Goal: Task Accomplishment & Management: Use online tool/utility

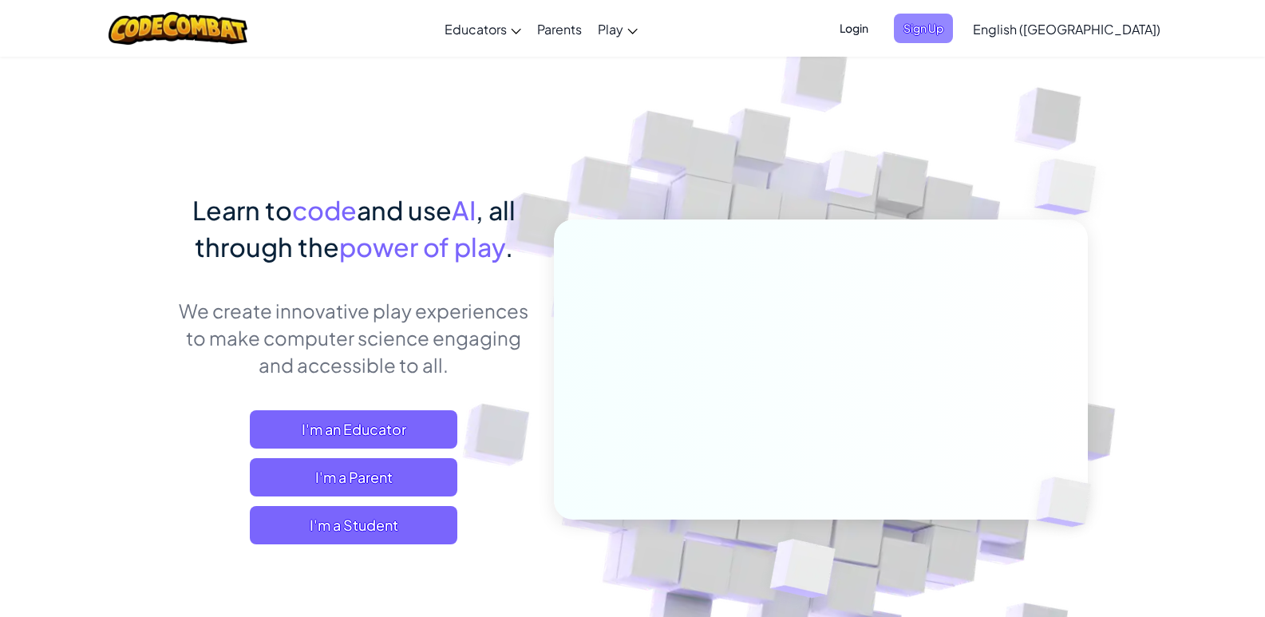
click at [953, 29] on span "Sign Up" at bounding box center [923, 29] width 59 height 30
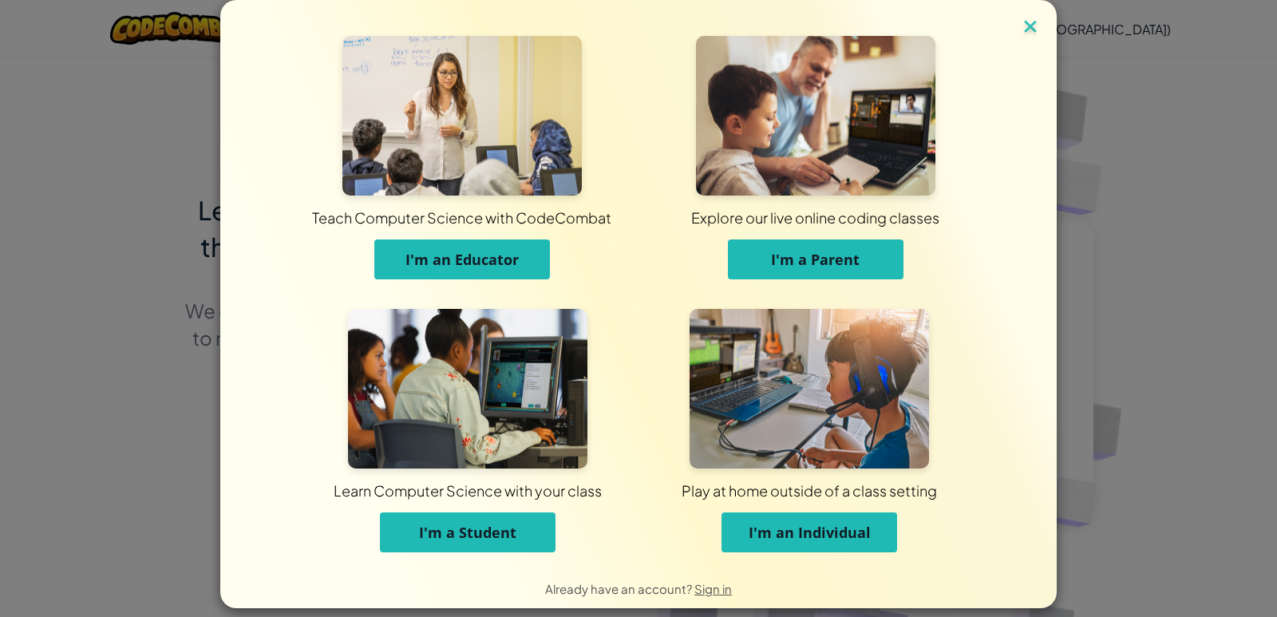
click at [1020, 22] on img at bounding box center [1030, 28] width 21 height 24
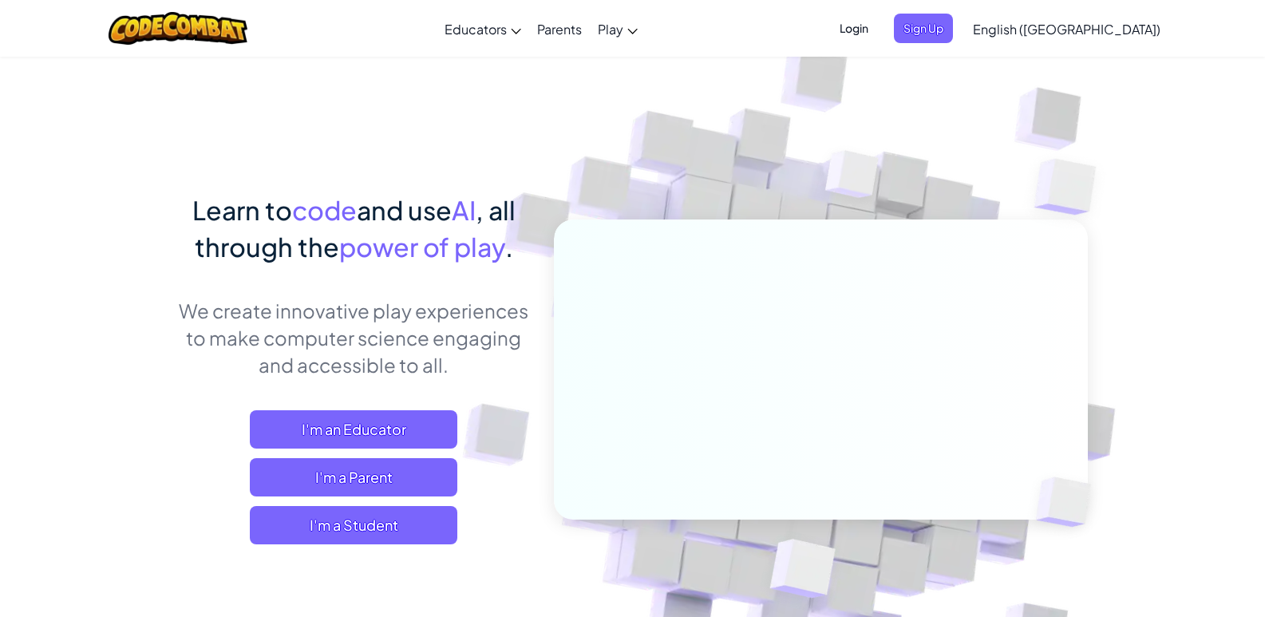
click at [1121, 30] on span "English ([GEOGRAPHIC_DATA])" at bounding box center [1067, 29] width 188 height 17
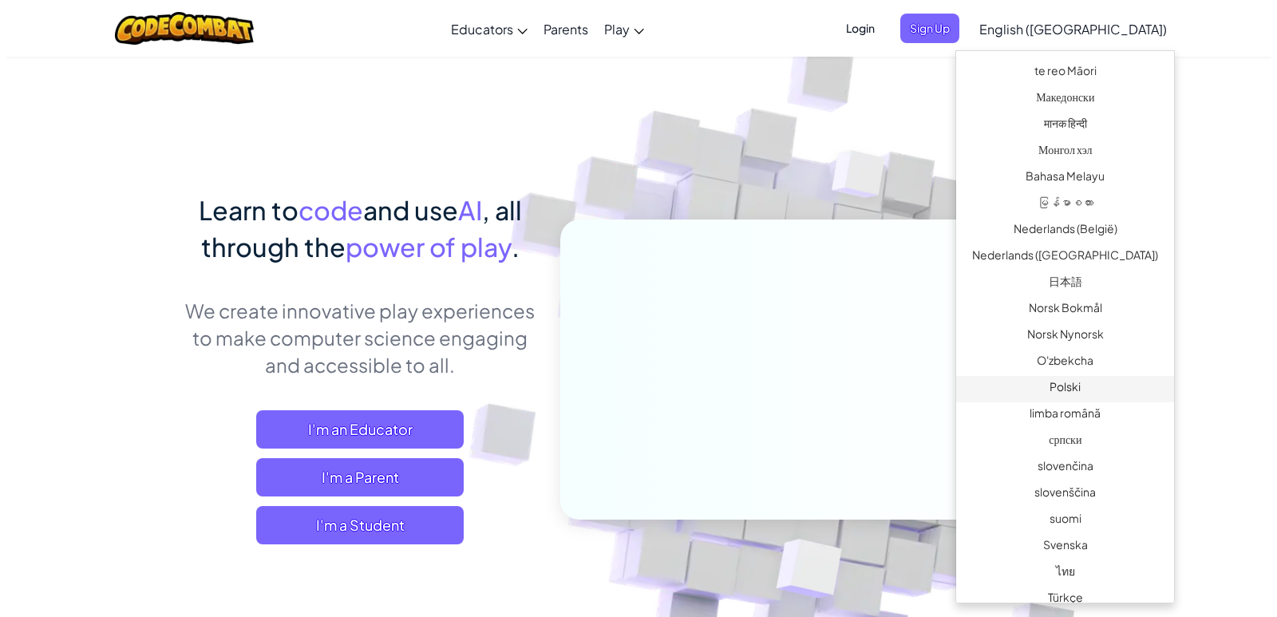
scroll to position [958, 0]
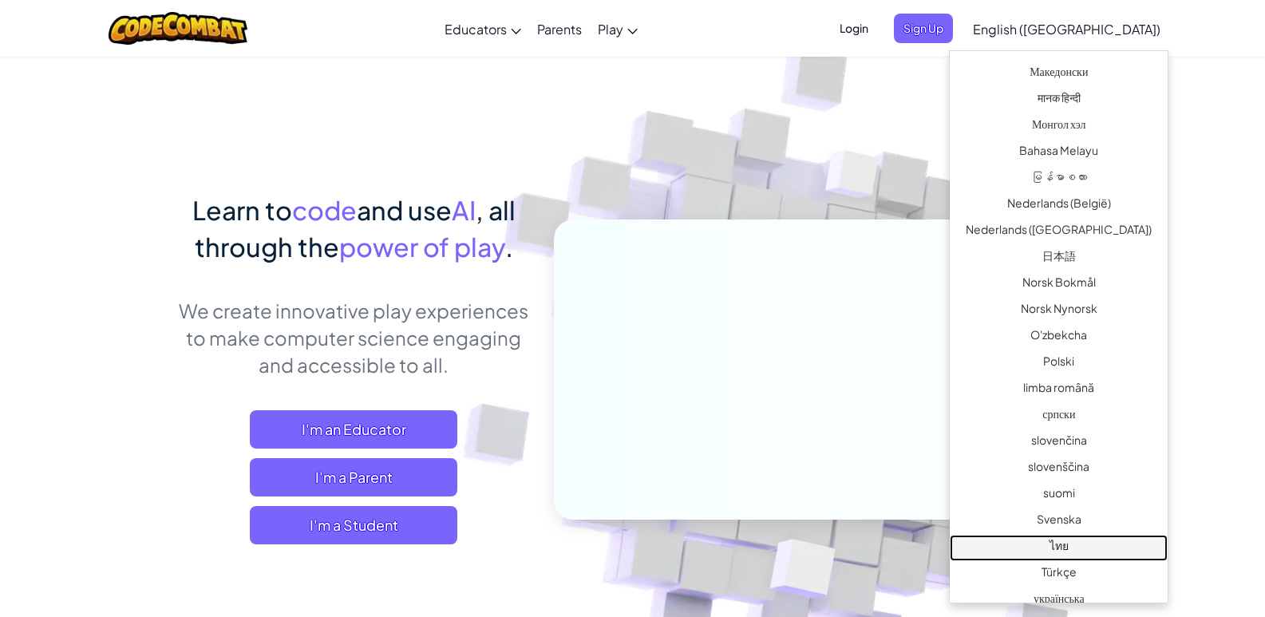
click at [1095, 544] on link "ไทย" at bounding box center [1059, 548] width 218 height 26
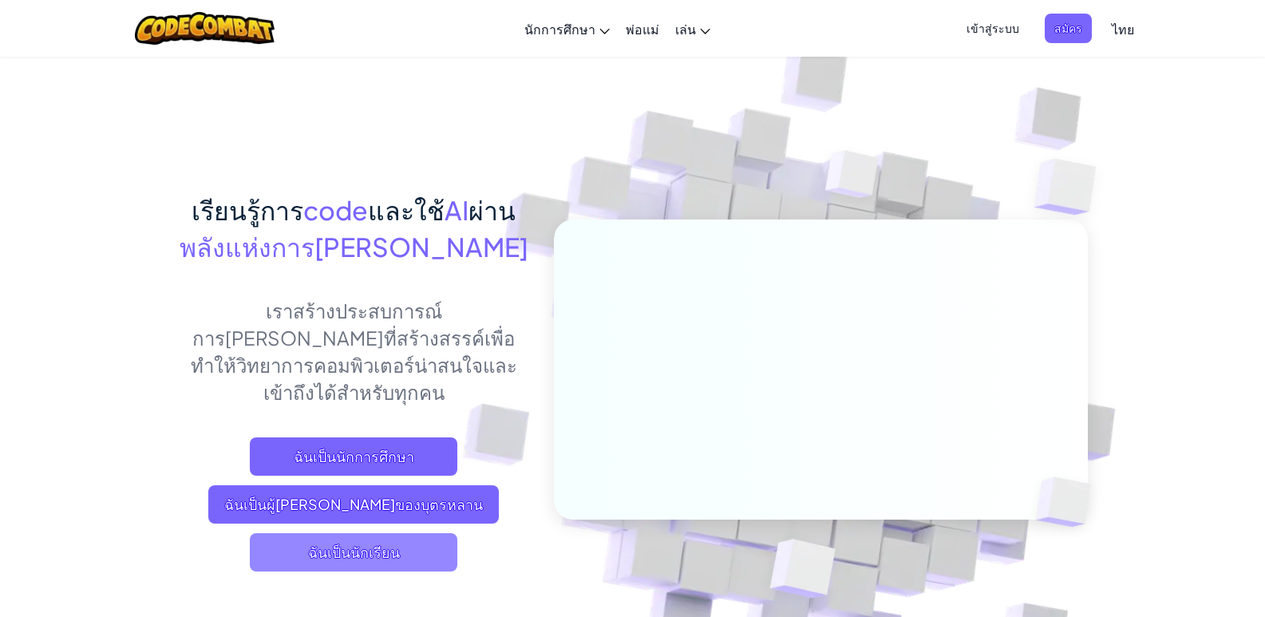
click at [366, 533] on span "ฉันเป็นนักเรียน" at bounding box center [354, 552] width 208 height 38
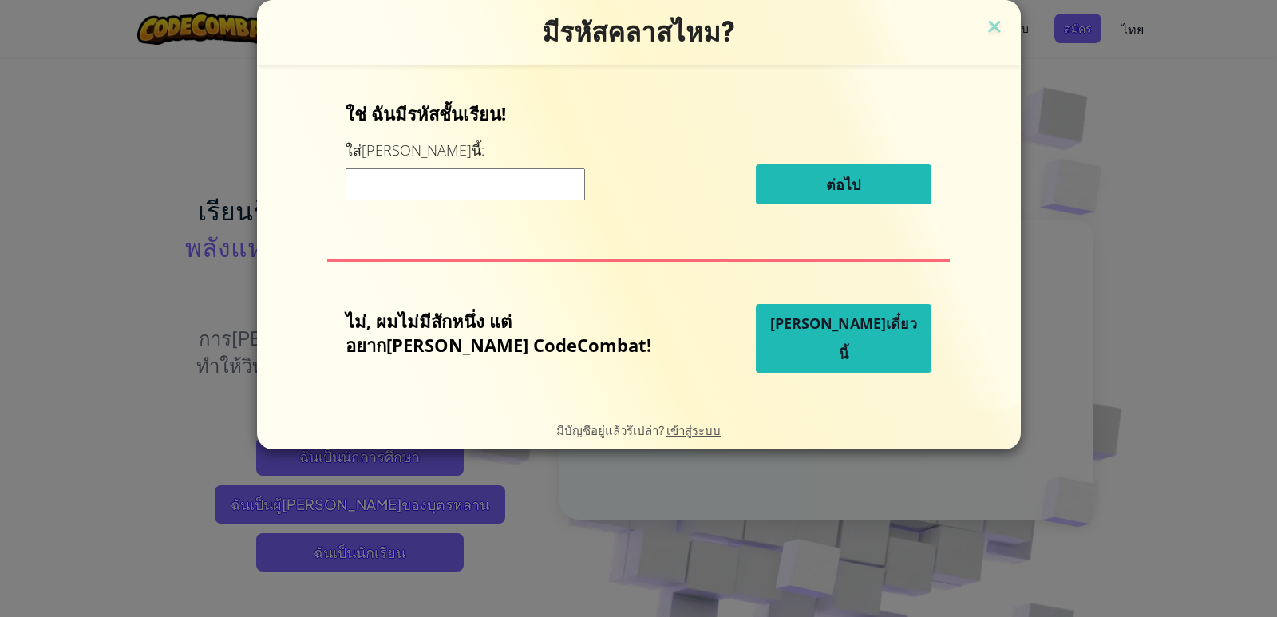
click at [794, 338] on span "[PERSON_NAME]เดี๋ยวนี้" at bounding box center [843, 338] width 147 height 49
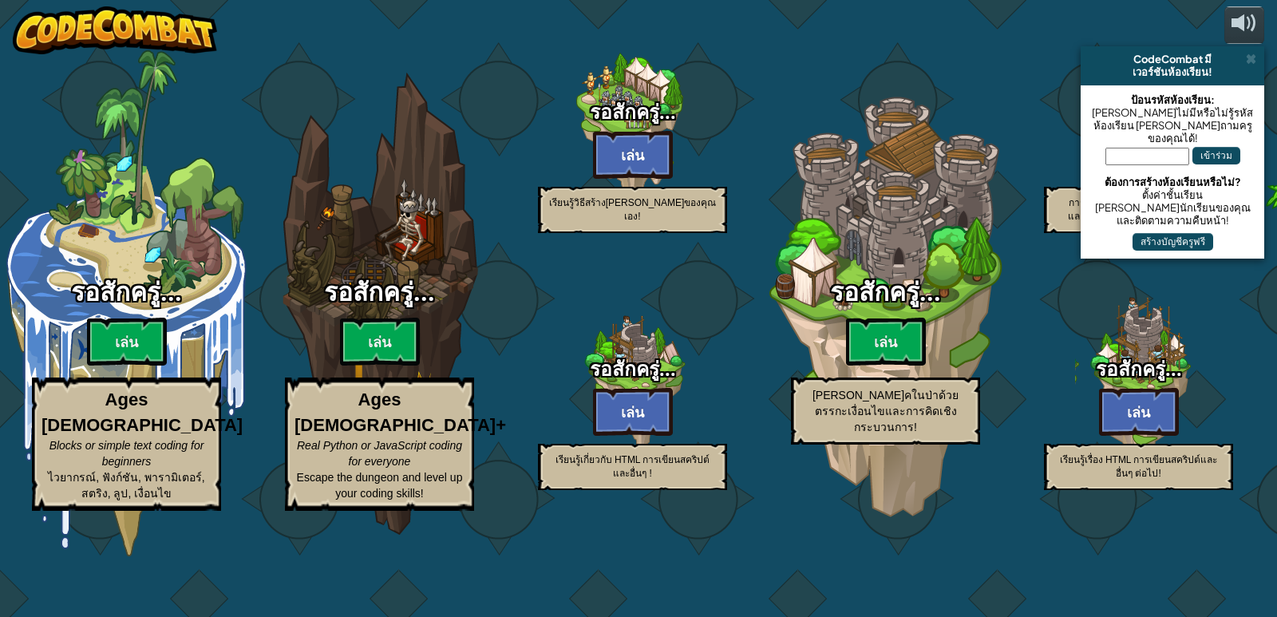
select select "th"
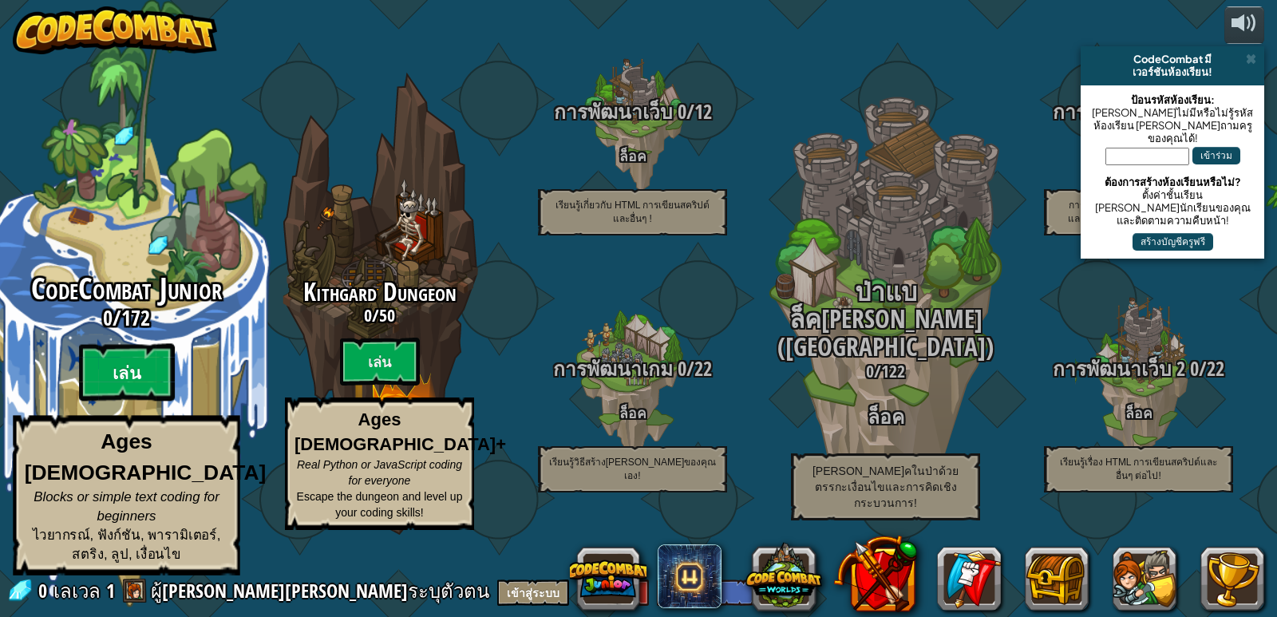
click at [120, 386] on btn "เล่น" at bounding box center [127, 372] width 96 height 57
select select "th"
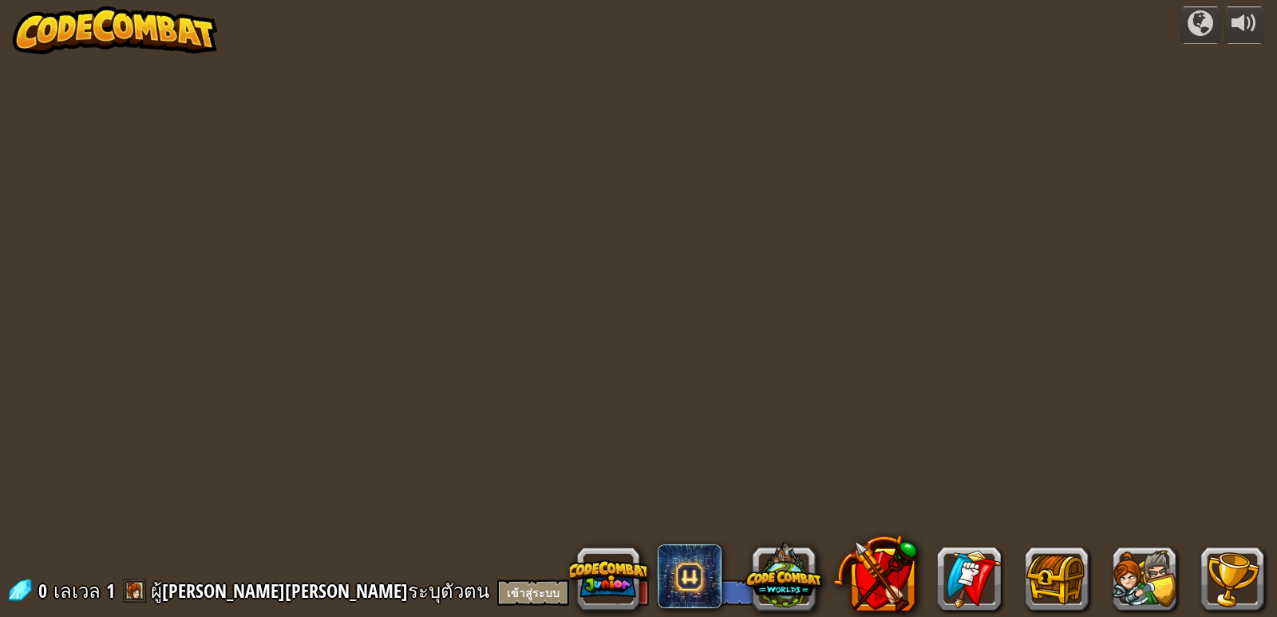
select select "th"
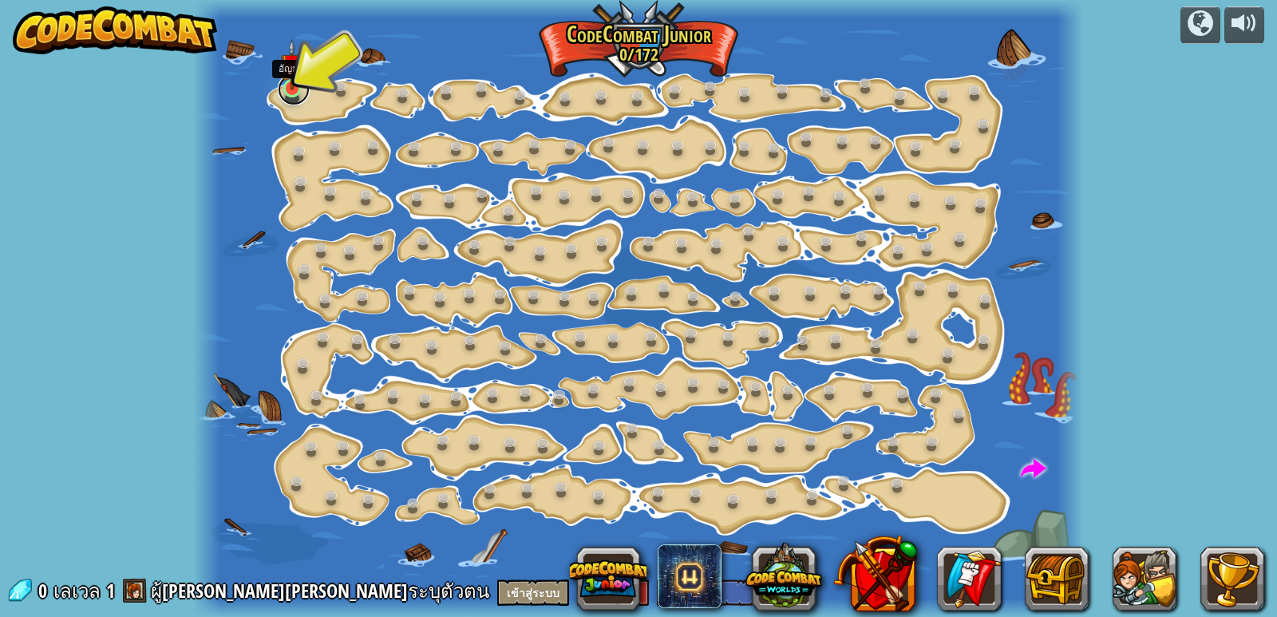
click at [294, 90] on link at bounding box center [294, 89] width 32 height 32
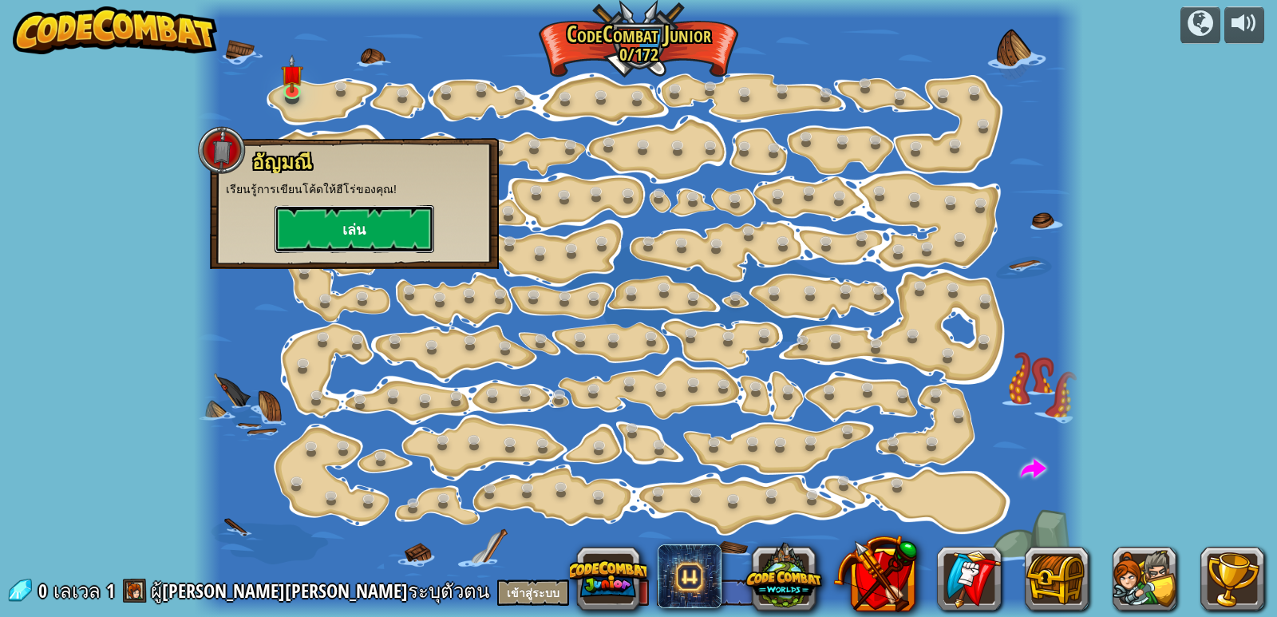
click at [410, 234] on button "เล่น" at bounding box center [355, 229] width 160 height 48
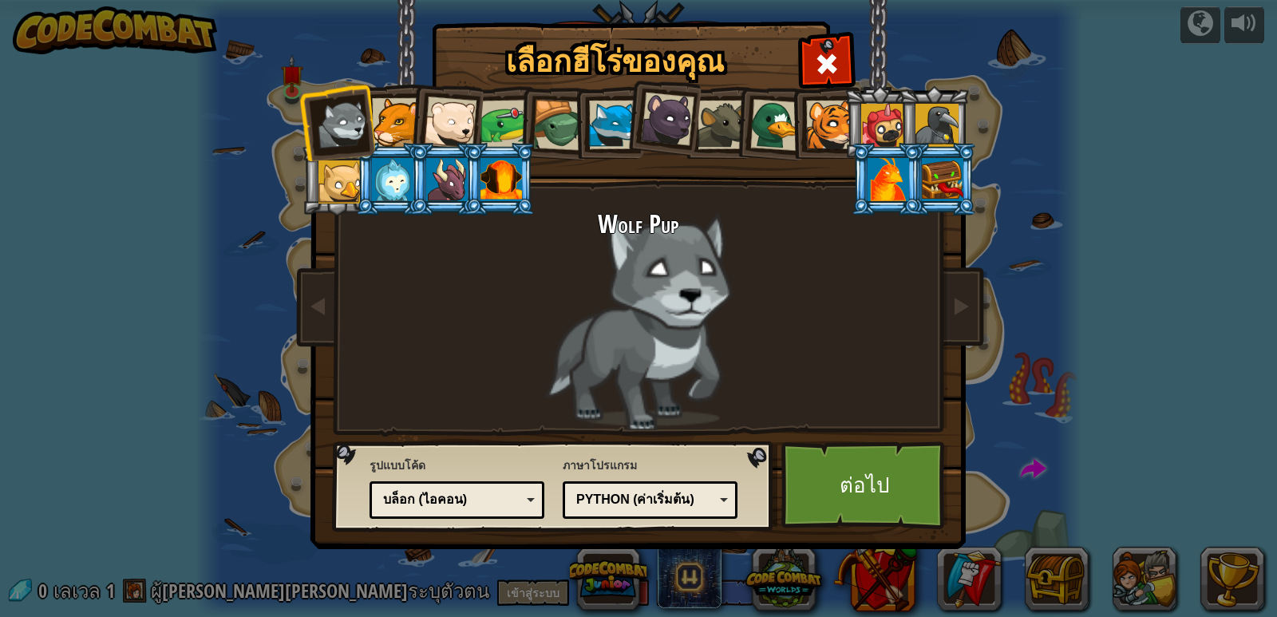
drag, startPoint x: 615, startPoint y: 121, endPoint x: 549, endPoint y: 159, distance: 75.5
click at [613, 121] on div at bounding box center [613, 125] width 49 height 49
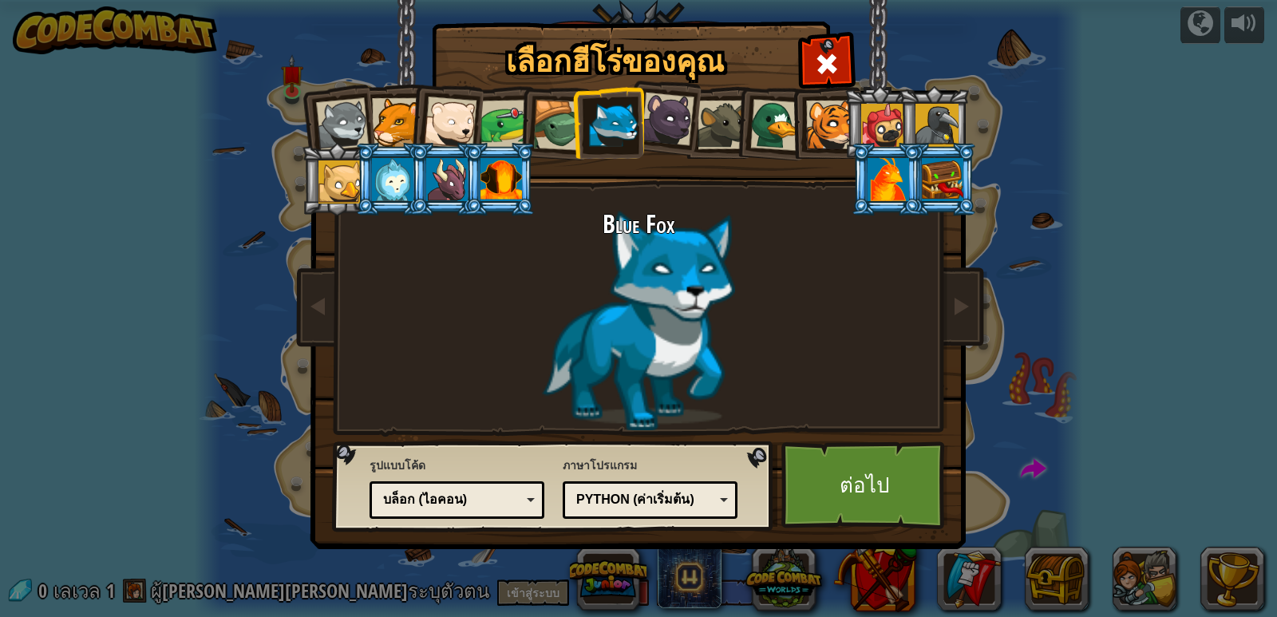
click at [500, 127] on div at bounding box center [505, 124] width 49 height 49
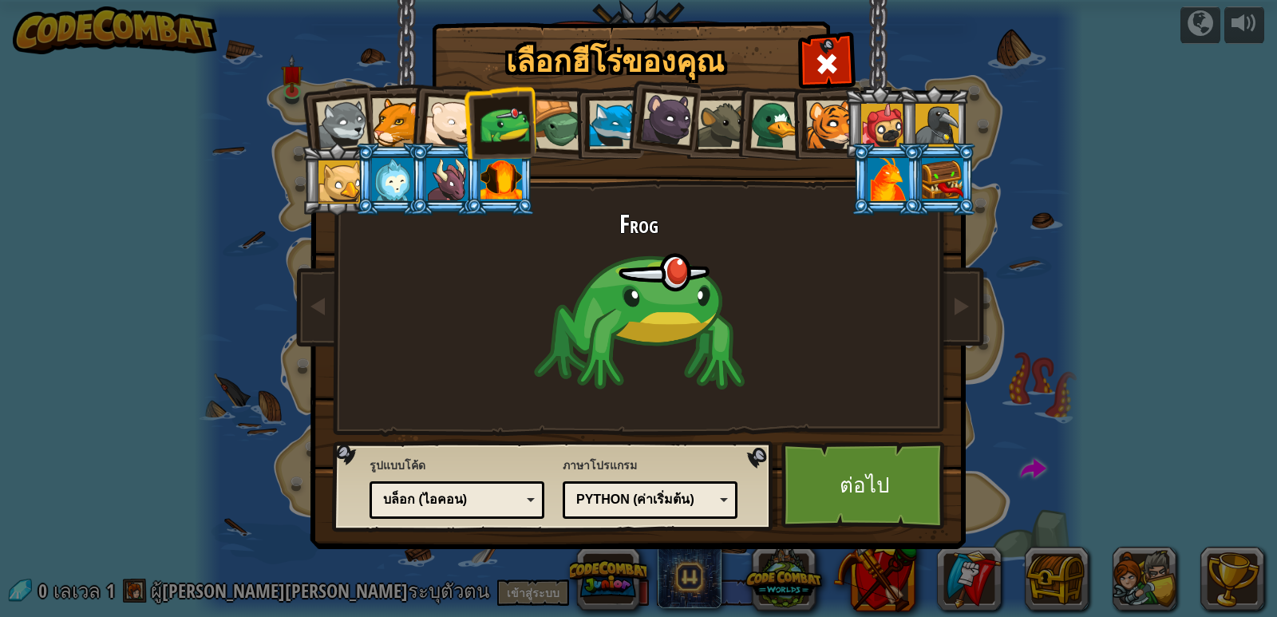
click at [611, 128] on div at bounding box center [613, 125] width 49 height 49
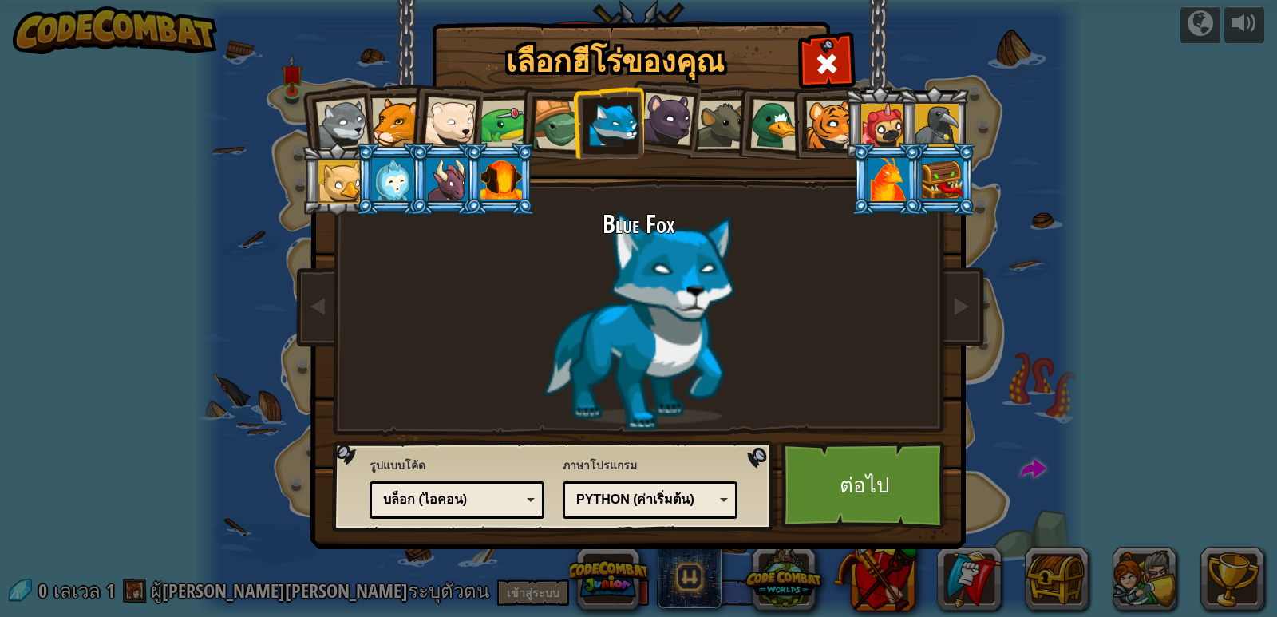
click at [676, 115] on div at bounding box center [667, 119] width 53 height 53
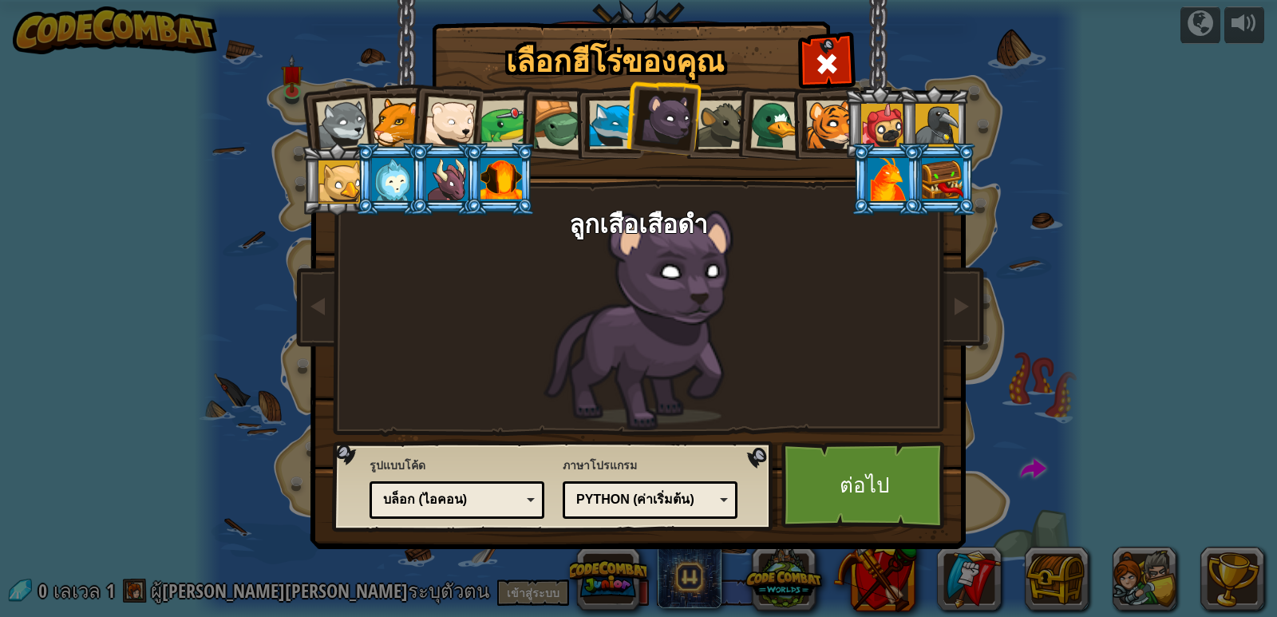
click at [730, 115] on div at bounding box center [722, 125] width 49 height 49
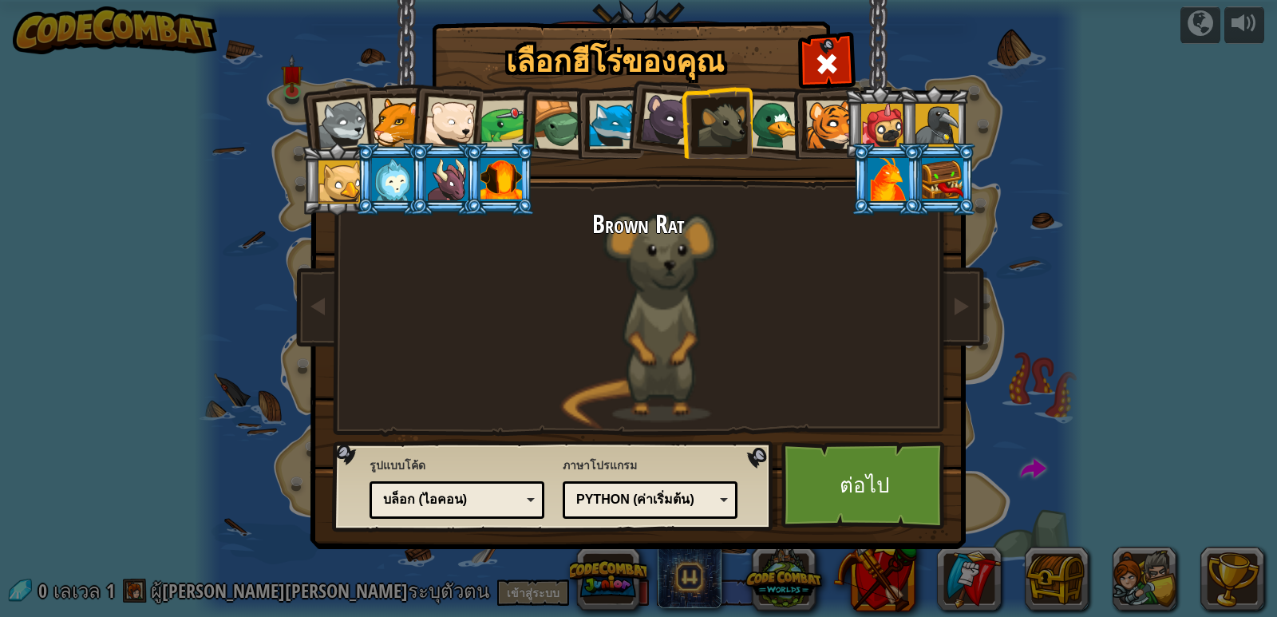
click at [769, 135] on div at bounding box center [776, 125] width 52 height 52
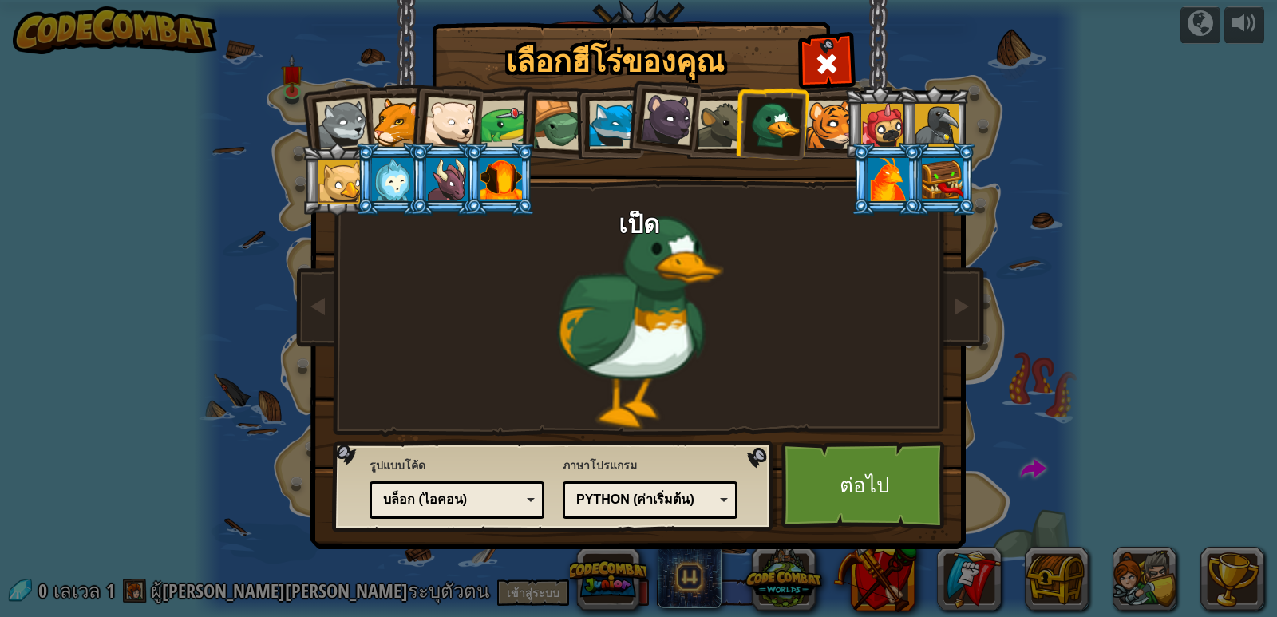
click at [827, 133] on div at bounding box center [830, 125] width 49 height 49
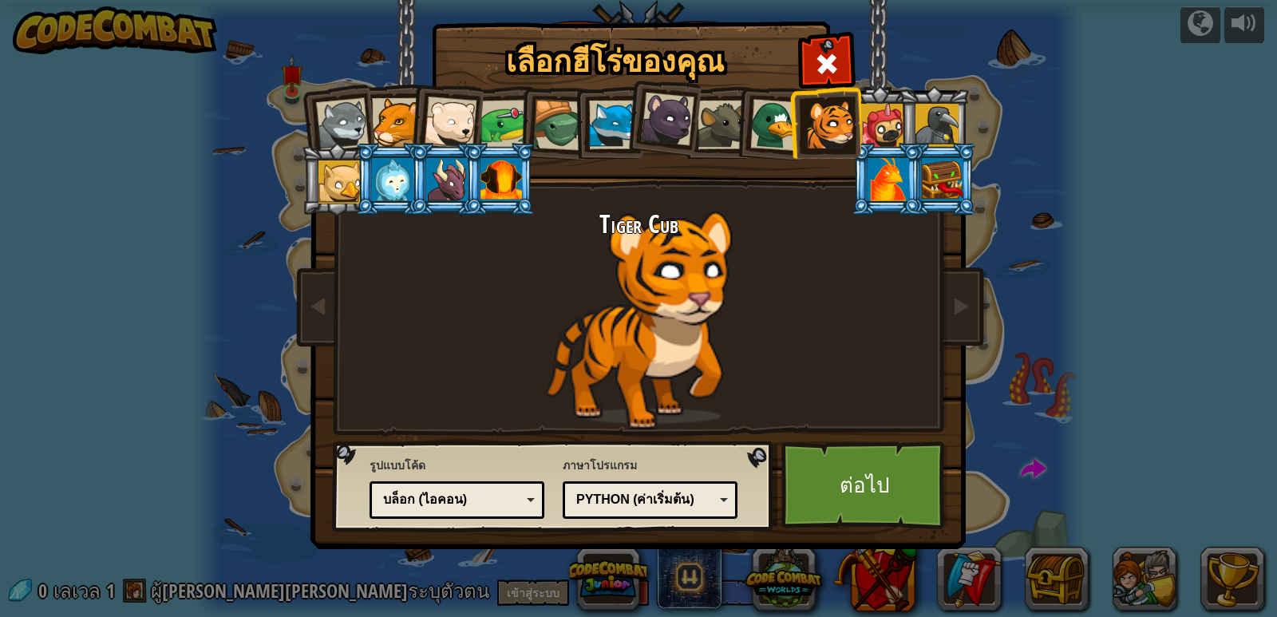
click at [377, 187] on div at bounding box center [393, 179] width 42 height 43
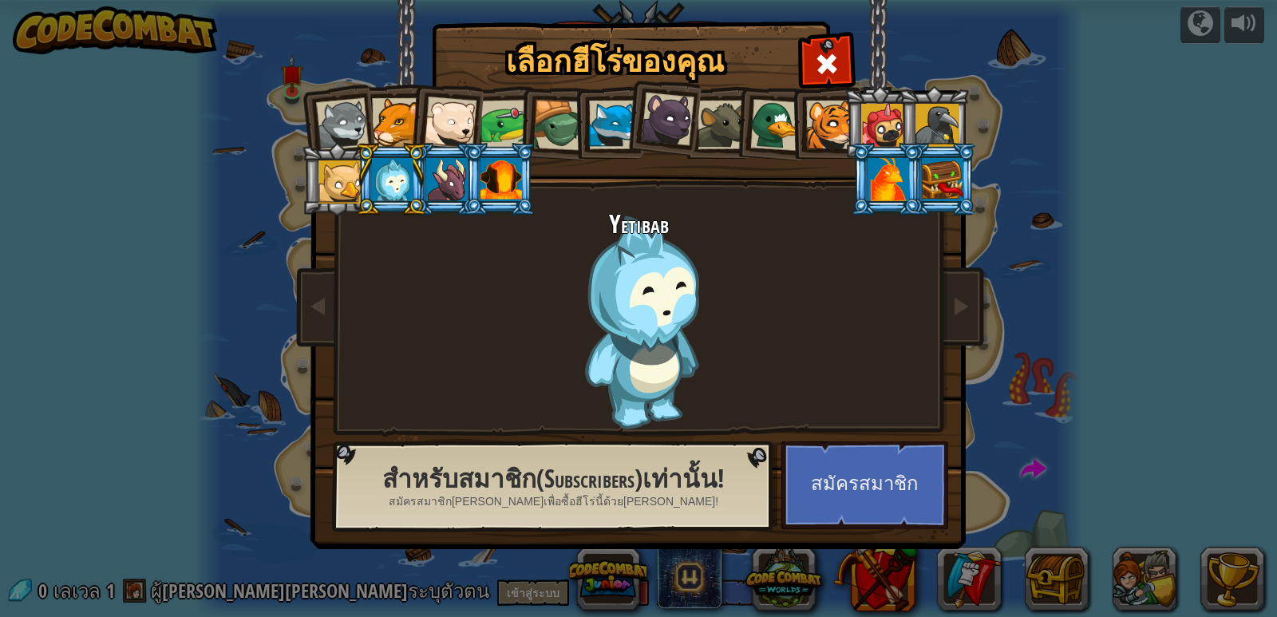
click at [749, 104] on li at bounding box center [771, 122] width 77 height 77
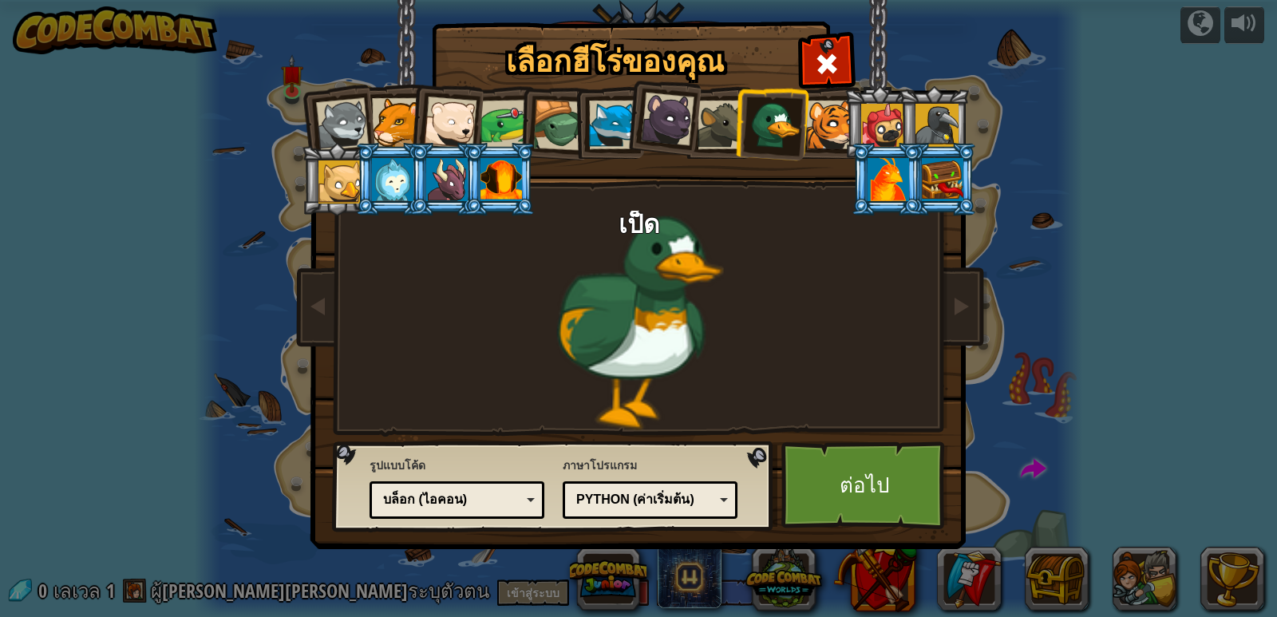
click at [824, 130] on div at bounding box center [830, 125] width 49 height 49
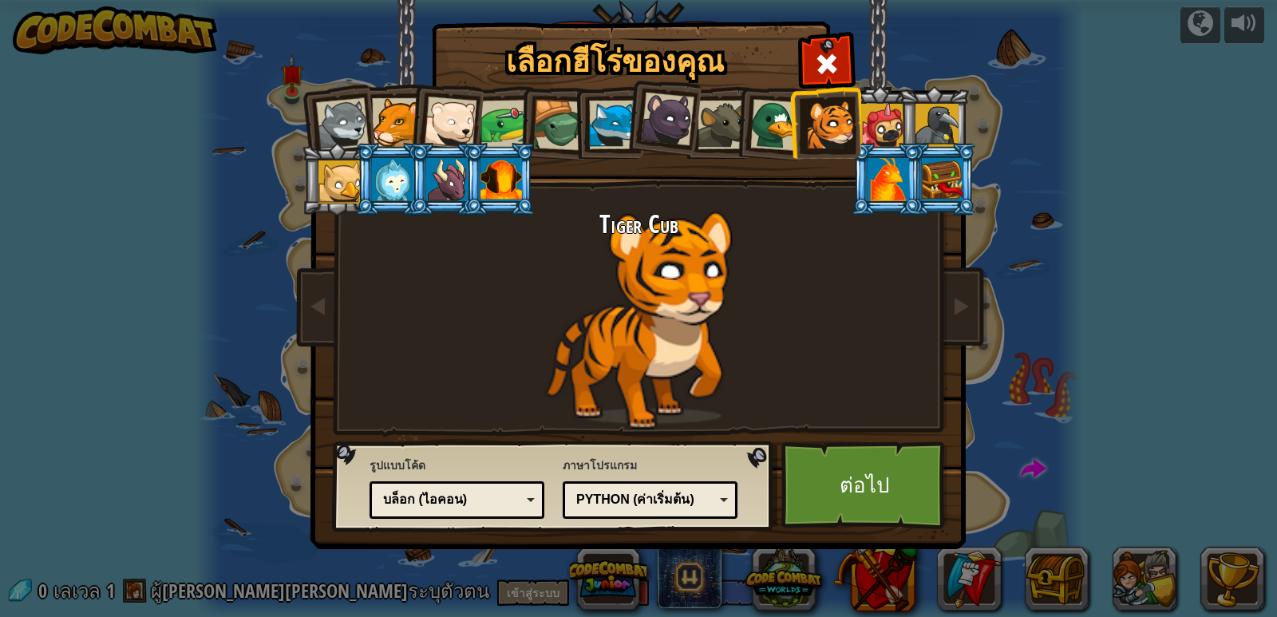
click at [885, 127] on div at bounding box center [882, 125] width 43 height 43
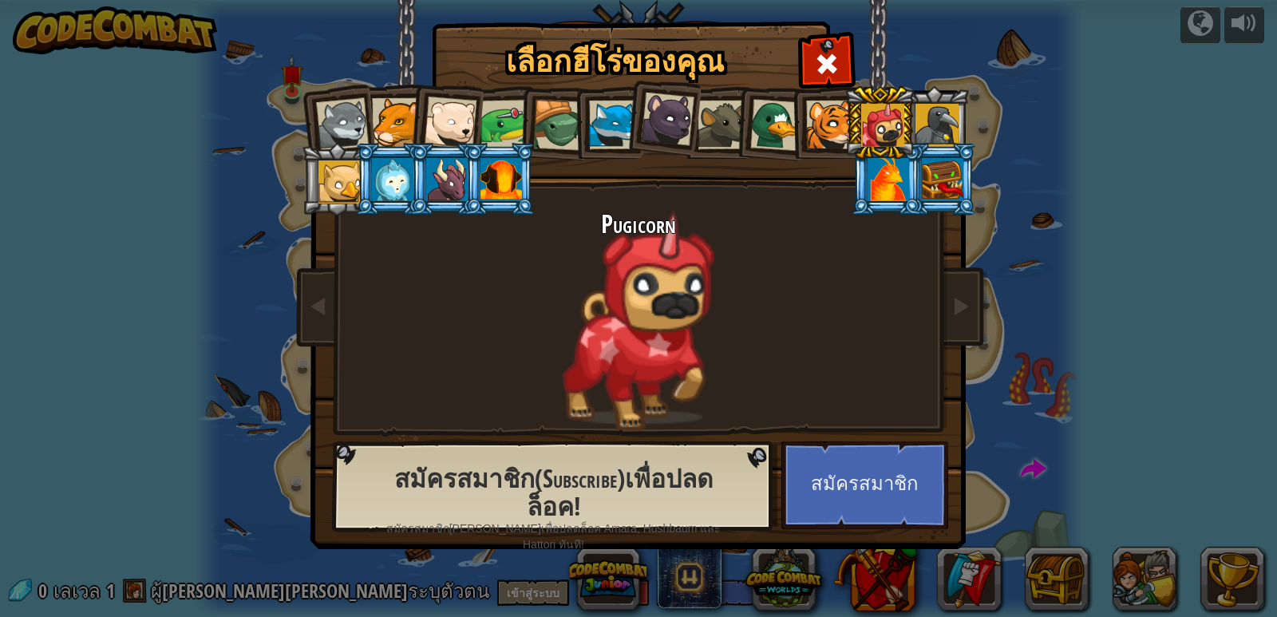
click at [944, 129] on div at bounding box center [937, 125] width 43 height 43
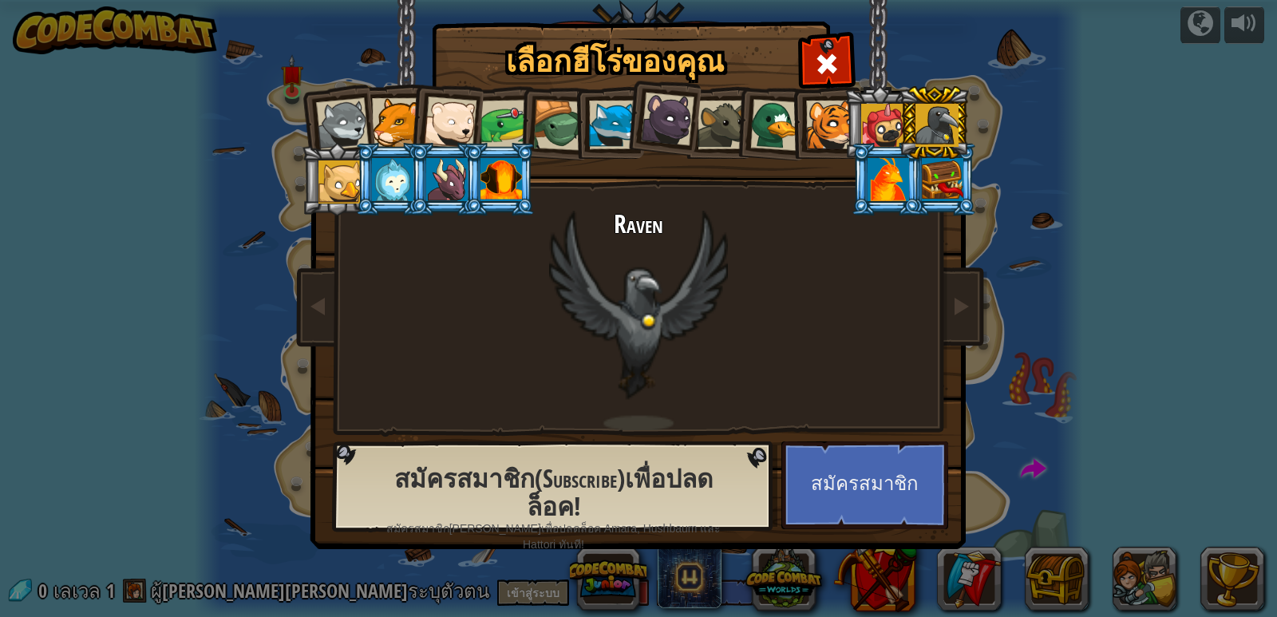
click at [833, 136] on div at bounding box center [830, 125] width 49 height 49
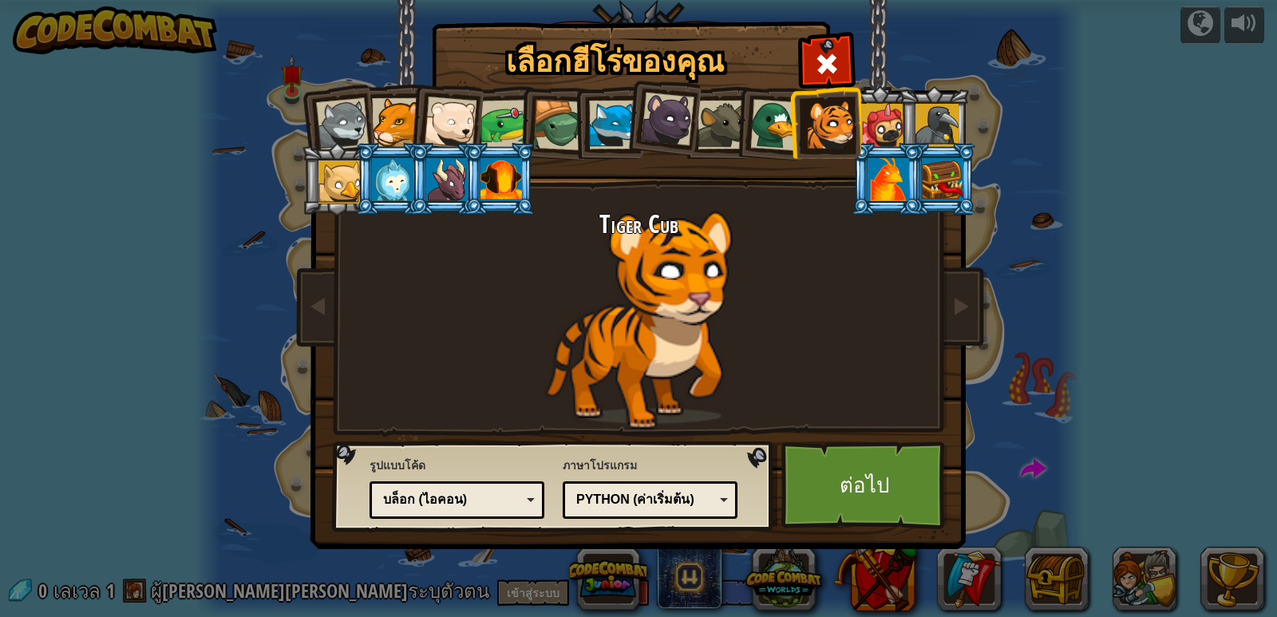
click at [736, 125] on li at bounding box center [771, 122] width 77 height 77
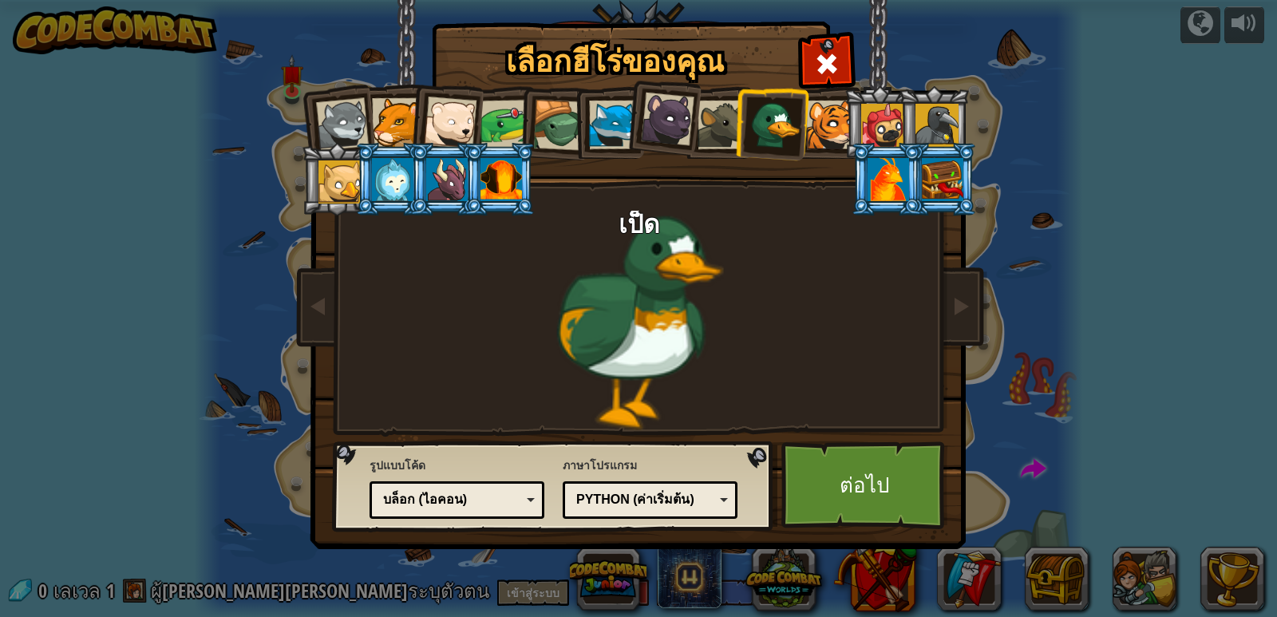
click at [610, 116] on div at bounding box center [613, 125] width 49 height 49
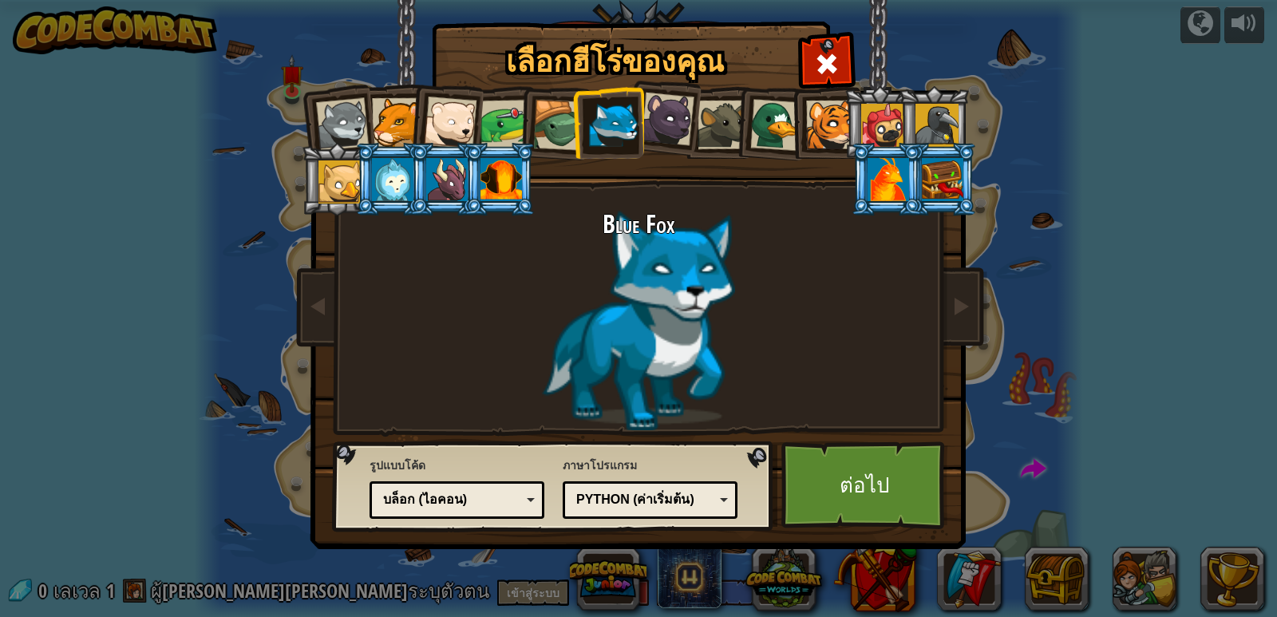
click at [765, 117] on div at bounding box center [776, 125] width 52 height 52
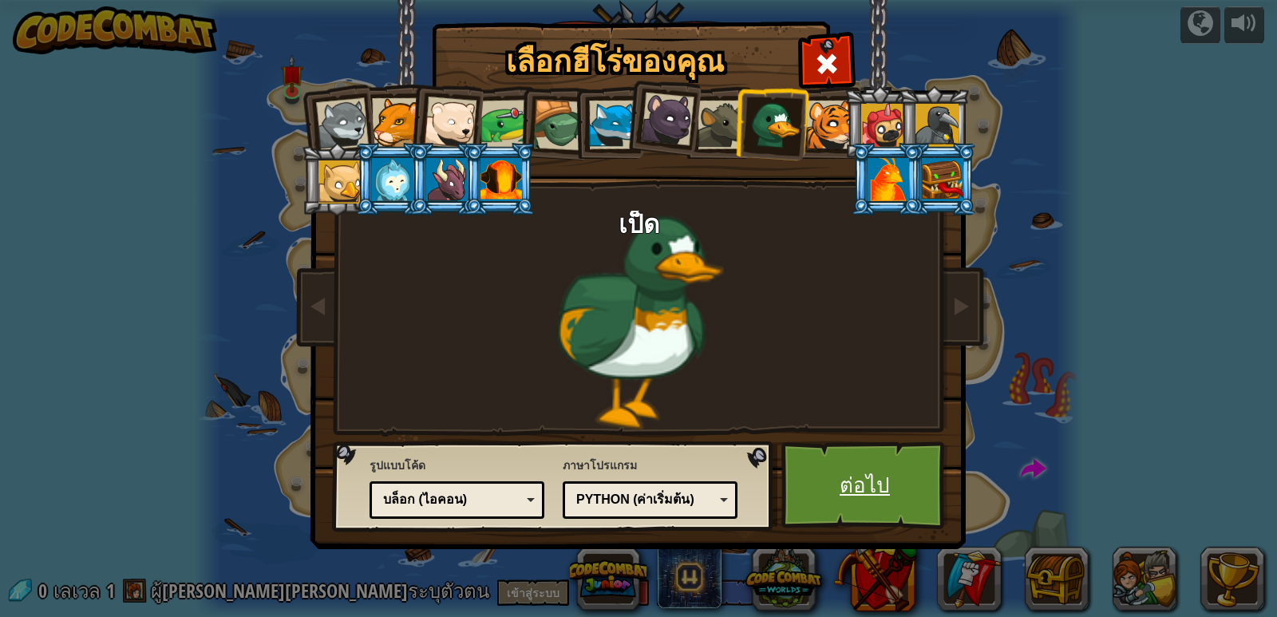
click at [895, 479] on link "ต่อไป" at bounding box center [865, 485] width 167 height 88
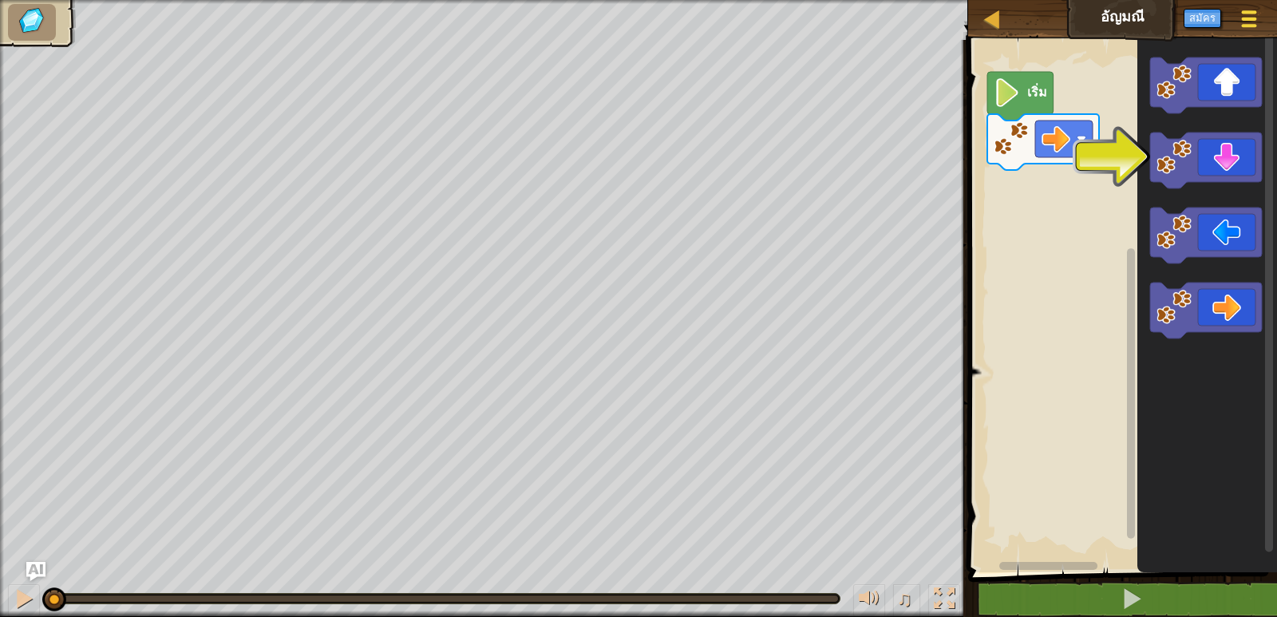
click at [1247, 10] on span at bounding box center [1249, 11] width 15 height 3
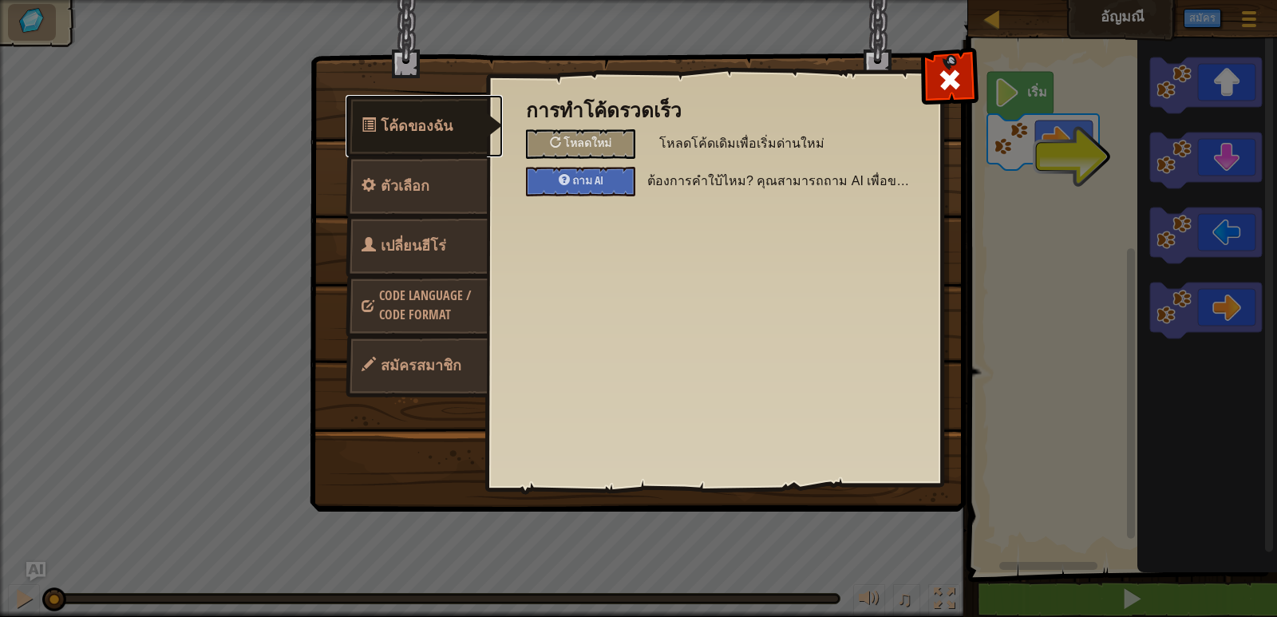
click at [421, 140] on link "โค้ดของฉัน" at bounding box center [424, 126] width 157 height 62
click at [433, 244] on span "เปลี่ยนฮีโร่" at bounding box center [413, 245] width 65 height 20
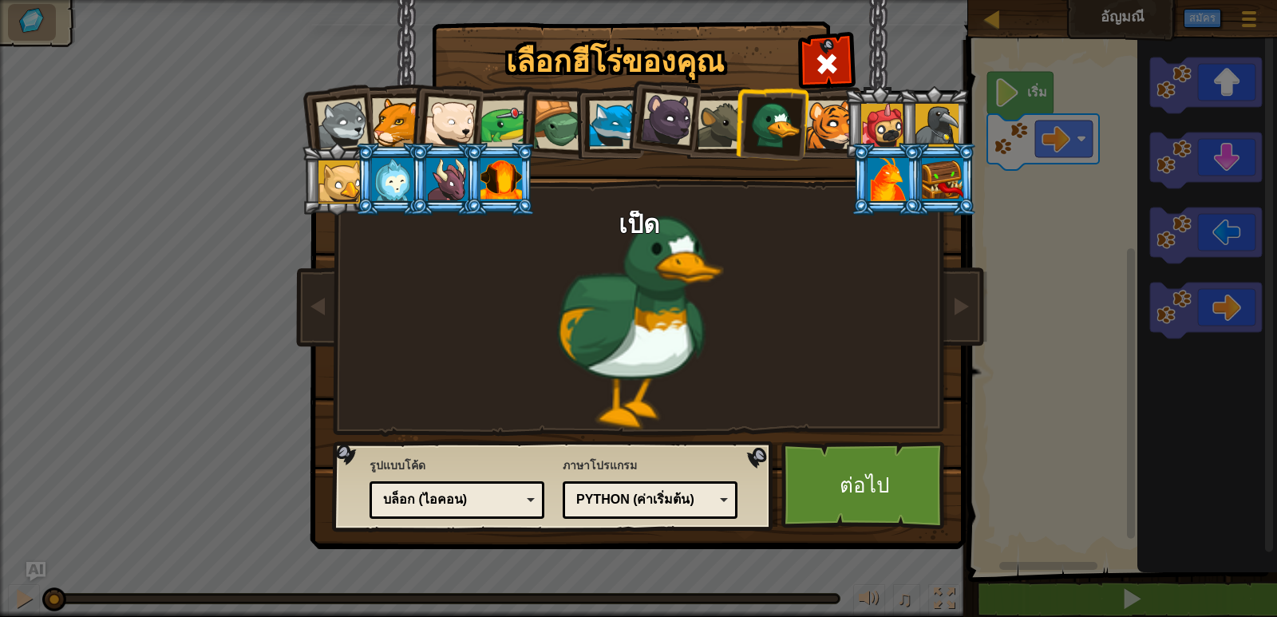
drag, startPoint x: 444, startPoint y: 510, endPoint x: 448, endPoint y: 494, distance: 16.5
click at [448, 494] on div "บล็อก (ไอคอน)" at bounding box center [457, 500] width 154 height 25
click at [810, 465] on link "ต่อไป" at bounding box center [865, 485] width 167 height 88
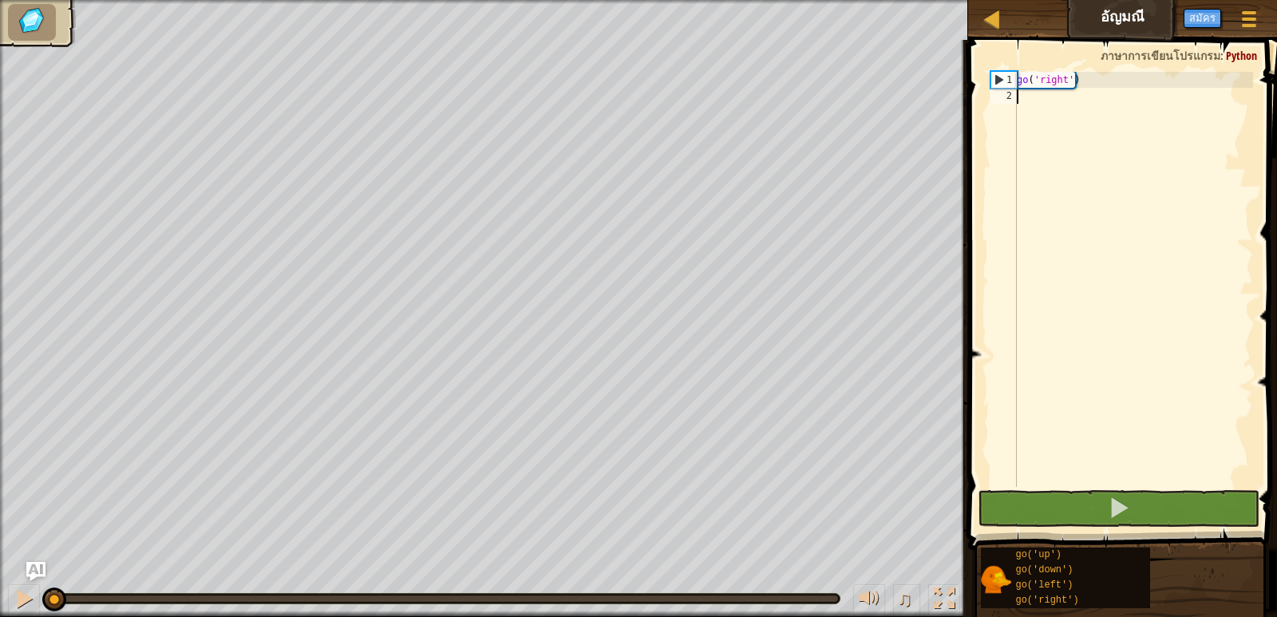
click at [1032, 98] on div "go ( 'right' )" at bounding box center [1133, 295] width 239 height 447
click at [1039, 81] on div "go ( 'right' )" at bounding box center [1133, 295] width 239 height 447
type textarea "go('right')"
click at [1034, 97] on div "go ( 'right' )" at bounding box center [1133, 295] width 239 height 447
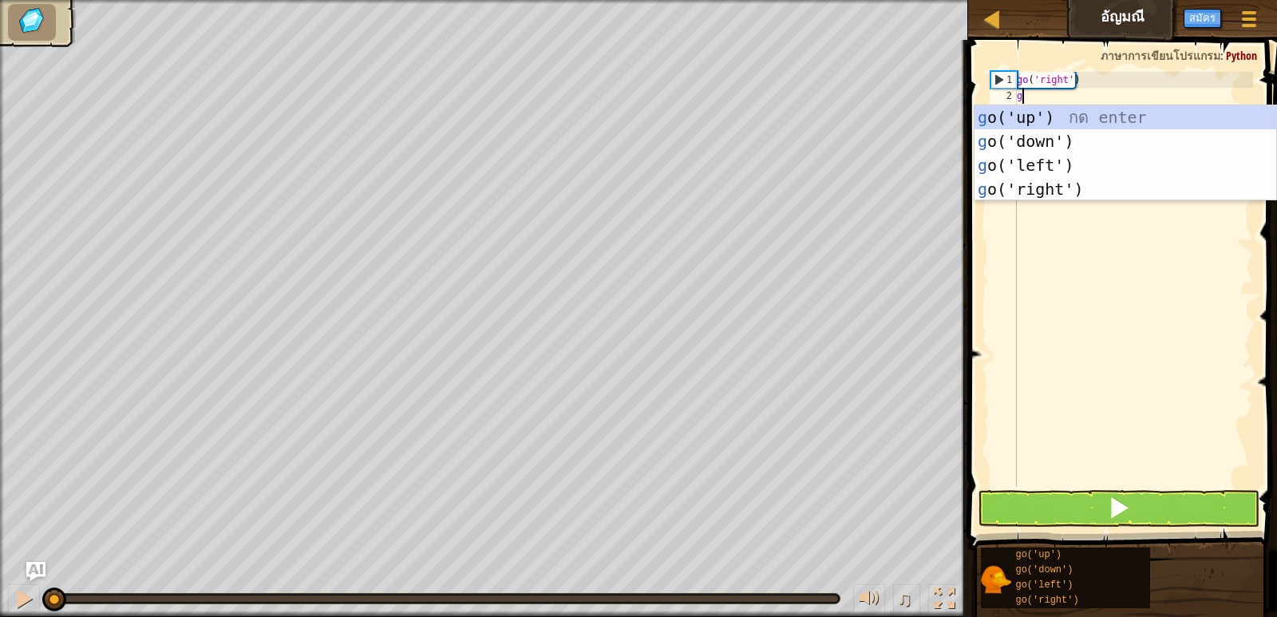
scroll to position [7, 0]
type textarea "go"
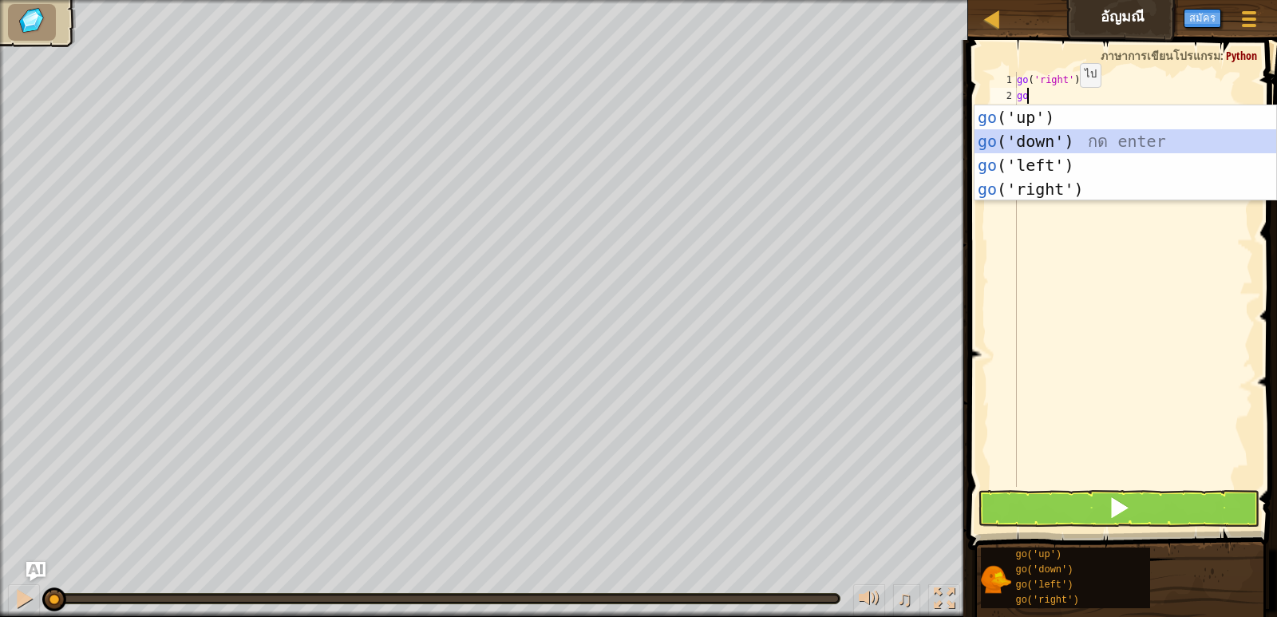
click at [1074, 136] on div "go ('up') กด enter go ('down') กด enter go ('left') กด enter go ('right') กด en…" at bounding box center [1126, 177] width 302 height 144
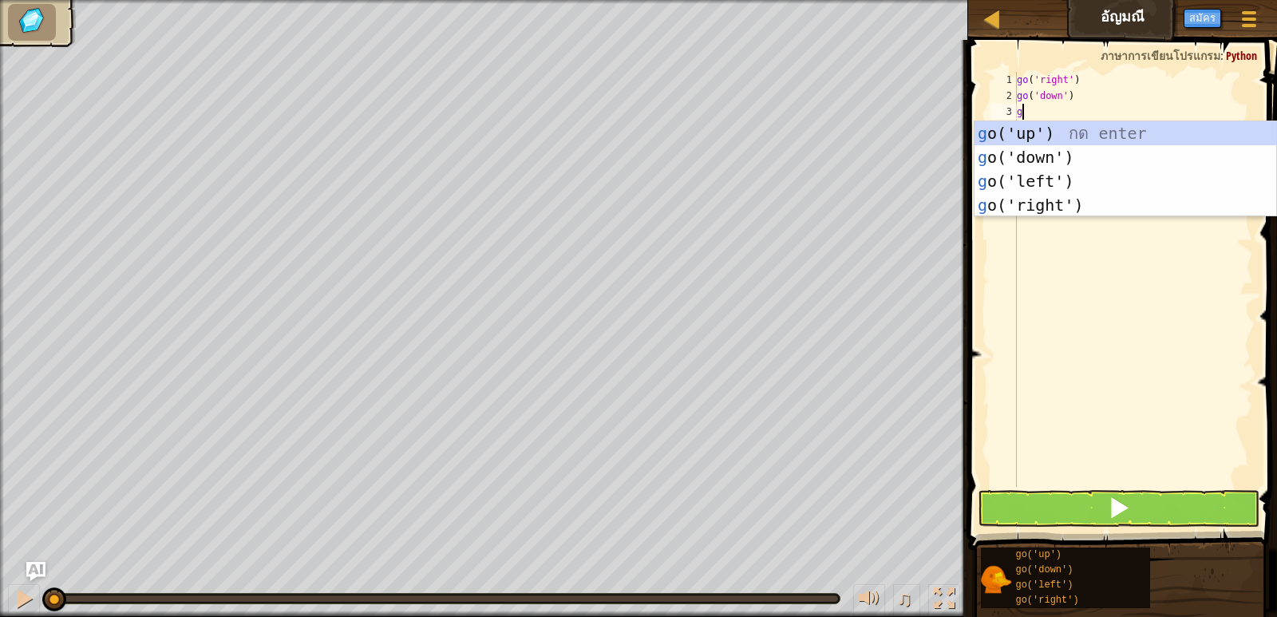
type textarea "go"
click at [1094, 200] on div "go ('up') กด enter go ('down') กด enter go ('left') กด enter go ('right') กด en…" at bounding box center [1126, 193] width 302 height 144
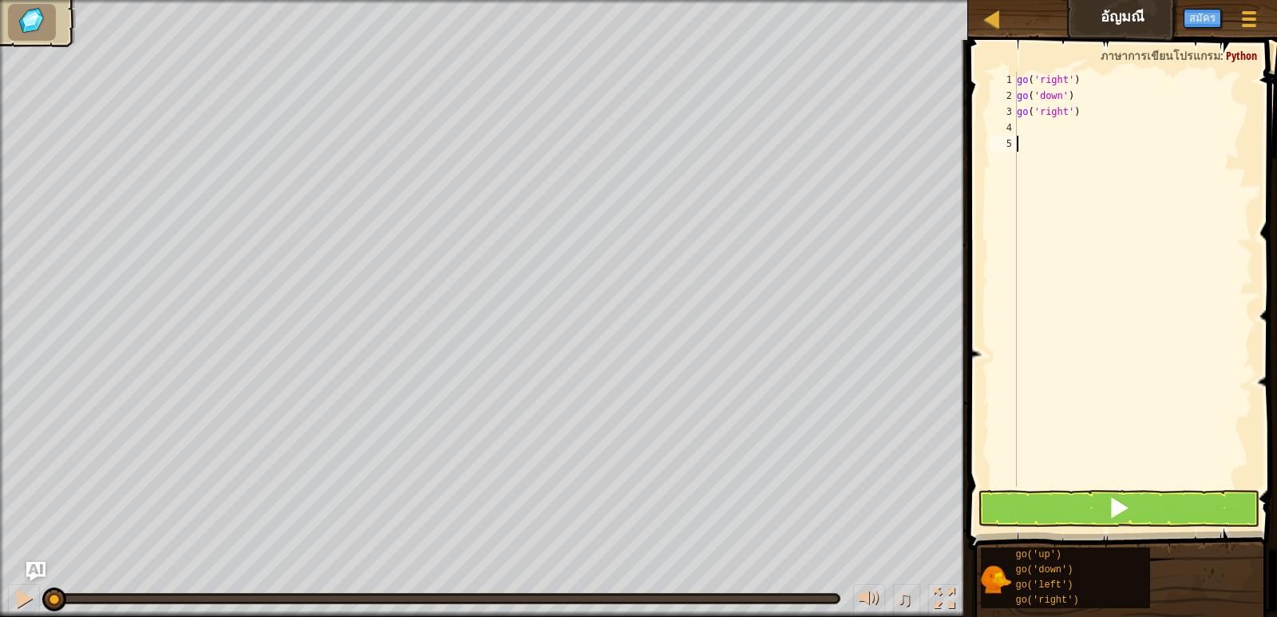
drag, startPoint x: 1116, startPoint y: 406, endPoint x: 1122, endPoint y: 455, distance: 49.1
click at [1119, 421] on div "go ( 'right' ) go ( 'down' ) go ( 'right' )" at bounding box center [1133, 295] width 239 height 447
click at [1125, 500] on span at bounding box center [1119, 508] width 22 height 22
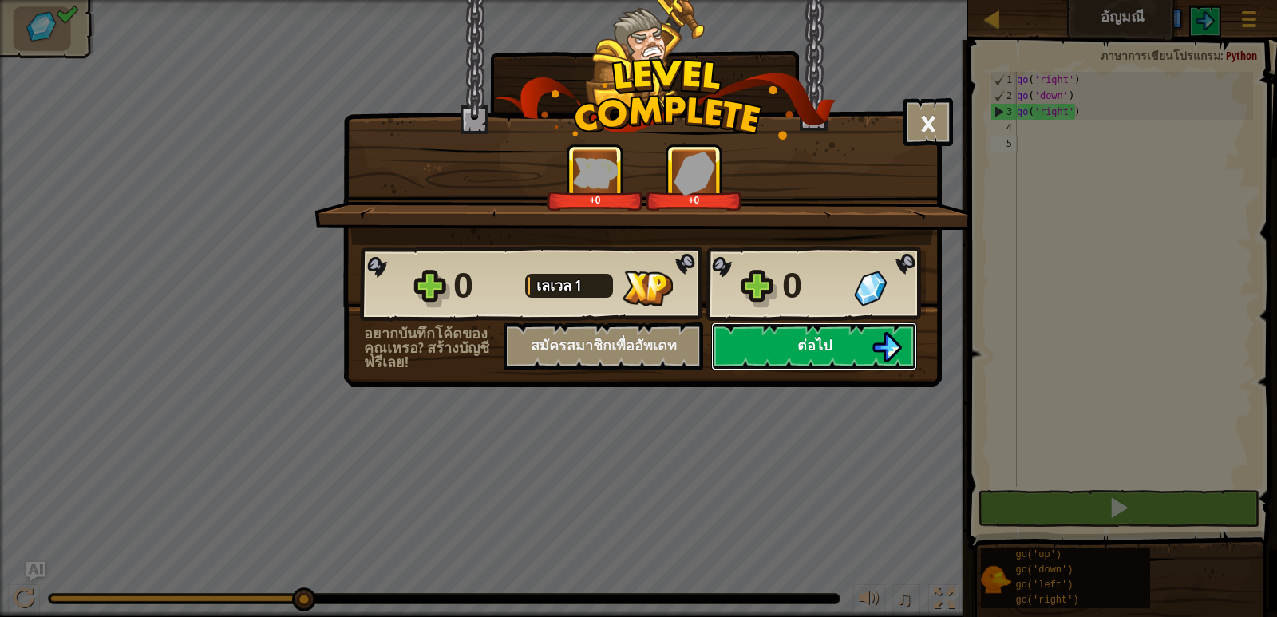
click at [834, 338] on button "ต่อไป" at bounding box center [814, 347] width 206 height 48
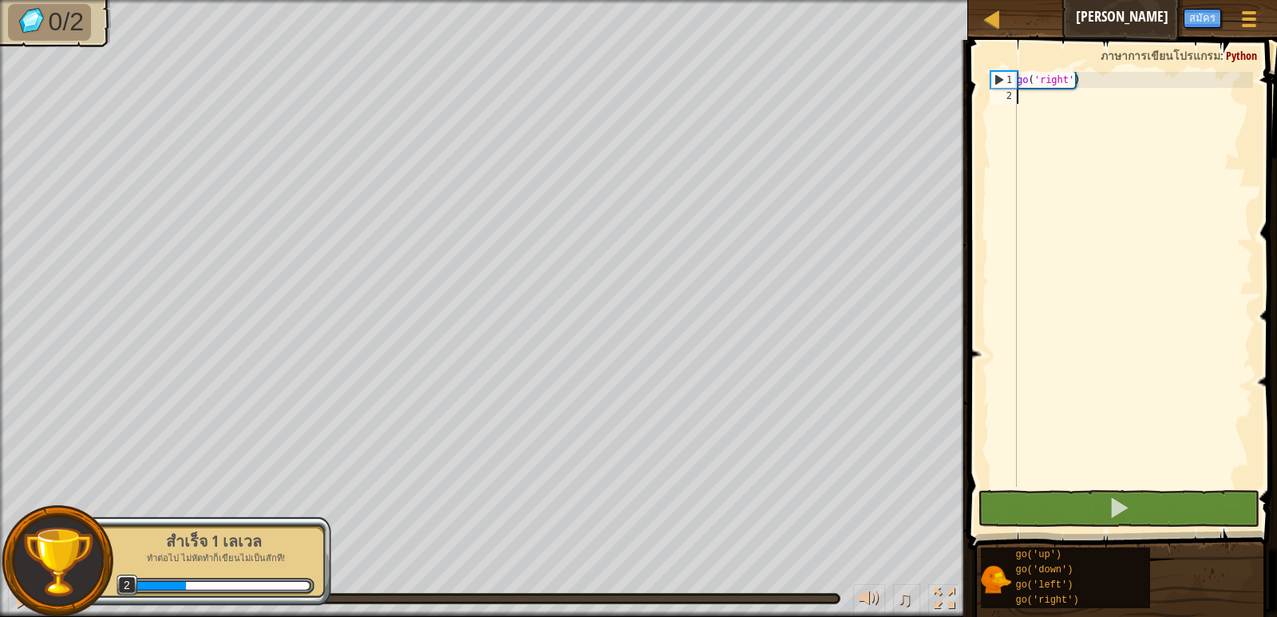
click at [1051, 104] on div "go ( 'right' )" at bounding box center [1133, 295] width 239 height 447
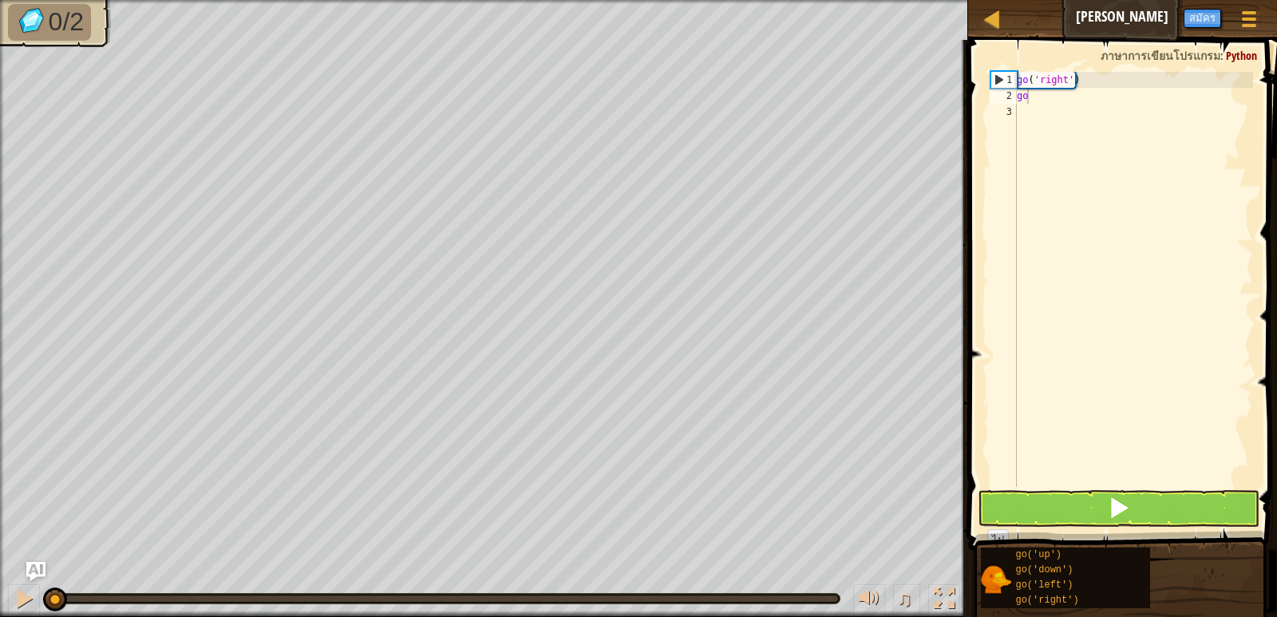
click at [1052, 0] on body "แผนที่ ลุยเลย ลุยเลย ลุยเลย เมนูเกม สมัคร Ask AI 1 הההההההההההההההההההההההההההה…" at bounding box center [638, 0] width 1277 height 0
click at [1050, 97] on div "go ( 'right' ) go" at bounding box center [1133, 295] width 239 height 447
type textarea "go up"
click at [1085, 152] on div "go ( 'right' ) go up" at bounding box center [1133, 295] width 239 height 447
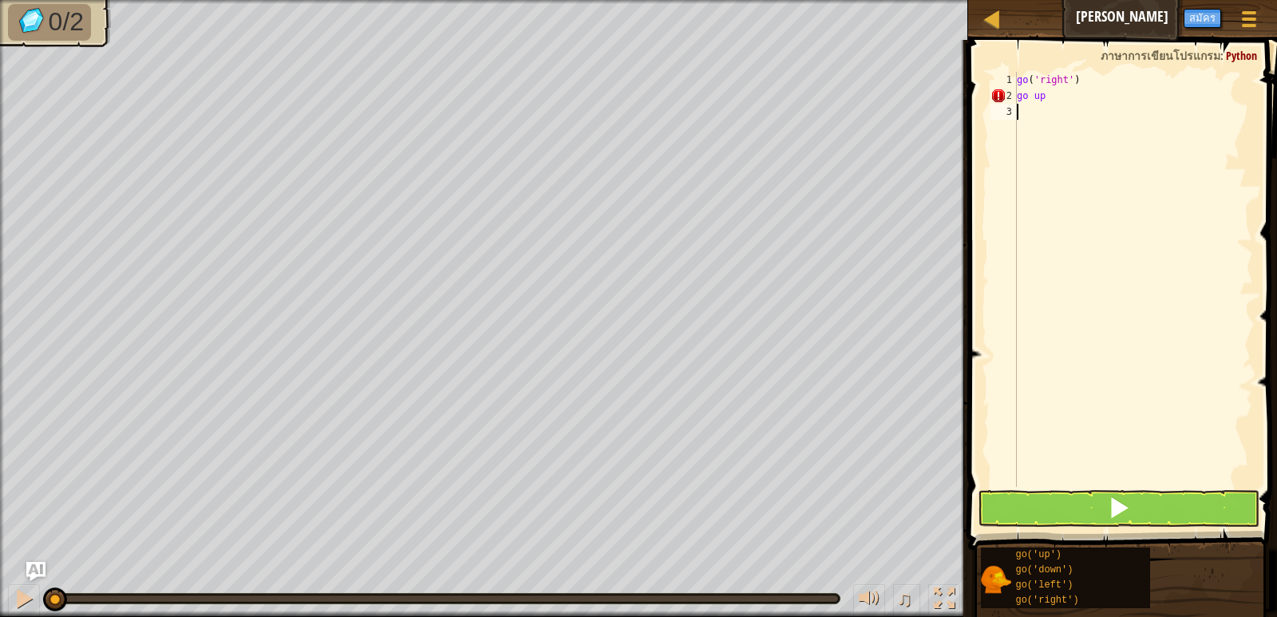
scroll to position [7, 0]
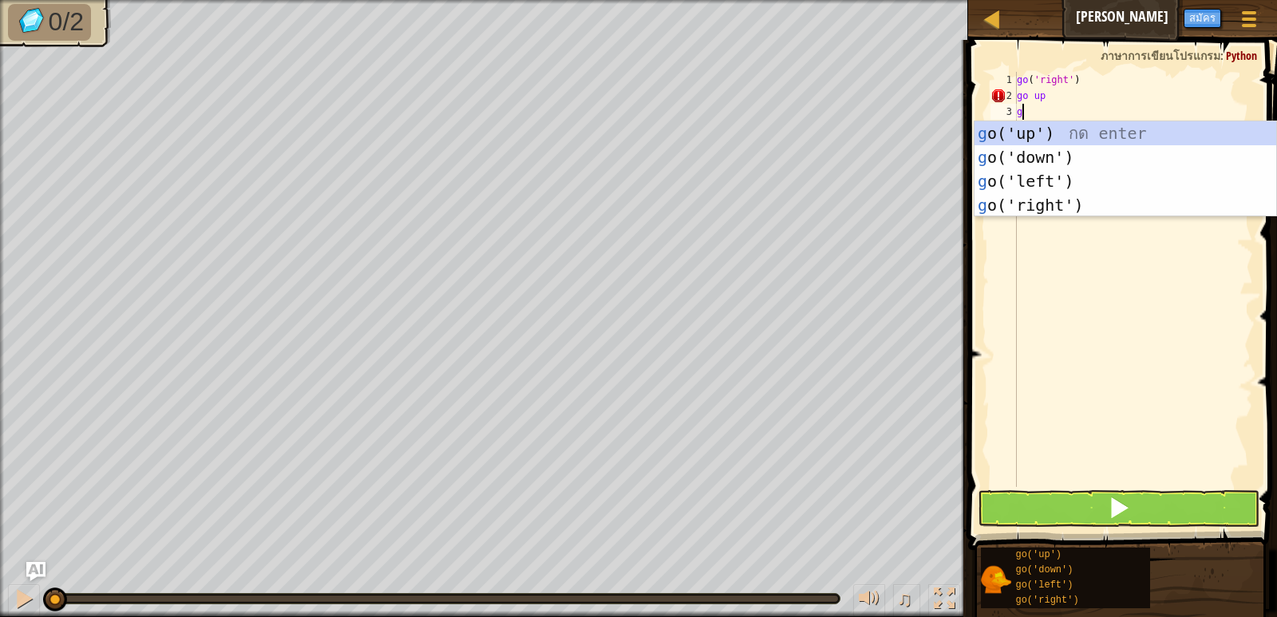
type textarea "go"
click at [1029, 206] on div "go ('up') กด enter go ('down') กด enter go ('left') กด enter go ('right') กด en…" at bounding box center [1126, 193] width 302 height 144
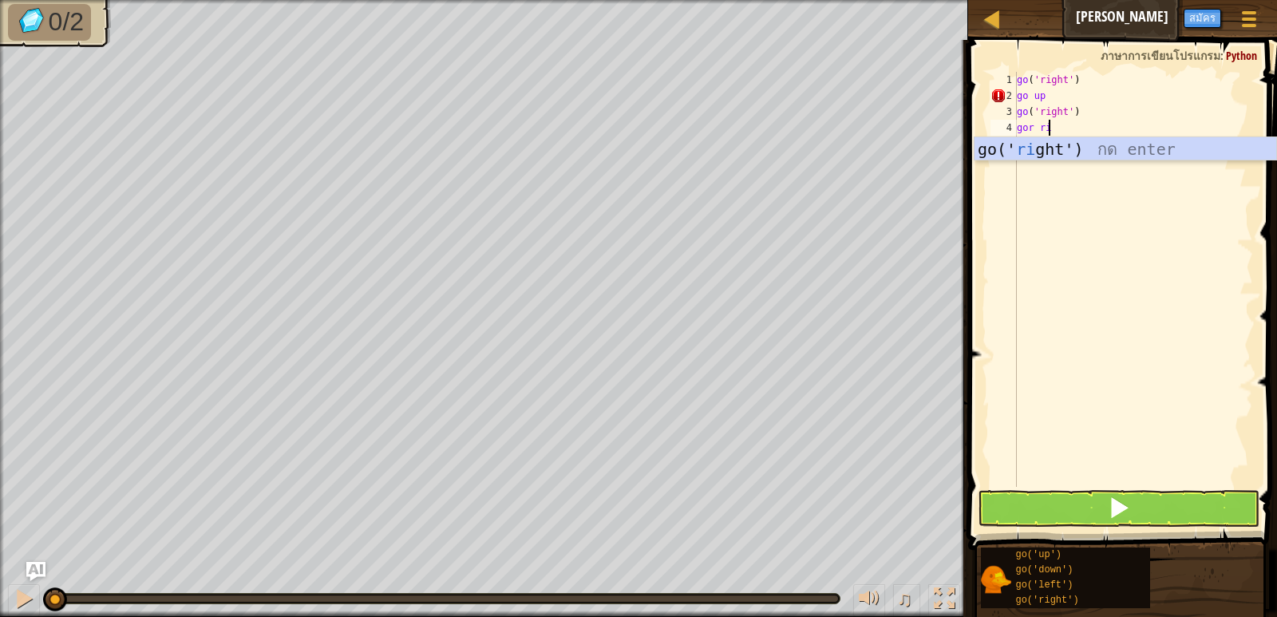
scroll to position [7, 2]
click at [1037, 97] on div "go ( 'right' ) go up go ( 'right' ) gor rig" at bounding box center [1133, 295] width 239 height 447
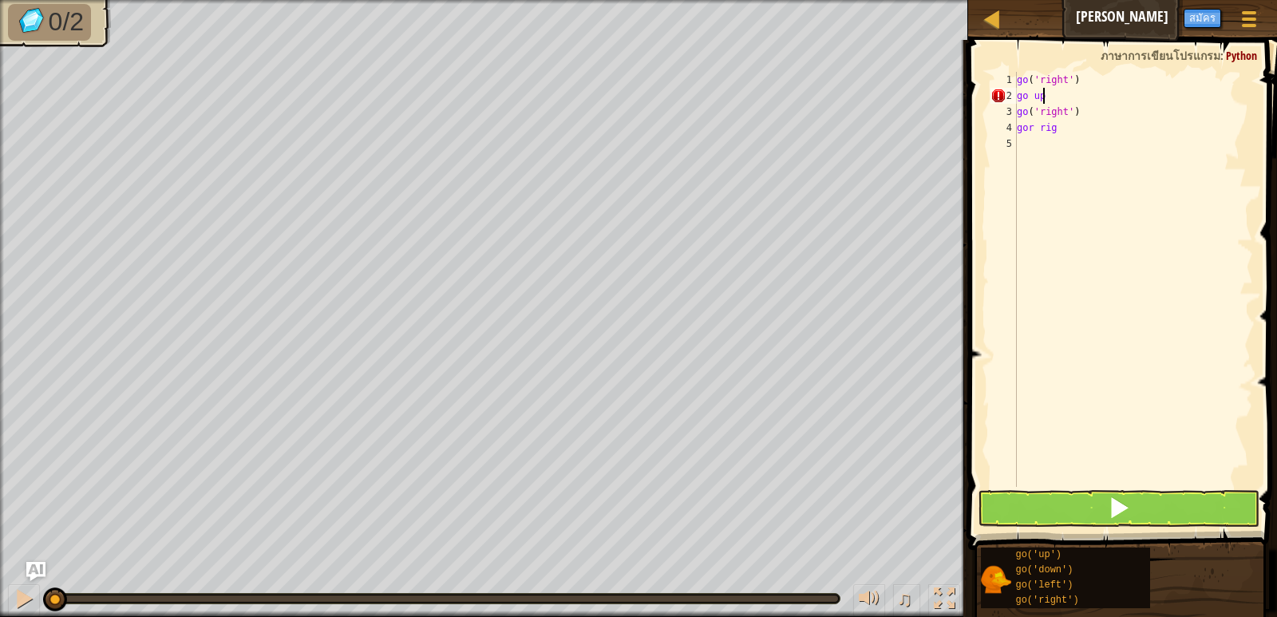
click at [1043, 94] on div "go ( 'right' ) go up go ( 'right' ) gor rig" at bounding box center [1133, 295] width 239 height 447
click at [1052, 131] on div "go ( 'right' ) go go ( 'right' ) gor rig" at bounding box center [1133, 295] width 239 height 447
type textarea "g"
click at [1033, 93] on div "go ( 'right' ) go go ( 'right' )" at bounding box center [1133, 295] width 239 height 447
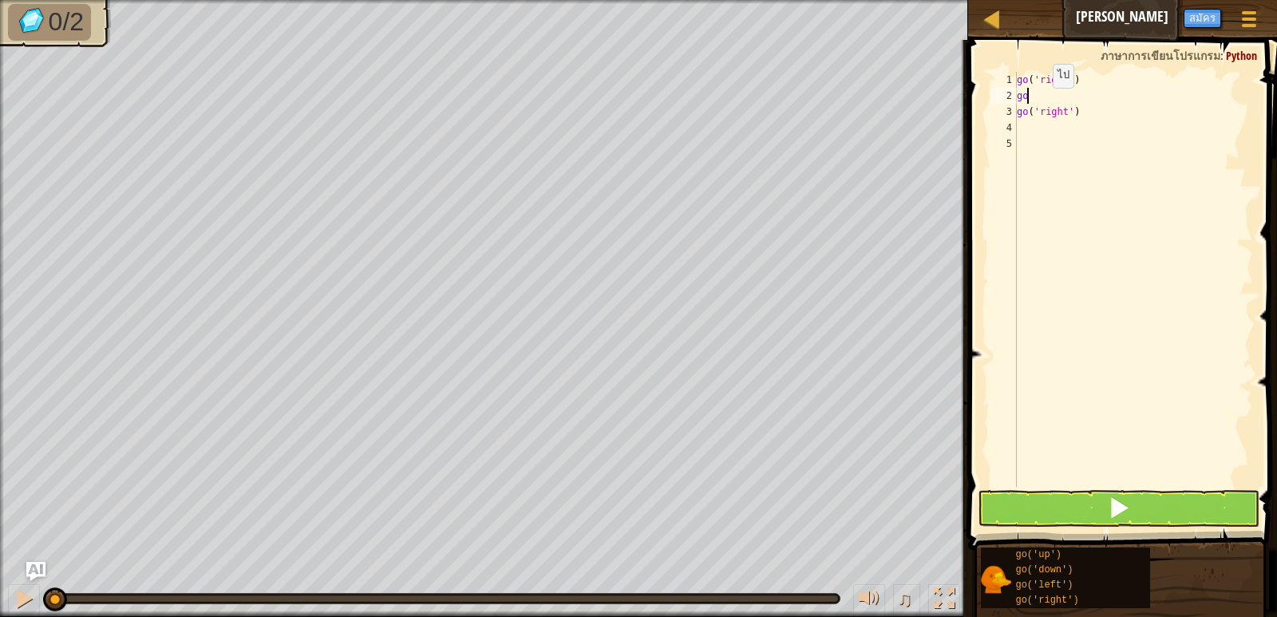
type textarea "g"
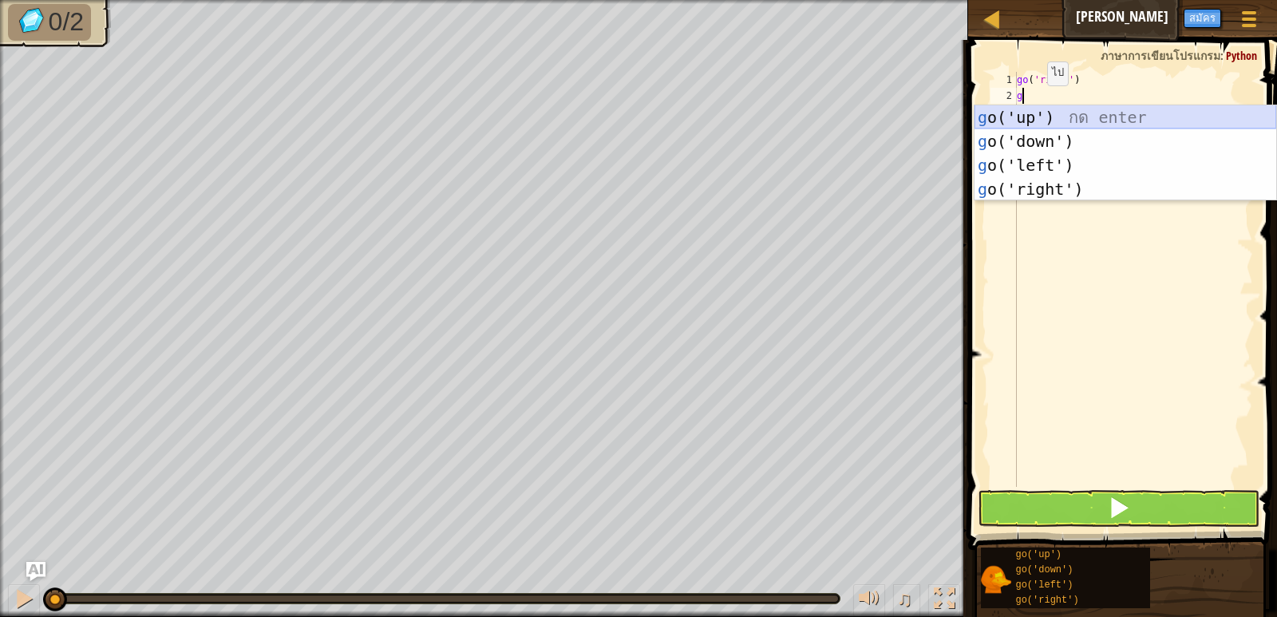
click at [1059, 115] on div "g o('up') กด enter g o('down') กด enter g o('left') กด enter g o('right') กด en…" at bounding box center [1126, 177] width 302 height 144
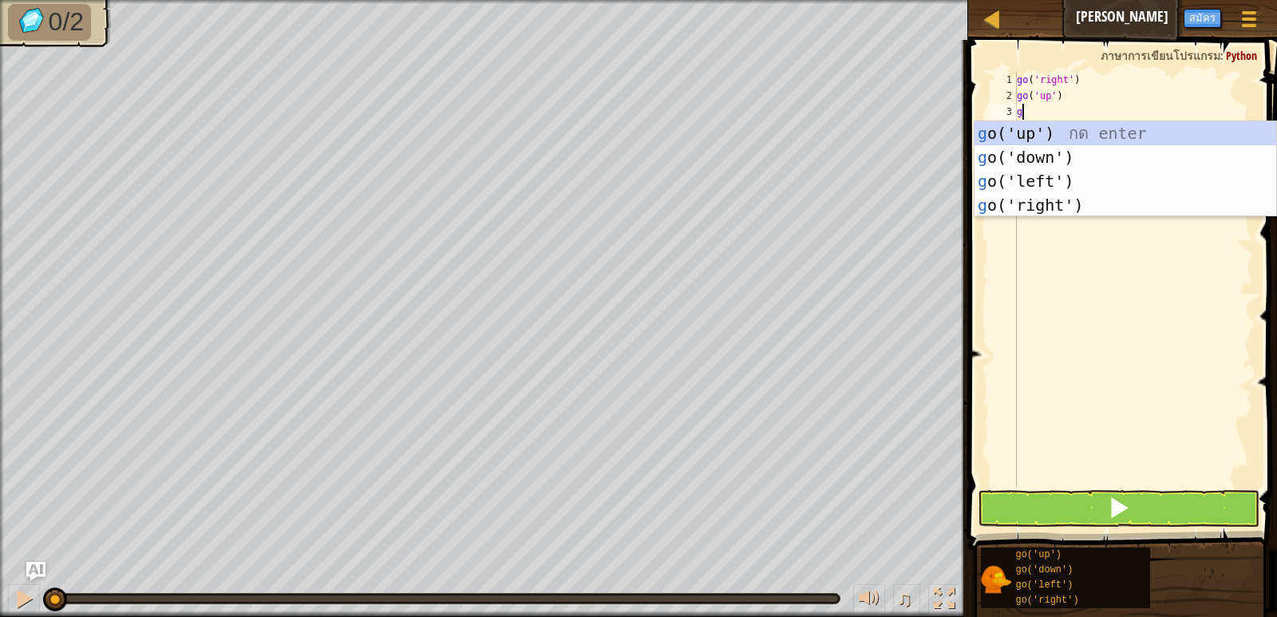
type textarea "go"
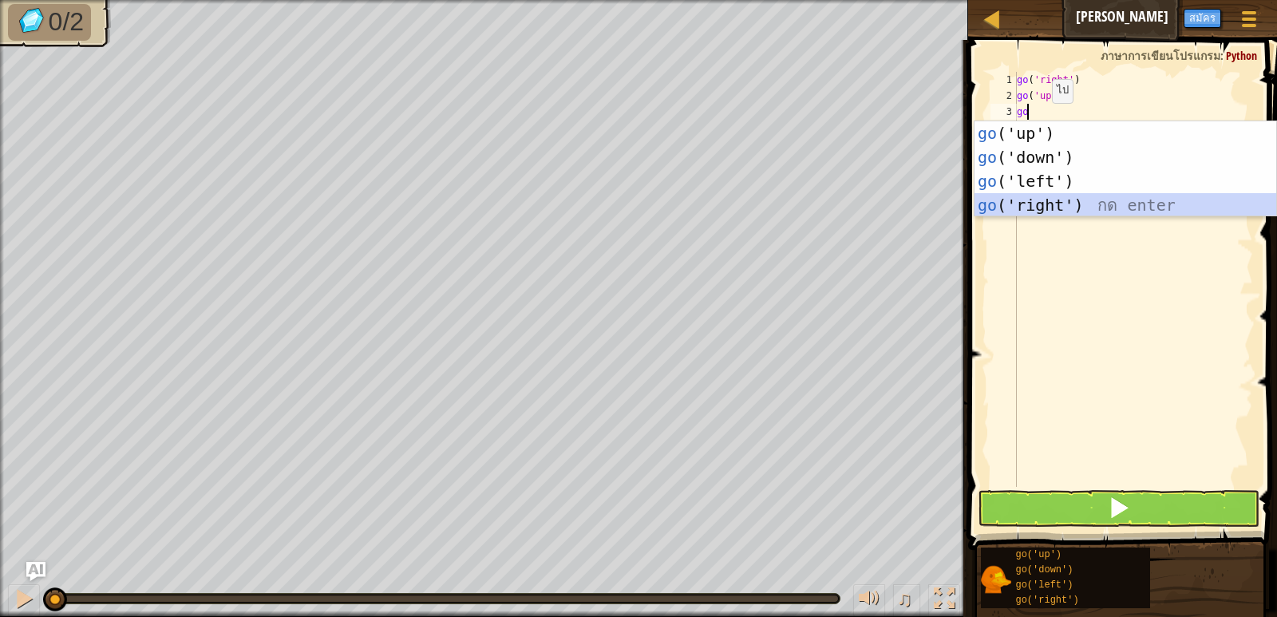
click at [1036, 202] on div "go ('up') กด enter go ('down') กด enter go ('left') กด enter go ('right') กด en…" at bounding box center [1126, 193] width 302 height 144
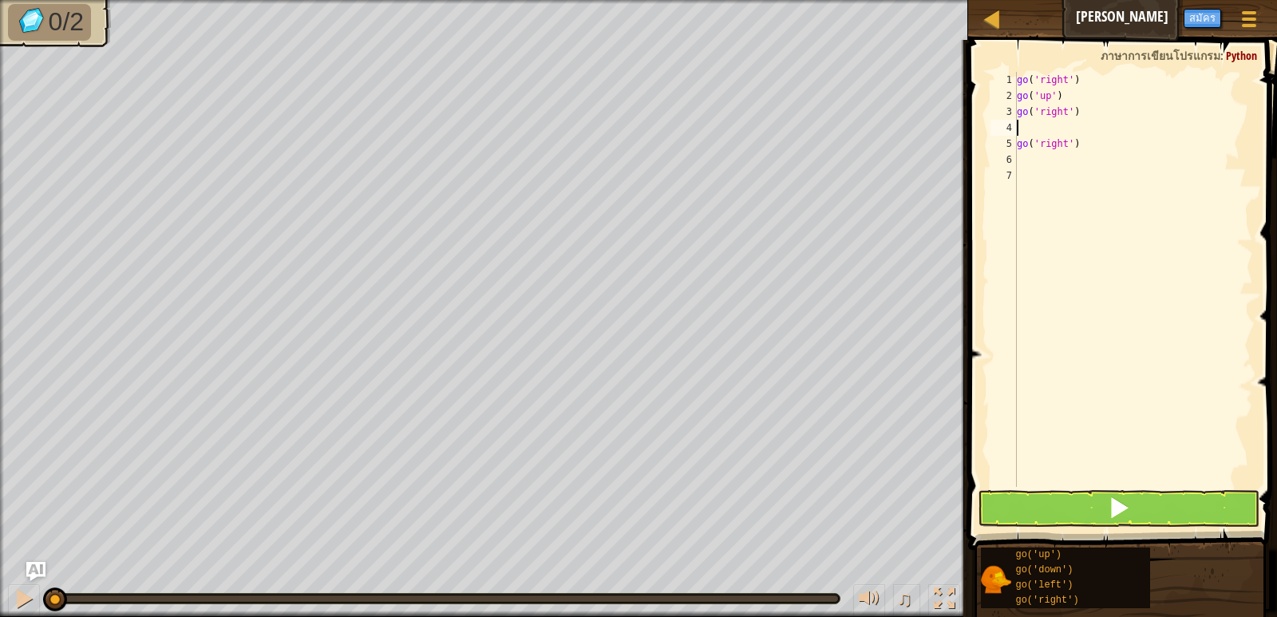
click at [1074, 141] on div "go ( 'right' ) go ( 'up' ) go ( 'right' ) go ( 'right' )" at bounding box center [1133, 295] width 239 height 447
type textarea "g"
click at [1023, 134] on div "go ( 'right' ) go ( 'up' ) go ( 'right' )" at bounding box center [1133, 295] width 239 height 447
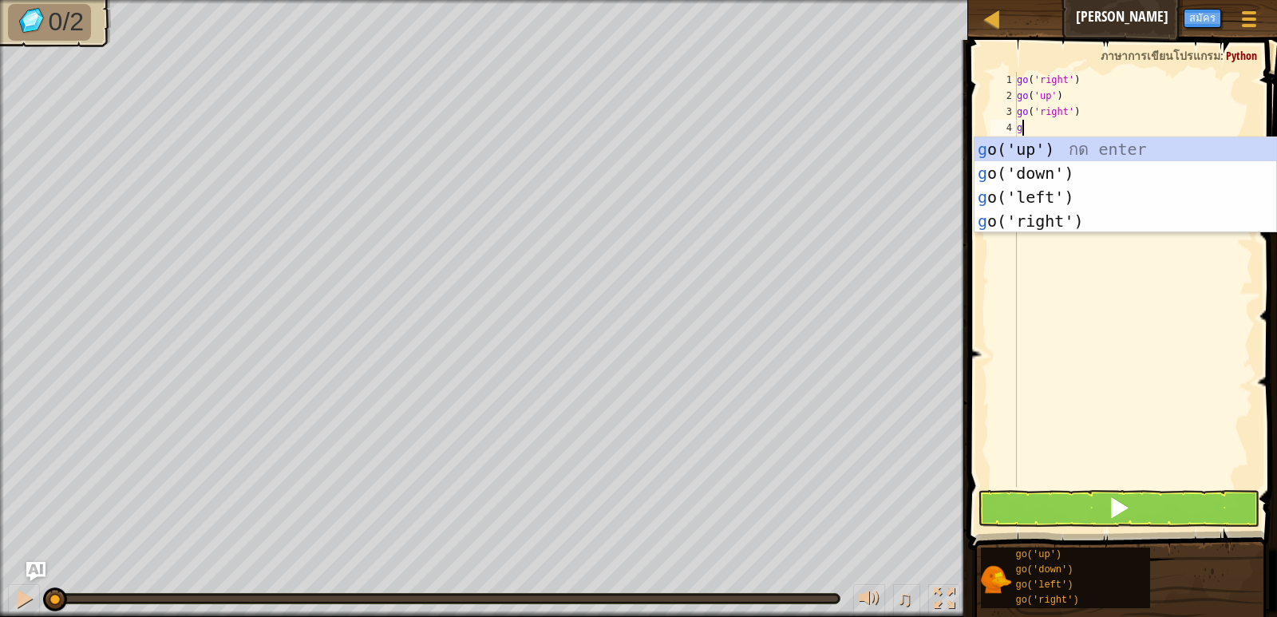
type textarea "go"
click at [1061, 223] on div "go ('up') กด enter go ('down') กด enter go ('left') กด enter go ('right') กด en…" at bounding box center [1126, 209] width 302 height 144
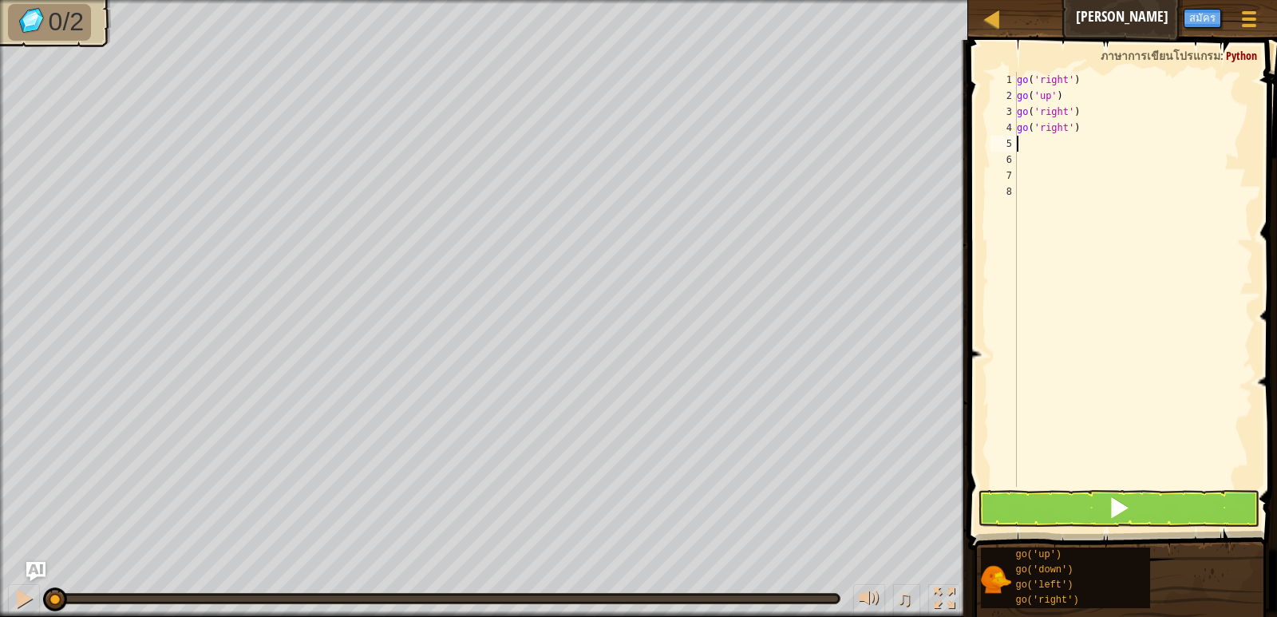
click at [1029, 148] on div "go ( 'right' ) go ( 'up' ) go ( 'right' ) go ( 'right' )" at bounding box center [1133, 295] width 239 height 447
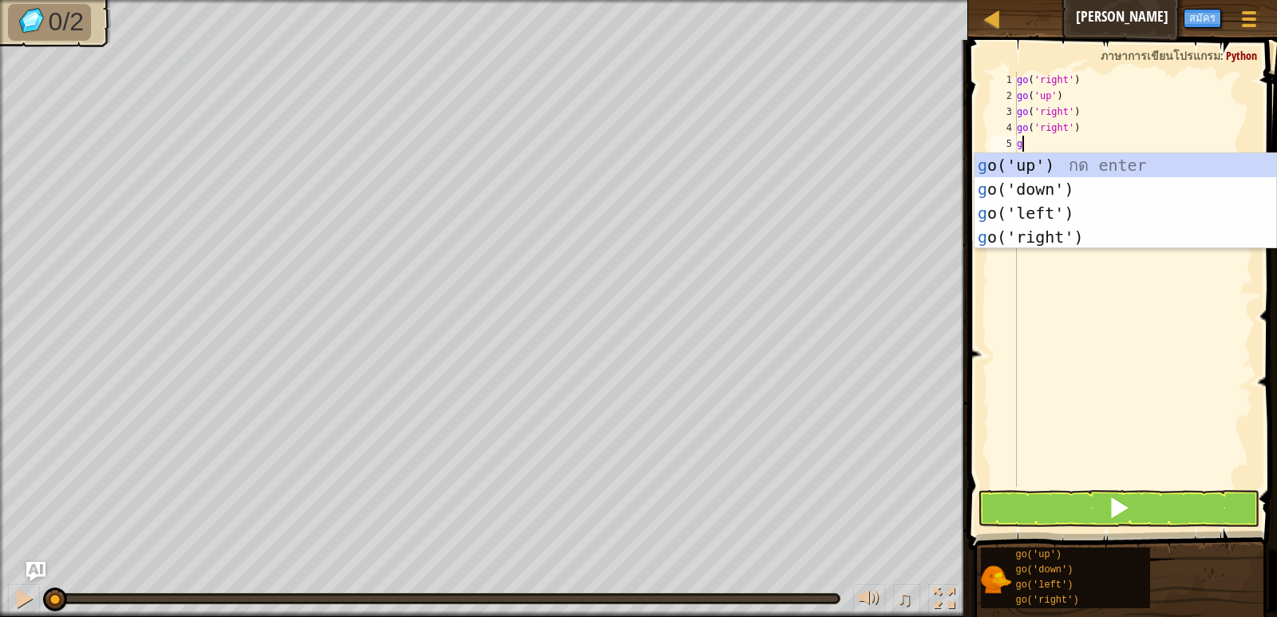
type textarea "go"
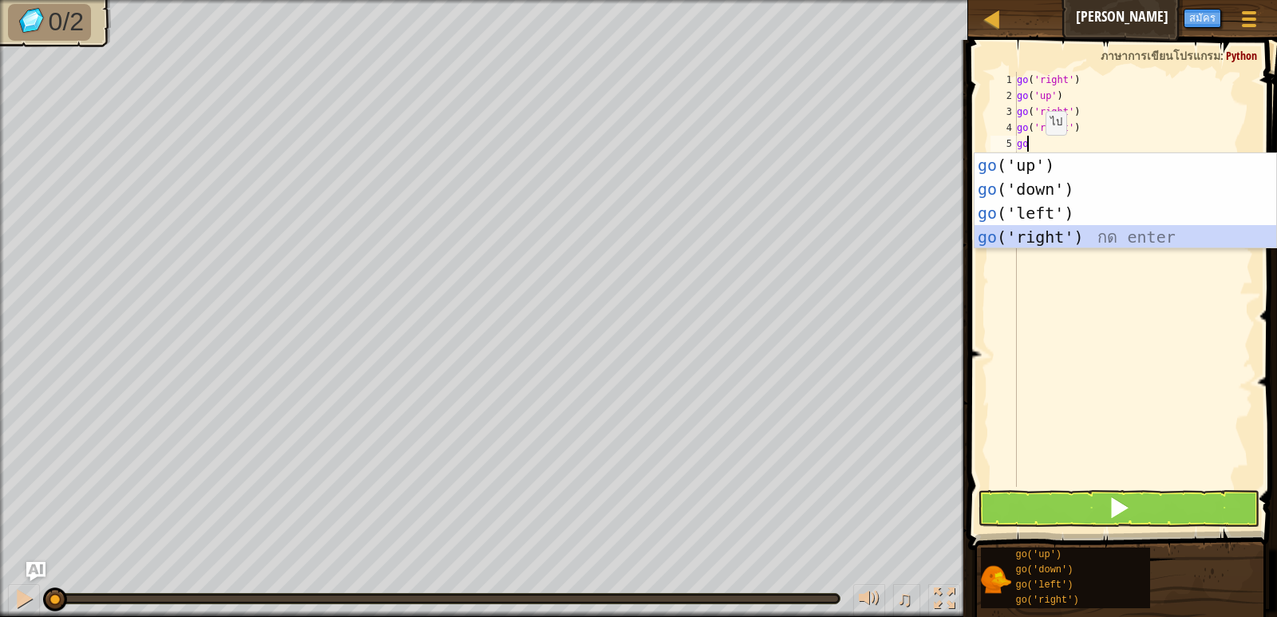
click at [1055, 232] on div "go ('up') กด enter go ('down') กด enter go ('left') กด enter go ('right') กด en…" at bounding box center [1126, 225] width 302 height 144
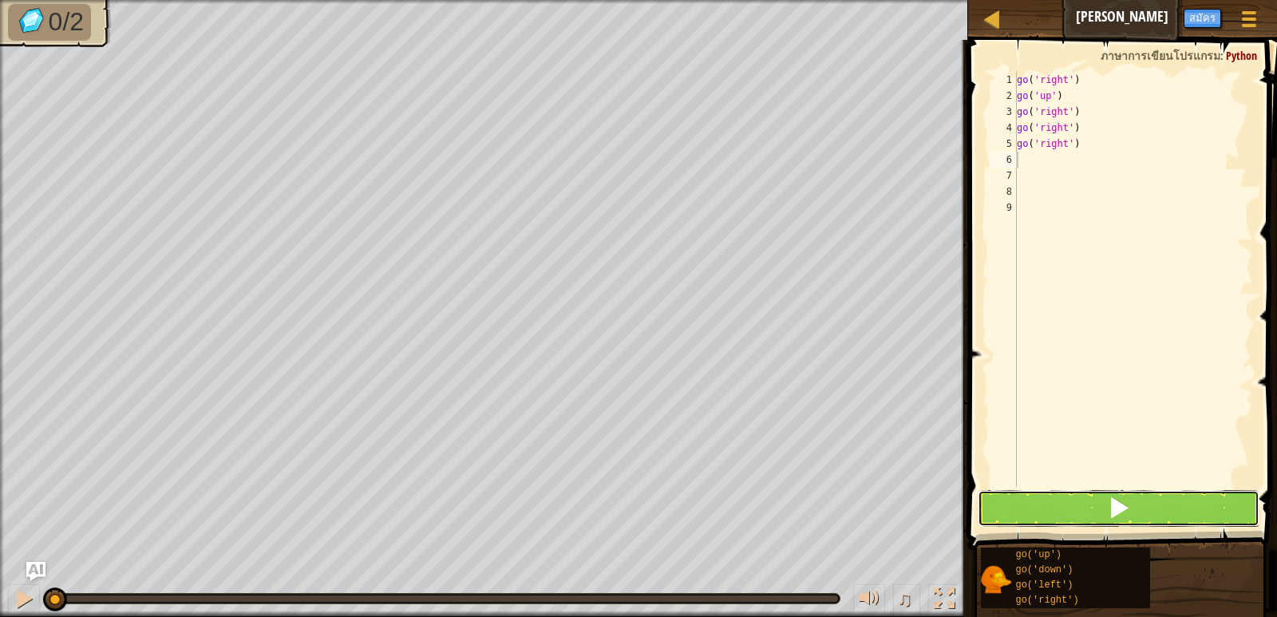
click at [1055, 501] on button at bounding box center [1118, 508] width 281 height 37
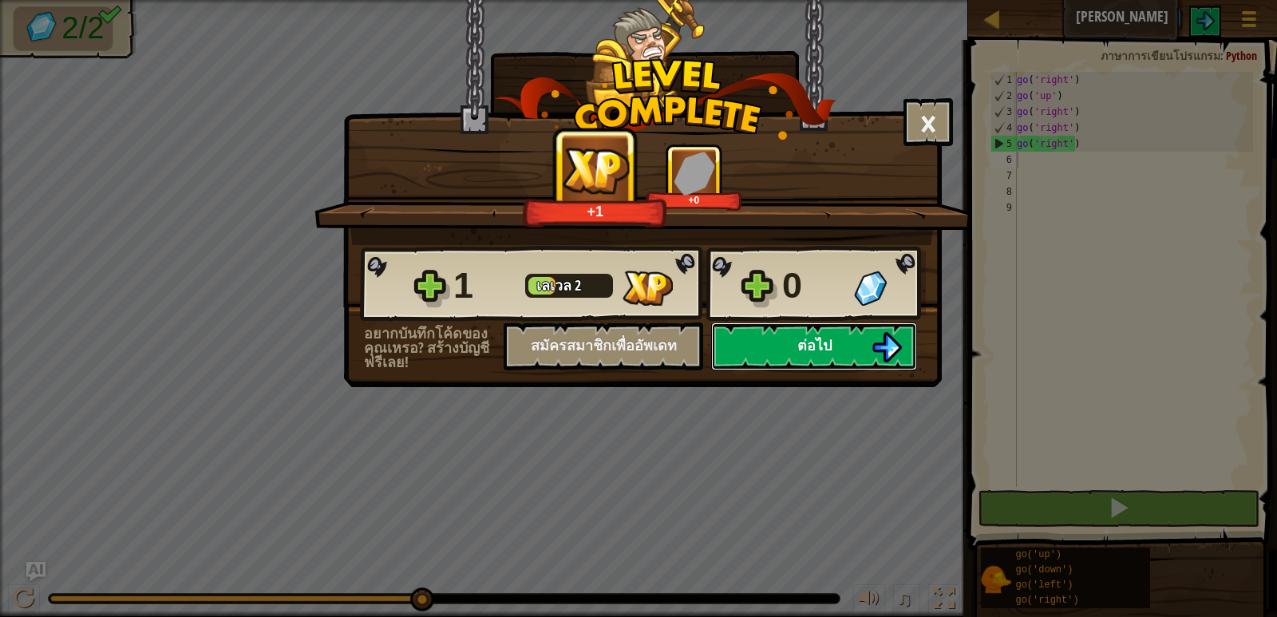
click at [854, 347] on button "ต่อไป" at bounding box center [814, 347] width 206 height 48
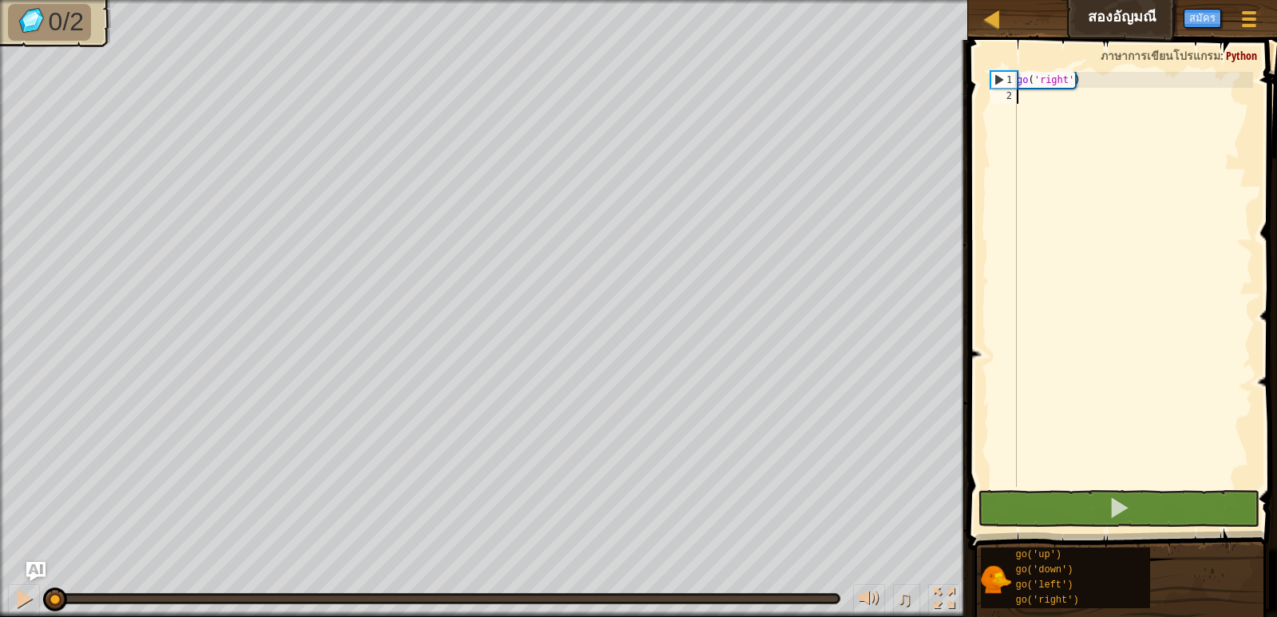
click at [1045, 94] on div "go ( 'right' )" at bounding box center [1133, 295] width 239 height 447
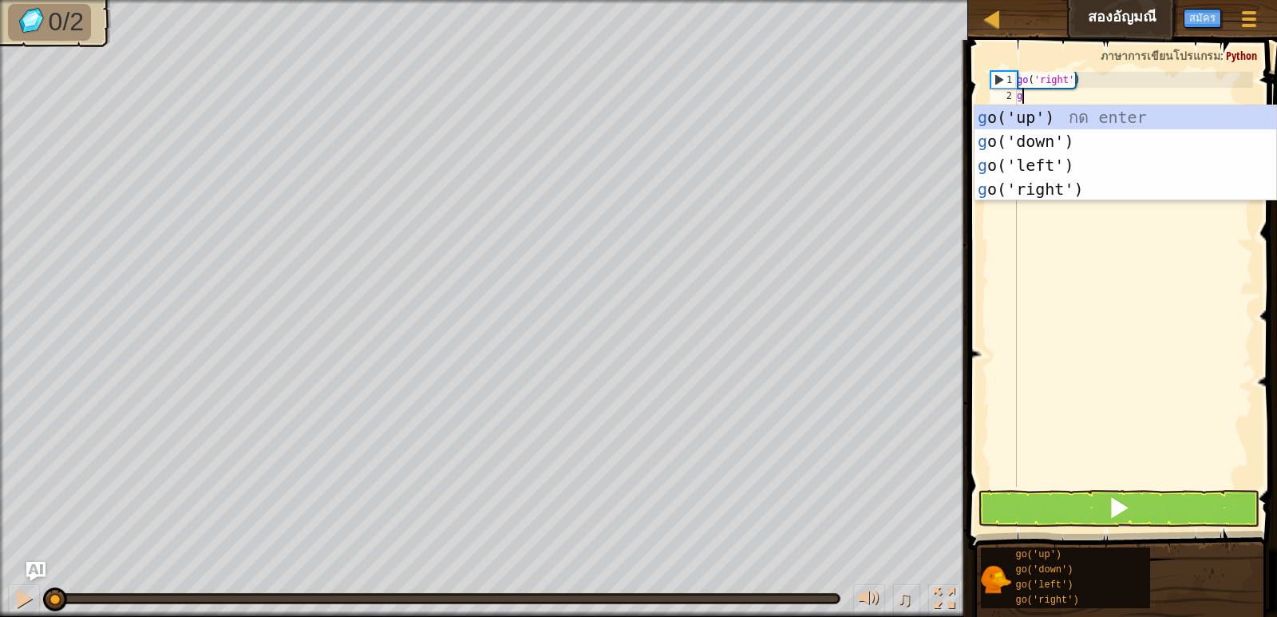
scroll to position [7, 0]
type textarea "go"
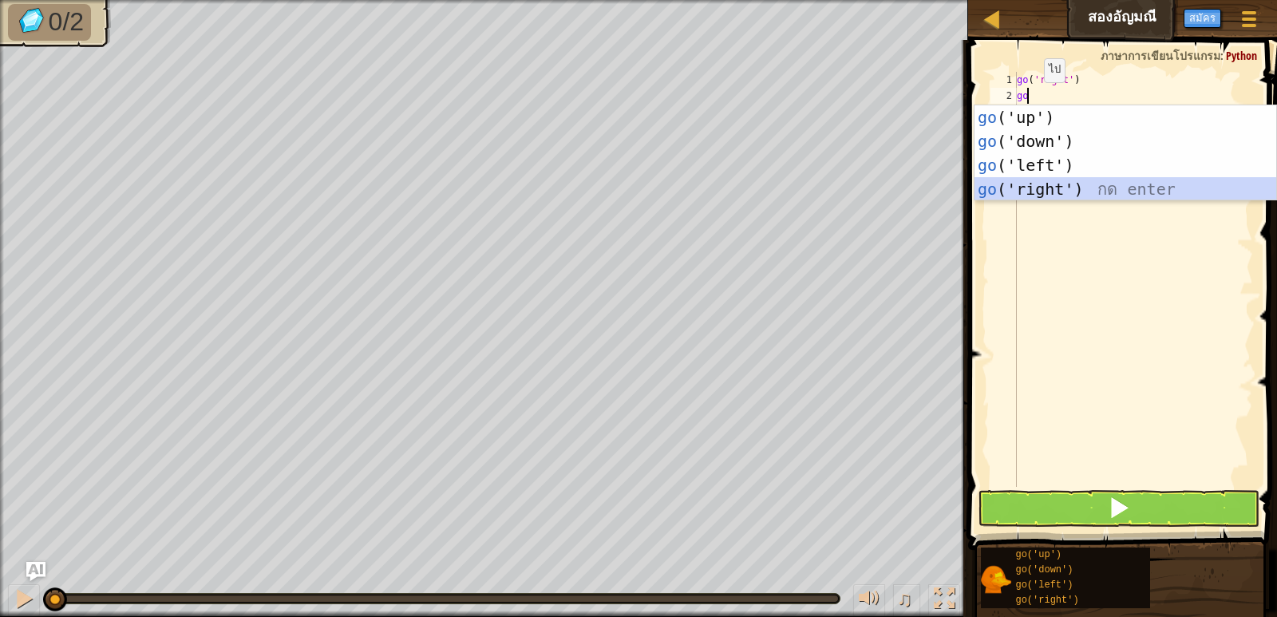
click at [1059, 195] on div "go ('up') กด enter go ('down') กด enter go ('left') กด enter go ('right') กด en…" at bounding box center [1126, 177] width 302 height 144
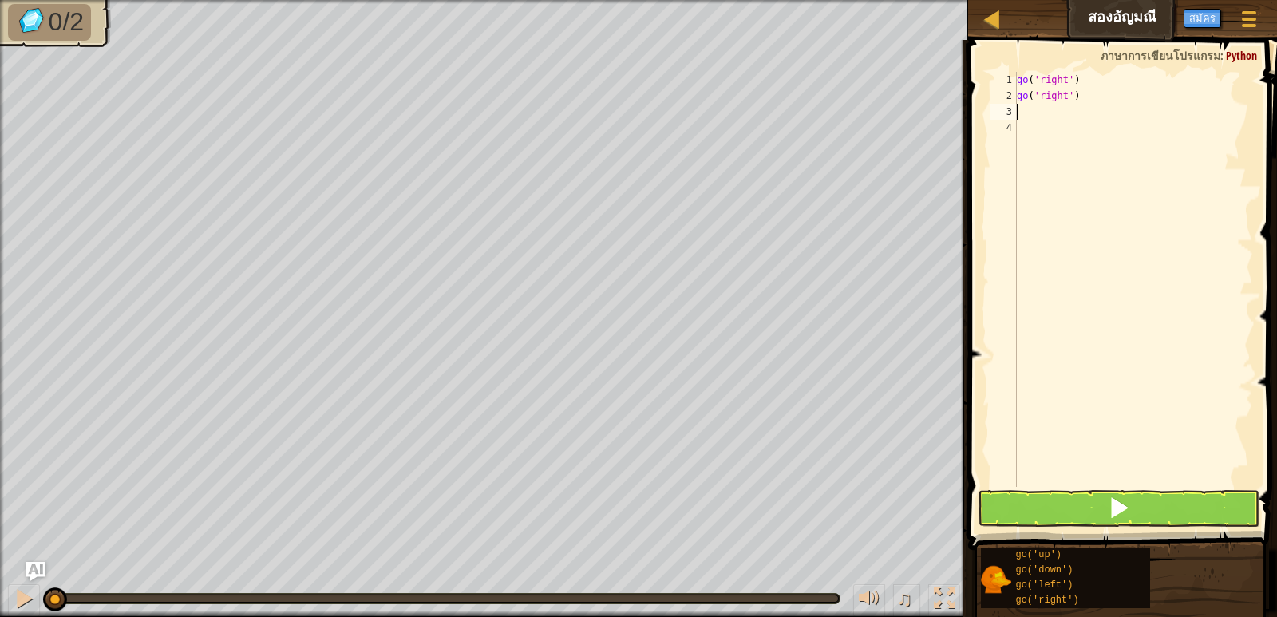
type textarea "g"
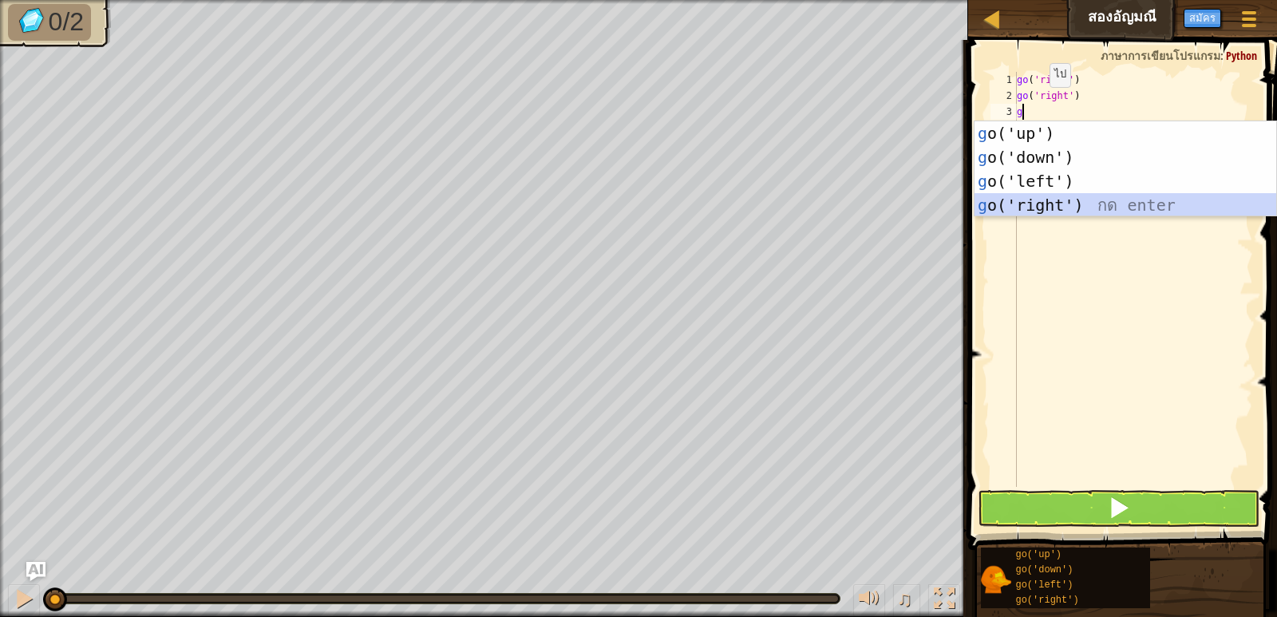
click at [1038, 201] on div "g o('up') กด enter g o('down') กด enter g o('left') กด enter g o('right') กด en…" at bounding box center [1126, 193] width 302 height 144
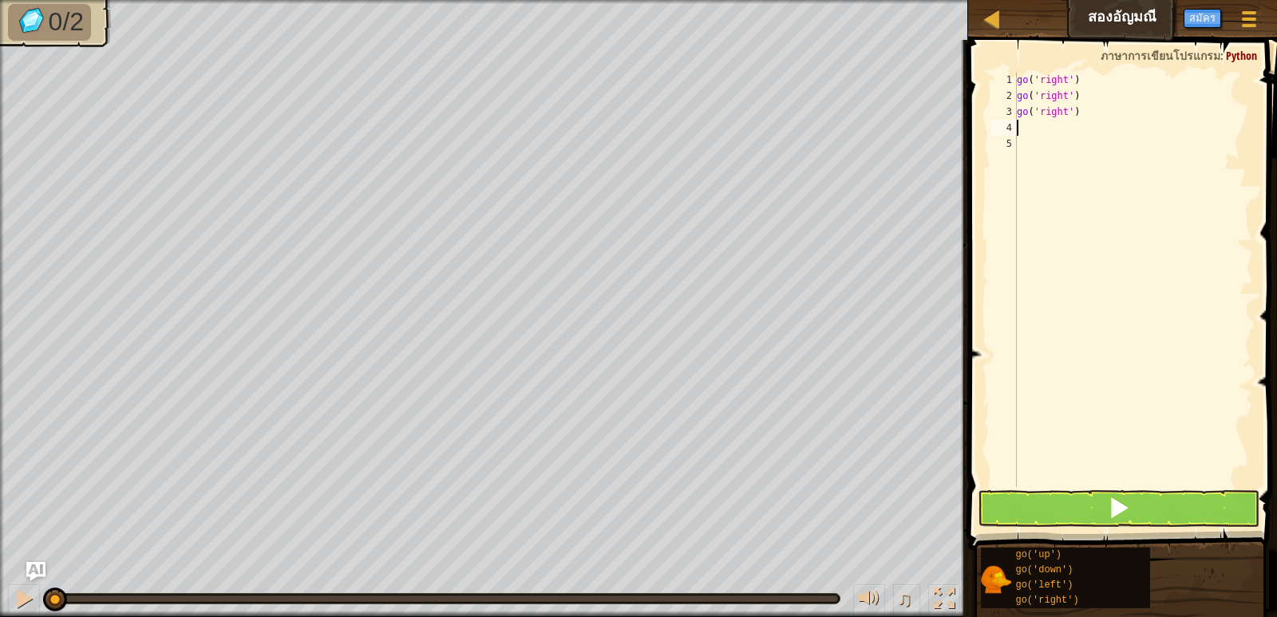
click at [1045, 124] on div "go ( 'right' ) go ( 'right' ) go ( 'right' )" at bounding box center [1133, 295] width 239 height 447
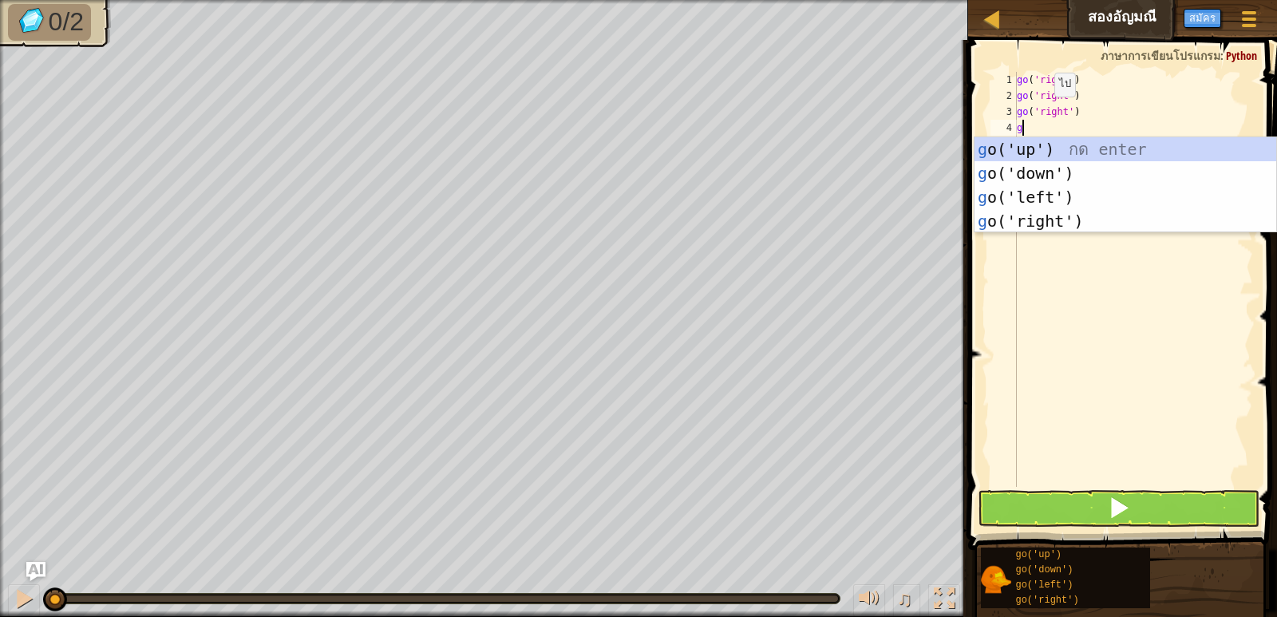
type textarea "go"
click at [1059, 141] on div "go ('up') กด enter go ('down') กด enter go ('left') กด enter go ('right') กด en…" at bounding box center [1126, 209] width 302 height 144
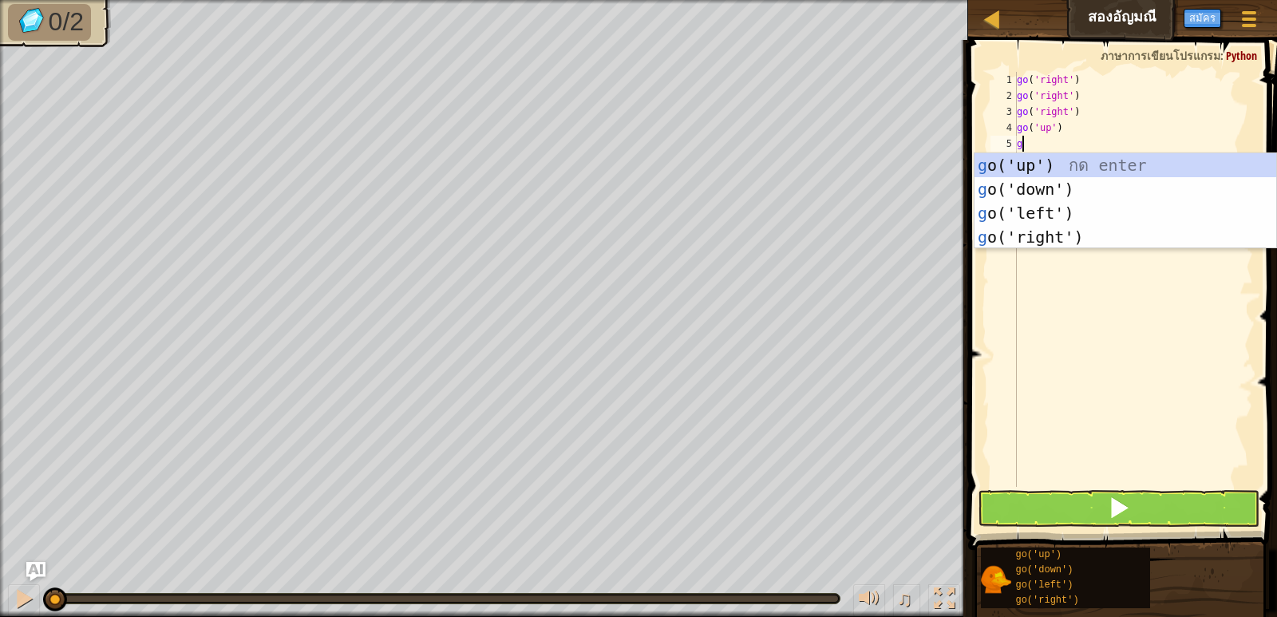
type textarea "go"
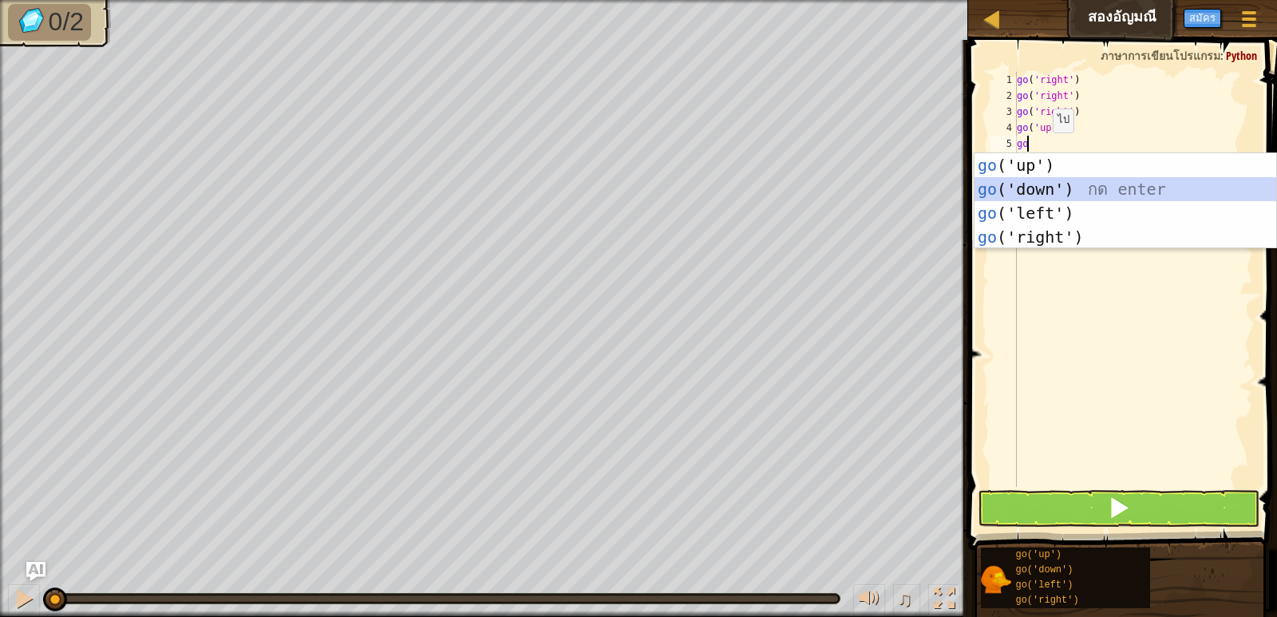
click at [1039, 183] on div "go ('up') กด enter go ('down') กด enter go ('left') กด enter go ('right') กด en…" at bounding box center [1126, 225] width 302 height 144
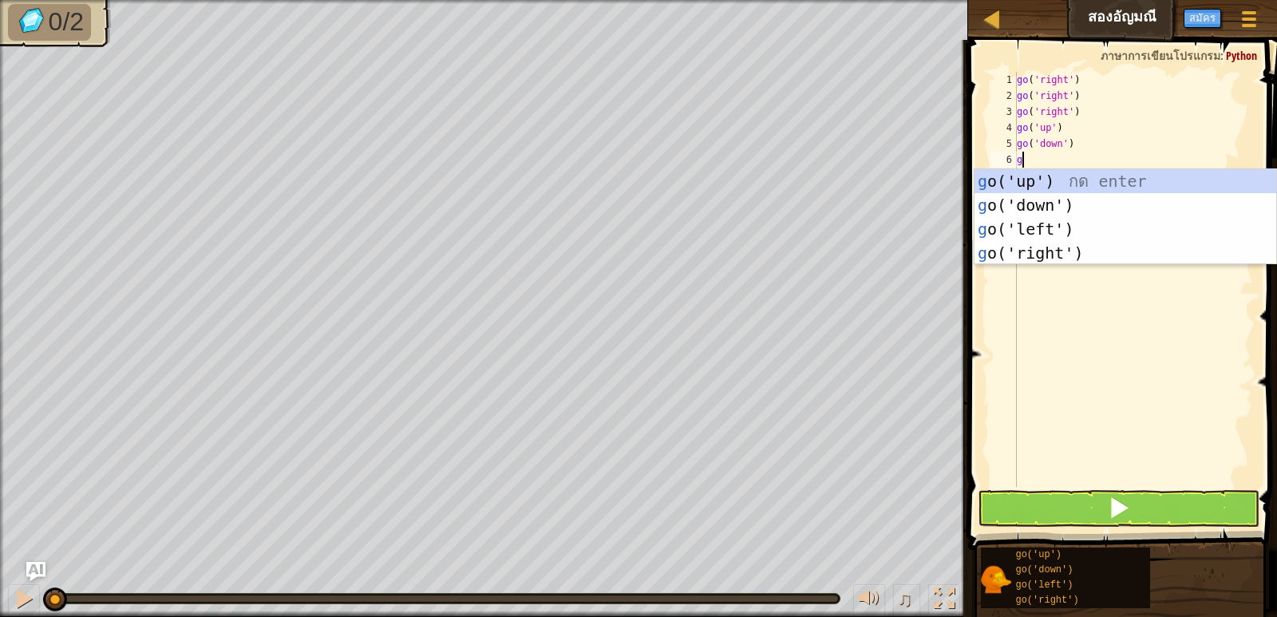
type textarea "go"
click at [1040, 200] on div "go ('up') กด enter go ('down') กด enter go ('left') กด enter go ('right') กด en…" at bounding box center [1126, 241] width 302 height 144
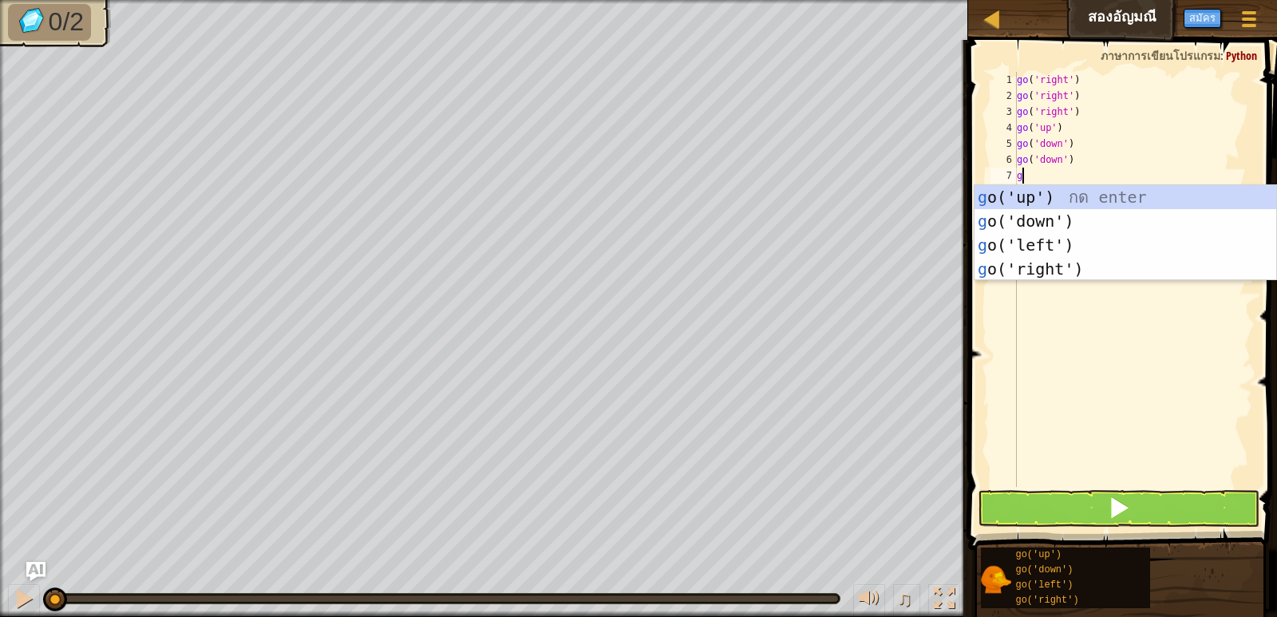
type textarea "go"
click at [1032, 215] on div "go ('up') กด enter go ('down') กด enter go ('left') กด enter go ('right') กด en…" at bounding box center [1126, 257] width 302 height 144
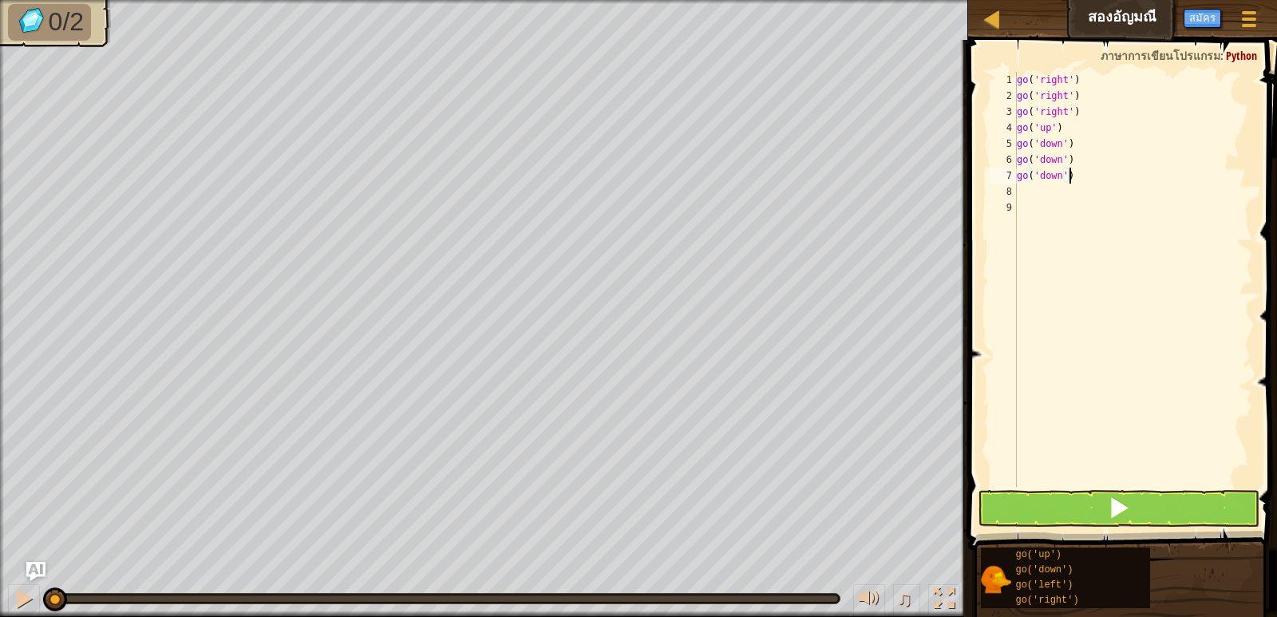
click at [1071, 173] on div "go ( 'right' ) go ( 'right' ) go ( 'right' ) go ( 'up' ) go ( 'down' ) go ( 'do…" at bounding box center [1133, 295] width 239 height 447
type textarea "g"
click at [1150, 508] on button at bounding box center [1118, 508] width 281 height 37
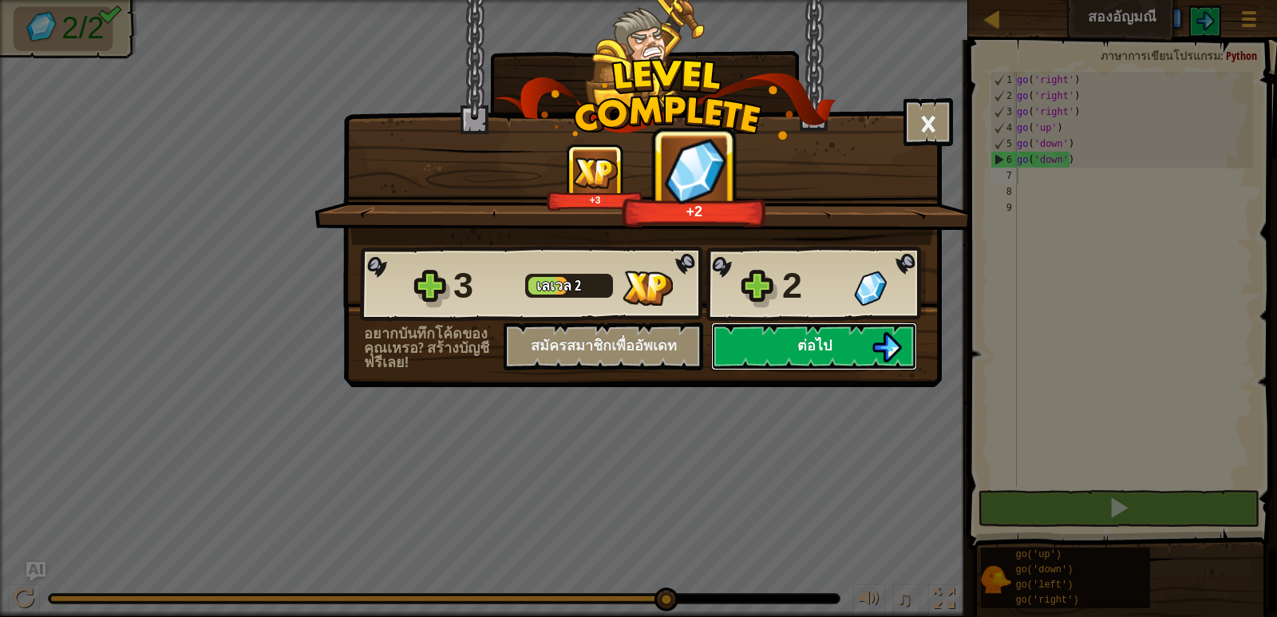
click at [831, 350] on span "ต่อไป" at bounding box center [814, 345] width 34 height 20
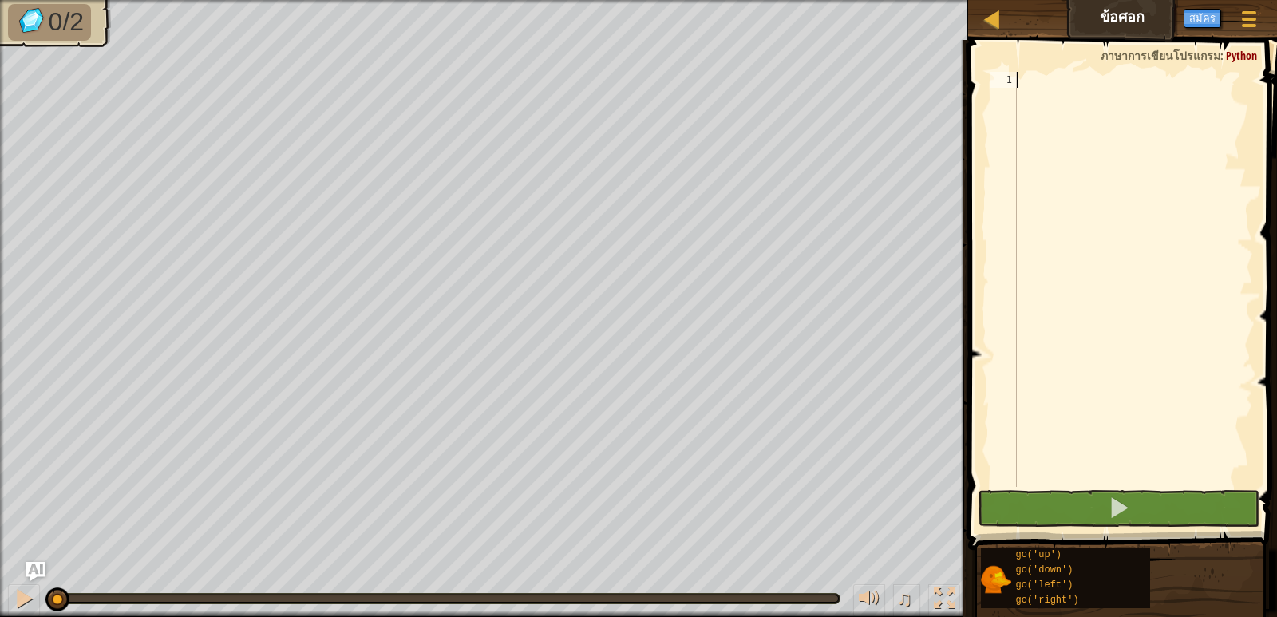
scroll to position [7, 0]
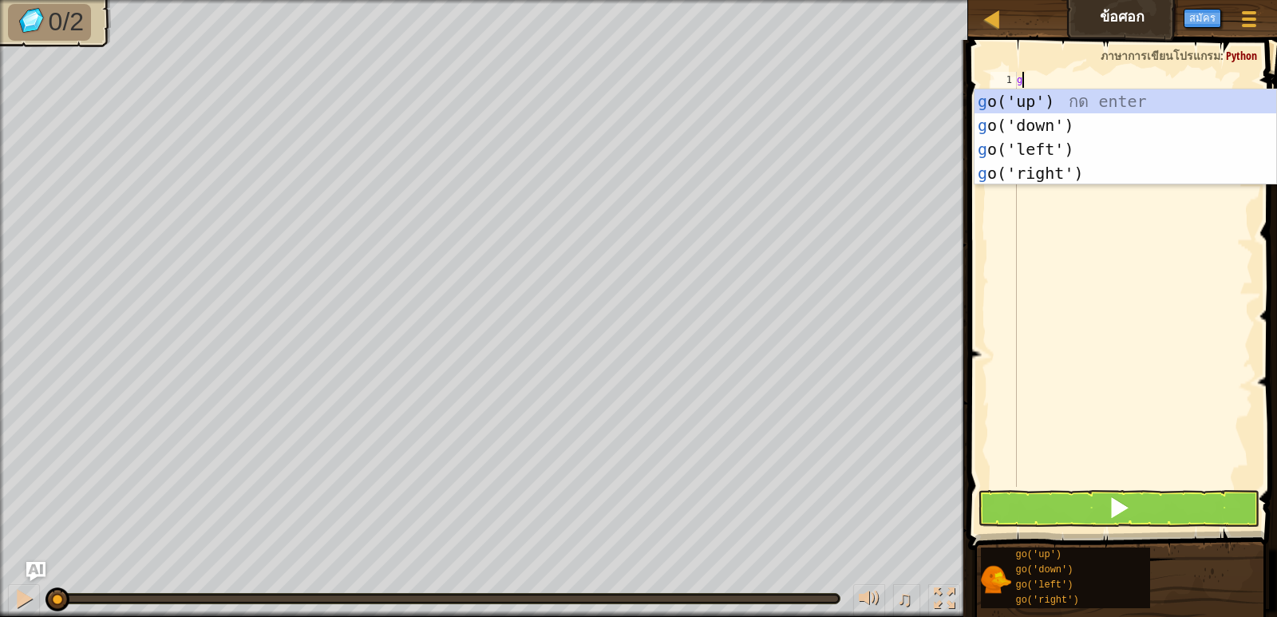
type textarea "go"
click at [1061, 116] on div "go ('up') กด enter go ('down') กด enter go ('left') กด enter go ('right') กด en…" at bounding box center [1126, 161] width 302 height 144
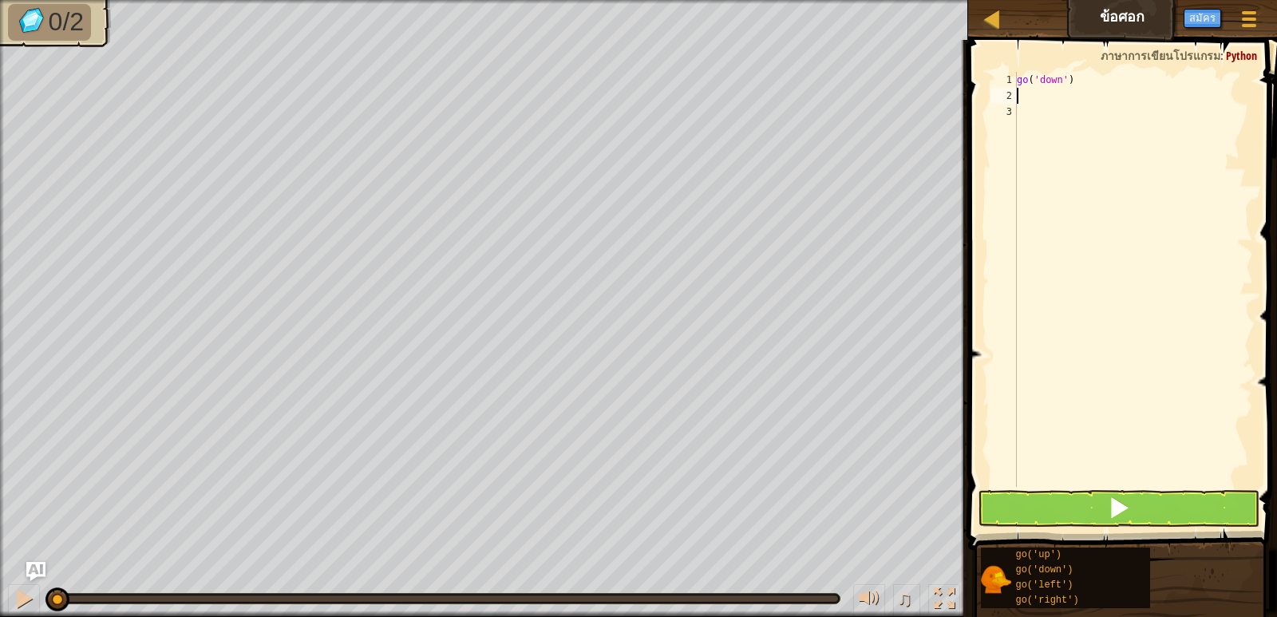
type textarea "g"
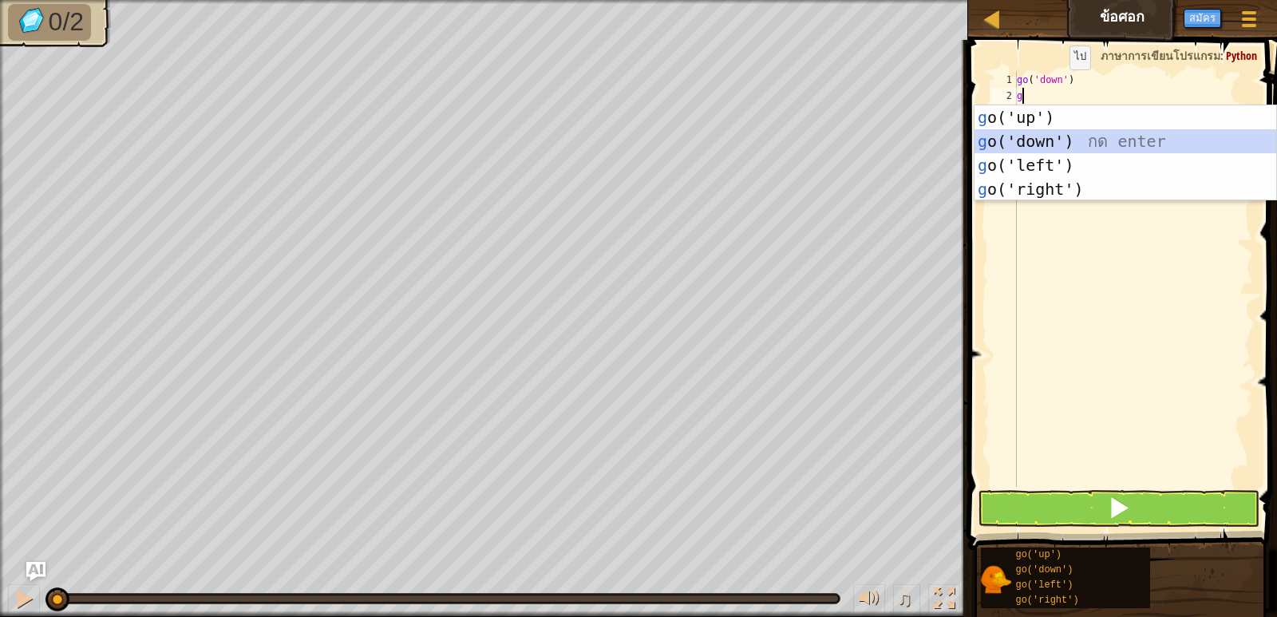
click at [1055, 143] on div "g o('up') กด enter g o('down') กด enter g o('left') กด enter g o('right') กด en…" at bounding box center [1126, 177] width 302 height 144
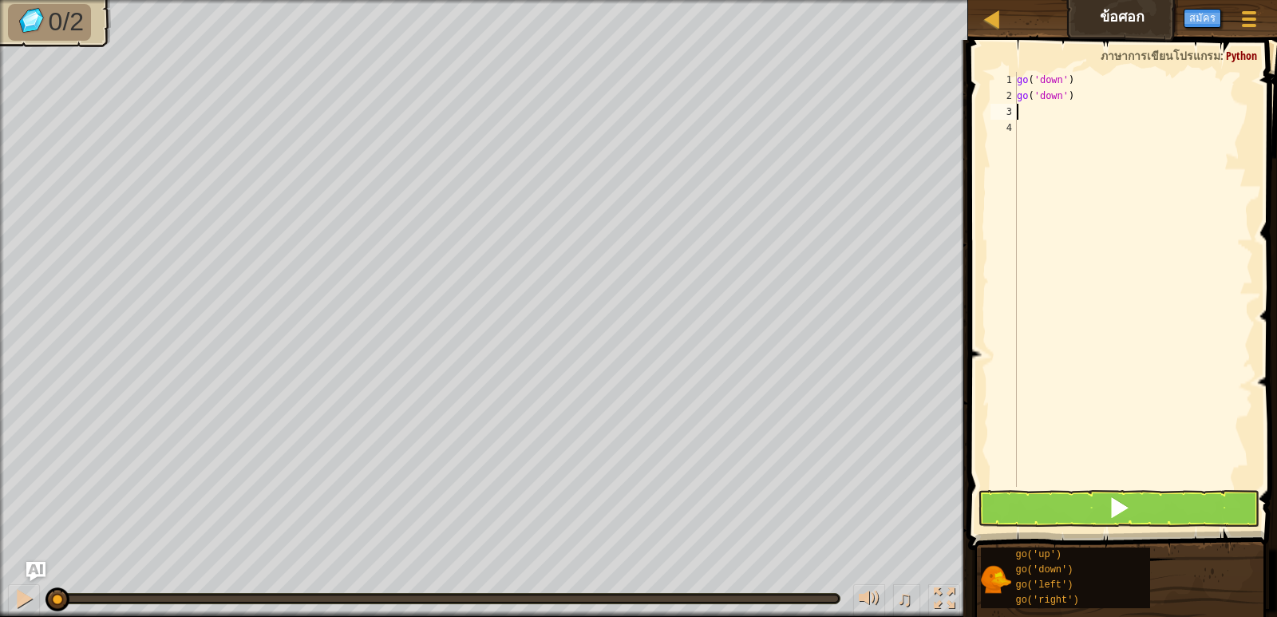
type textarea "g"
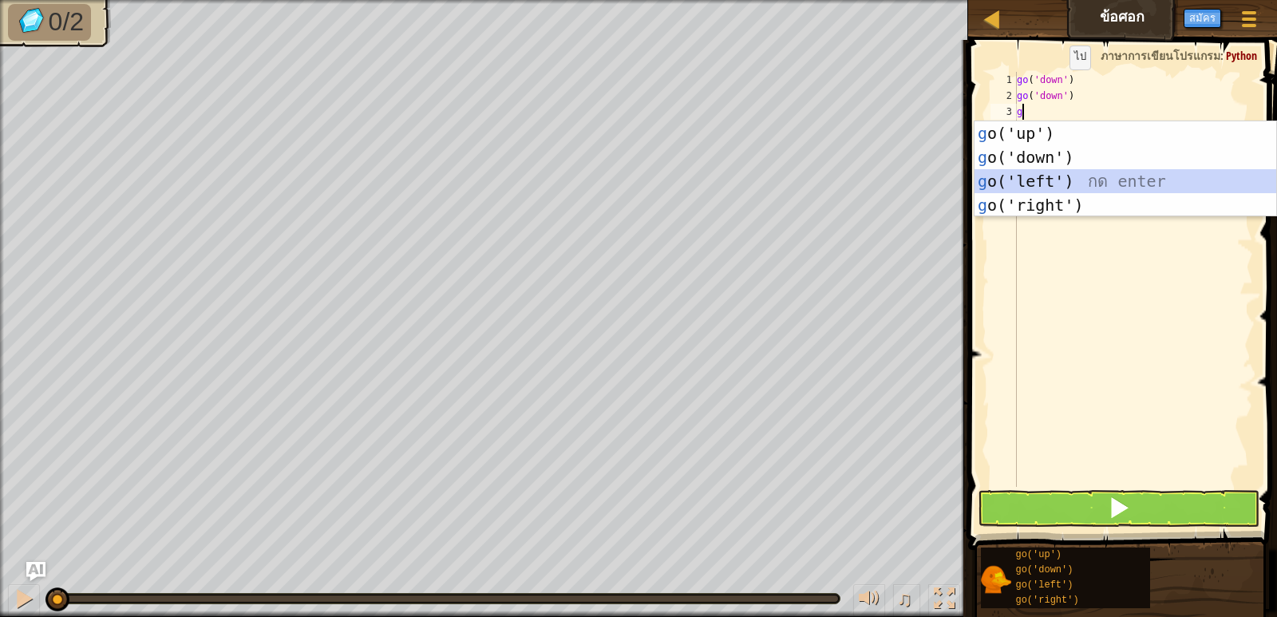
click at [1060, 175] on div "g o('up') กด enter g o('down') กด enter g o('left') กด enter g o('right') กด en…" at bounding box center [1126, 193] width 302 height 144
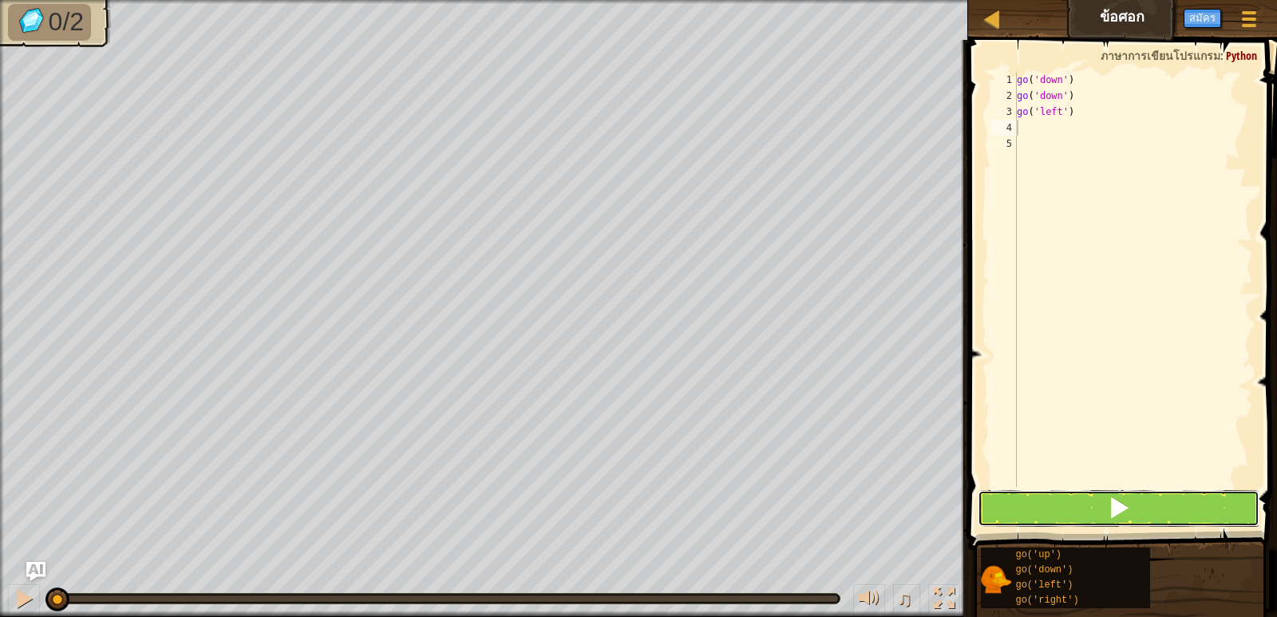
click at [1153, 505] on button at bounding box center [1118, 508] width 281 height 37
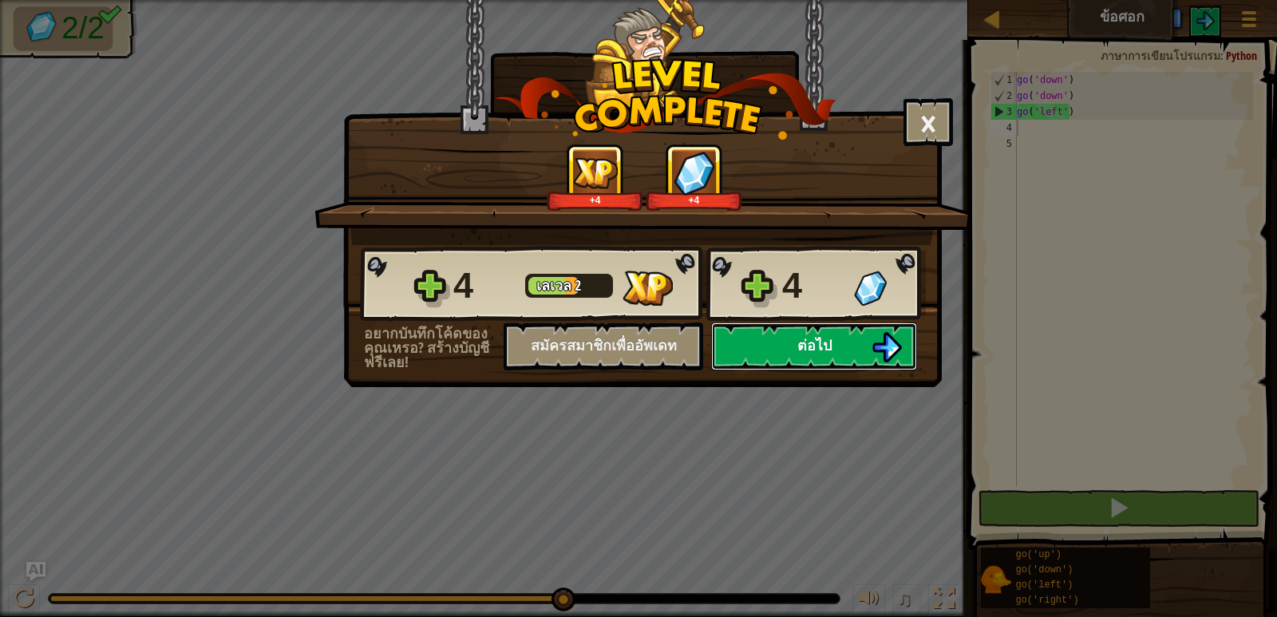
click at [866, 334] on button "ต่อไป" at bounding box center [814, 347] width 206 height 48
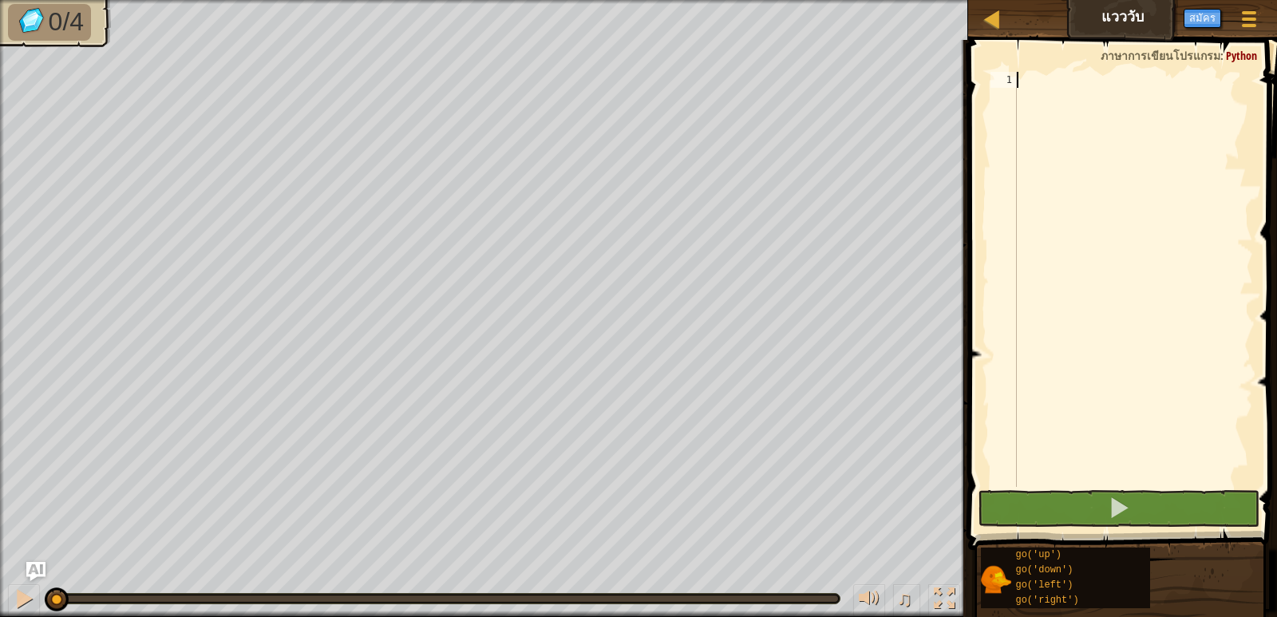
scroll to position [7, 0]
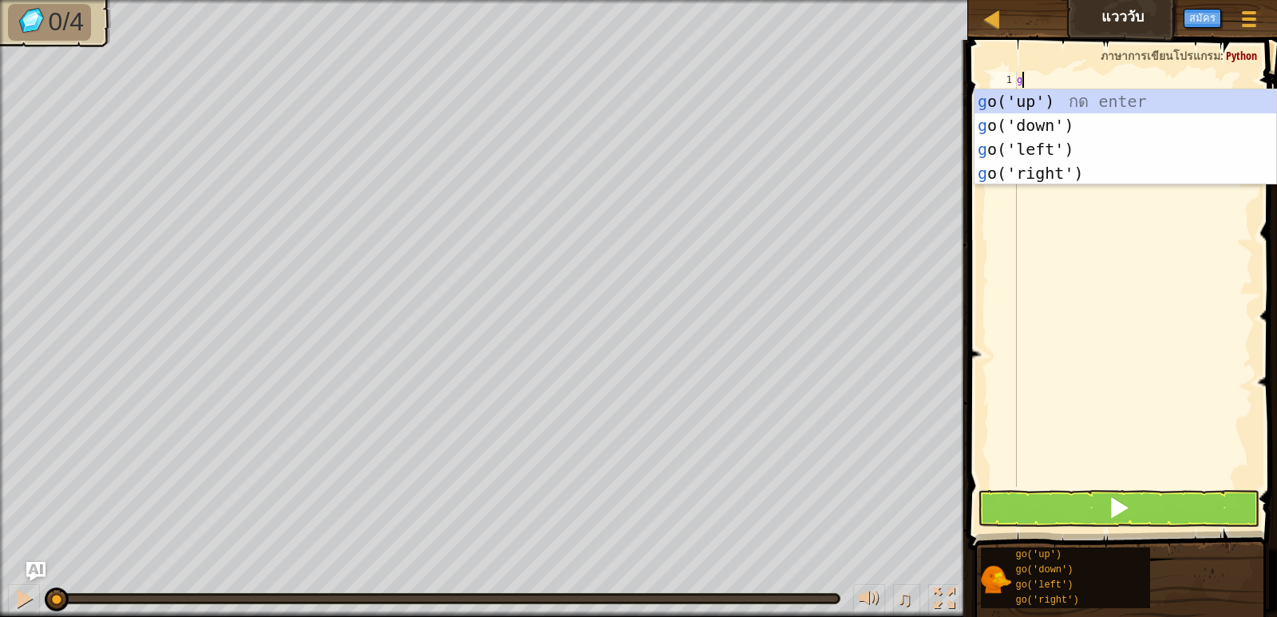
type textarea "go"
click at [1065, 151] on div "go ('up') กด enter go ('down') กด enter go ('left') กด enter go ('right') กด en…" at bounding box center [1126, 161] width 302 height 144
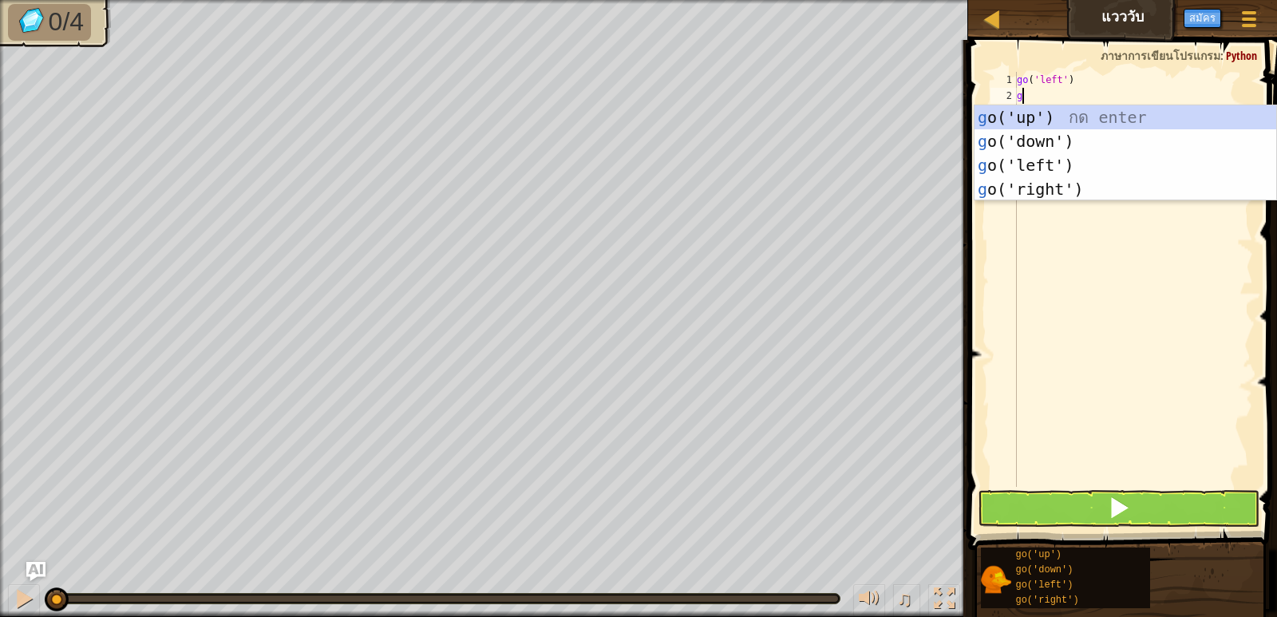
type textarea "go"
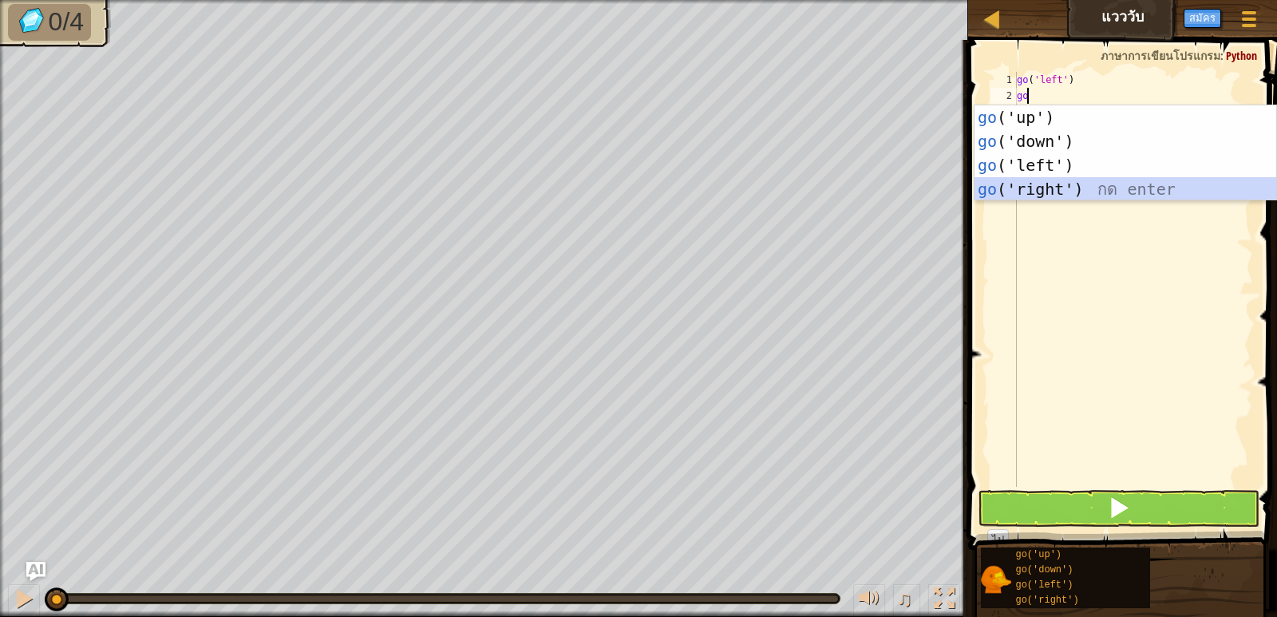
click at [1075, 188] on div "go ('up') กด enter go ('down') กด enter go ('left') กด enter go ('right') กด en…" at bounding box center [1126, 177] width 302 height 144
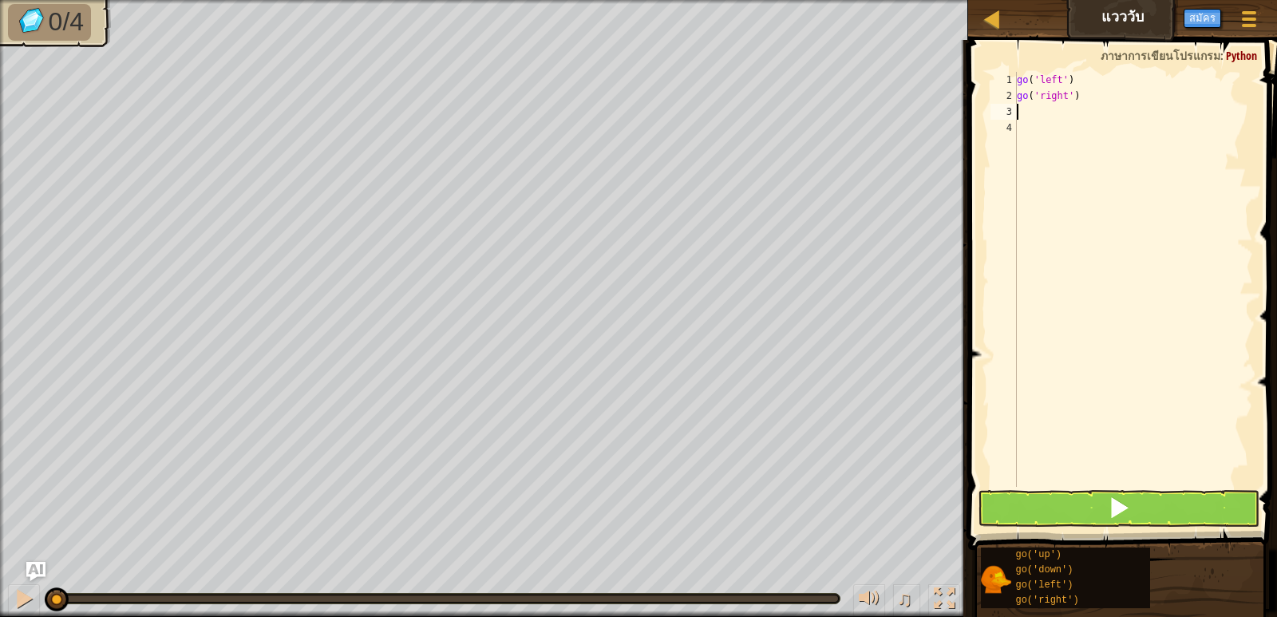
click at [1076, 101] on div "go ( 'left' ) go ( 'right' )" at bounding box center [1133, 295] width 239 height 447
type textarea "go('l"
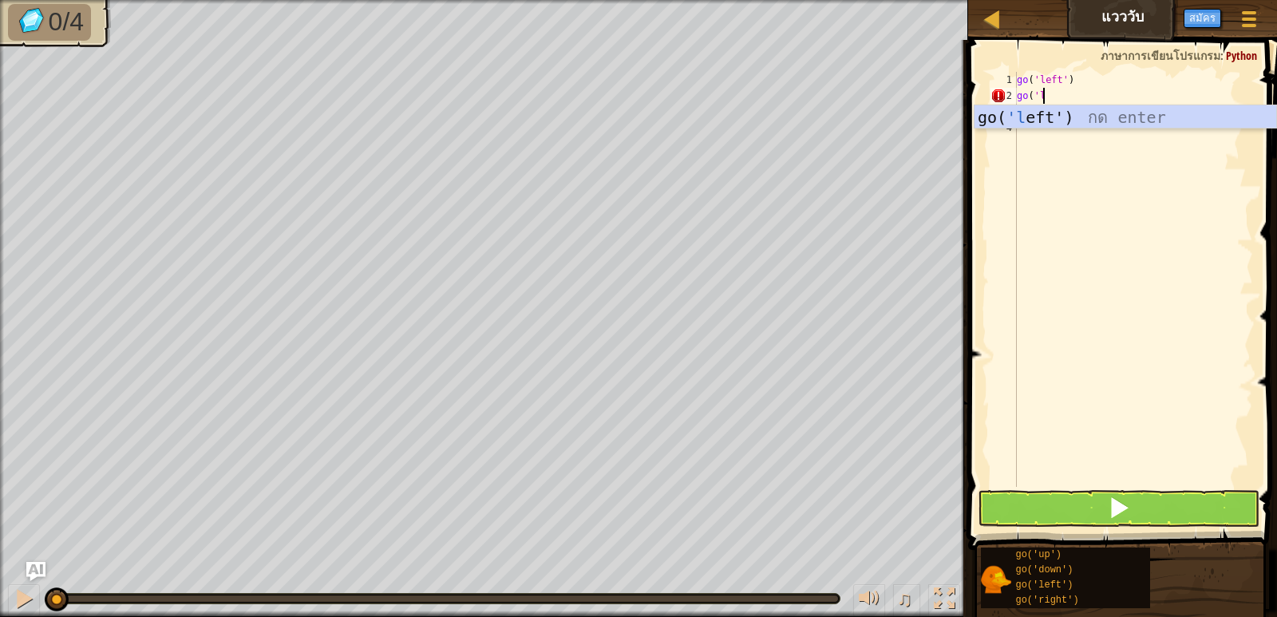
scroll to position [7, 1]
click at [1084, 114] on div "go( 'l eft') กด enter" at bounding box center [1126, 141] width 302 height 72
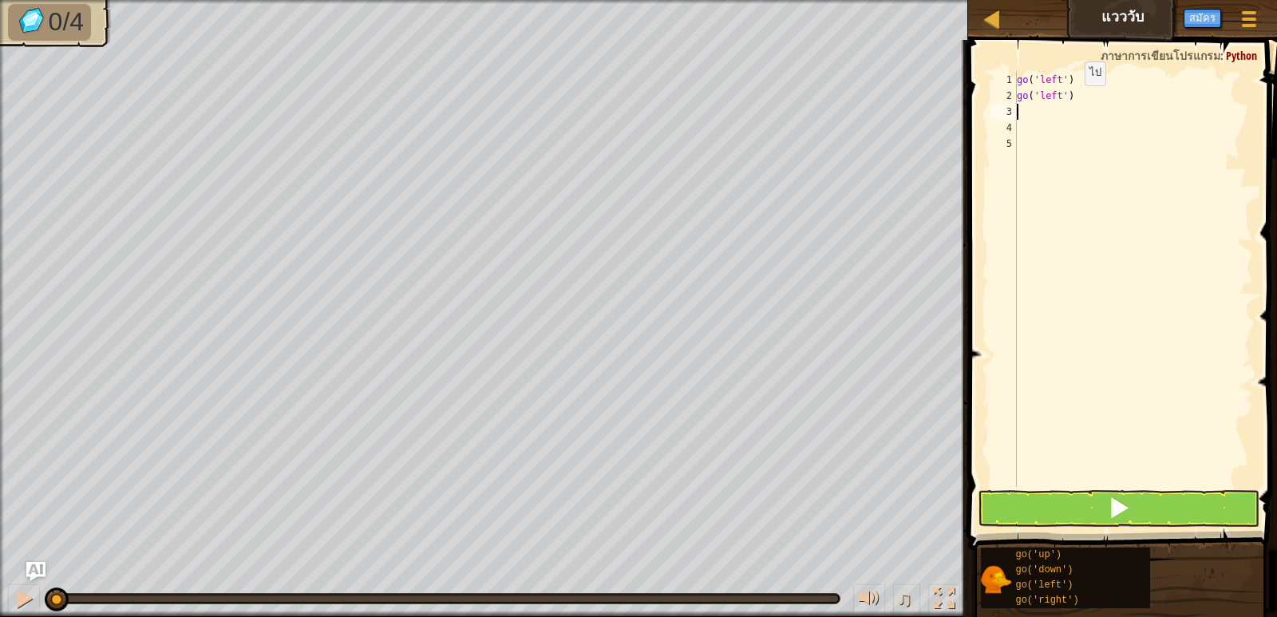
scroll to position [7, 0]
type textarea "g"
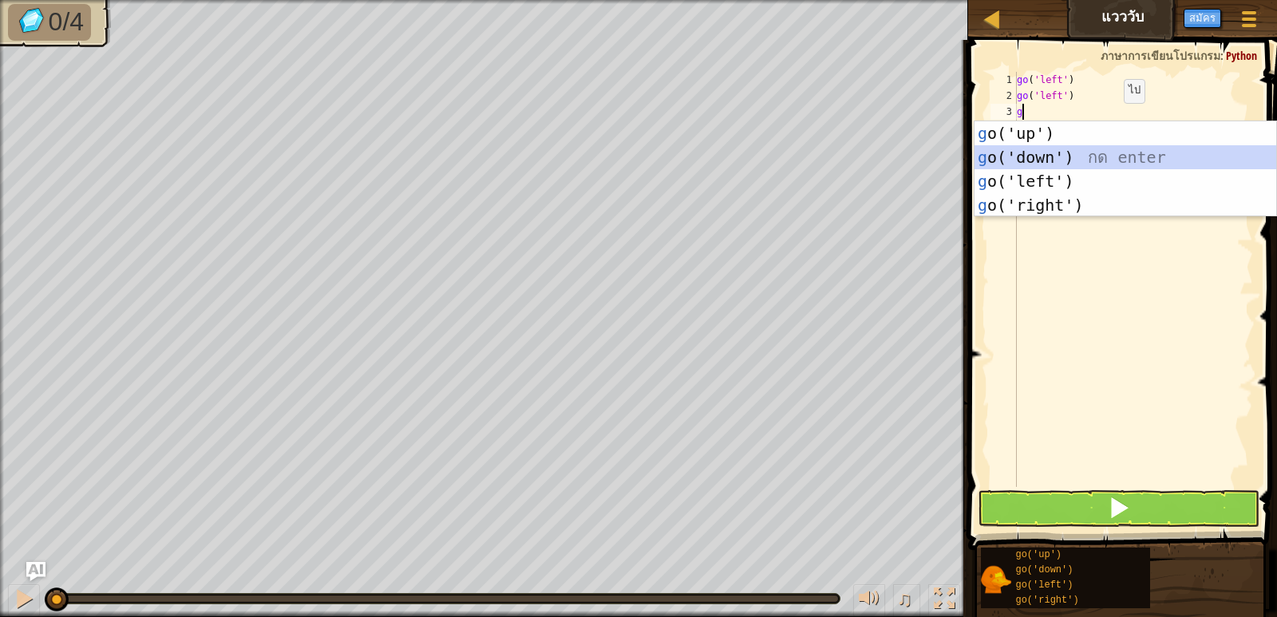
click at [1117, 156] on div "g o('up') กด enter g o('down') กด enter g o('left') กด enter g o('right') กด en…" at bounding box center [1126, 193] width 302 height 144
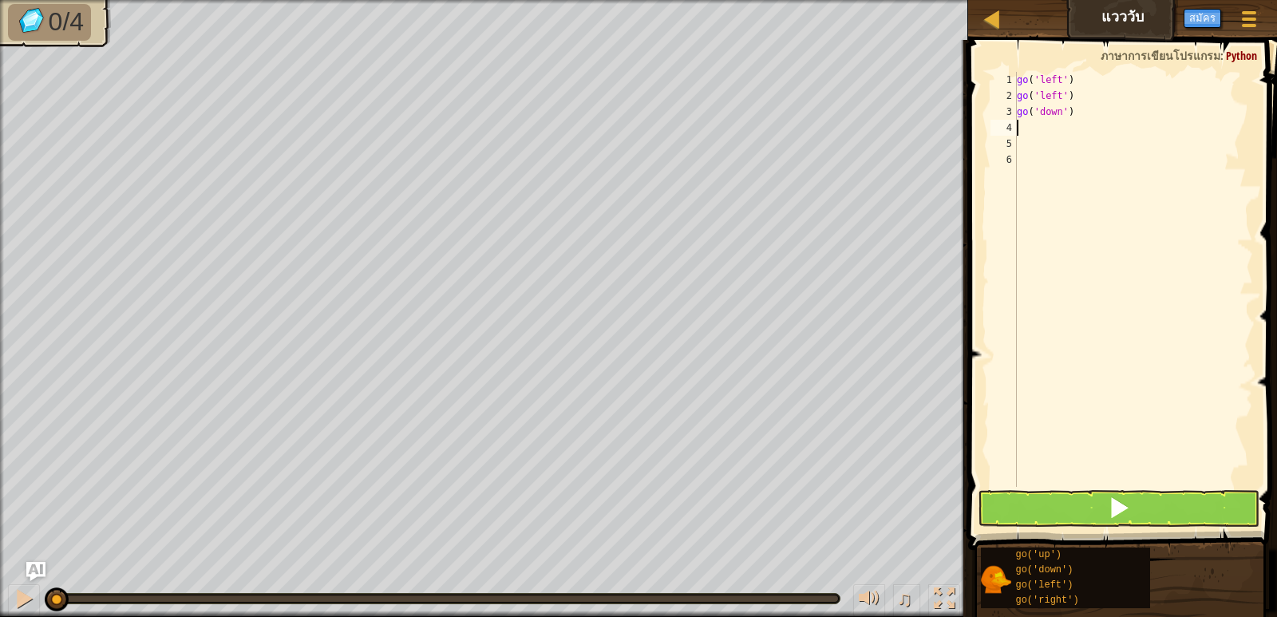
type textarea "g"
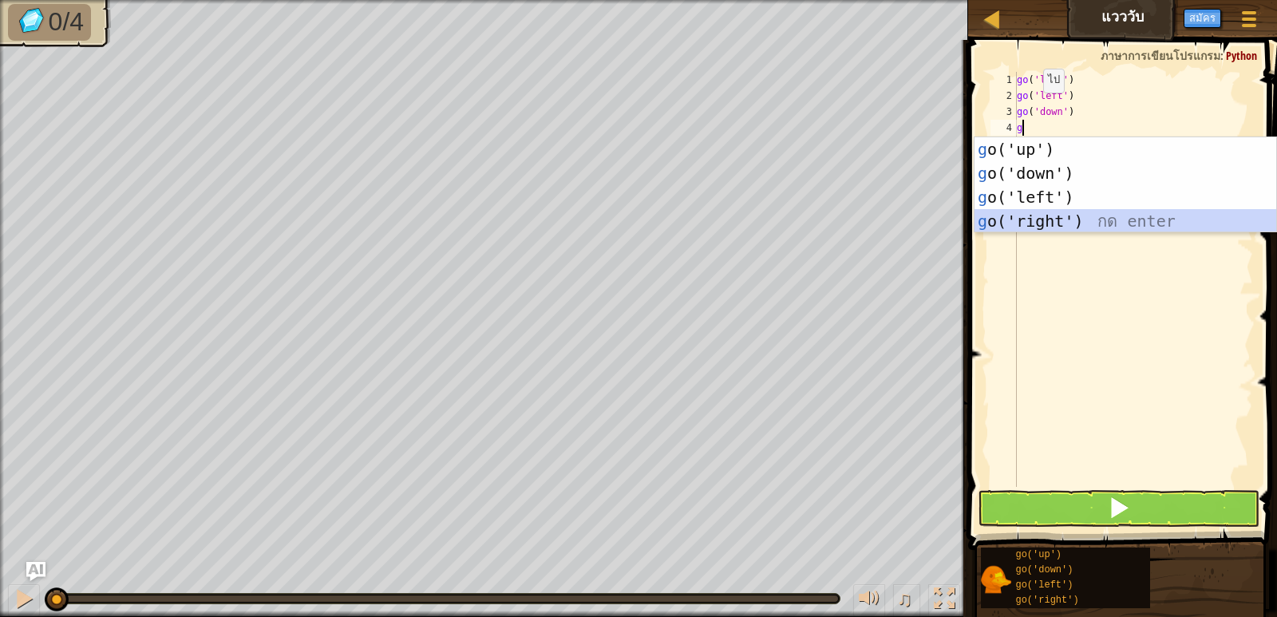
click at [1061, 214] on div "g o('up') กด enter g o('down') กด enter g o('left') กด enter g o('right') กด en…" at bounding box center [1126, 209] width 302 height 144
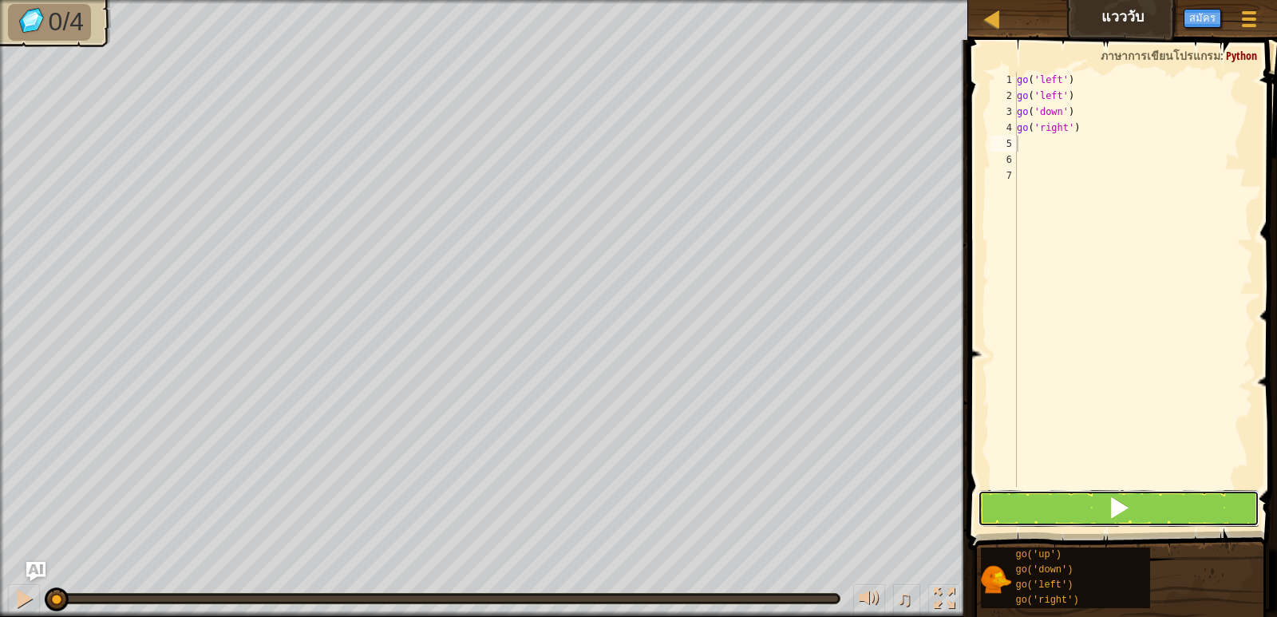
click at [1131, 501] on button at bounding box center [1118, 508] width 281 height 37
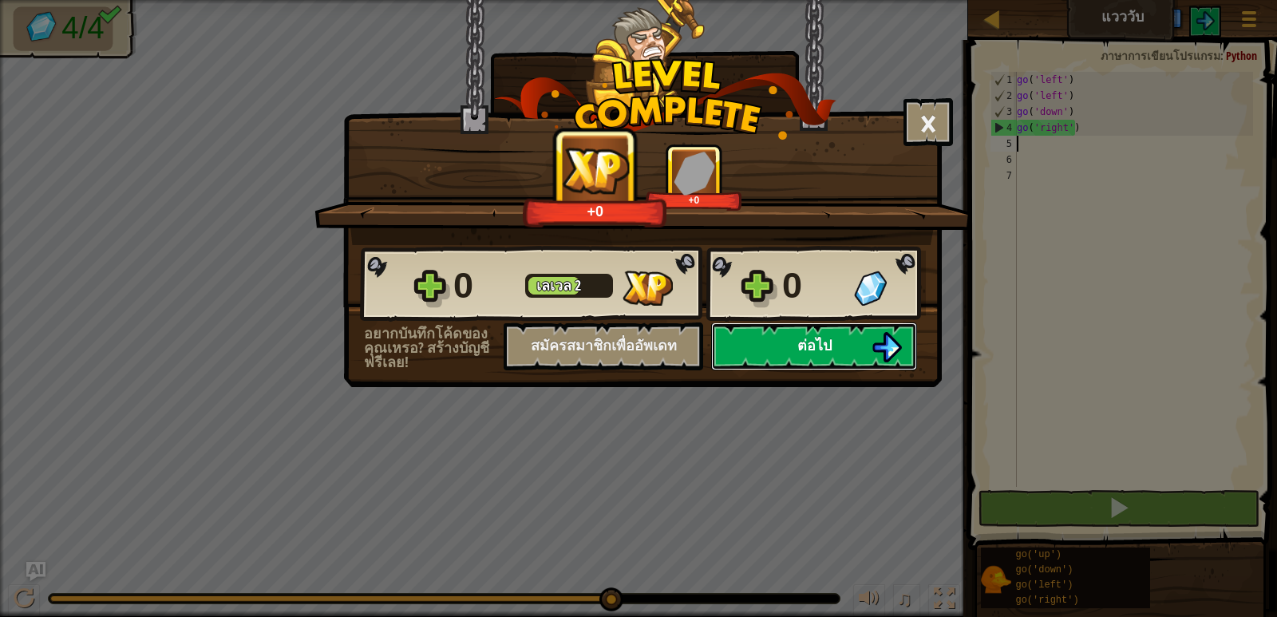
click at [829, 350] on span "ต่อไป" at bounding box center [814, 345] width 34 height 20
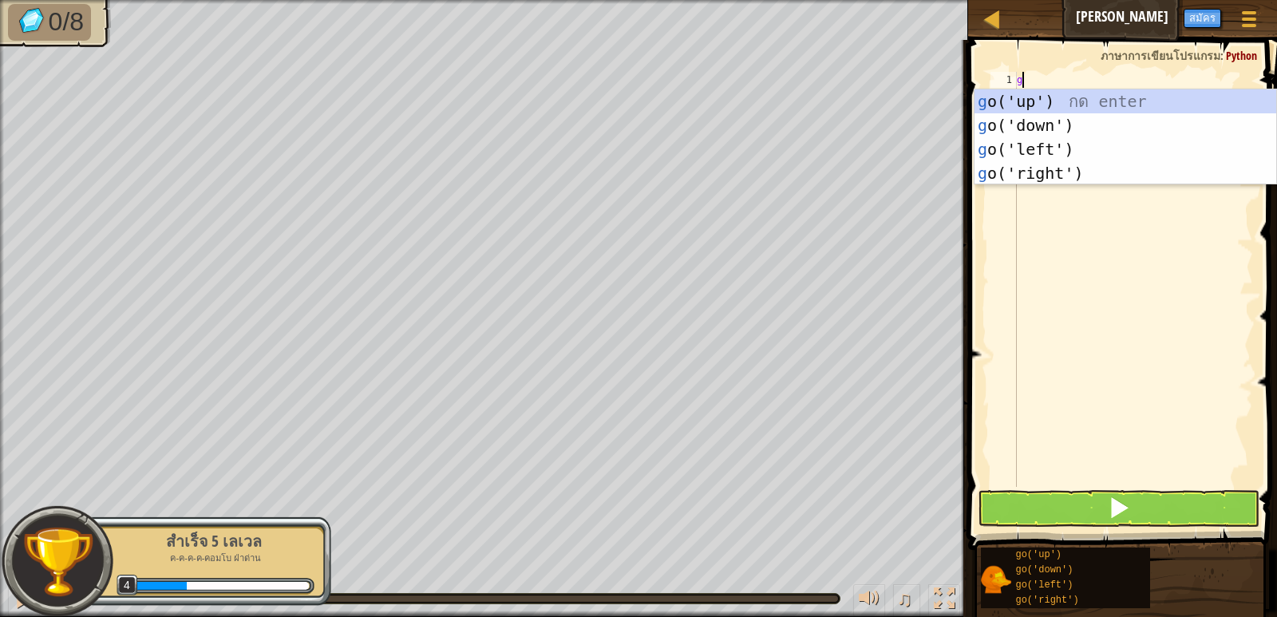
scroll to position [7, 0]
type textarea "go"
click at [1061, 102] on div "go ('up') กด enter go ('down') กด enter go ('left') กด enter go ('right') กด en…" at bounding box center [1126, 161] width 302 height 144
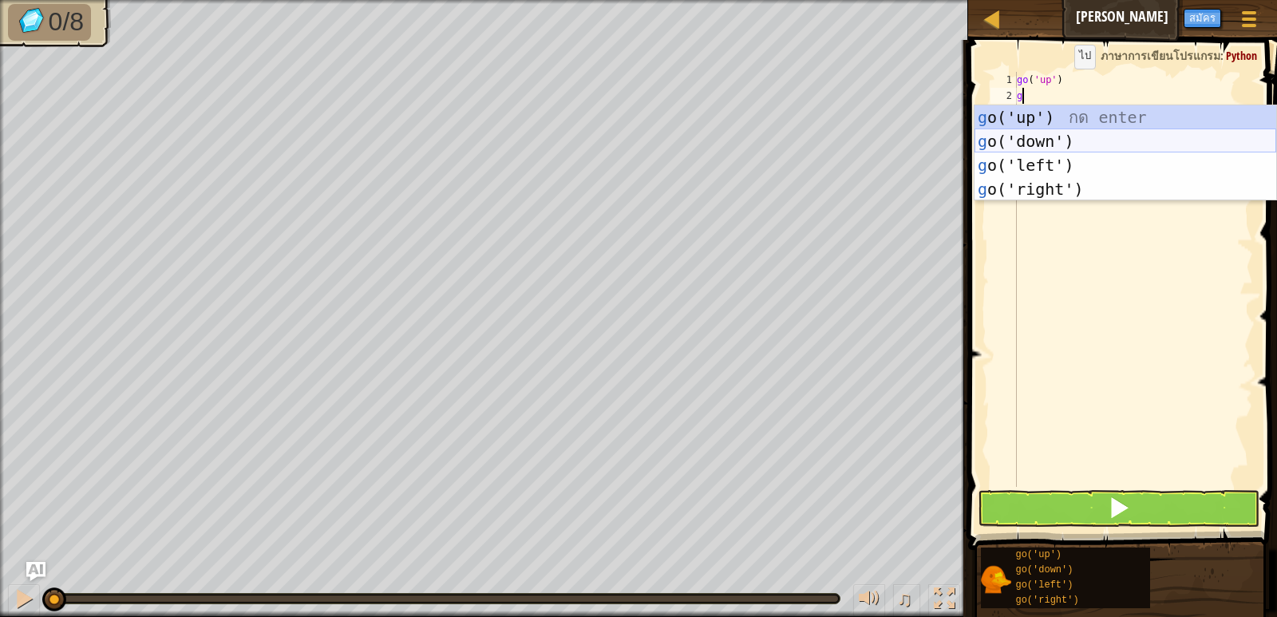
type textarea "go"
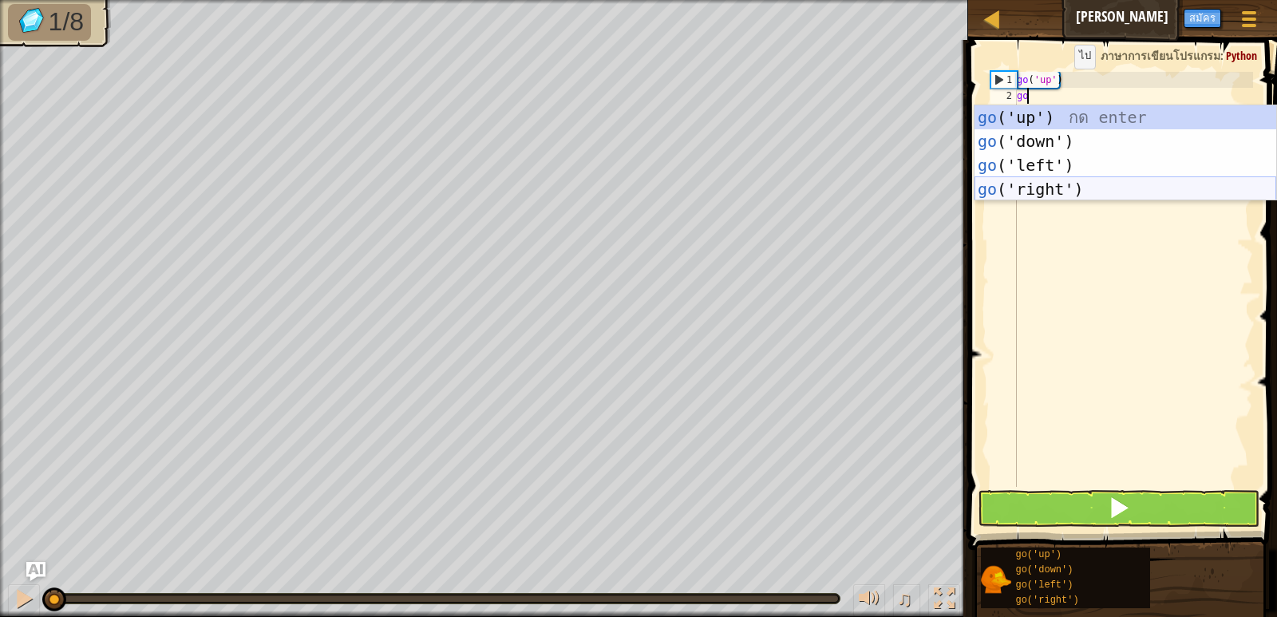
drag, startPoint x: 1074, startPoint y: 188, endPoint x: 1090, endPoint y: 172, distance: 22.6
click at [1075, 187] on div "go ('up') กด enter go ('down') กด enter go ('left') กด enter go ('right') กด en…" at bounding box center [1126, 177] width 302 height 144
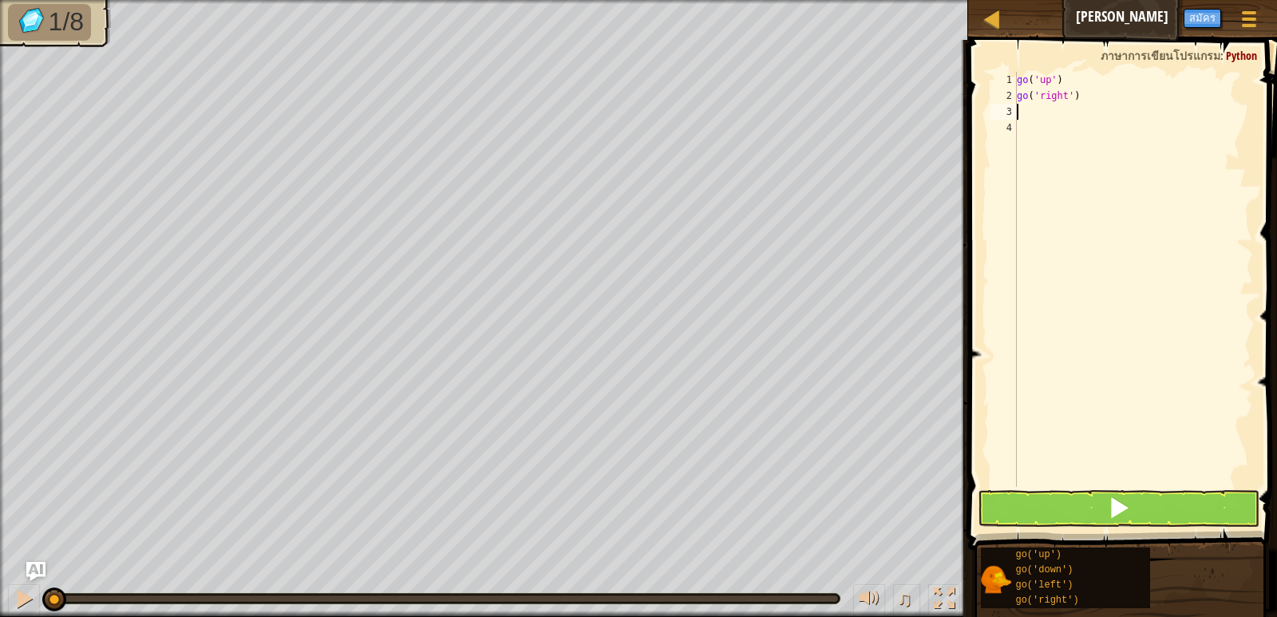
type textarea "go"
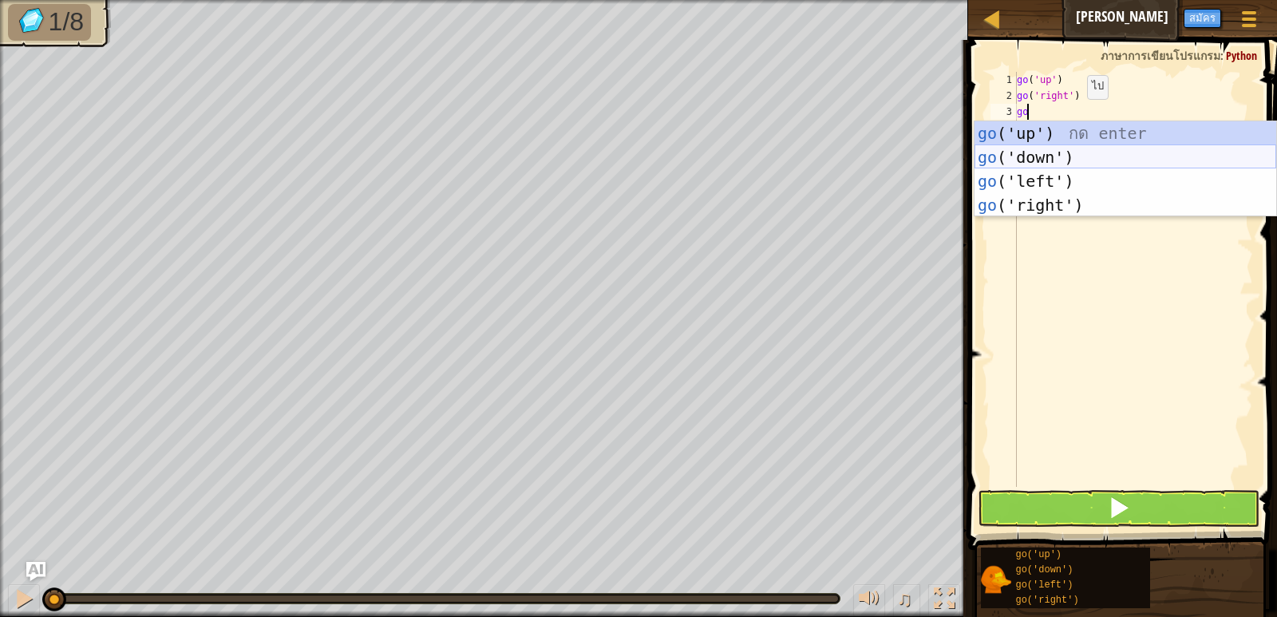
click at [1063, 159] on div "go ('up') กด enter go ('down') กด enter go ('left') กด enter go ('right') กด en…" at bounding box center [1126, 193] width 302 height 144
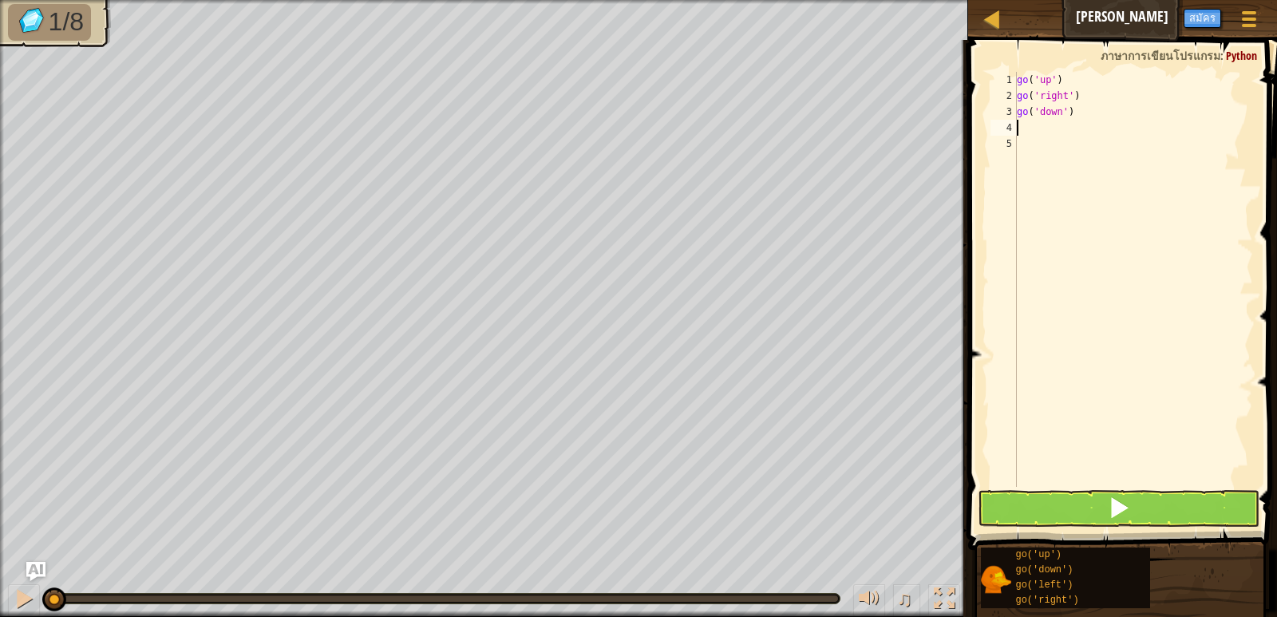
type textarea "g"
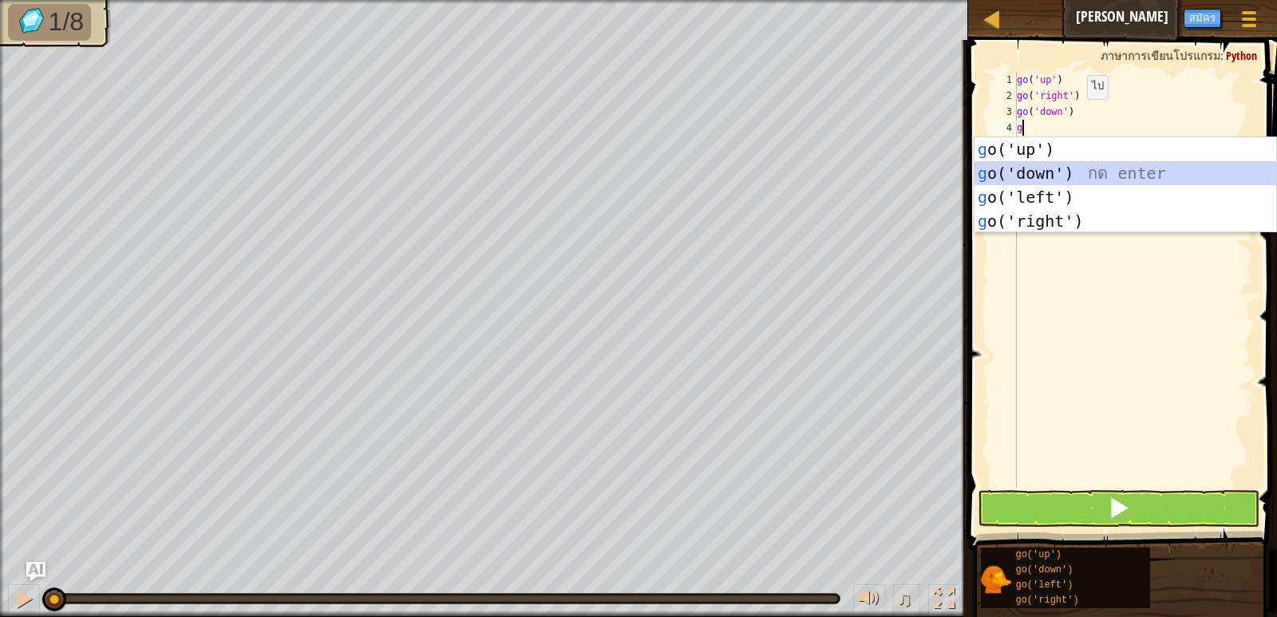
click at [1064, 162] on div "g o('up') กด enter g o('down') กด enter g o('left') กด enter g o('right') กด en…" at bounding box center [1126, 209] width 302 height 144
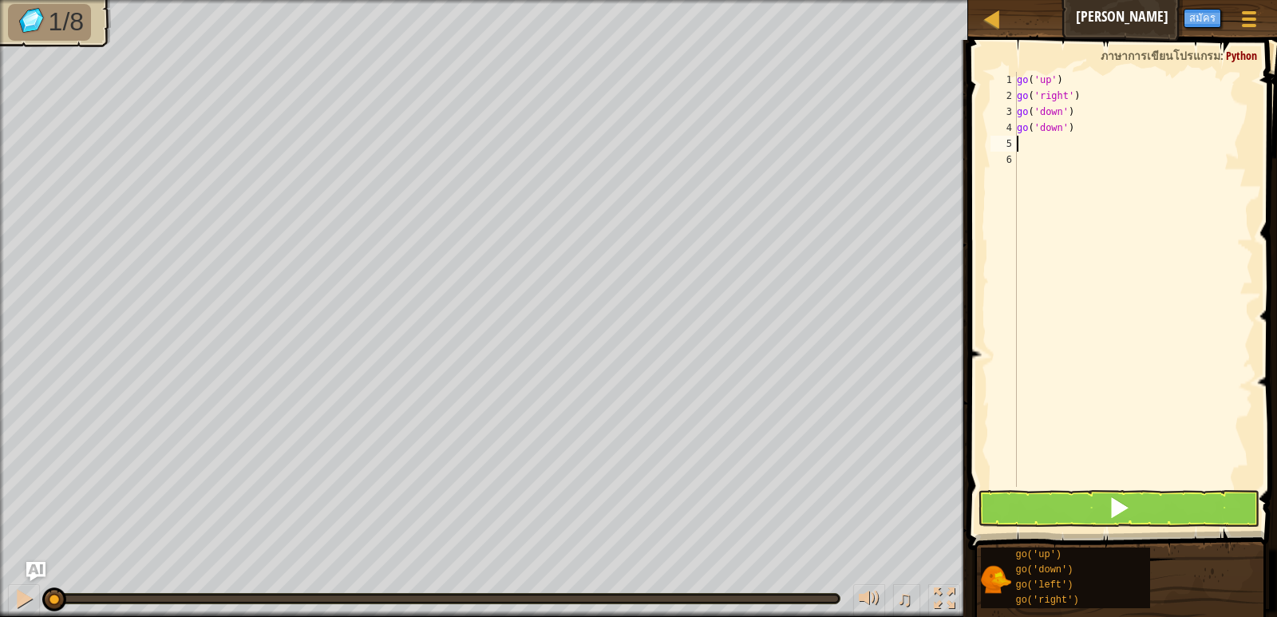
type textarea "g"
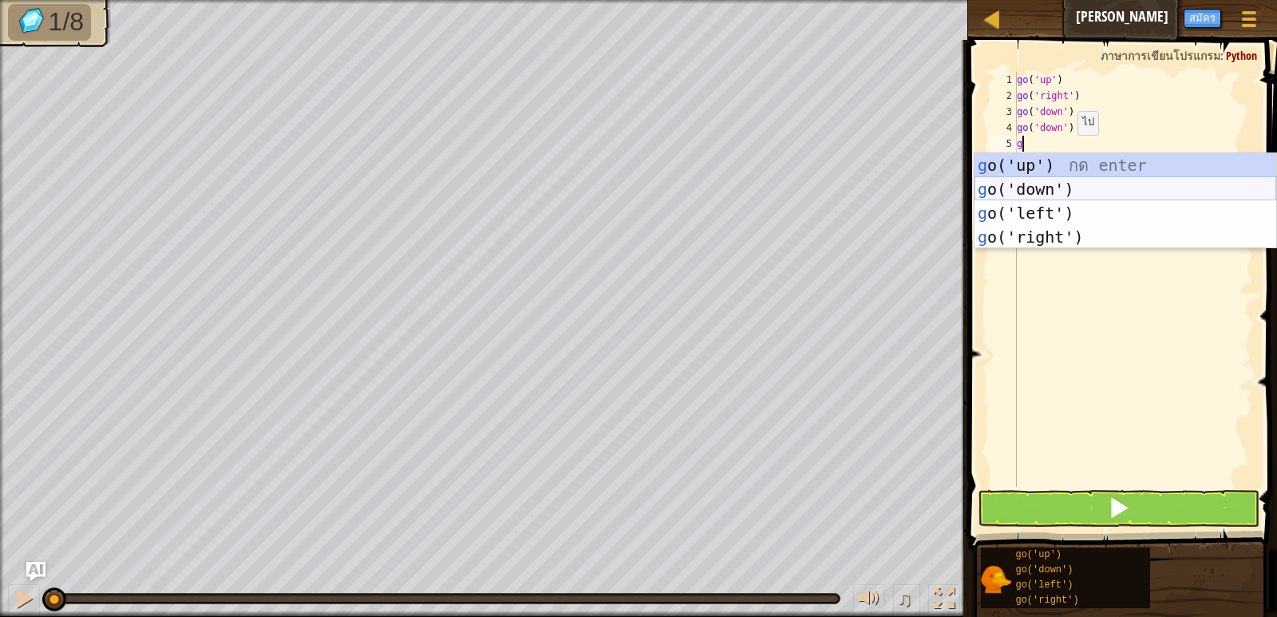
click at [1063, 180] on div "g o('up') กด enter g o('down') กด enter g o('left') กด enter g o('right') กด en…" at bounding box center [1126, 225] width 302 height 144
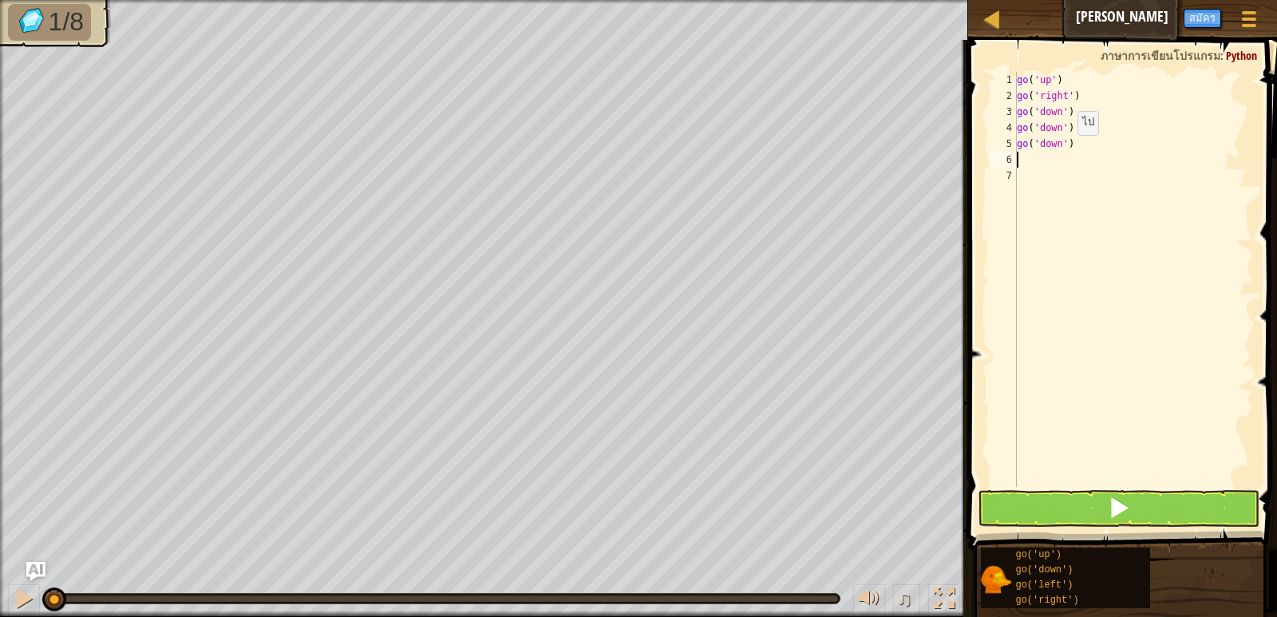
type textarea "g"
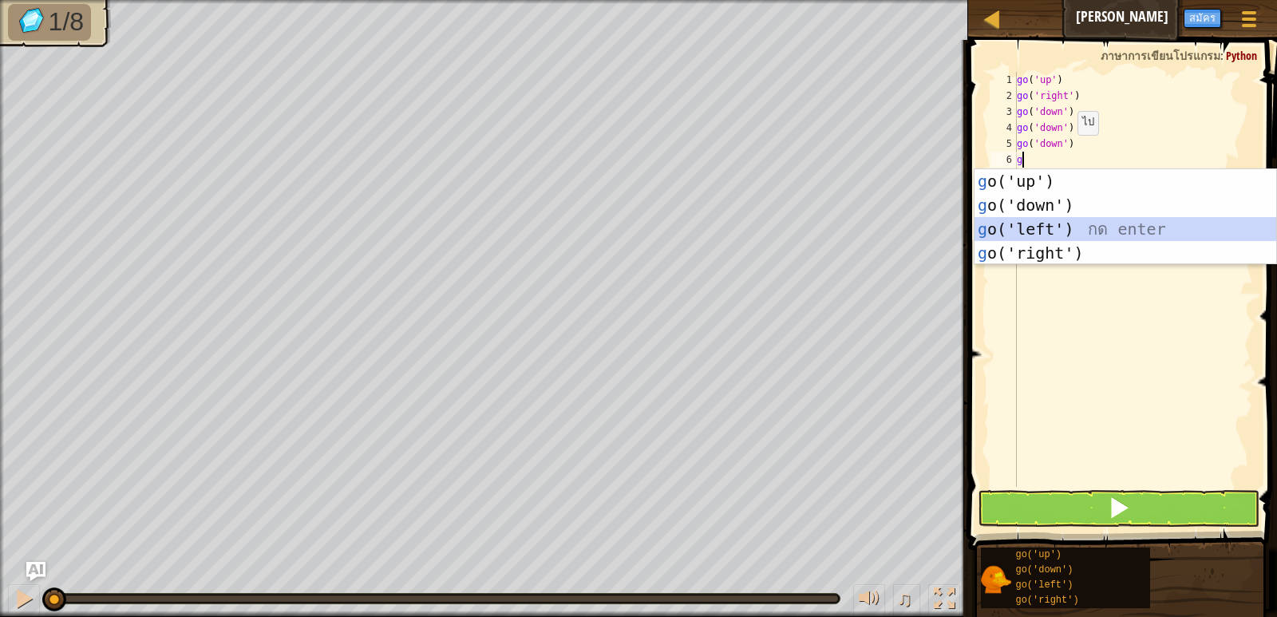
click at [1067, 222] on div "g o('up') กด enter g o('down') กด enter g o('left') กด enter g o('right') กด en…" at bounding box center [1126, 241] width 302 height 144
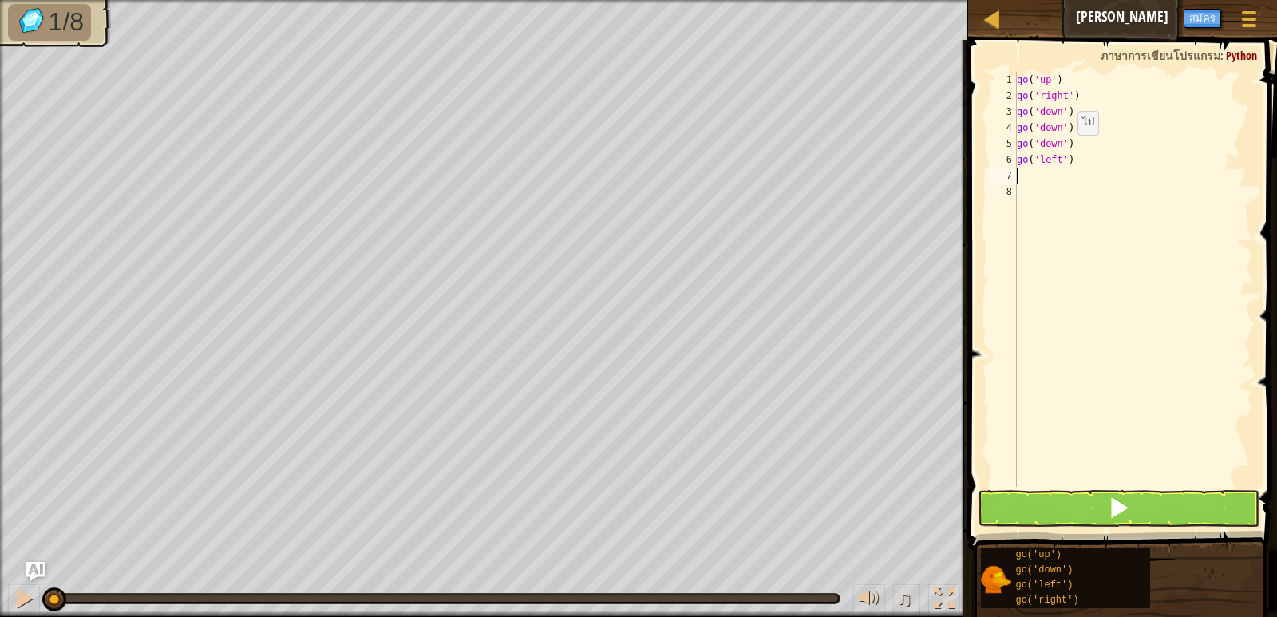
type textarea "g"
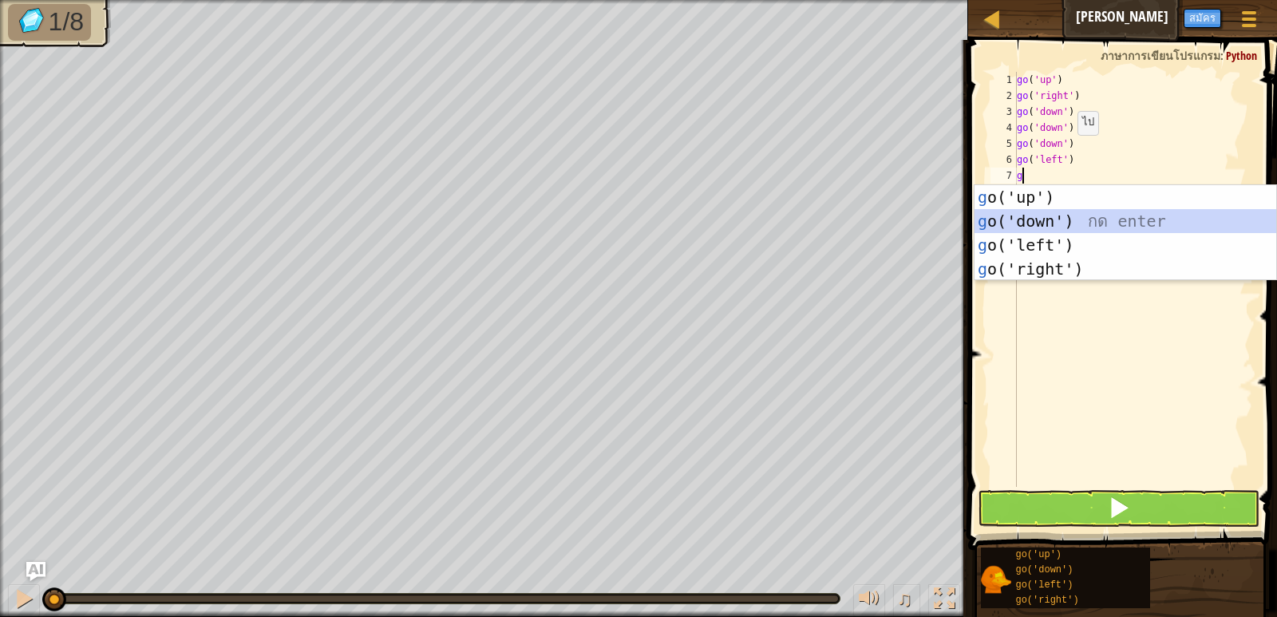
click at [1067, 222] on div "g o('up') กด enter g o('down') กด enter g o('left') กด enter g o('right') กด en…" at bounding box center [1126, 257] width 302 height 144
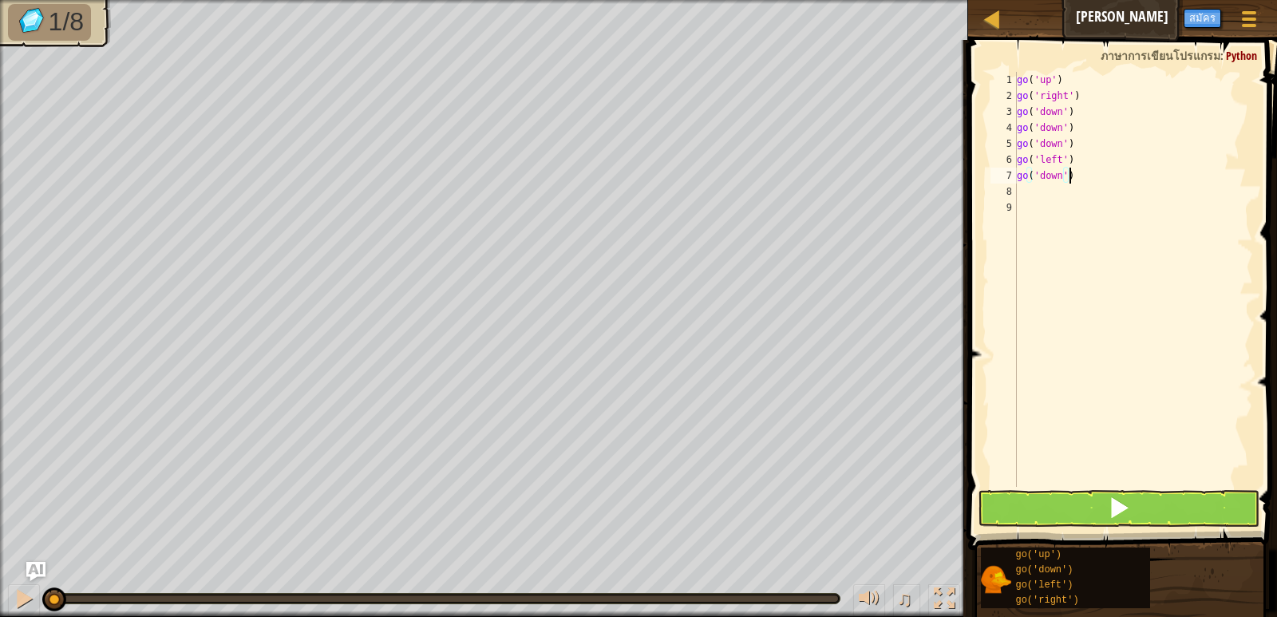
click at [1075, 173] on div "go ( 'up' ) go ( 'right' ) go ( 'down' ) go ( 'down' ) go ( 'down' ) go ( 'left…" at bounding box center [1133, 295] width 239 height 447
type textarea "g"
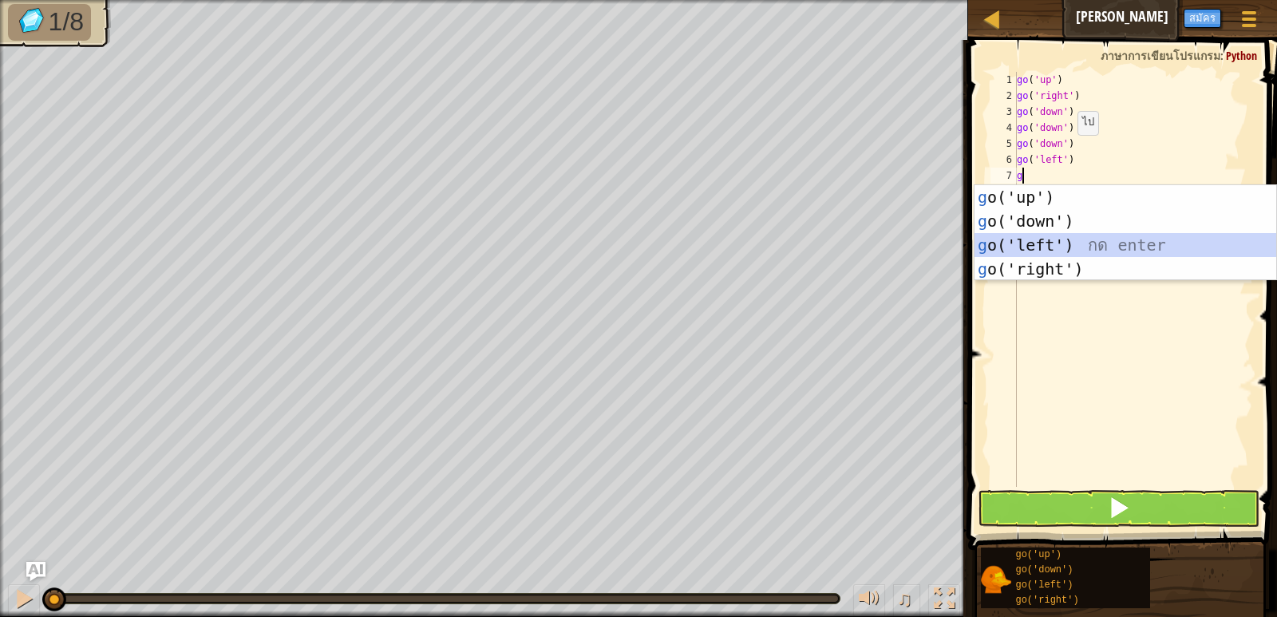
click at [1061, 237] on div "g o('up') กด enter g o('down') กด enter g o('left') กด enter g o('right') กด en…" at bounding box center [1126, 257] width 302 height 144
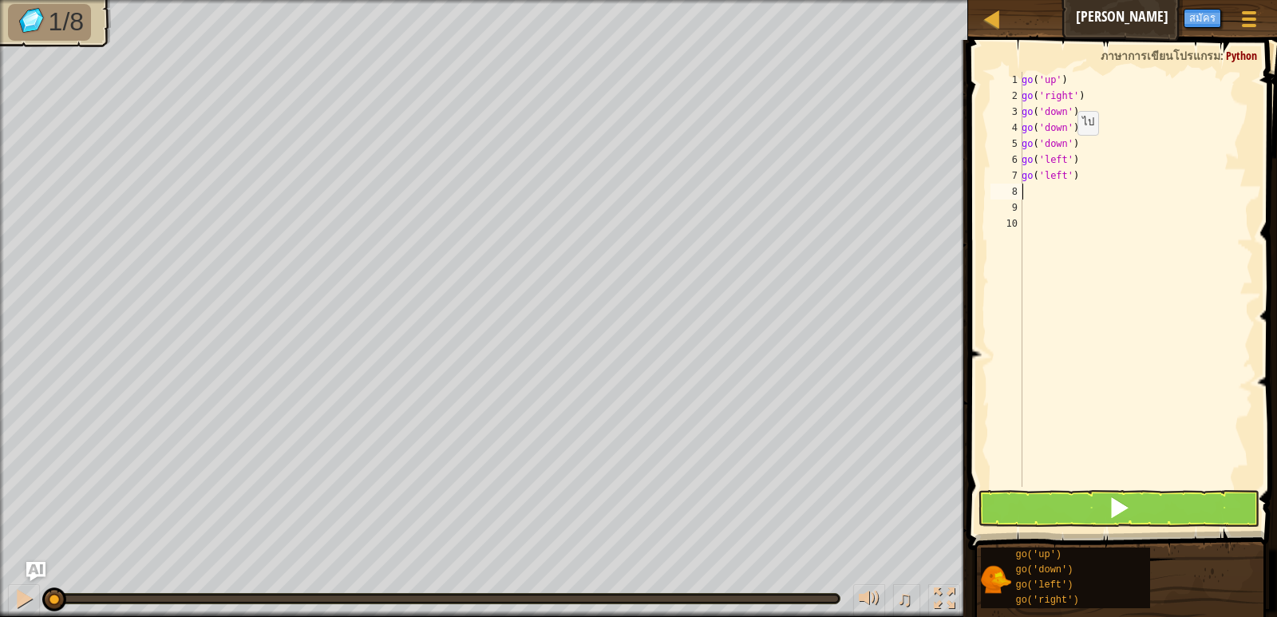
type textarea "g"
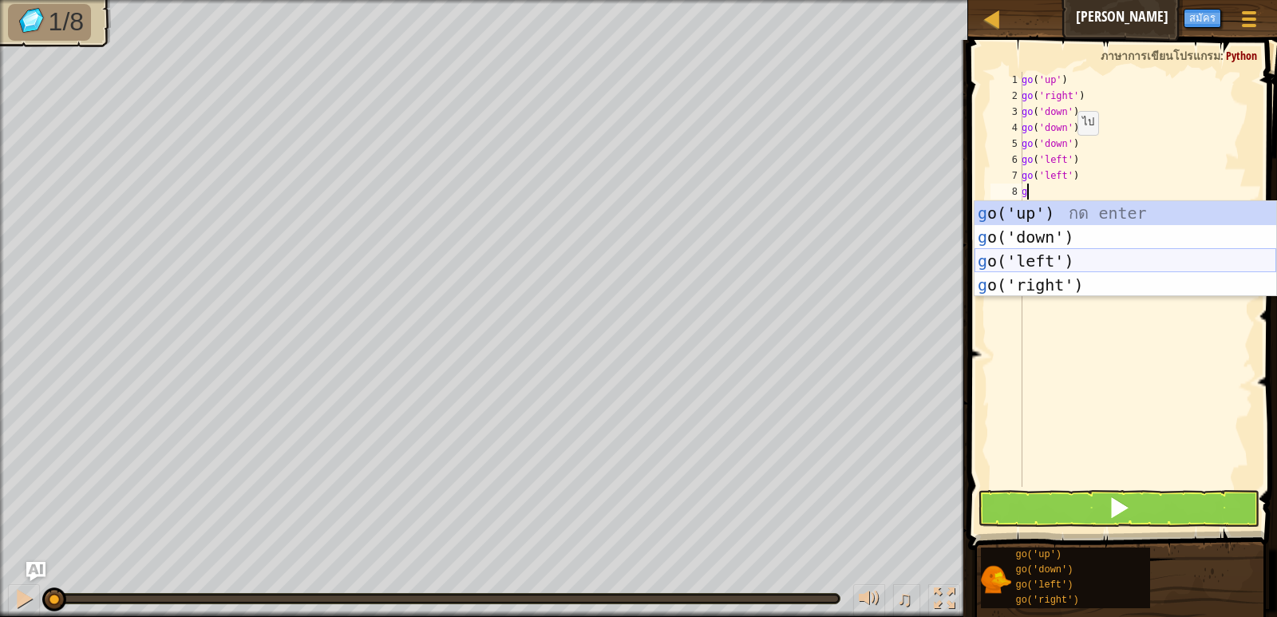
click at [1058, 255] on div "g o('up') กด enter g o('down') กด enter g o('left') กด enter g o('right') กด en…" at bounding box center [1126, 273] width 302 height 144
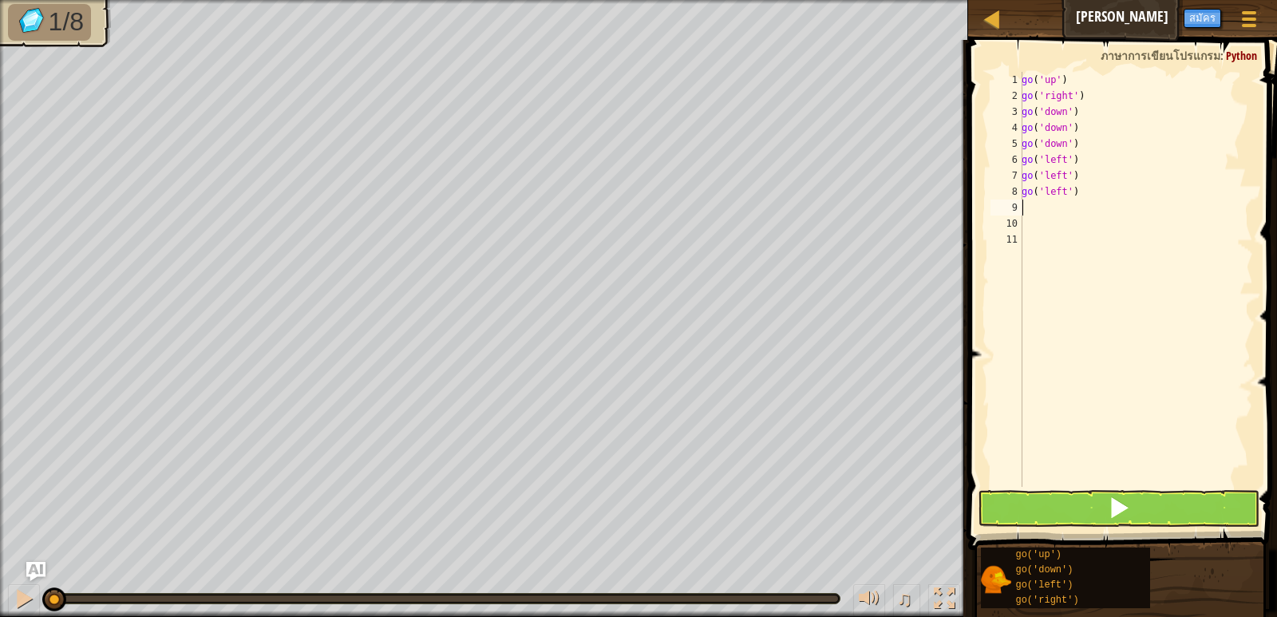
click at [1078, 196] on div "go ( 'up' ) go ( 'right' ) go ( 'down' ) go ( 'down' ) go ( 'down' ) go ( 'left…" at bounding box center [1136, 295] width 235 height 447
type textarea "g"
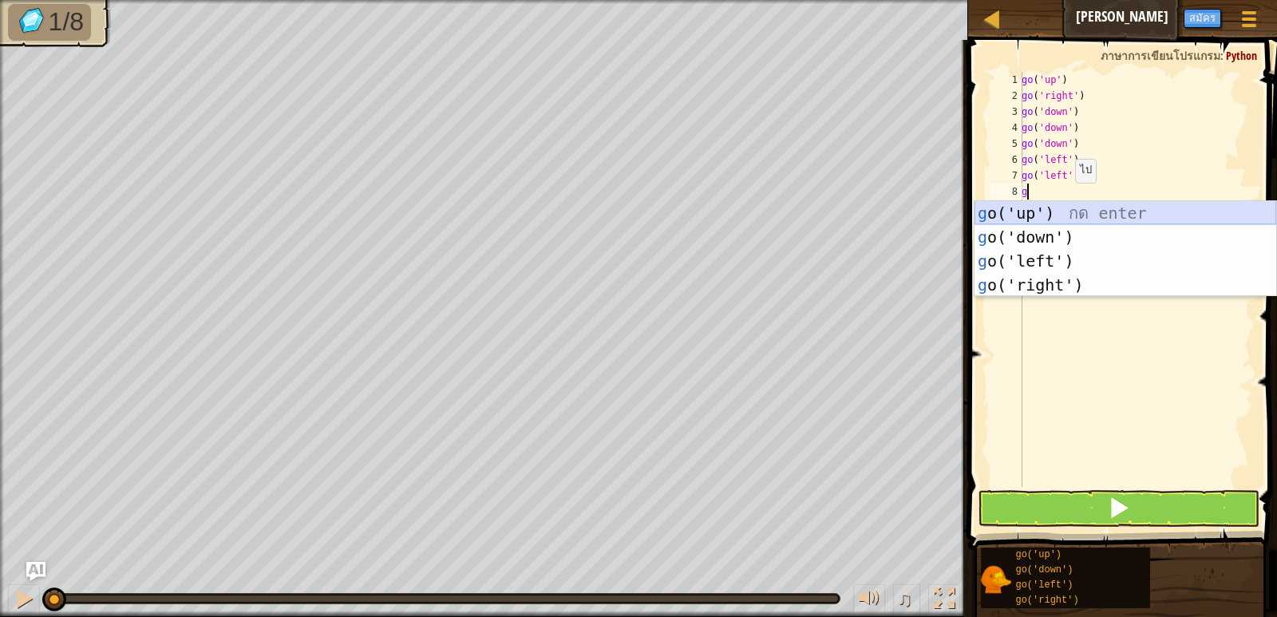
click at [1102, 216] on div "g o('up') กด enter g o('down') กด enter g o('left') กด enter g o('right') กด en…" at bounding box center [1126, 273] width 302 height 144
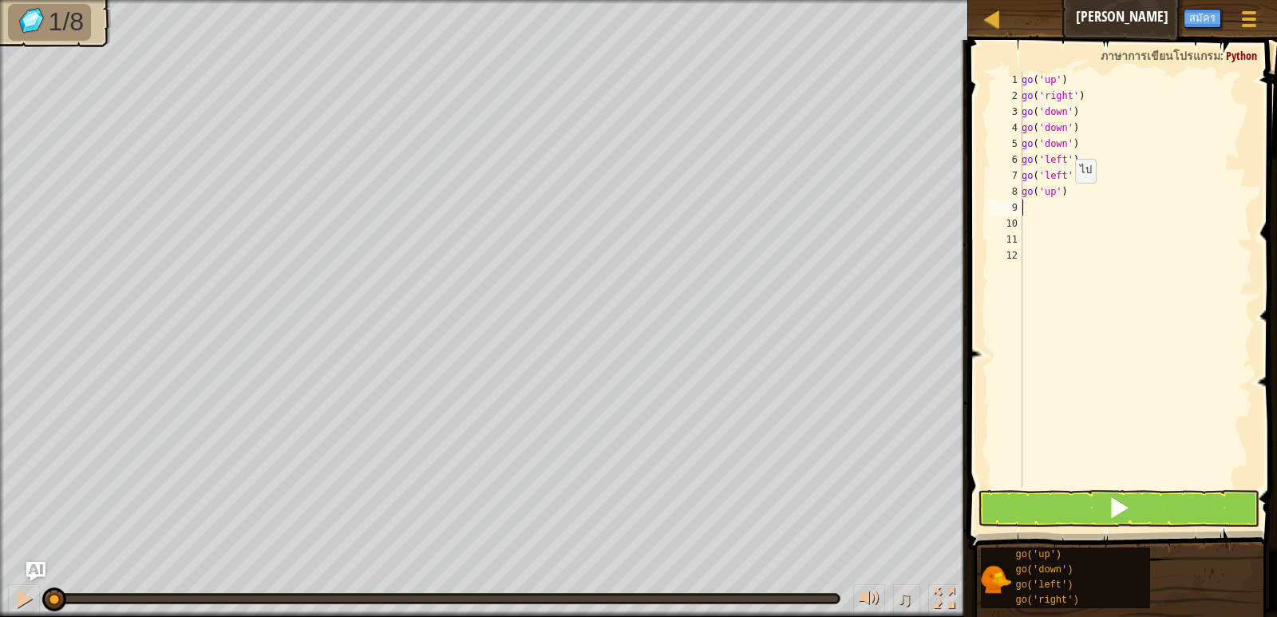
type textarea "g"
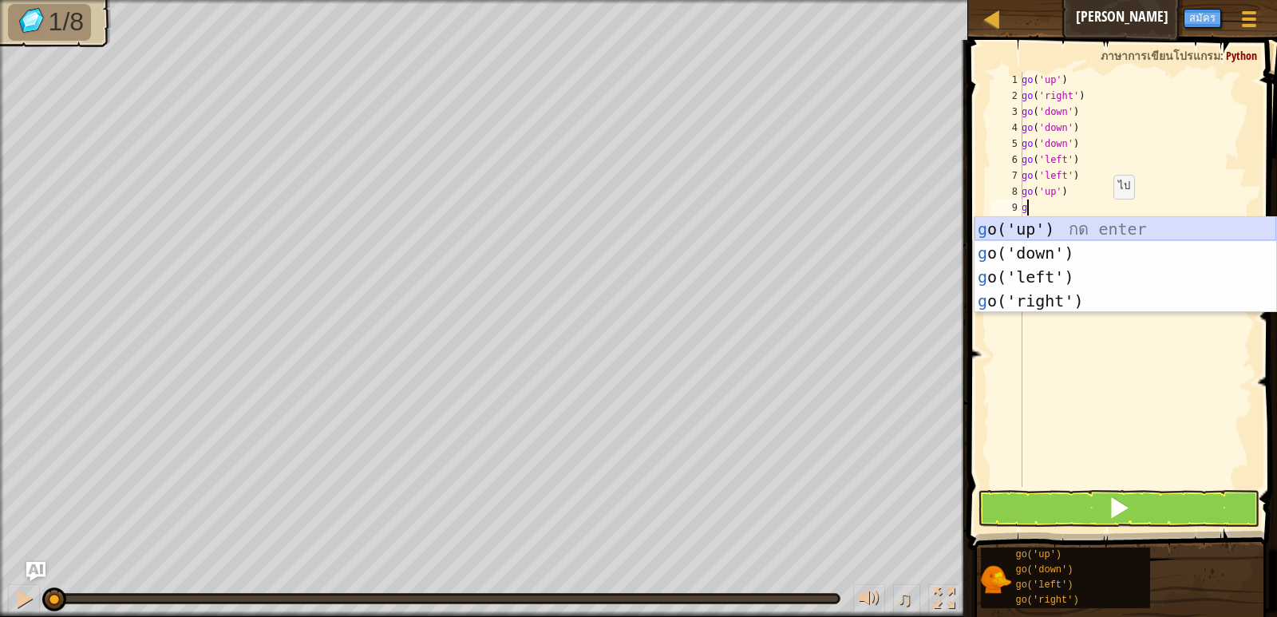
click at [1106, 223] on div "g o('up') กด enter g o('down') กด enter g o('left') กด enter g o('right') กด en…" at bounding box center [1126, 289] width 302 height 144
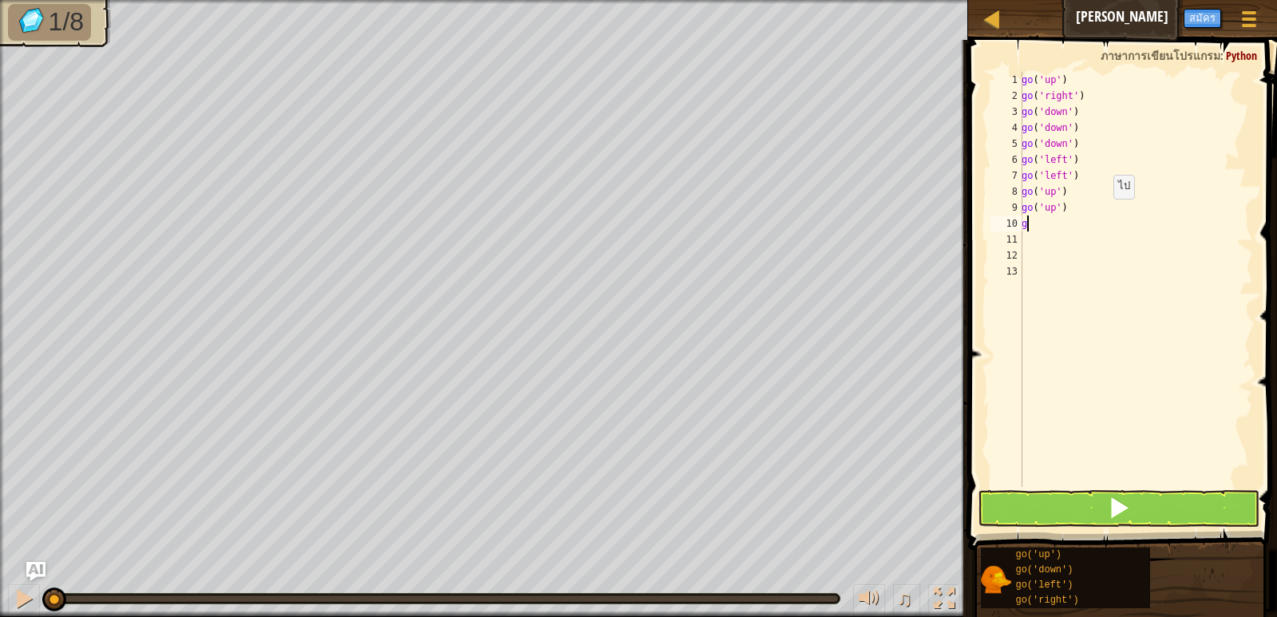
click at [1106, 223] on div "go ( 'up' ) go ( 'right' ) go ( 'down' ) go ( 'down' ) go ( 'down' ) go ( 'left…" at bounding box center [1136, 295] width 235 height 447
click at [1106, 218] on div "go ( 'up' ) go ( 'right' ) go ( 'down' ) go ( 'down' ) go ( 'down' ) go ( 'left…" at bounding box center [1136, 295] width 235 height 447
type textarea "g"
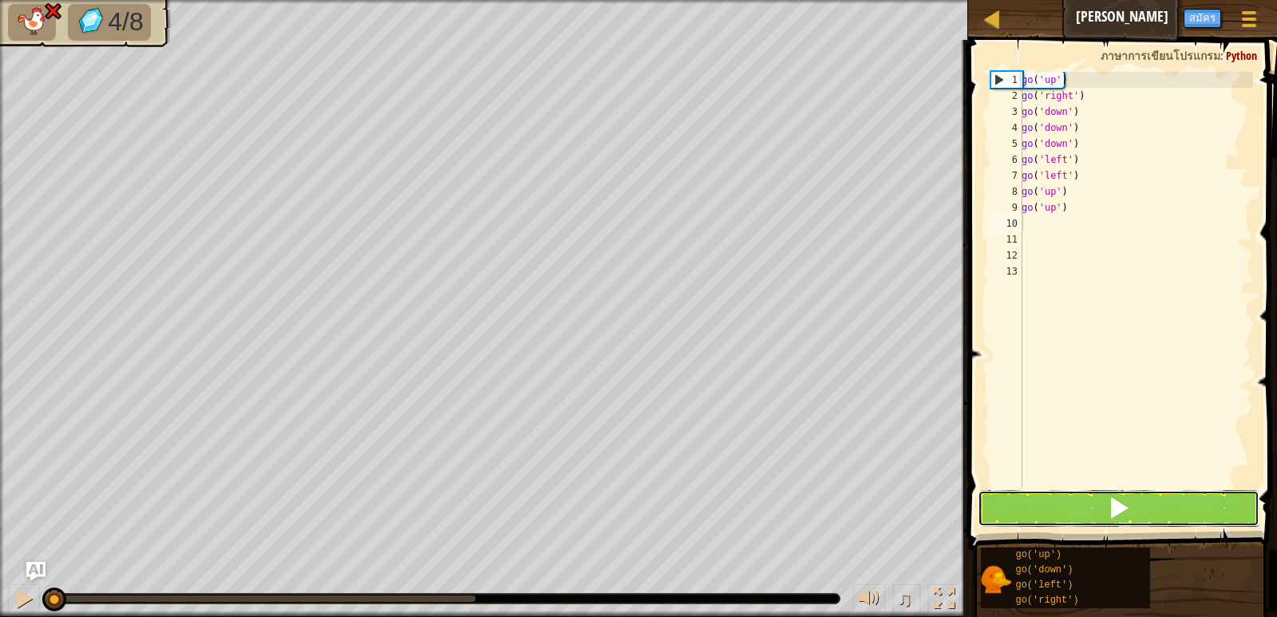
click at [1139, 503] on button at bounding box center [1118, 508] width 281 height 37
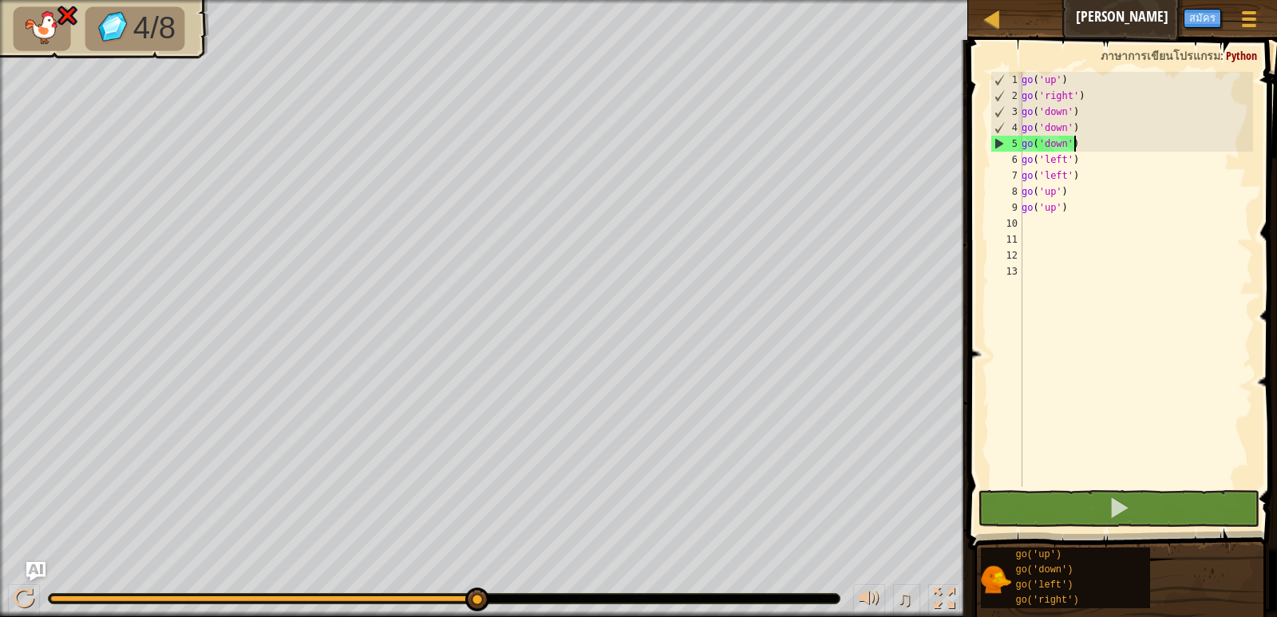
click at [1076, 146] on div "go ( 'up' ) go ( 'right' ) go ( 'down' ) go ( 'down' ) go ( 'down' ) go ( 'left…" at bounding box center [1136, 295] width 235 height 447
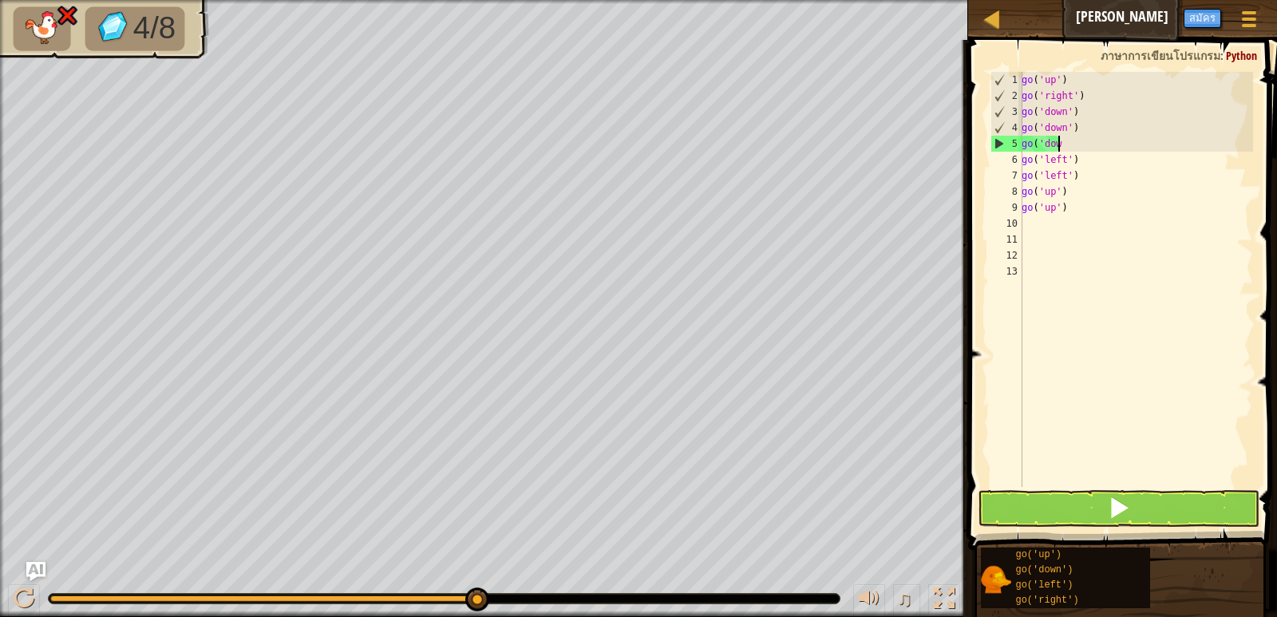
type textarea "g"
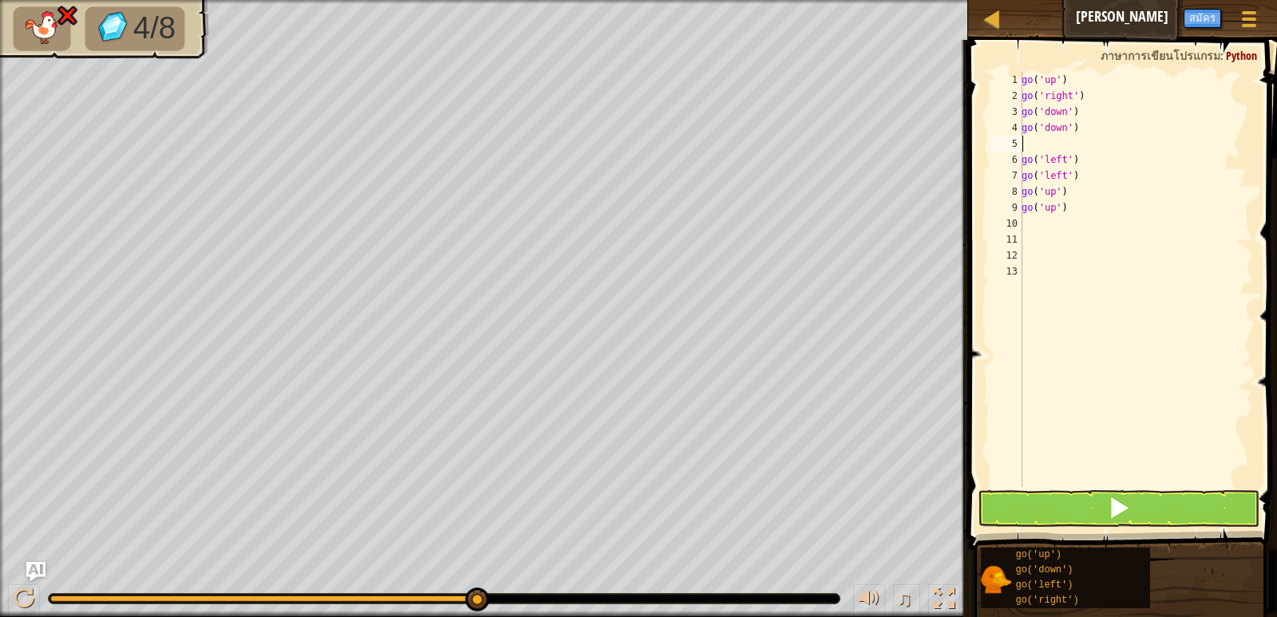
type textarea "g"
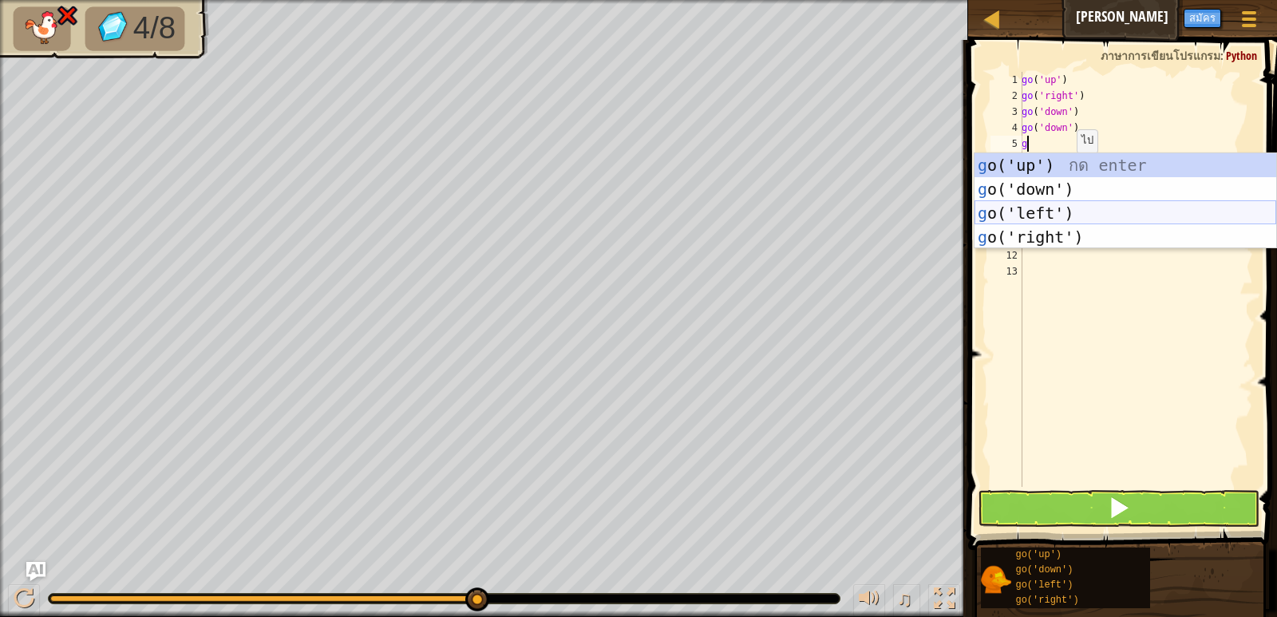
click at [1057, 213] on div "g o('up') กด enter g o('down') กด enter g o('left') กด enter g o('right') กด en…" at bounding box center [1126, 225] width 302 height 144
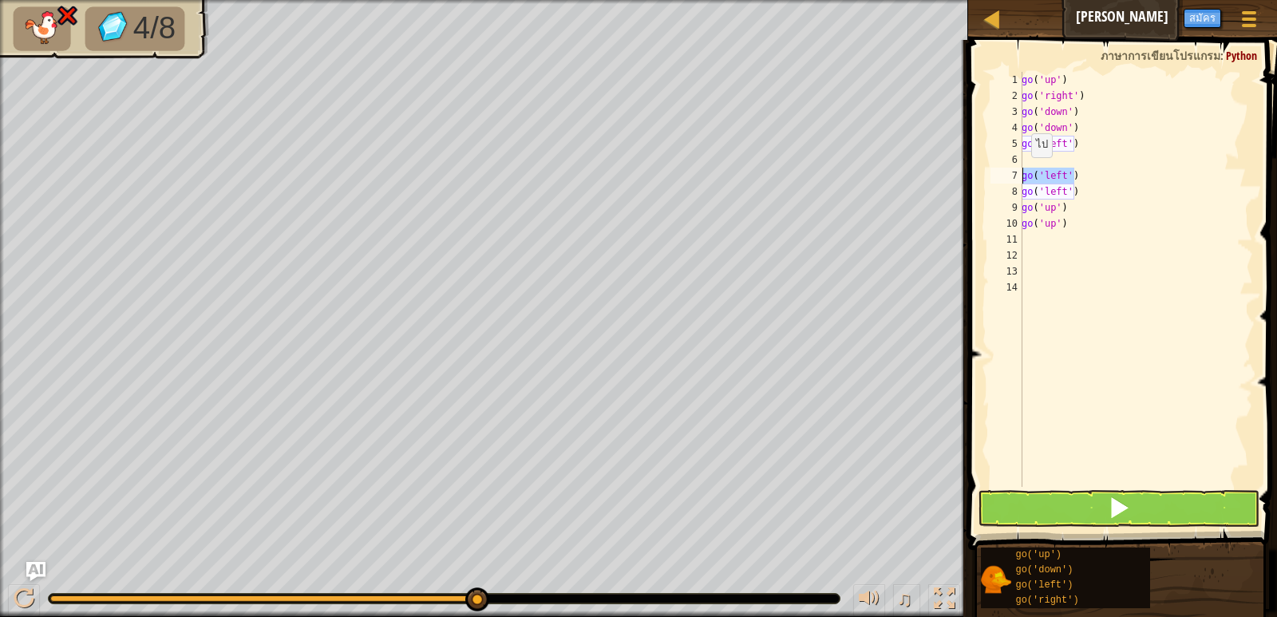
drag, startPoint x: 1073, startPoint y: 176, endPoint x: 1010, endPoint y: 172, distance: 63.1
click at [1010, 172] on div "1 2 3 4 5 6 7 8 9 10 11 12 13 14 go ( 'up' ) go ( 'right' ) go ( 'down' ) go ( …" at bounding box center [1120, 279] width 266 height 415
type textarea "go('left')"
click at [1031, 164] on div "go ( 'up' ) go ( 'right' ) go ( 'down' ) go ( 'down' ) go ( 'left' ) go ( 'left…" at bounding box center [1136, 295] width 235 height 447
click at [1075, 170] on div "go ( 'up' ) go ( 'right' ) go ( 'down' ) go ( 'down' ) go ( 'left' ) go ( 'left…" at bounding box center [1136, 295] width 235 height 447
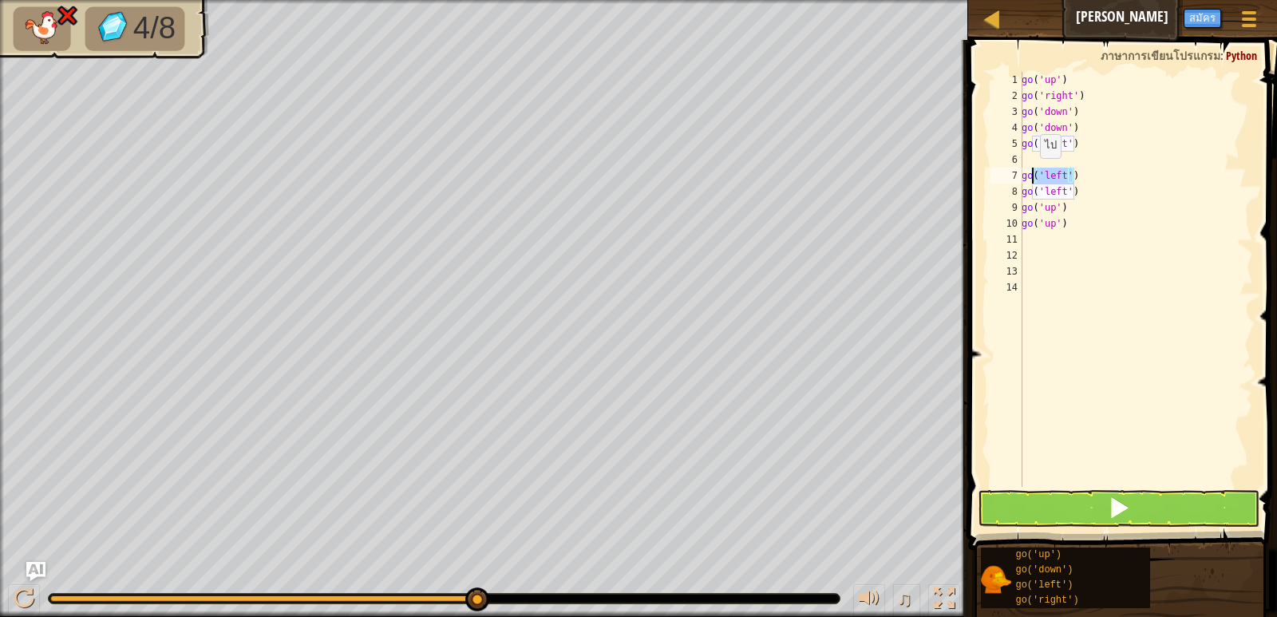
drag, startPoint x: 1075, startPoint y: 170, endPoint x: 1024, endPoint y: 175, distance: 50.5
click at [1025, 174] on div "go ( 'up' ) go ( 'right' ) go ( 'down' ) go ( 'down' ) go ( 'left' ) go ( 'left…" at bounding box center [1136, 295] width 235 height 447
click at [1019, 175] on div "go('left') 1 2 3 4 5 6 7 8 9 10 11 12 13 14 go ( 'up' ) go ( 'right' ) go ( 'do…" at bounding box center [1120, 279] width 266 height 415
drag, startPoint x: 1071, startPoint y: 176, endPoint x: 1019, endPoint y: 177, distance: 51.9
click at [1019, 177] on div "go('left') 1 2 3 4 5 6 7 8 9 10 11 12 13 14 go ( 'up' ) go ( 'right' ) go ( 'do…" at bounding box center [1120, 279] width 266 height 415
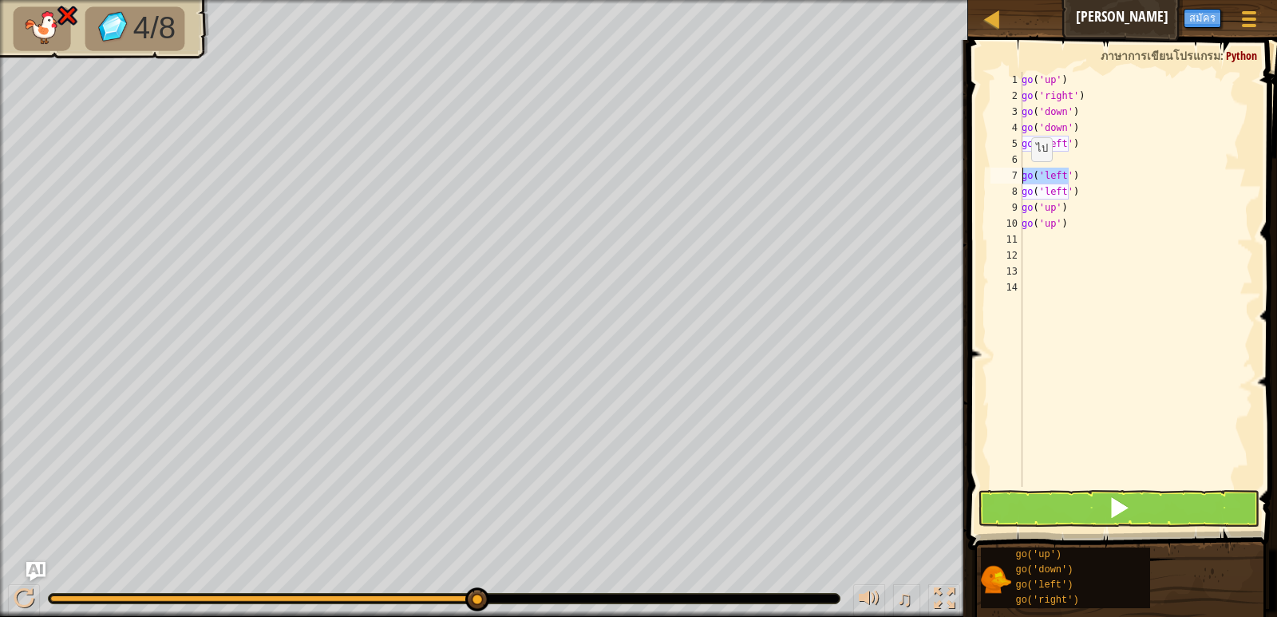
type textarea ")"
drag, startPoint x: 1026, startPoint y: 175, endPoint x: 1013, endPoint y: 173, distance: 12.9
click at [1013, 173] on div ") 1 2 3 4 5 6 7 8 9 10 11 12 13 14 go ( 'up' ) go ( 'right' ) go ( 'down' ) go …" at bounding box center [1120, 279] width 266 height 415
drag, startPoint x: 1072, startPoint y: 189, endPoint x: 1015, endPoint y: 191, distance: 56.7
click at [1015, 191] on div "1 2 3 4 5 6 7 8 9 10 11 12 13 14 go ( 'up' ) go ( 'right' ) go ( 'down' ) go ( …" at bounding box center [1120, 279] width 266 height 415
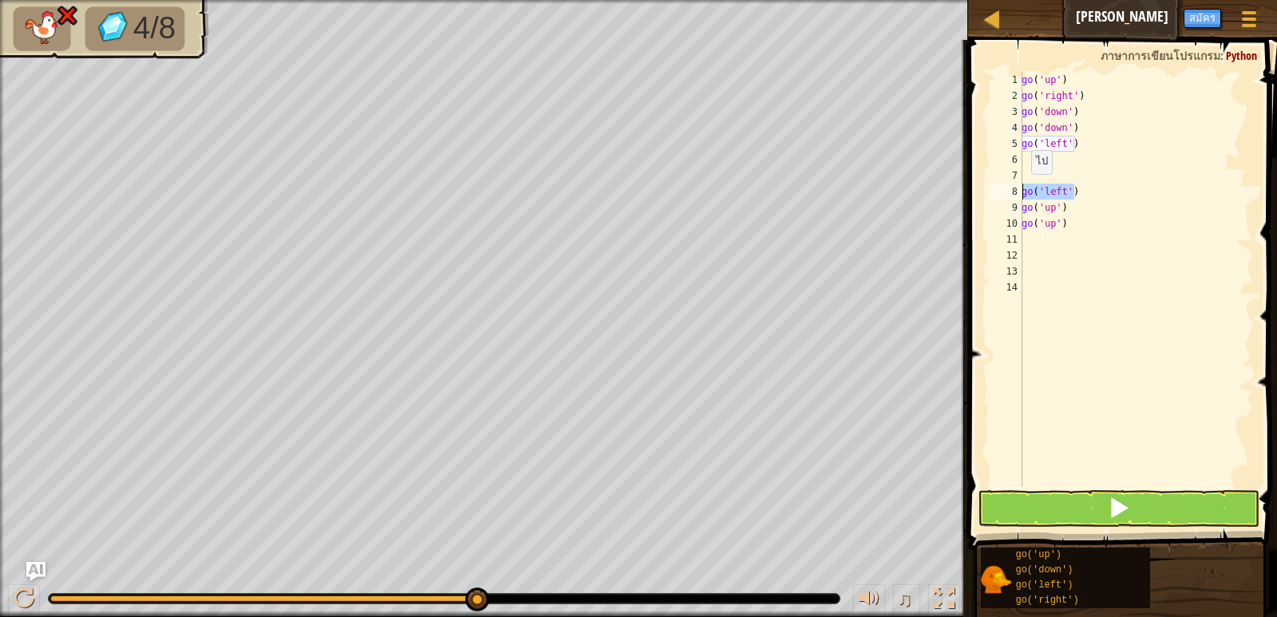
type textarea "go('left')"
drag, startPoint x: 1064, startPoint y: 209, endPoint x: 1008, endPoint y: 204, distance: 56.1
click at [1008, 204] on div "1 2 3 4 5 6 7 8 9 10 11 12 13 14 go ( 'up' ) go ( 'right' ) go ( 'down' ) go ( …" at bounding box center [1120, 279] width 266 height 415
type textarea "go('up')"
drag, startPoint x: 1063, startPoint y: 221, endPoint x: 1011, endPoint y: 225, distance: 52.0
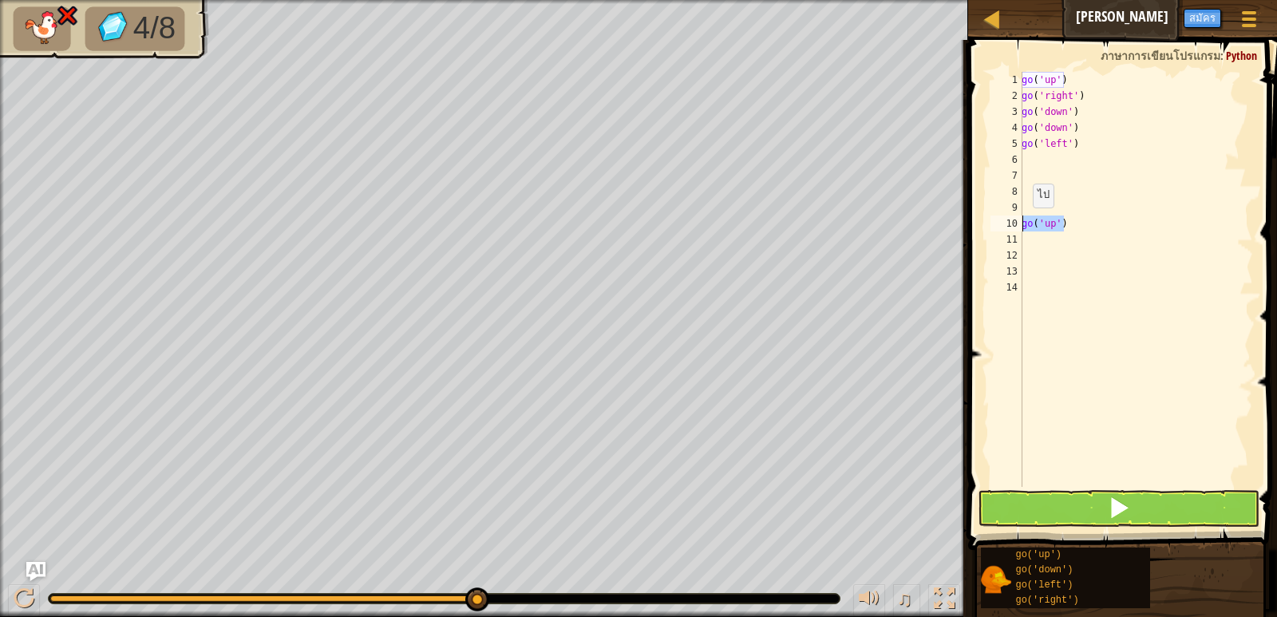
click at [1011, 225] on div "1 2 3 4 5 6 7 8 9 10 11 12 13 14 go ( 'up' ) go ( 'right' ) go ( 'down' ) go ( …" at bounding box center [1120, 279] width 266 height 415
type textarea "go('up')"
click at [1038, 167] on div "go ( 'up' ) go ( 'right' ) go ( 'down' ) go ( 'down' ) go ( 'left' )" at bounding box center [1136, 295] width 235 height 447
type textarea "g"
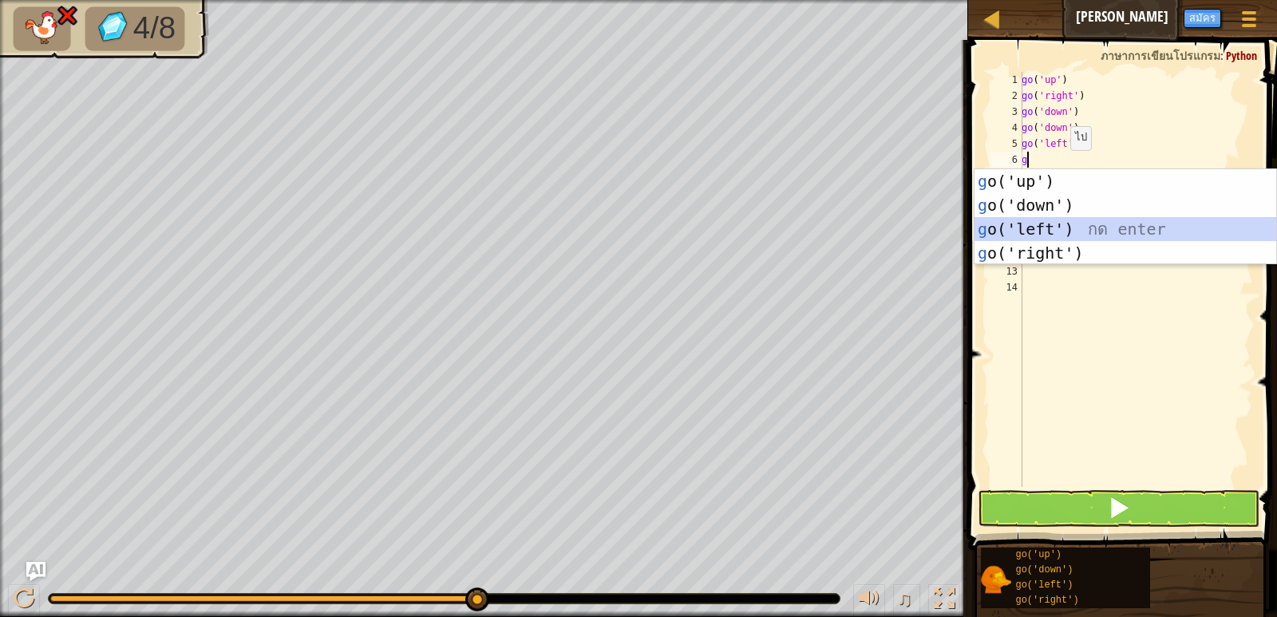
click at [1091, 224] on div "g o('up') กด enter g o('down') กด enter g o('left') กด enter g o('right') กด en…" at bounding box center [1126, 241] width 302 height 144
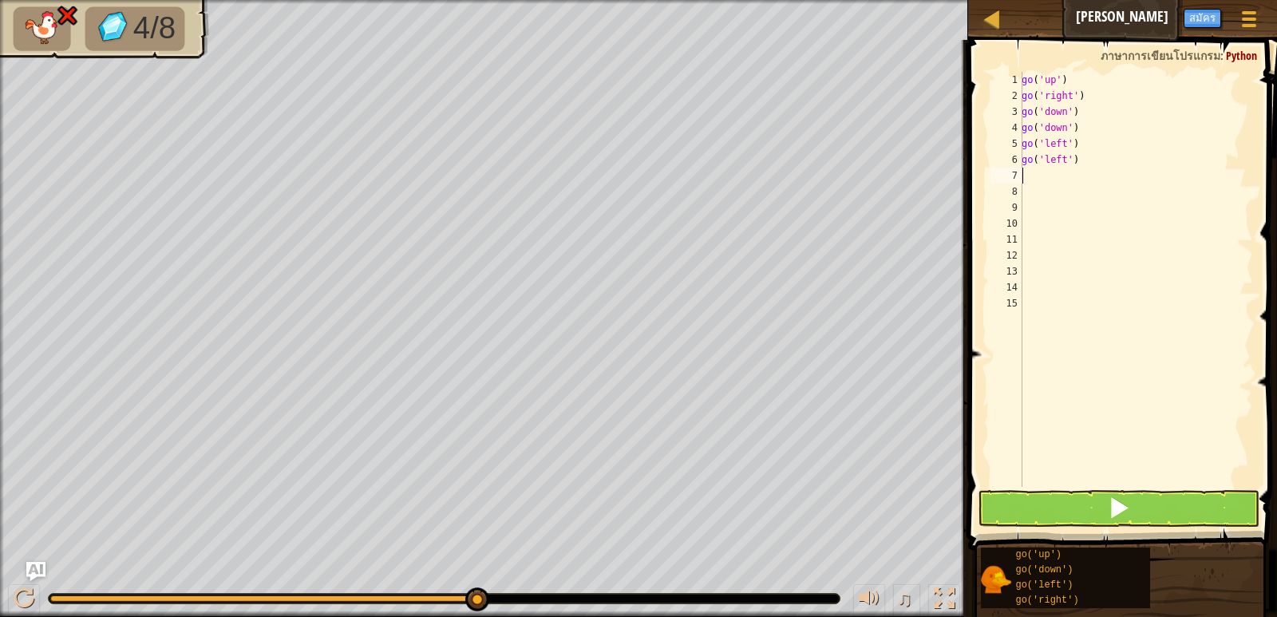
click at [1049, 179] on div "go ( 'up' ) go ( 'right' ) go ( 'down' ) go ( 'down' ) go ( 'left' ) go ( 'left…" at bounding box center [1136, 295] width 235 height 447
type textarea "g"
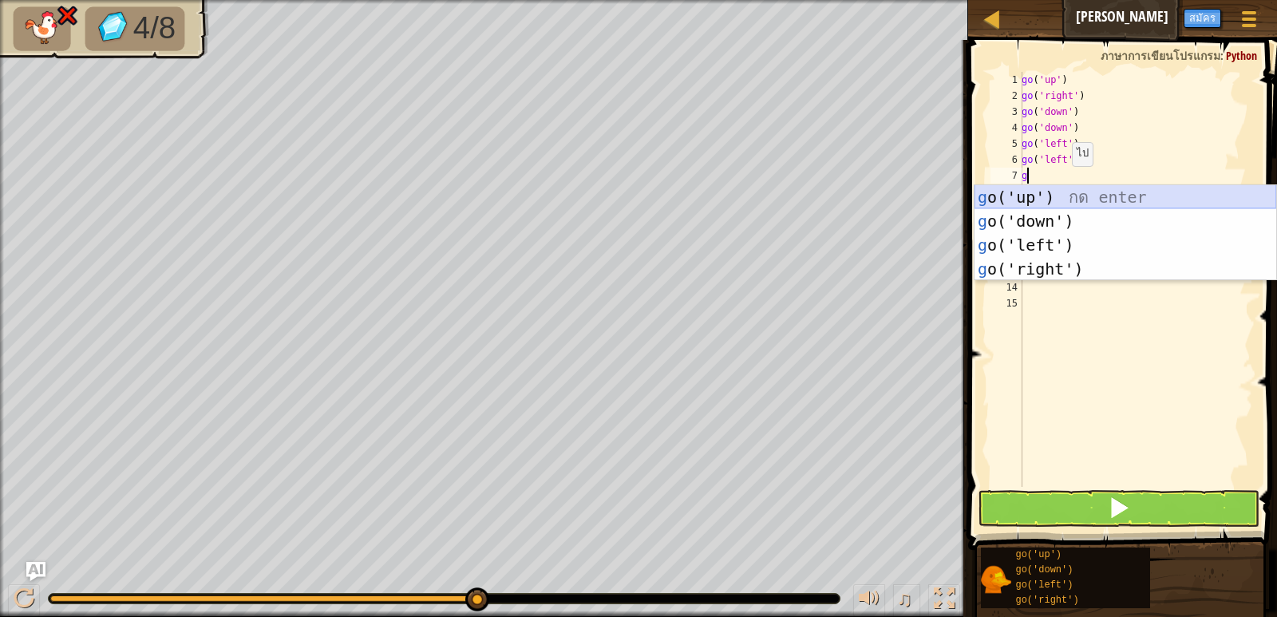
click at [1068, 194] on div "g o('up') กด enter g o('down') กด enter g o('left') กด enter g o('right') กด en…" at bounding box center [1126, 257] width 302 height 144
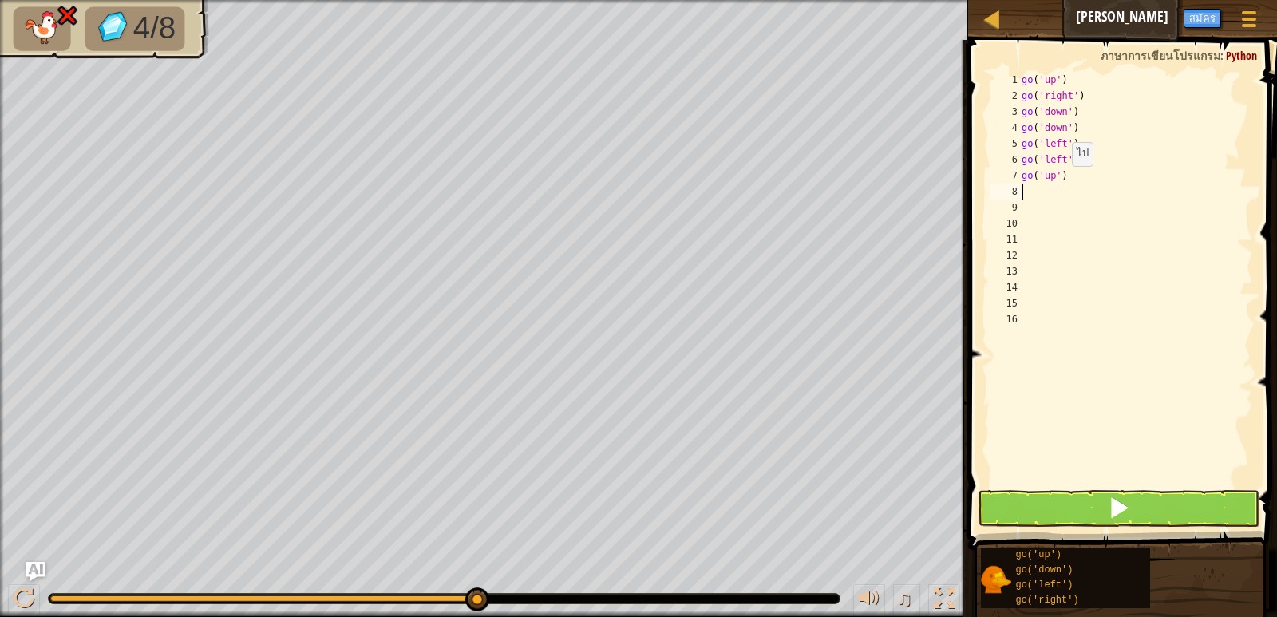
type textarea "g"
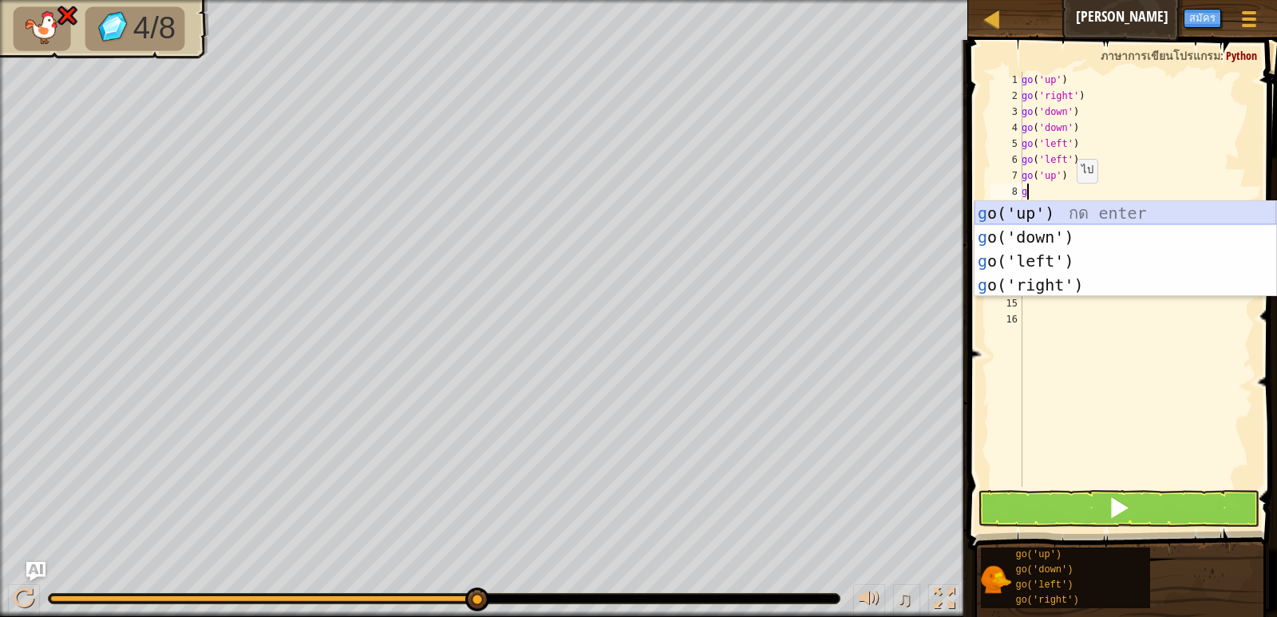
click at [1068, 212] on div "g o('up') กด enter g o('down') กด enter g o('left') กด enter g o('right') กด en…" at bounding box center [1126, 273] width 302 height 144
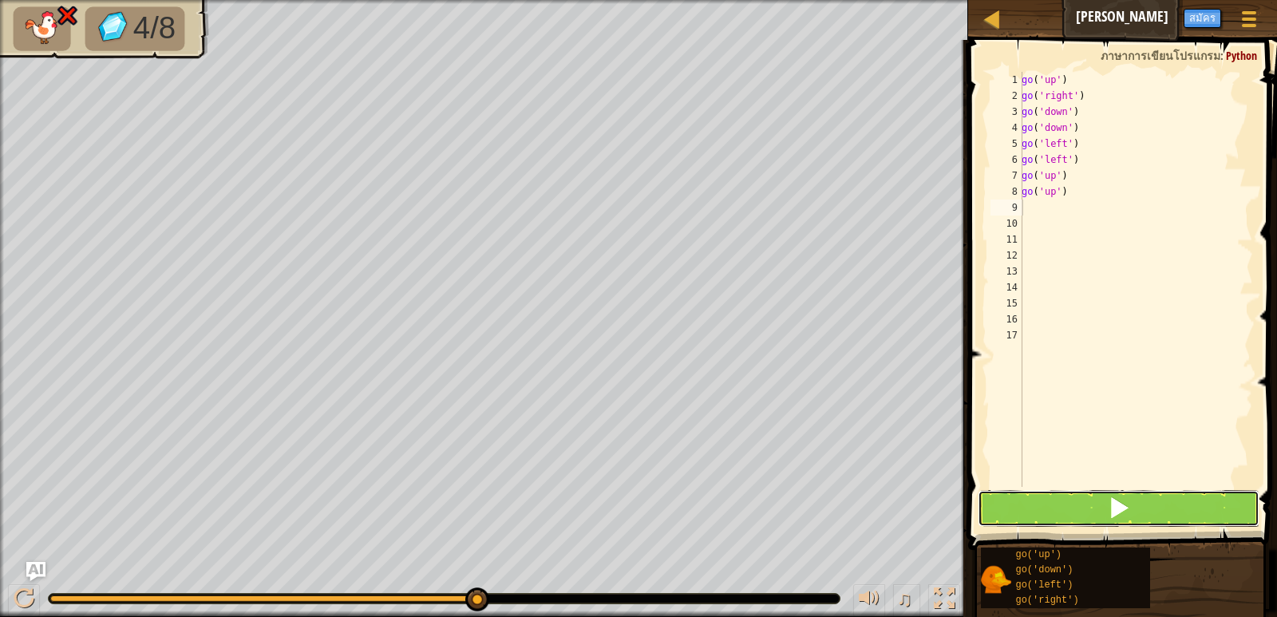
click at [1154, 509] on button at bounding box center [1118, 508] width 281 height 37
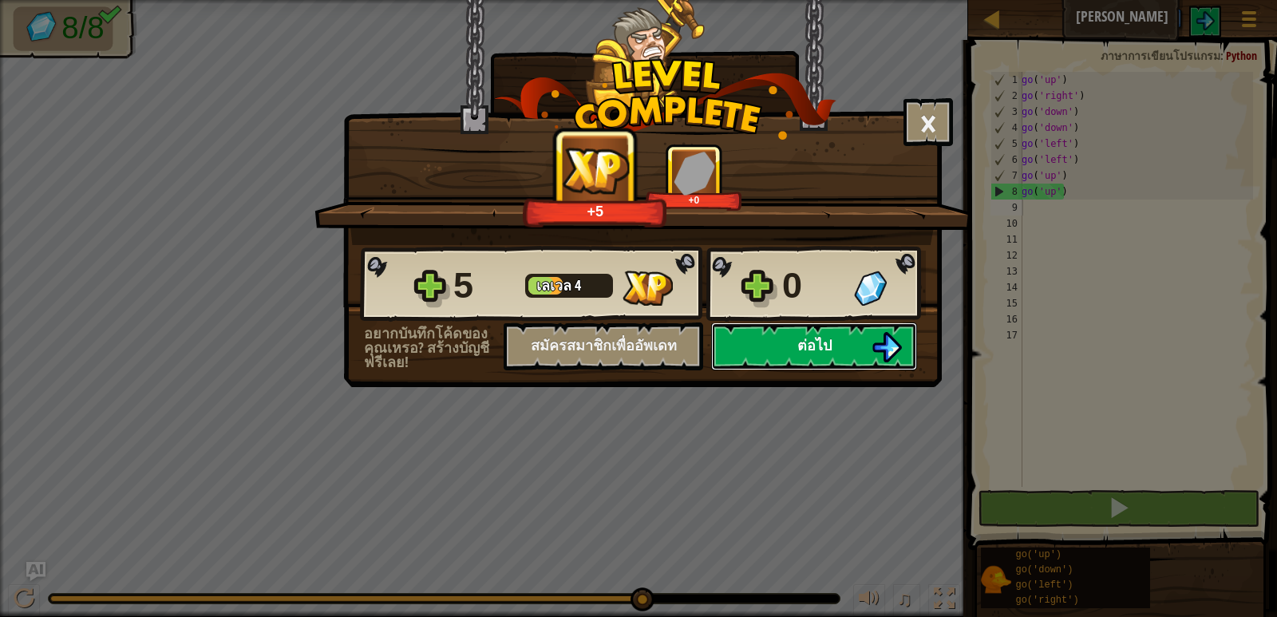
click at [824, 336] on span "ต่อไป" at bounding box center [814, 345] width 34 height 20
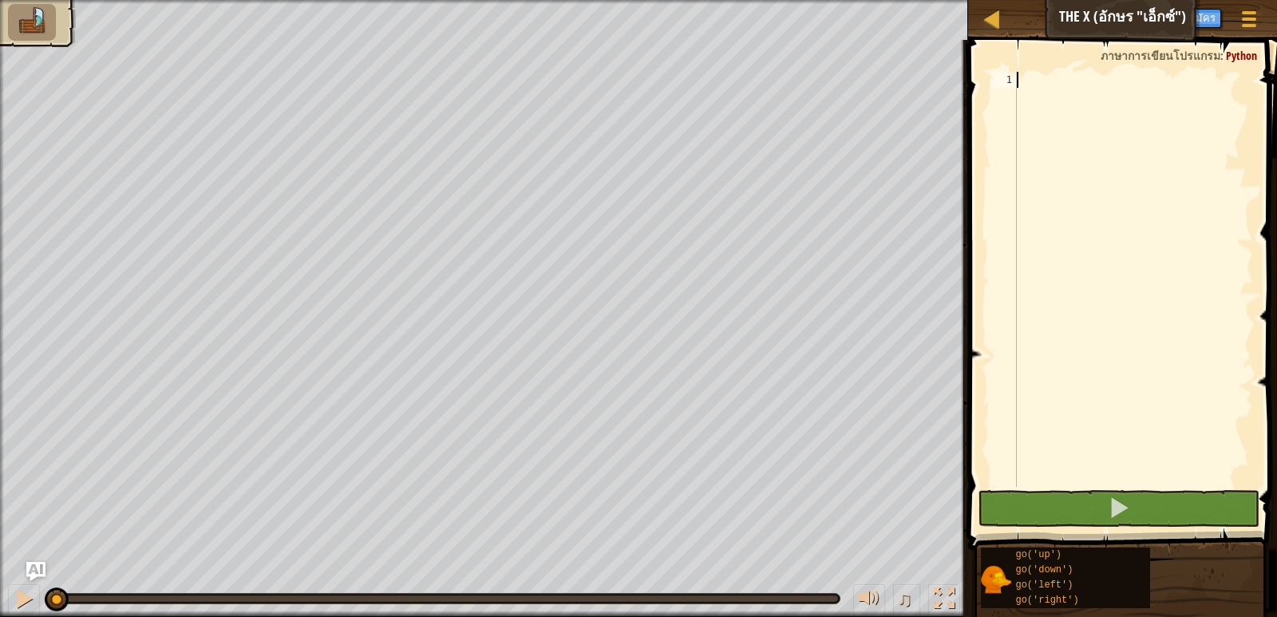
click at [1043, 81] on div at bounding box center [1133, 295] width 239 height 447
type textarea "g"
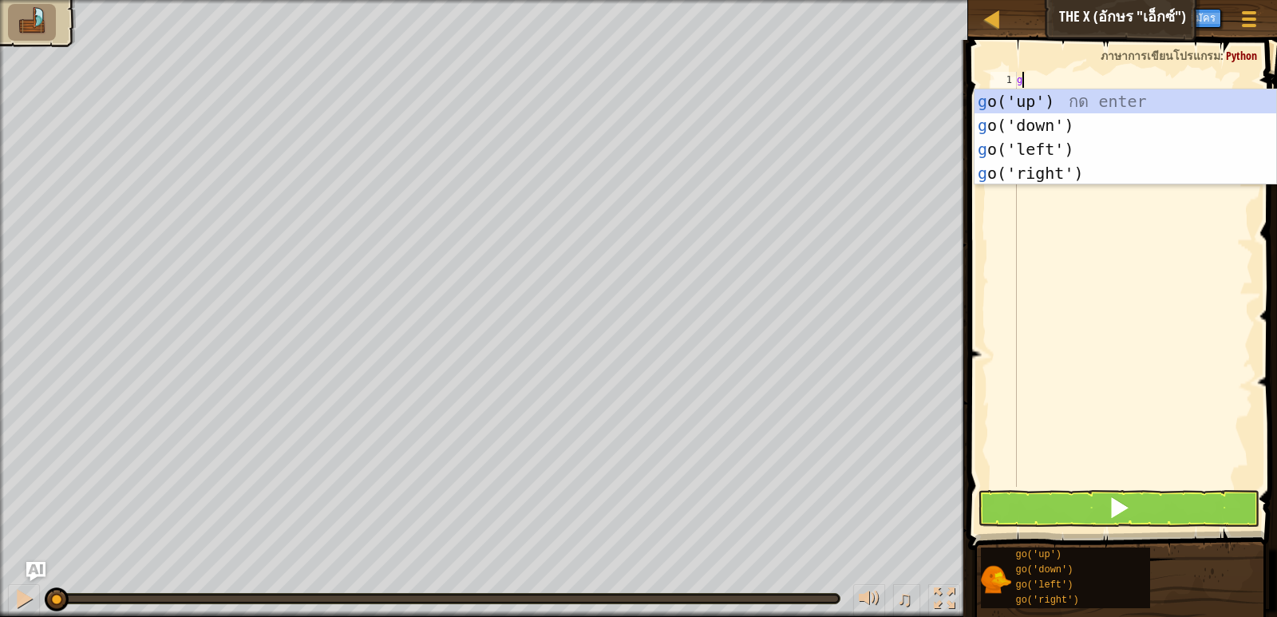
scroll to position [7, 0]
click at [1092, 93] on div "g o('up') กด enter g o('down') กด enter g o('left') กด enter g o('right') กด en…" at bounding box center [1126, 161] width 302 height 144
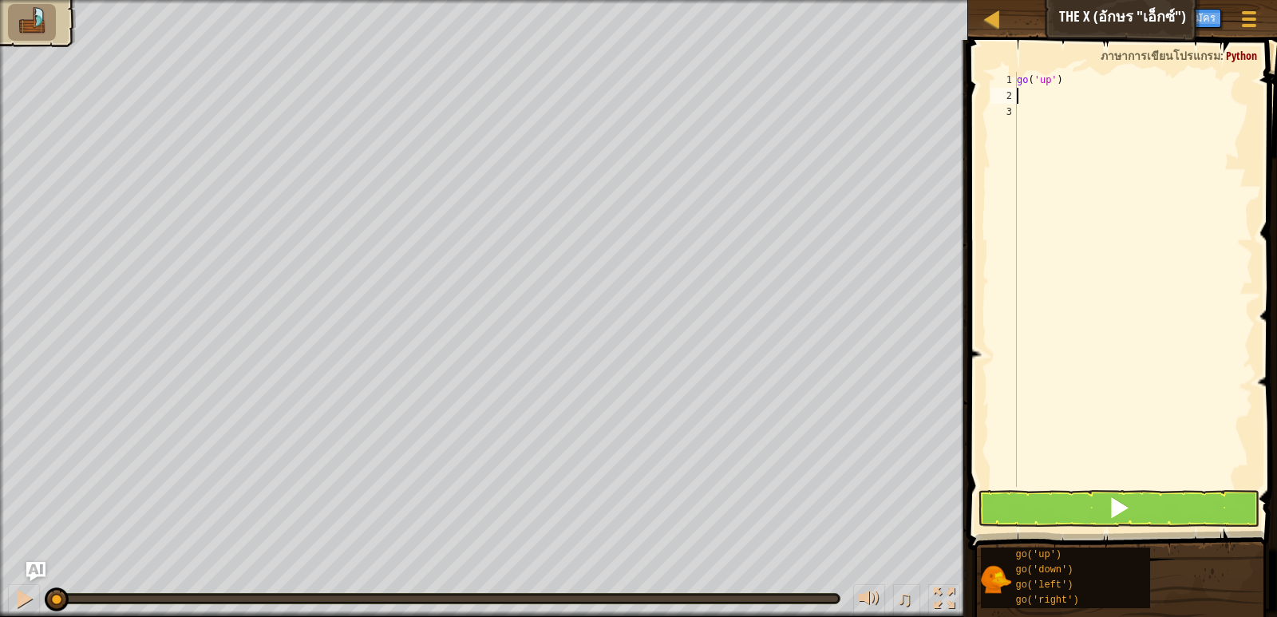
type textarea "g"
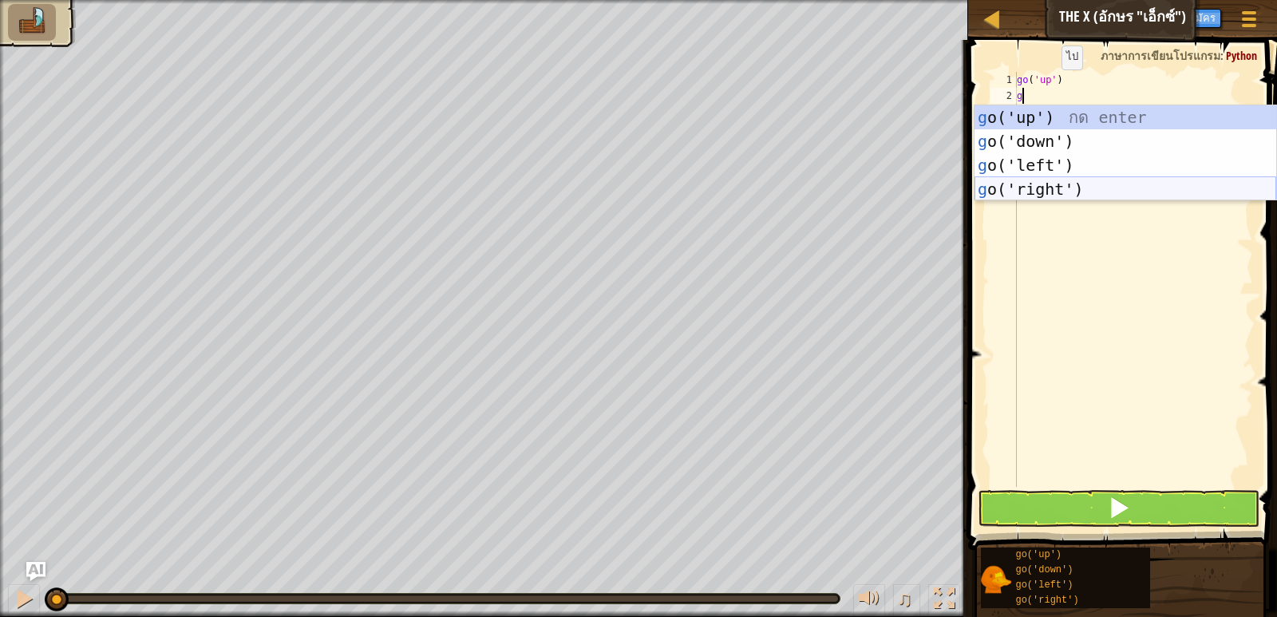
click at [1044, 190] on div "g o('up') กด enter g o('down') กด enter g o('left') กด enter g o('right') กด en…" at bounding box center [1126, 177] width 302 height 144
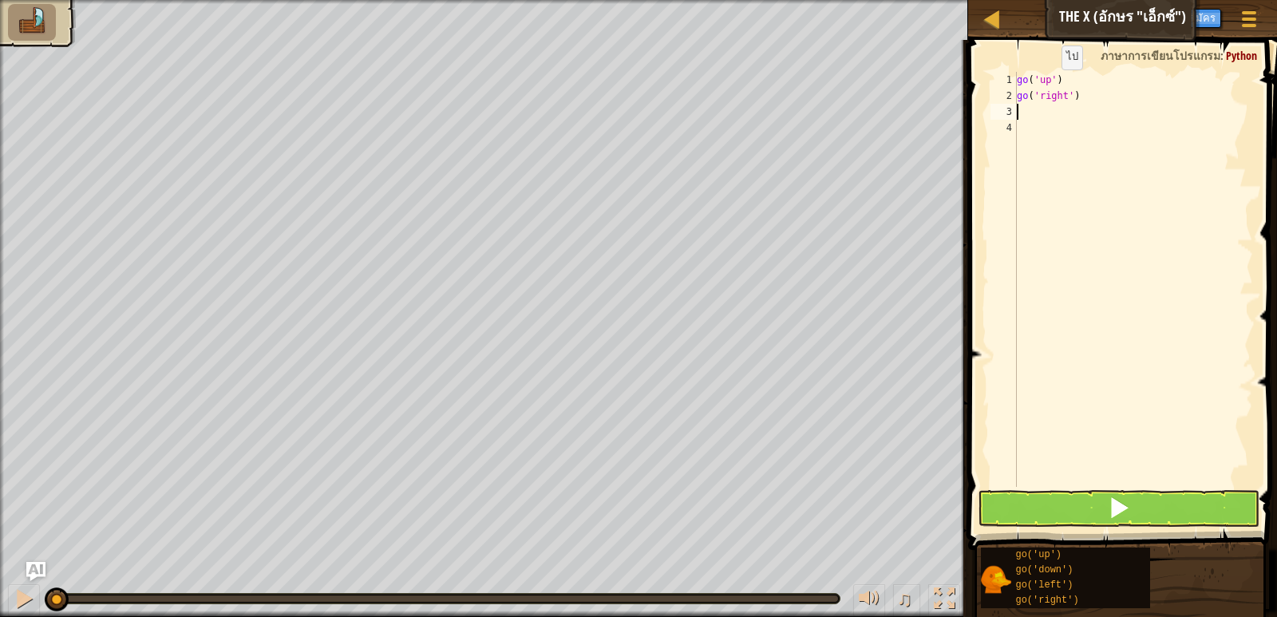
type textarea "g"
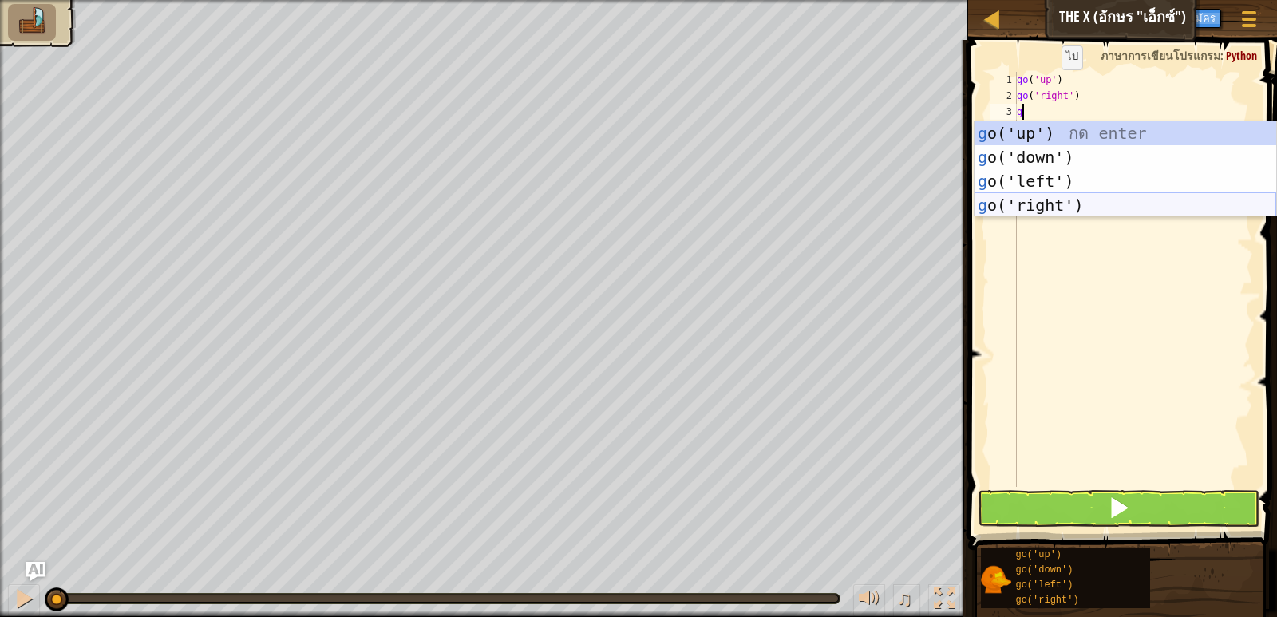
click at [1043, 200] on div "g o('up') กด enter g o('down') กด enter g o('left') กด enter g o('right') กด en…" at bounding box center [1126, 193] width 302 height 144
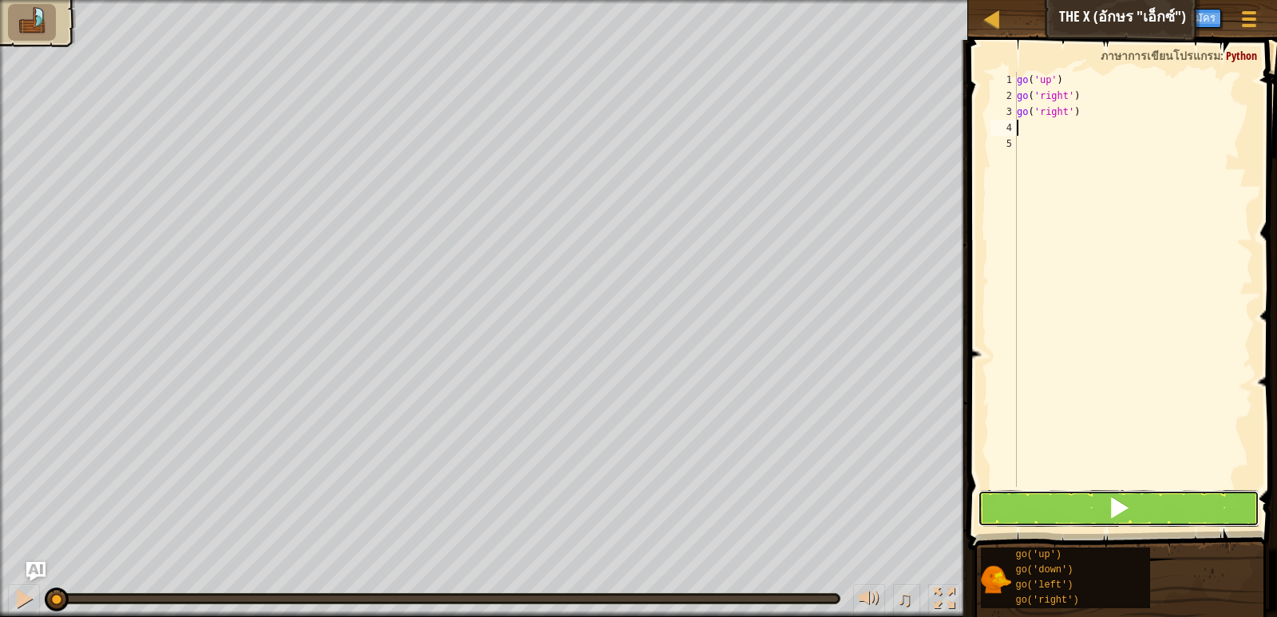
click at [1085, 501] on button at bounding box center [1118, 508] width 281 height 37
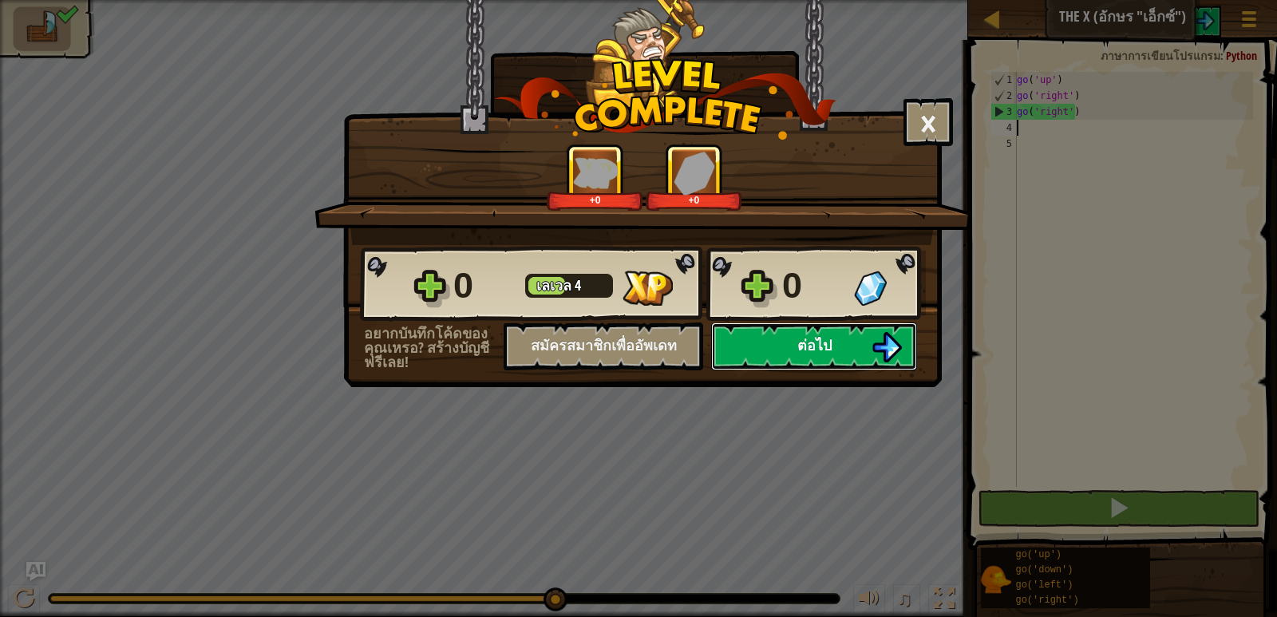
click at [855, 354] on button "ต่อไป" at bounding box center [814, 347] width 206 height 48
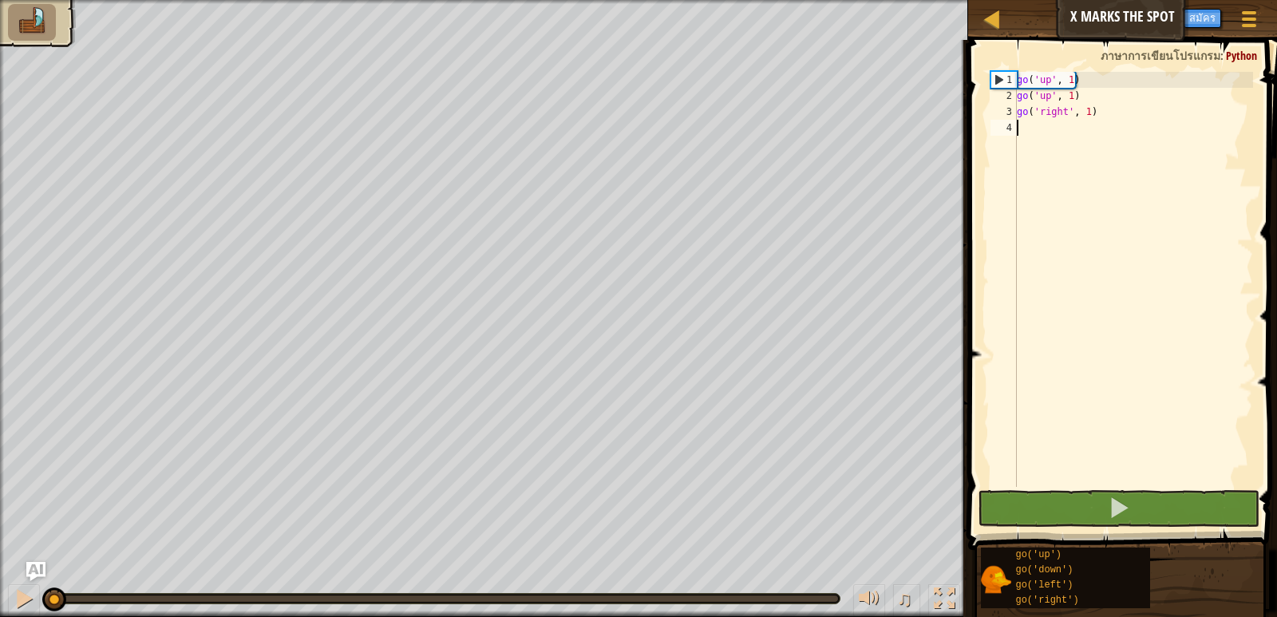
type textarea "g"
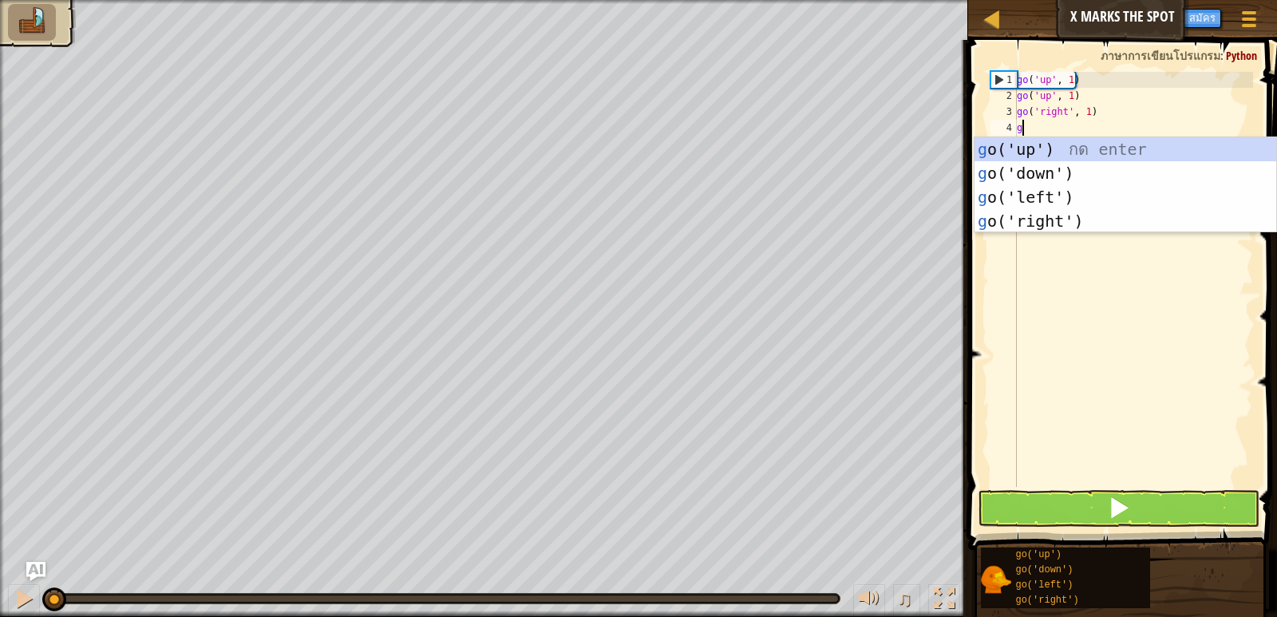
scroll to position [7, 0]
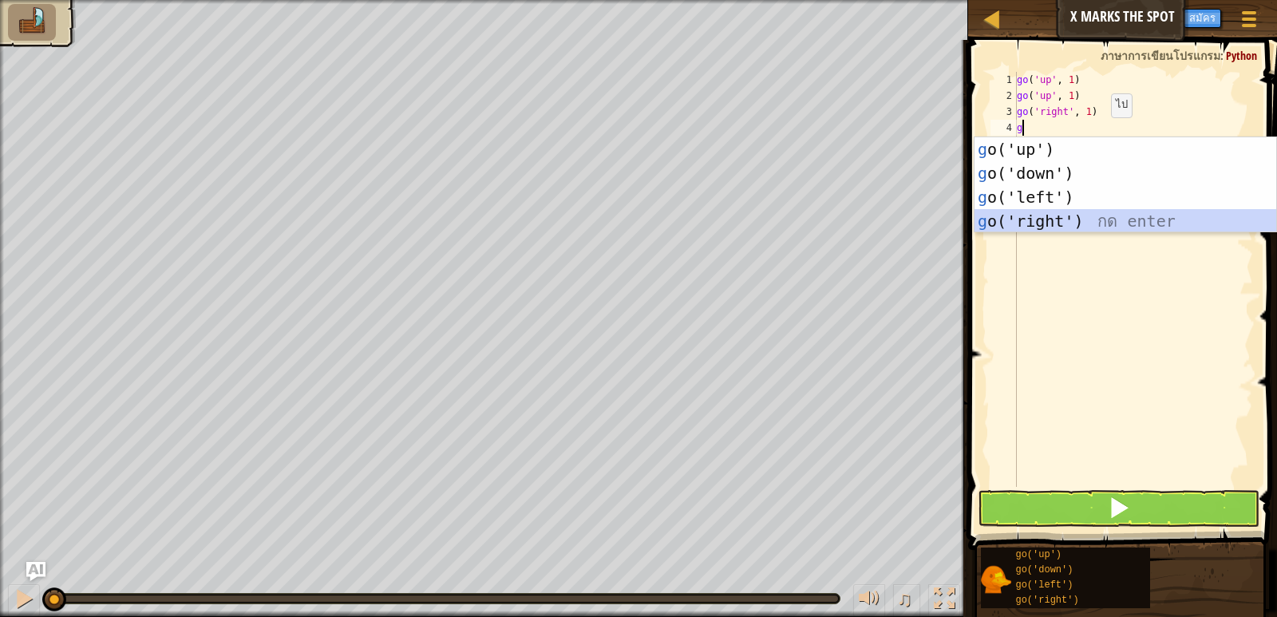
click at [1097, 228] on div "g o('up') กด enter g o('down') กด enter g o('left') กด enter g o('right') กด en…" at bounding box center [1126, 209] width 302 height 144
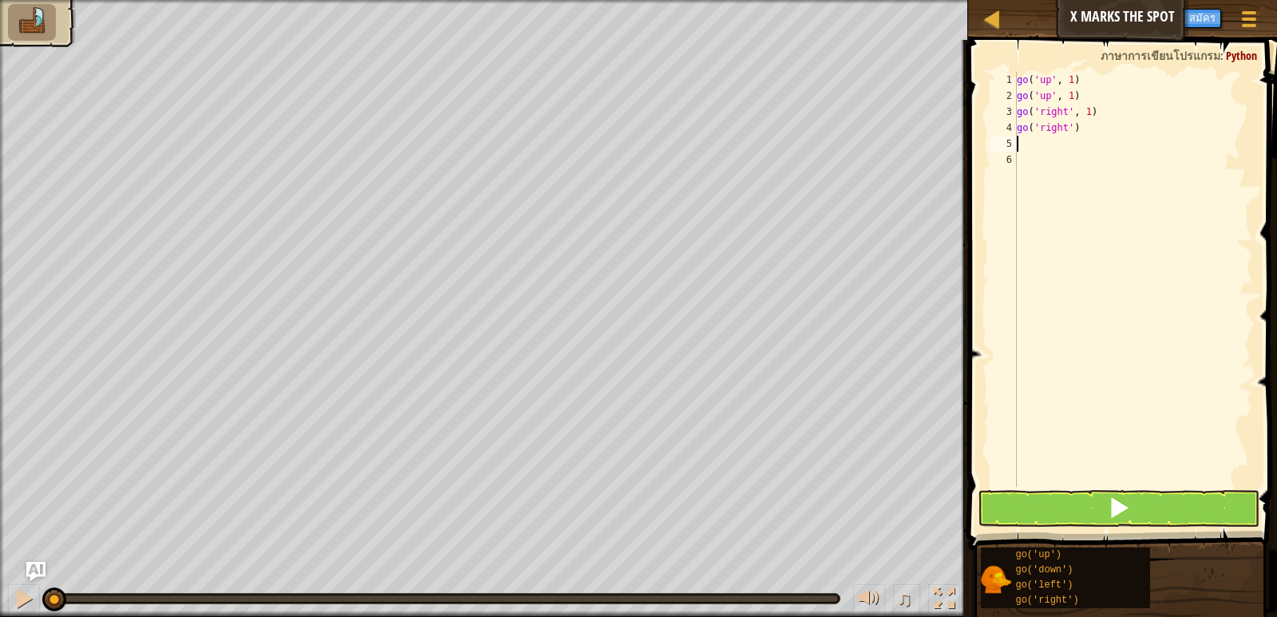
type textarea "g"
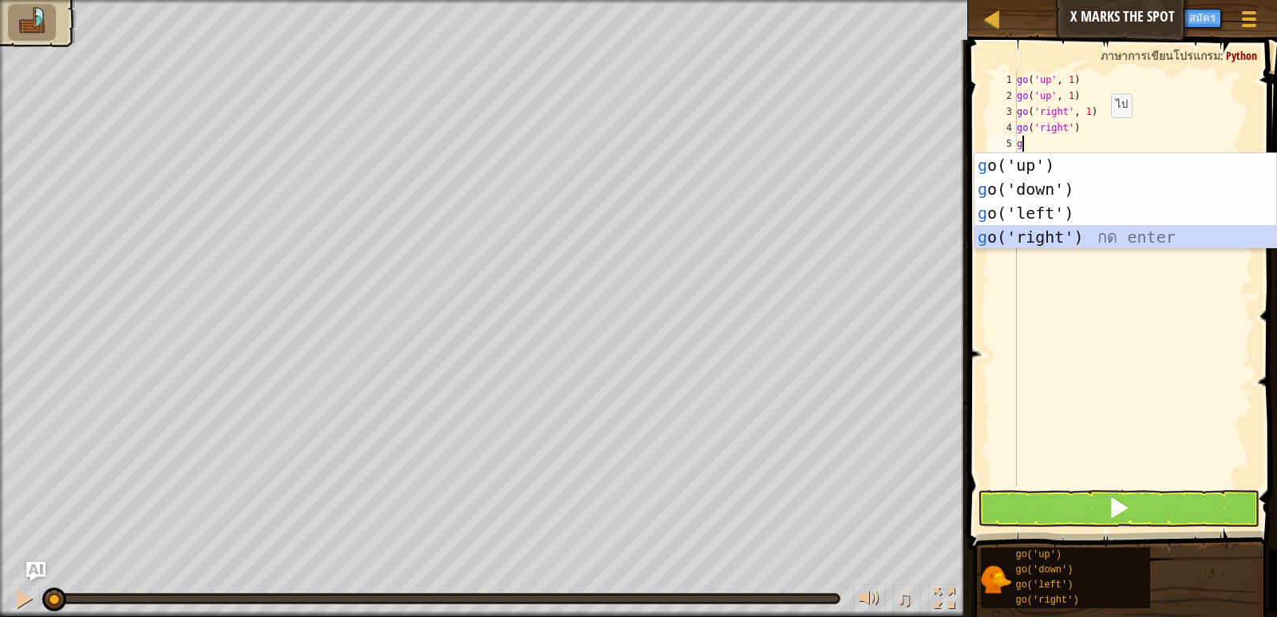
click at [1078, 232] on div "g o('up') กด enter g o('down') กด enter g o('left') กด enter g o('right') กด en…" at bounding box center [1126, 225] width 302 height 144
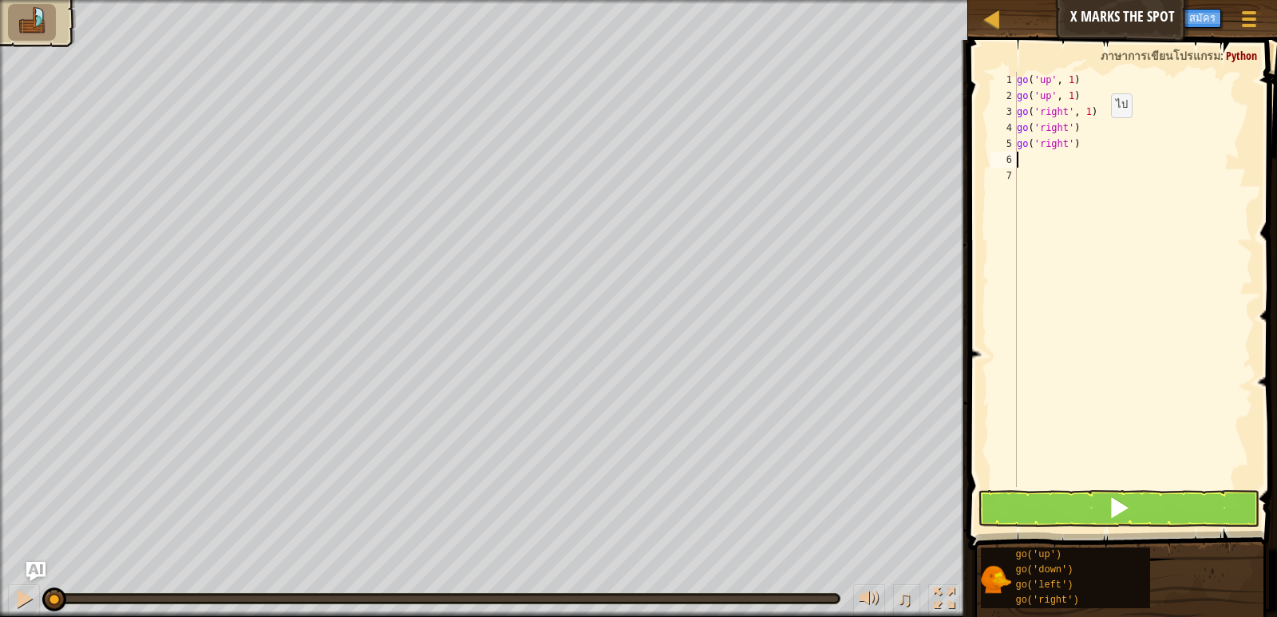
type textarea "g"
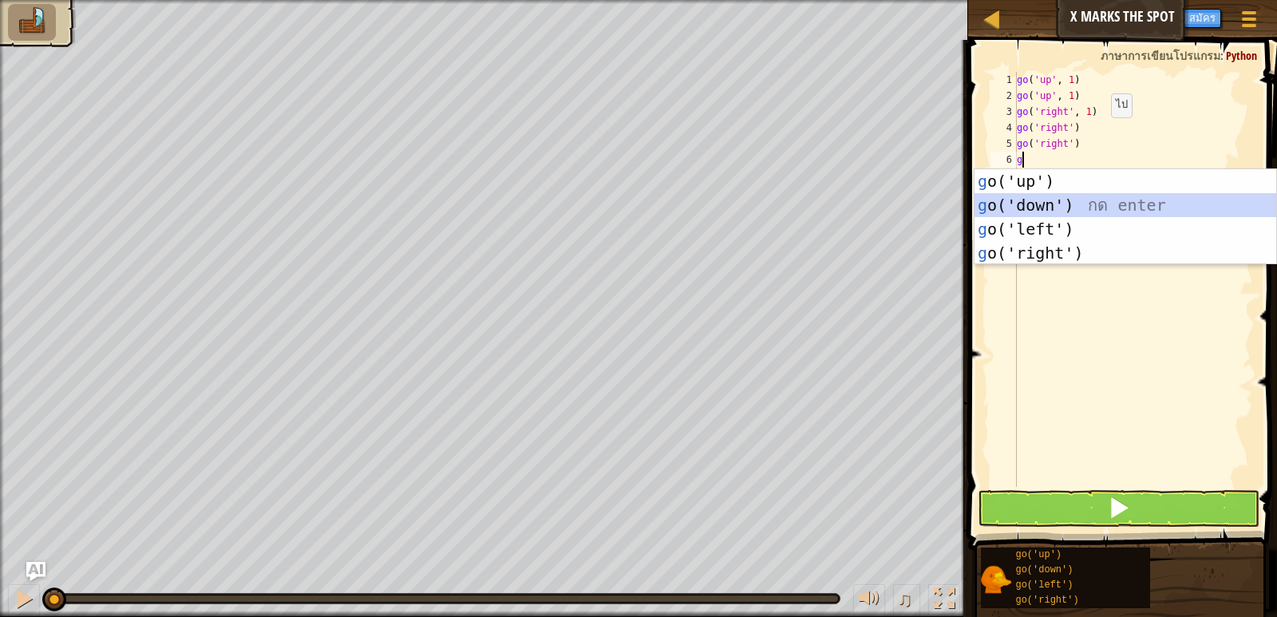
click at [1079, 200] on div "g o('up') กด enter g o('down') กด enter g o('left') กด enter g o('right') กด en…" at bounding box center [1126, 241] width 302 height 144
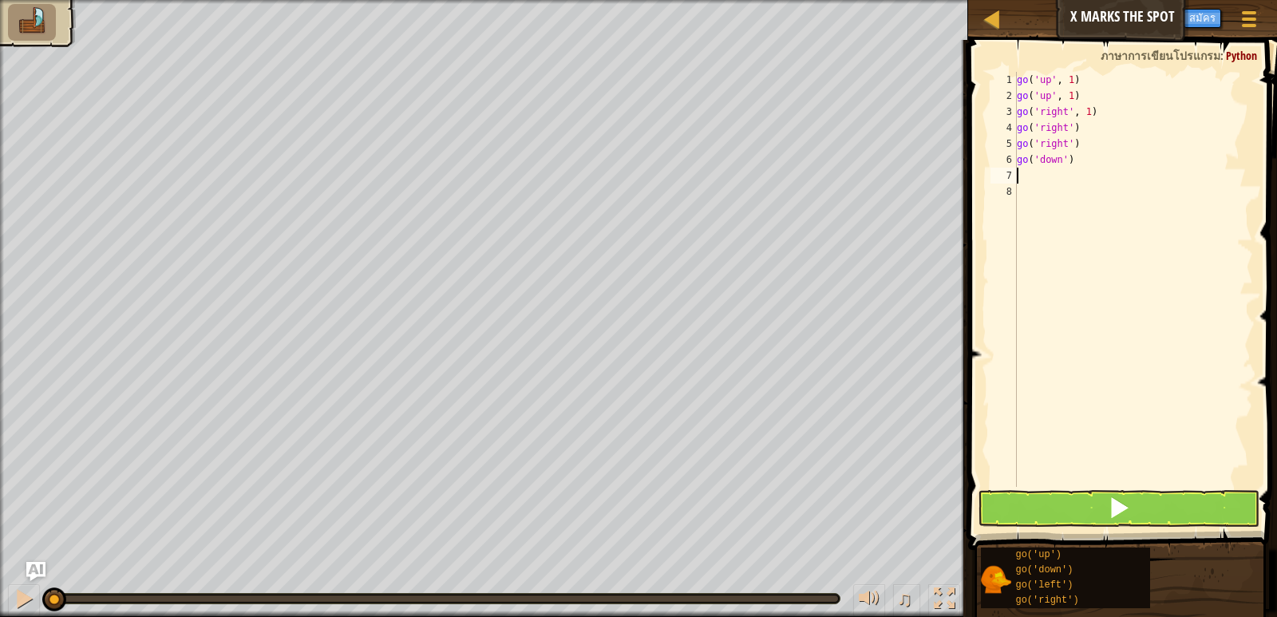
type textarea "g"
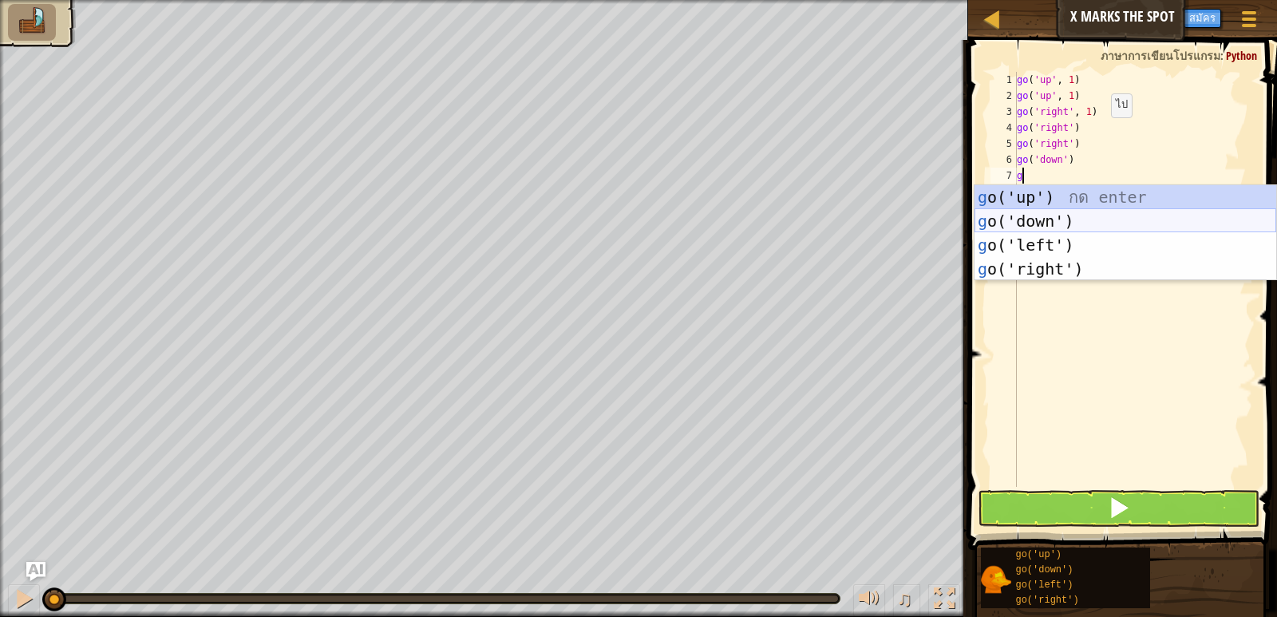
click at [1076, 220] on div "g o('up') กด enter g o('down') กด enter g o('left') กด enter g o('right') กด en…" at bounding box center [1126, 257] width 302 height 144
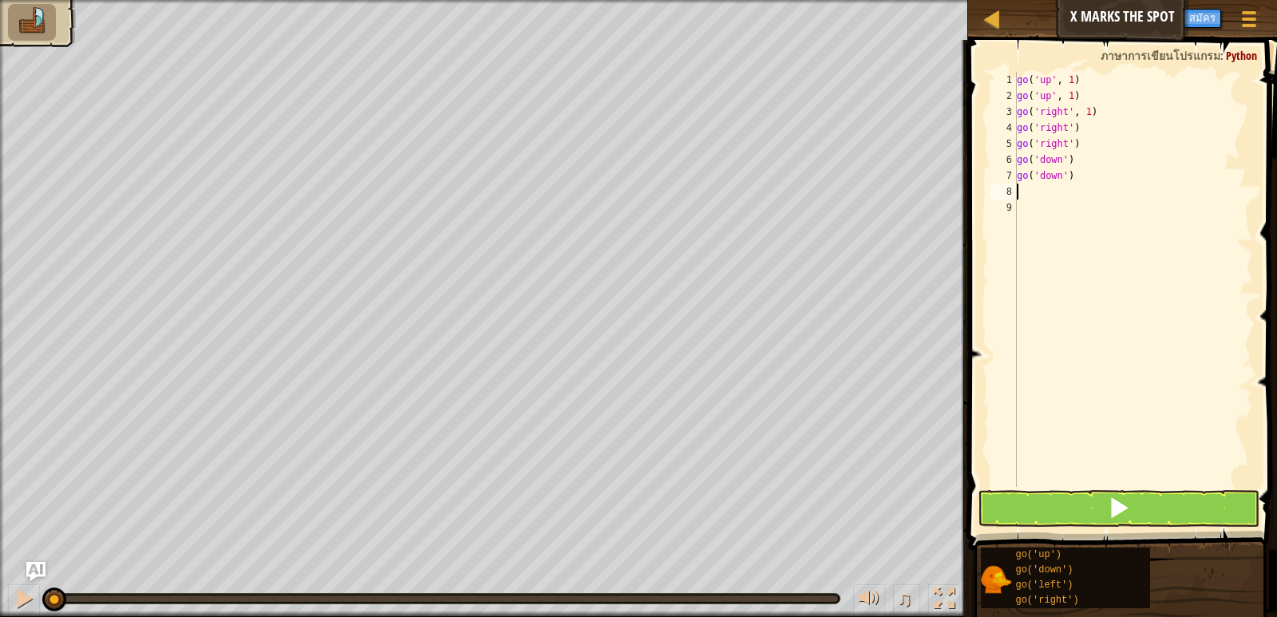
type textarea "g"
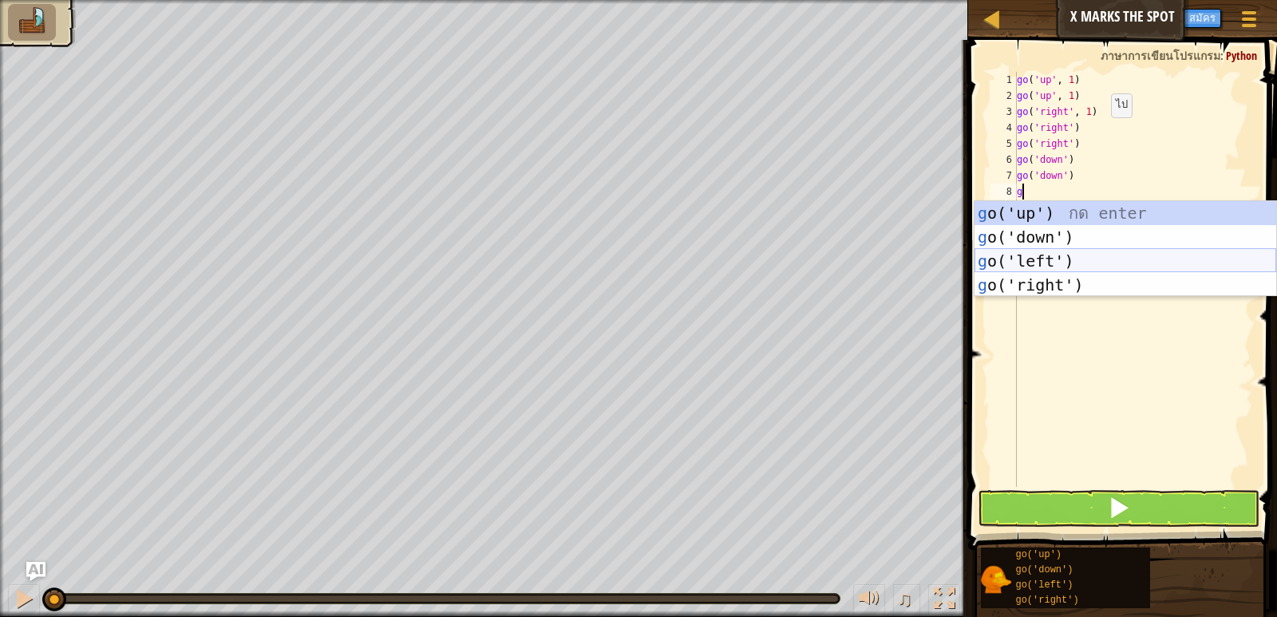
click at [1071, 260] on div "g o('up') กด enter g o('down') กด enter g o('left') กด enter g o('right') กด en…" at bounding box center [1126, 273] width 302 height 144
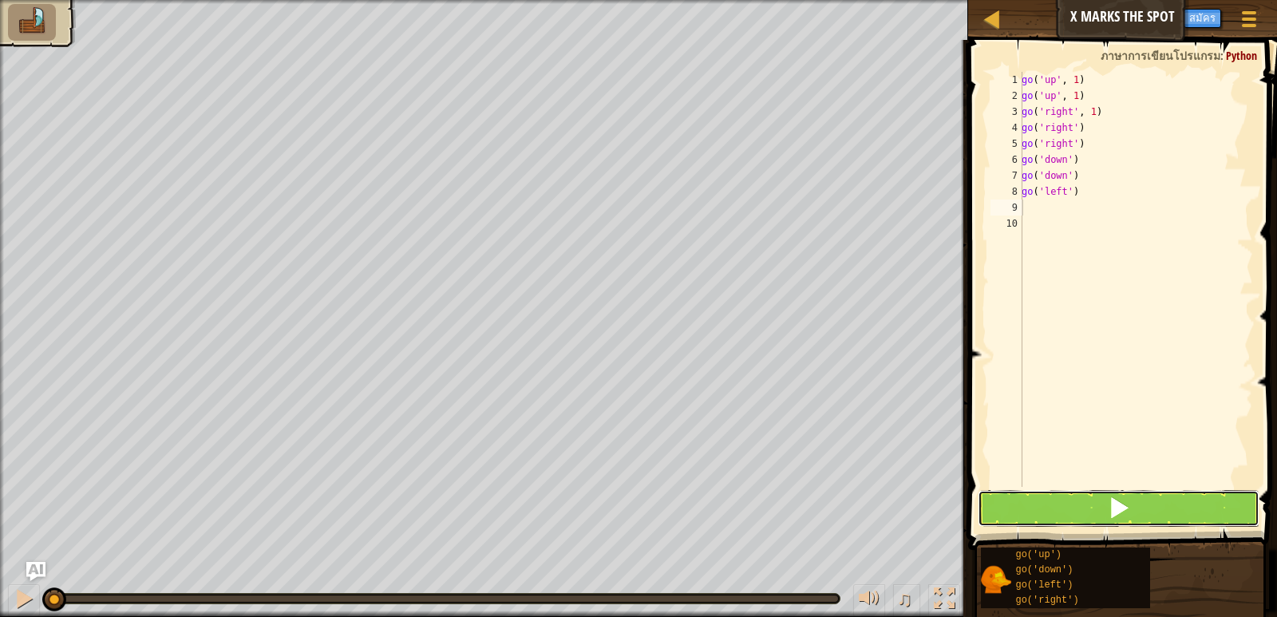
click at [1061, 495] on button at bounding box center [1118, 508] width 281 height 37
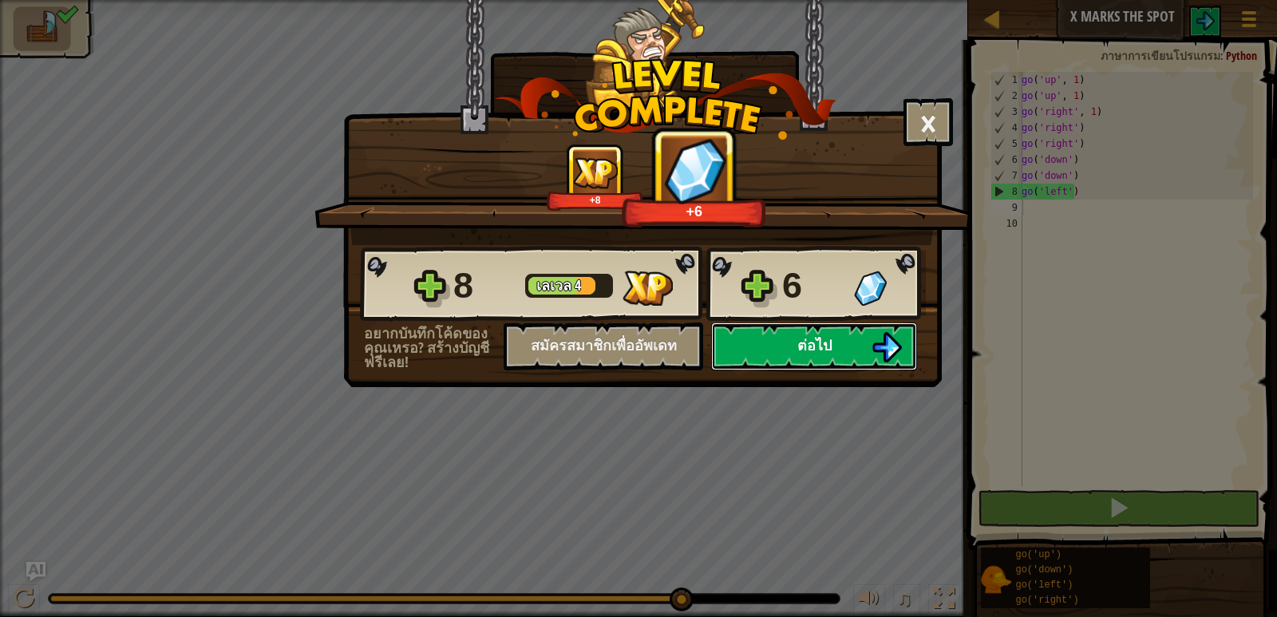
click at [895, 348] on img at bounding box center [887, 347] width 30 height 30
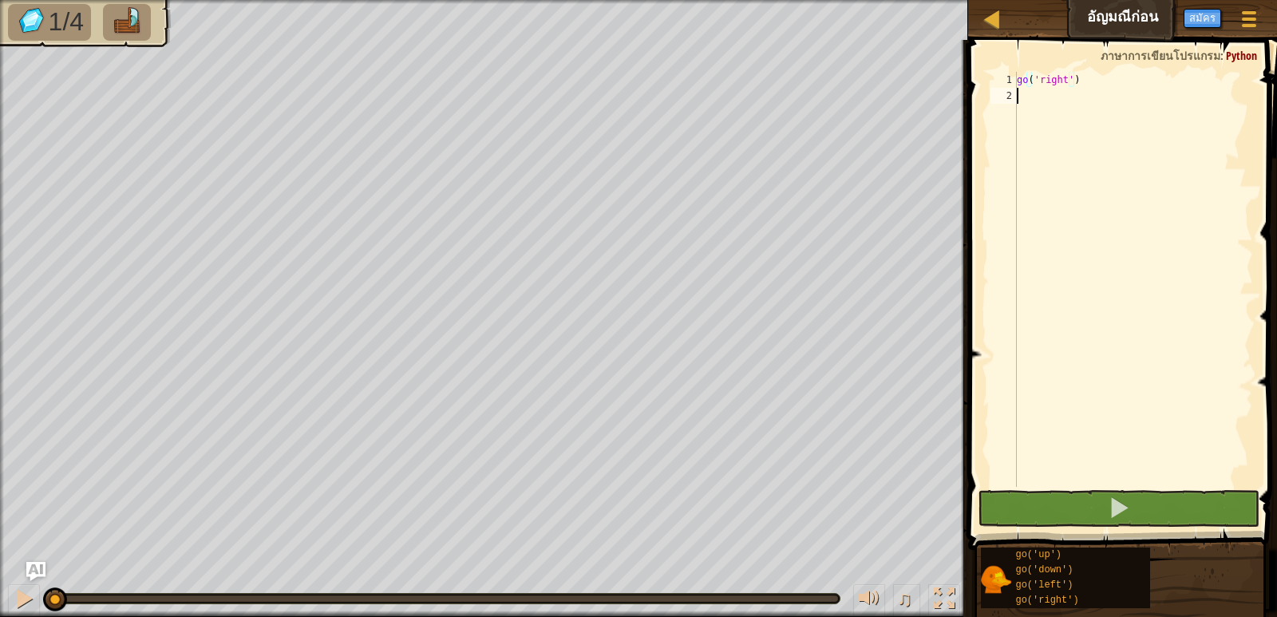
click at [1064, 93] on div "go ( 'right' )" at bounding box center [1133, 295] width 239 height 447
type textarea "g"
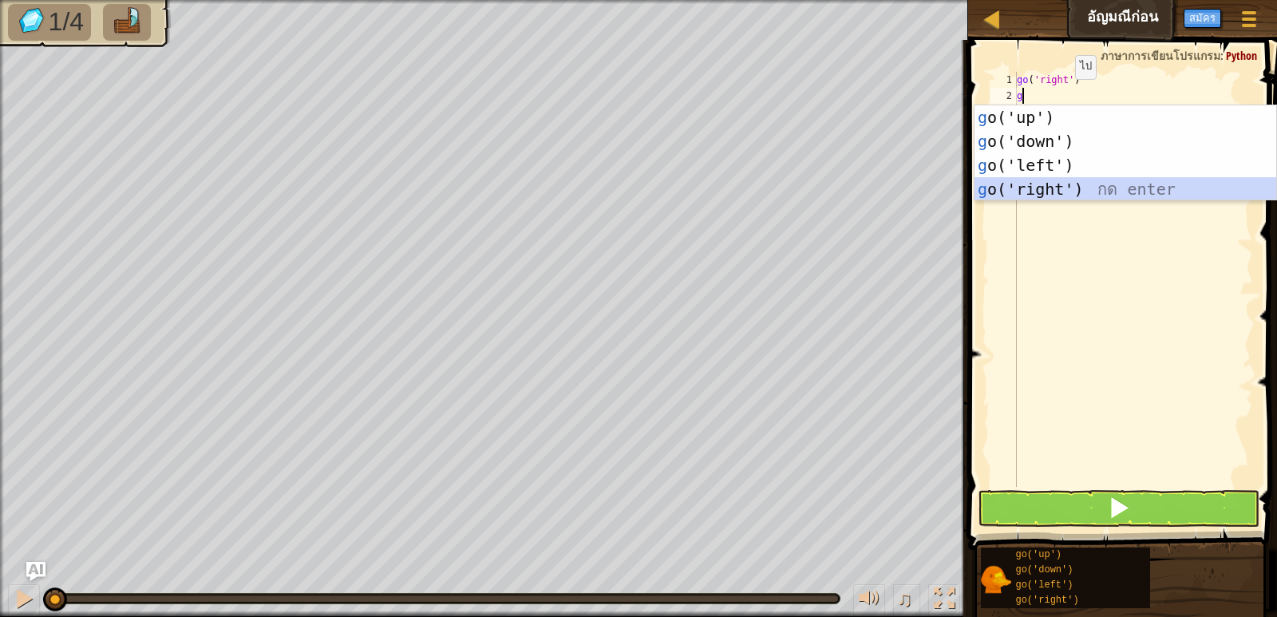
click at [1053, 188] on div "g o('up') กด enter g o('down') กด enter g o('left') กด enter g o('right') กด en…" at bounding box center [1126, 177] width 302 height 144
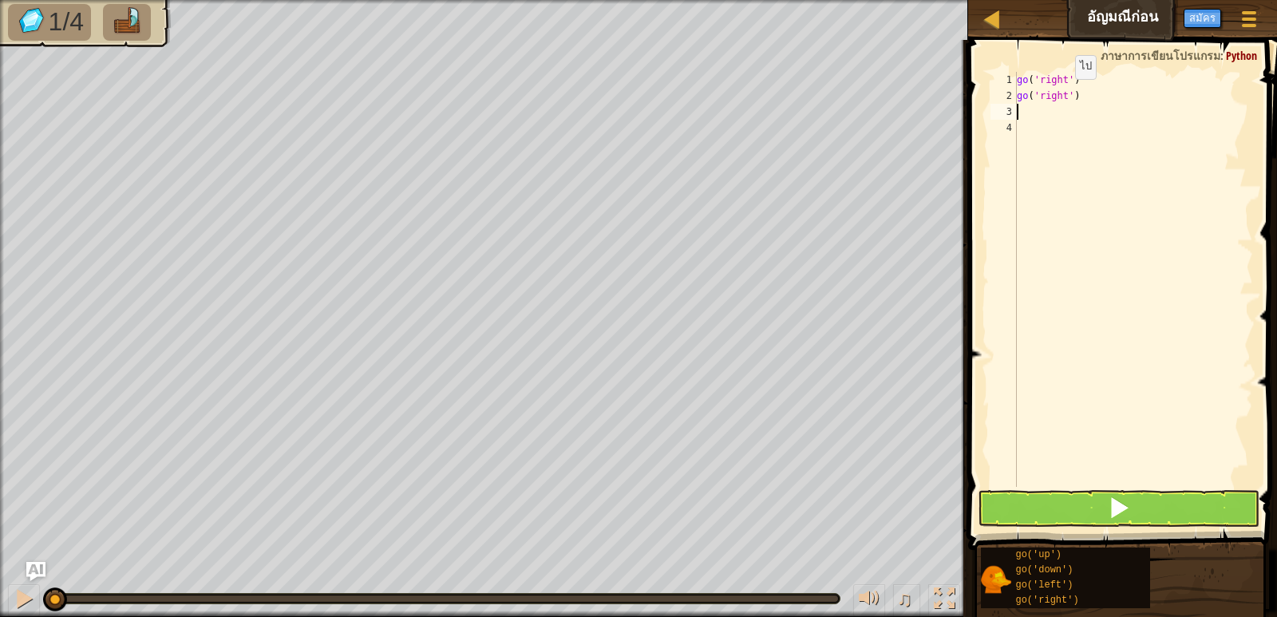
type textarea "g"
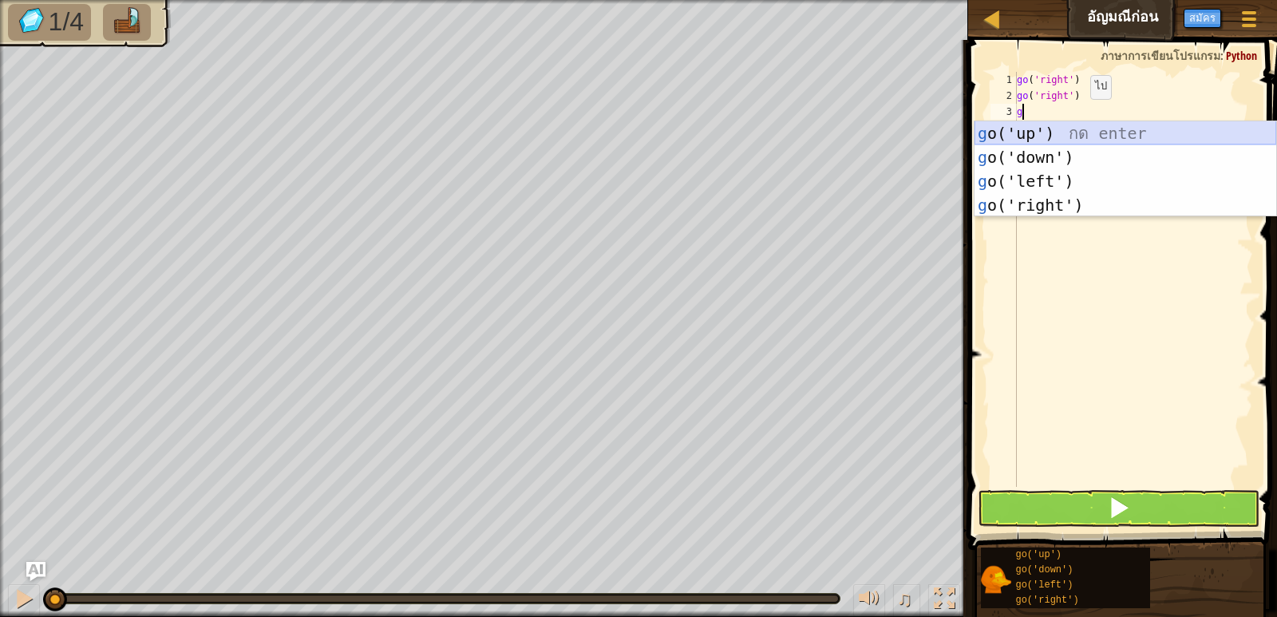
click at [1073, 133] on div "g o('up') กด enter g o('down') กด enter g o('left') กด enter g o('right') กด en…" at bounding box center [1126, 193] width 302 height 144
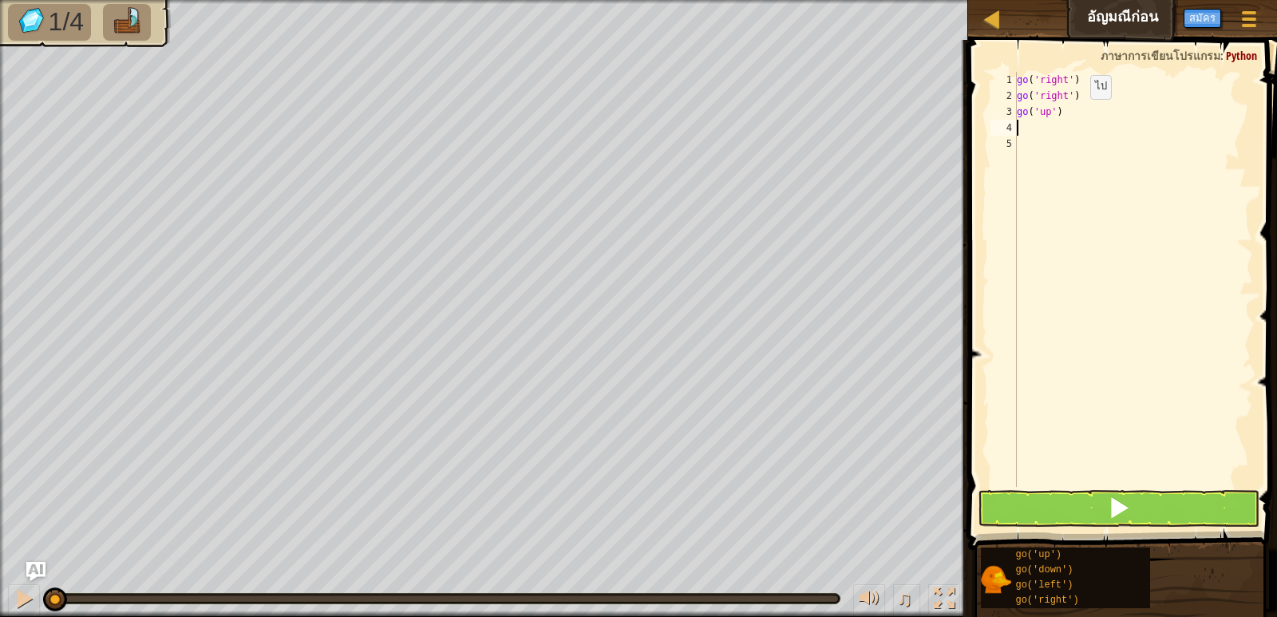
type textarea "g"
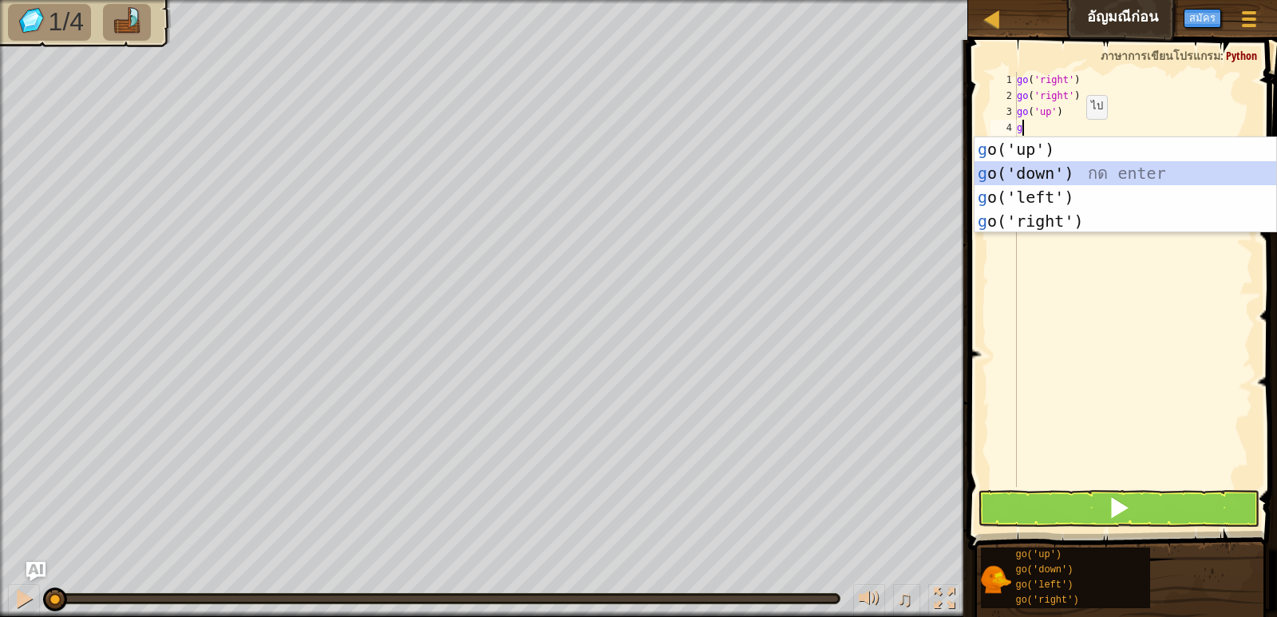
click at [1060, 169] on div "g o('up') กด enter g o('down') กด enter g o('left') กด enter g o('right') กด en…" at bounding box center [1126, 209] width 302 height 144
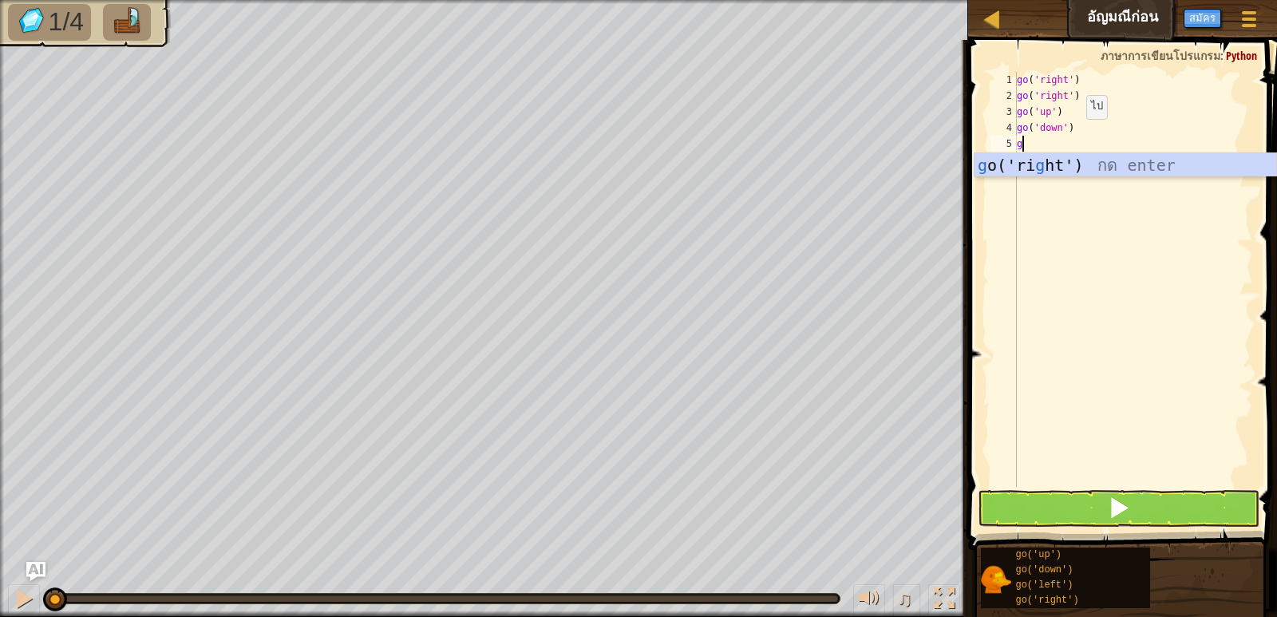
type textarea "g"
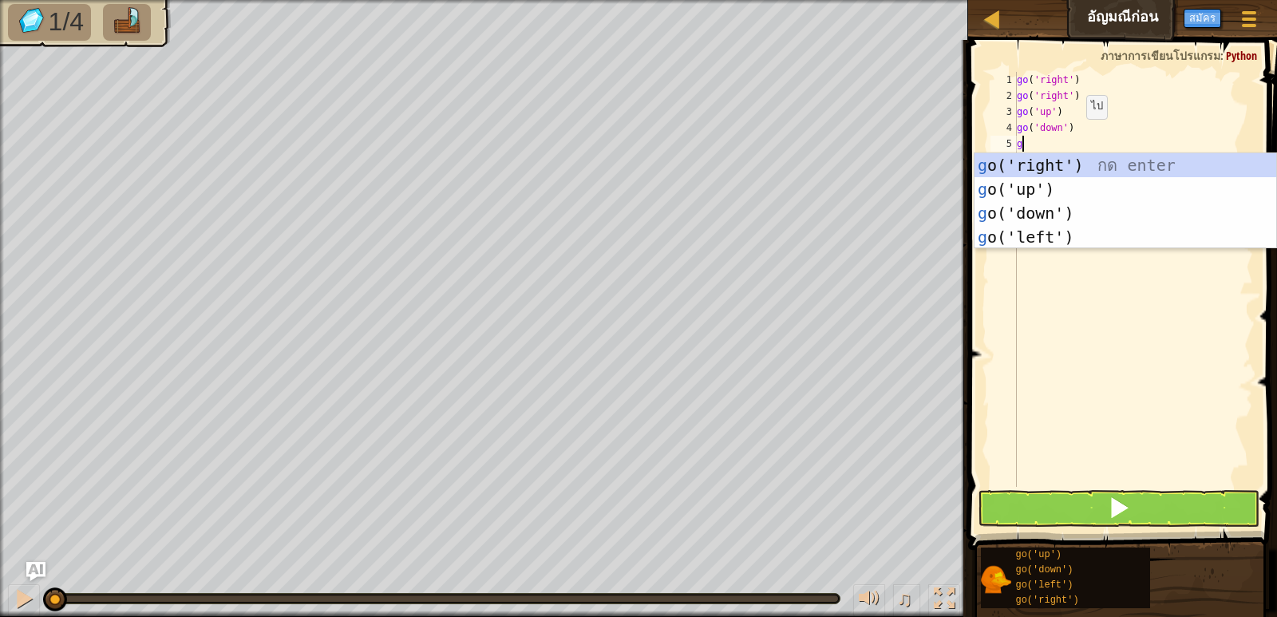
click at [1055, 183] on div "g o('right') กด enter g o('up') กด enter g o('down') กด enter g o('left') กด en…" at bounding box center [1126, 225] width 302 height 144
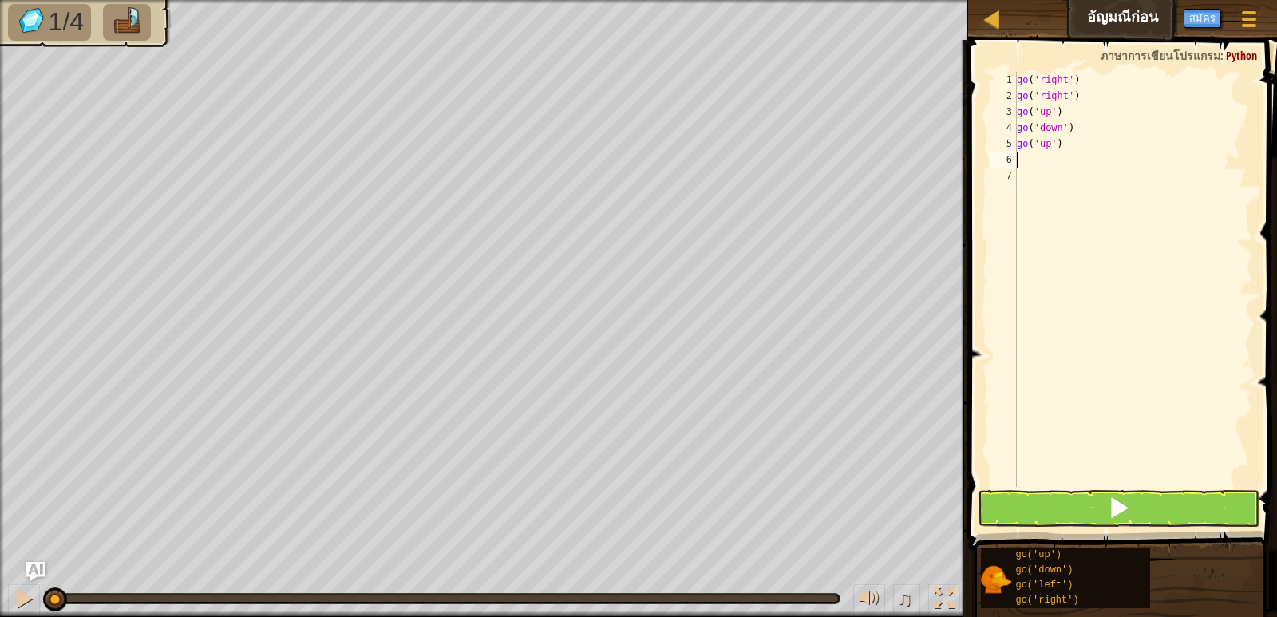
click at [1067, 149] on div "go ( 'right' ) go ( 'right' ) go ( 'up' ) go ( 'down' ) go ( 'up' )" at bounding box center [1133, 295] width 239 height 447
type textarea "g"
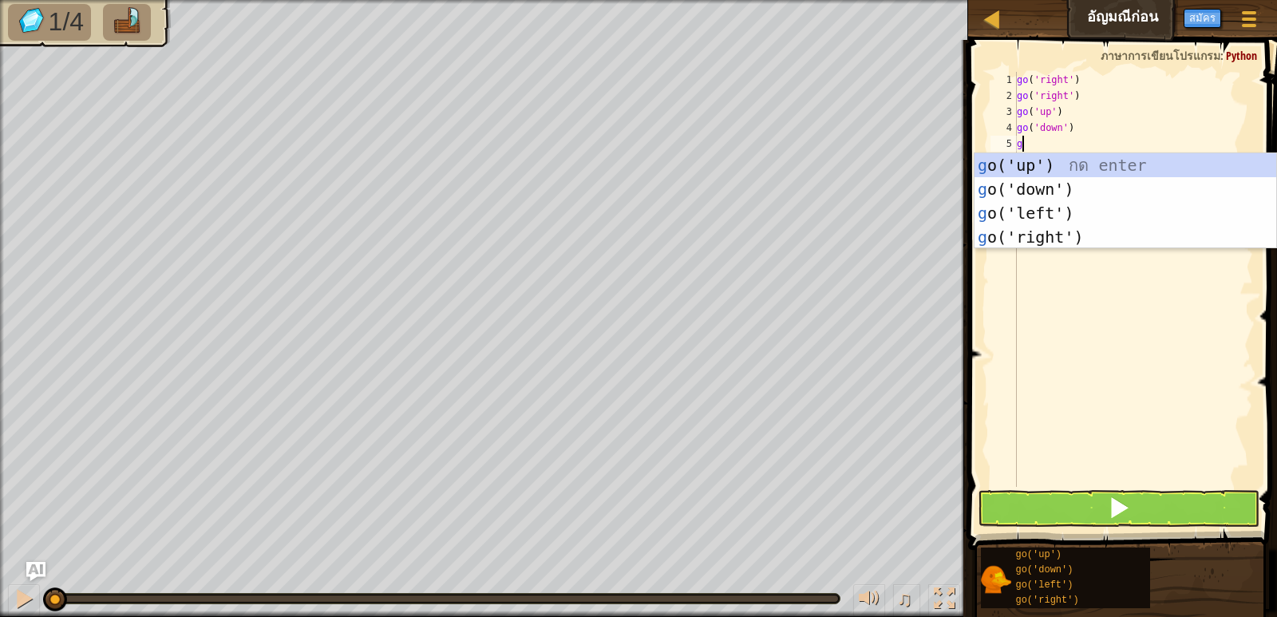
click at [1055, 184] on div "g o('up') กด enter g o('down') กด enter g o('left') กด enter g o('right') กด en…" at bounding box center [1126, 225] width 302 height 144
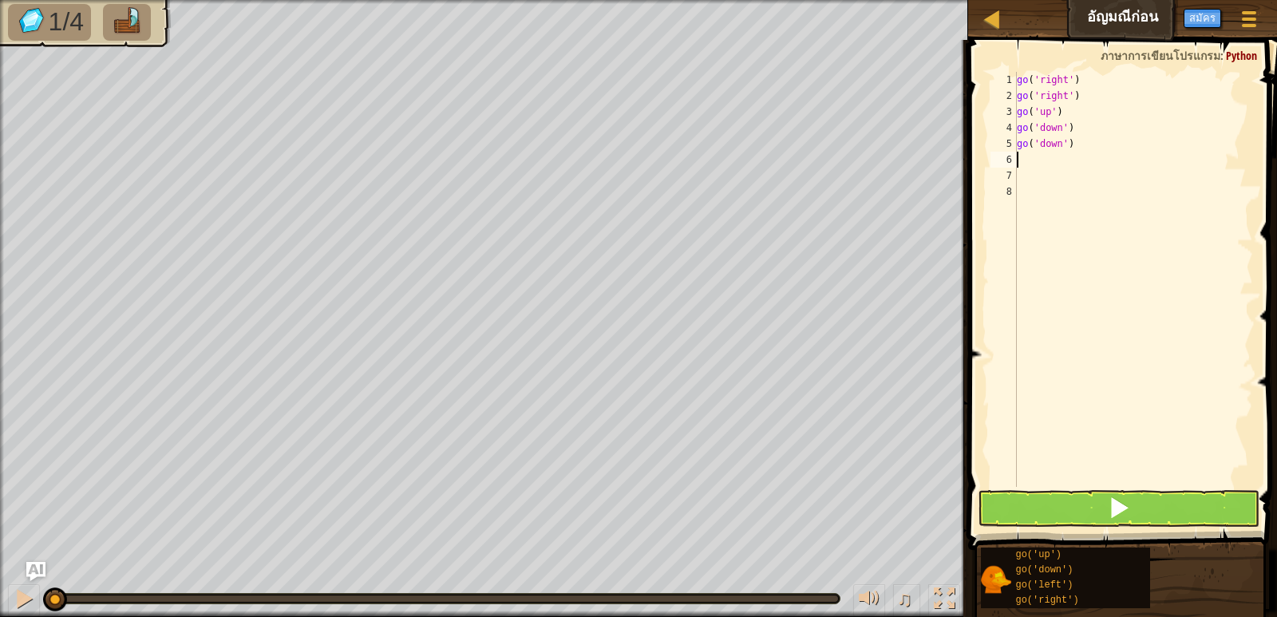
type textarea "g"
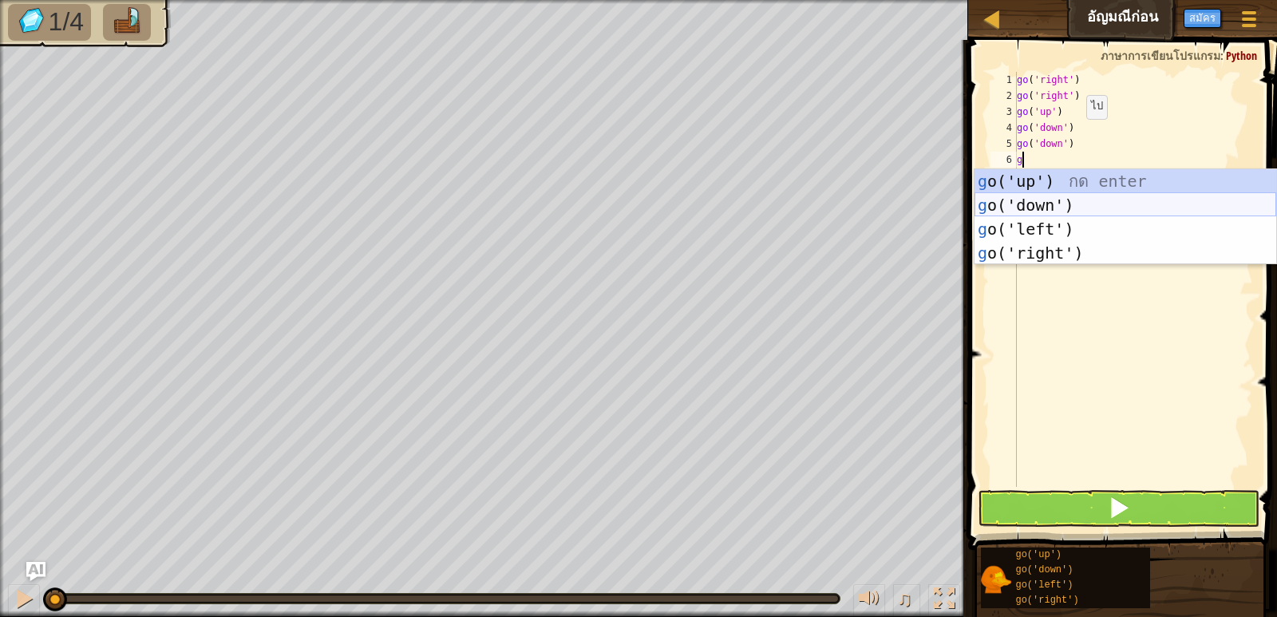
click at [1065, 199] on div "g o('up') กด enter g o('down') กด enter g o('left') กด enter g o('right') กด en…" at bounding box center [1126, 241] width 302 height 144
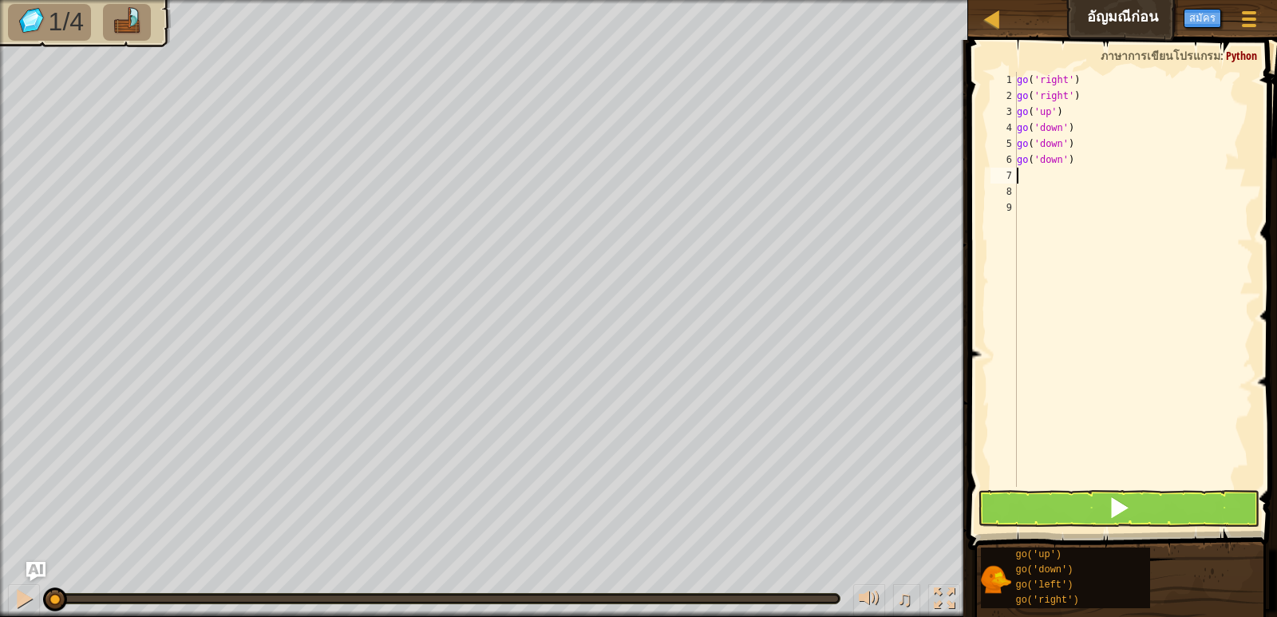
type textarea "g"
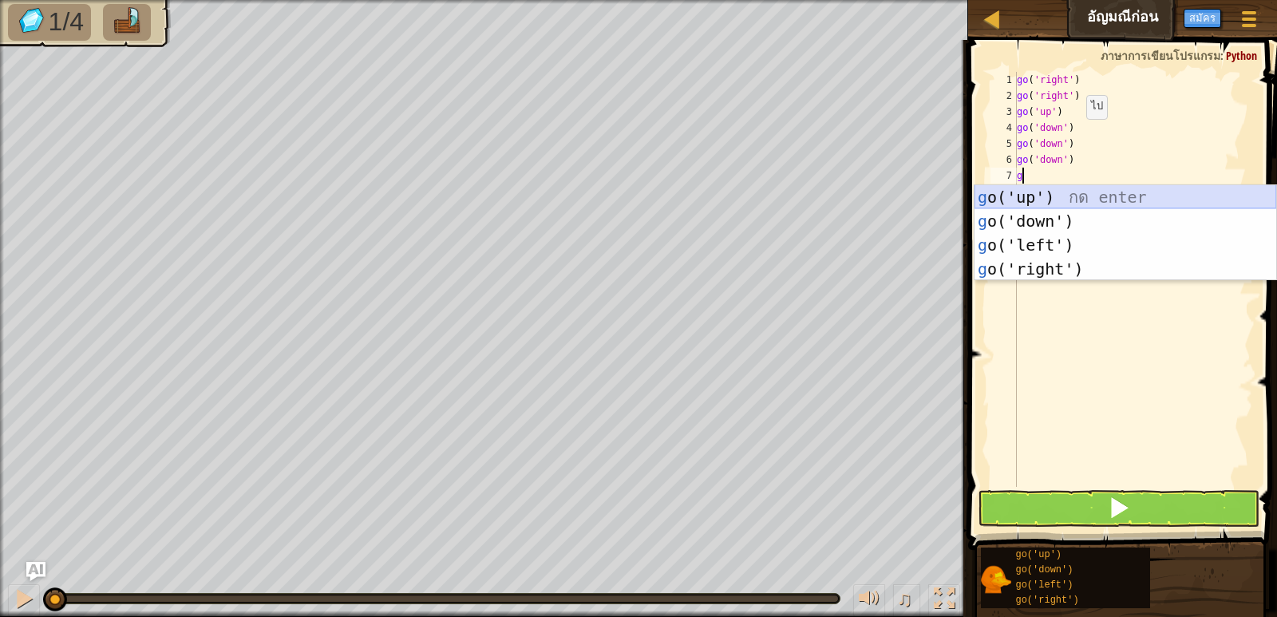
click at [1077, 188] on div "g o('up') กด enter g o('down') กด enter g o('left') กด enter g o('right') กด en…" at bounding box center [1126, 257] width 302 height 144
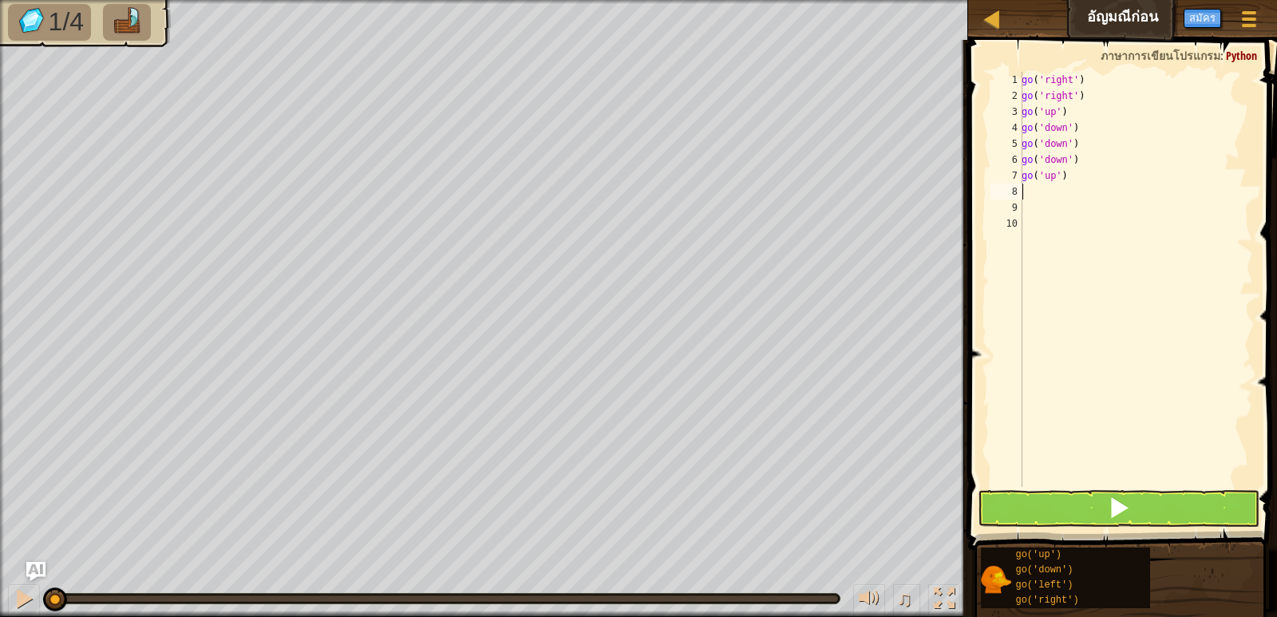
type textarea "g"
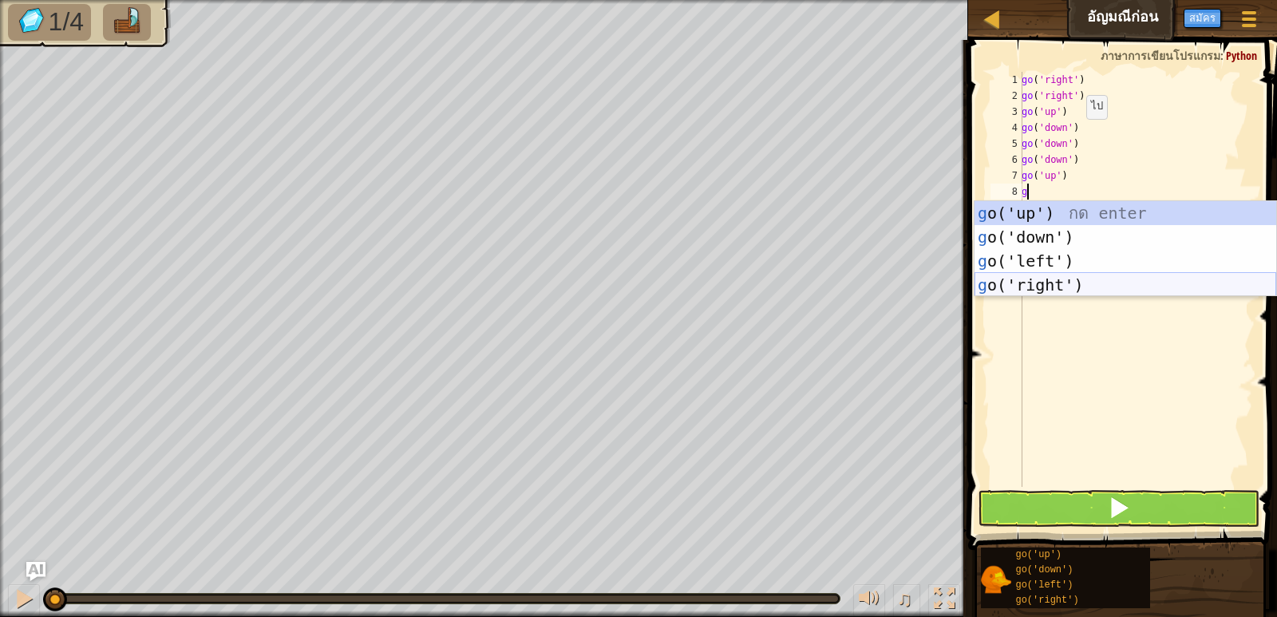
click at [1047, 286] on div "g o('up') กด enter g o('down') กด enter g o('left') กด enter g o('right') กด en…" at bounding box center [1126, 273] width 302 height 144
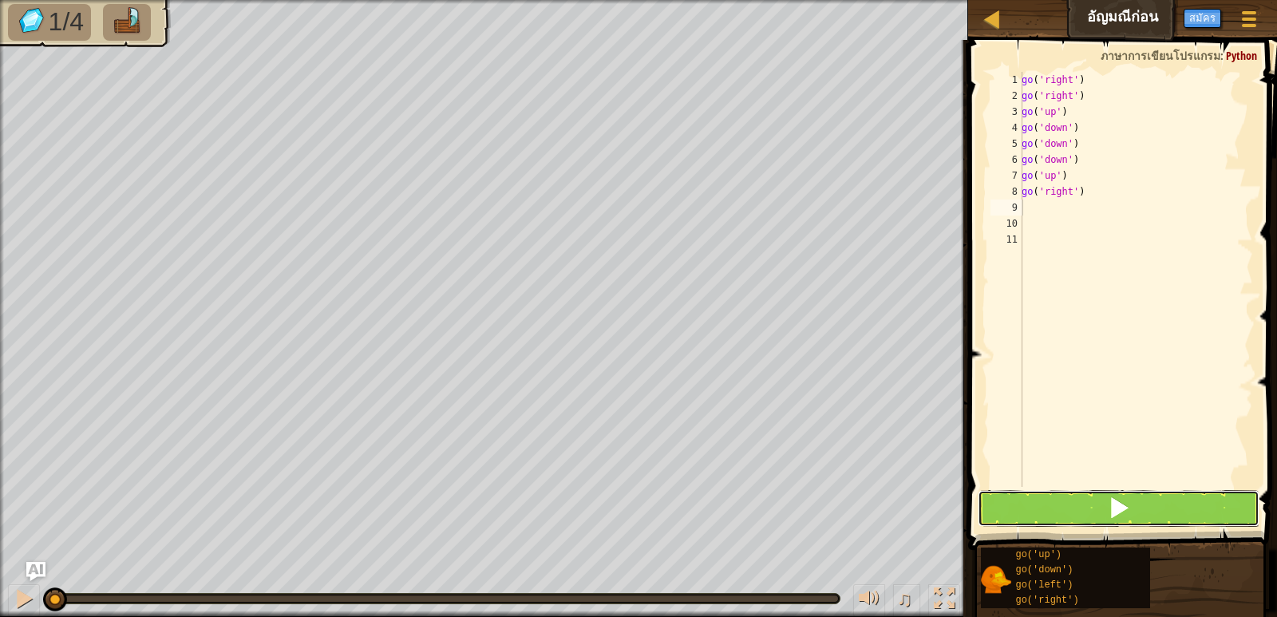
click at [1082, 515] on button at bounding box center [1118, 508] width 281 height 37
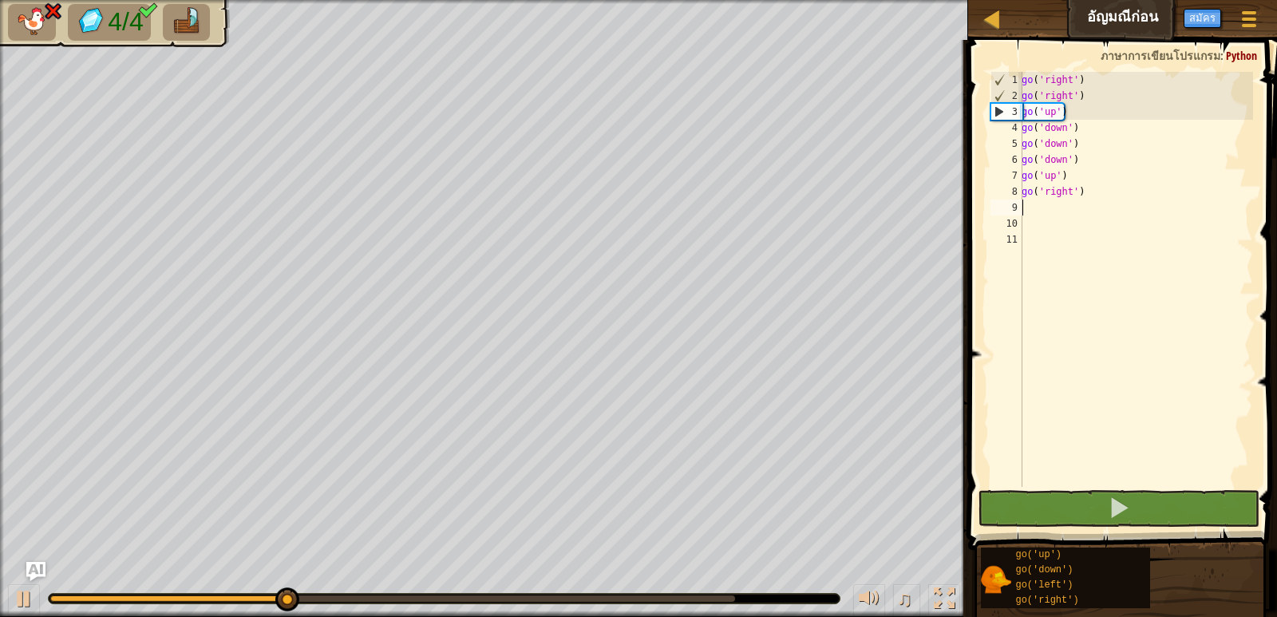
click at [1083, 190] on div "go ( 'right' ) go ( 'right' ) go ( 'up' ) go ( 'down' ) go ( 'down' ) go ( 'dow…" at bounding box center [1136, 295] width 235 height 447
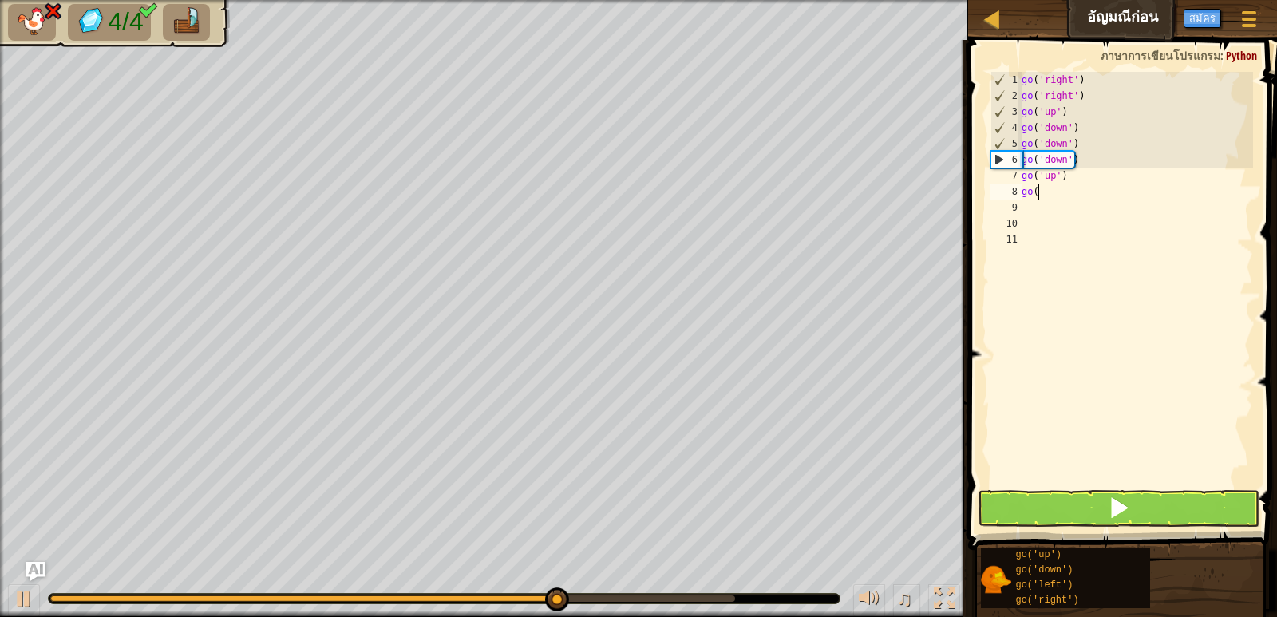
type textarea "g"
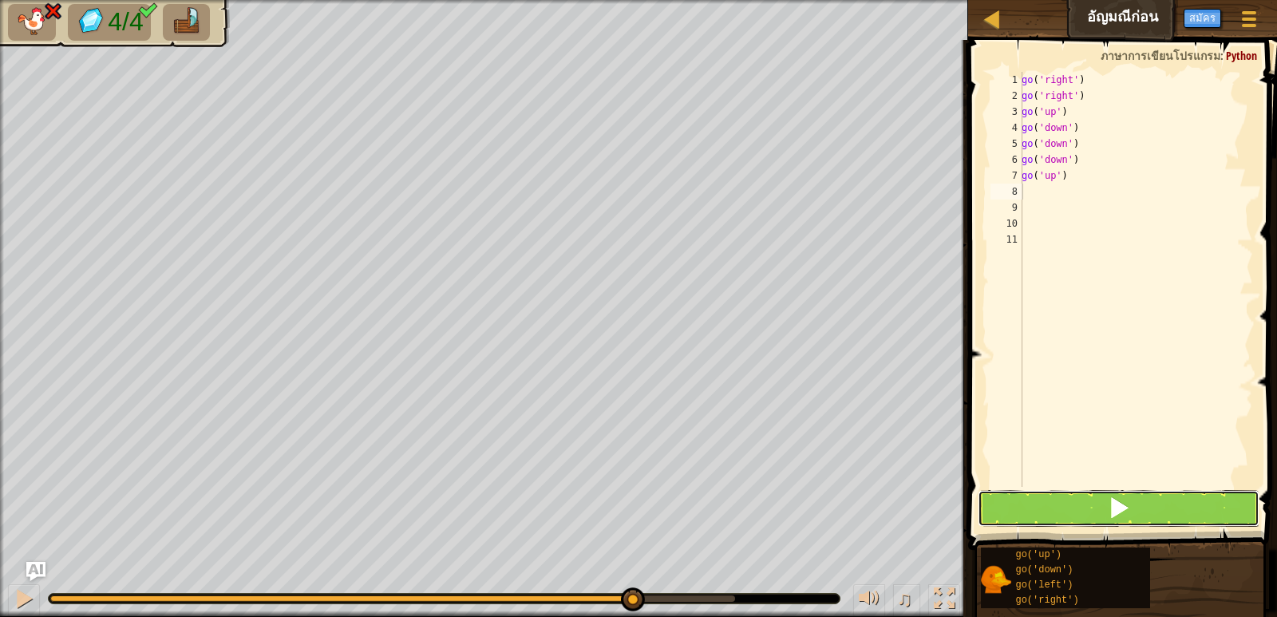
click at [1045, 497] on button at bounding box center [1118, 508] width 281 height 37
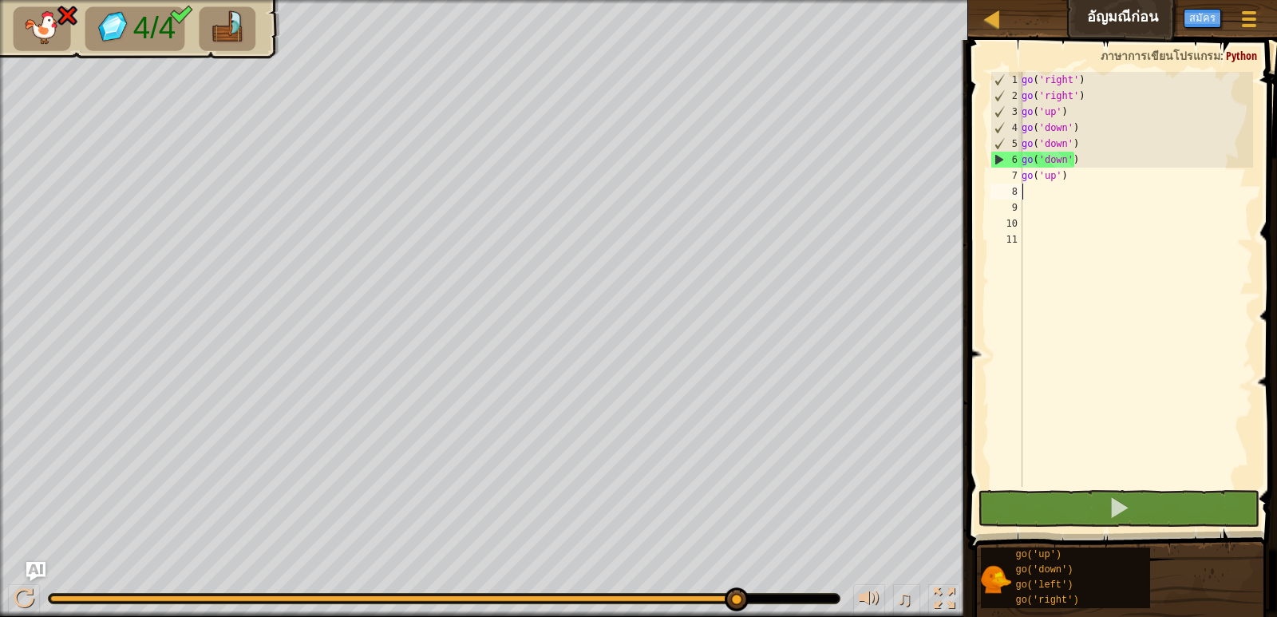
click at [1080, 163] on div "go ( 'right' ) go ( 'right' ) go ( 'up' ) go ( 'down' ) go ( 'down' ) go ( 'dow…" at bounding box center [1136, 295] width 235 height 447
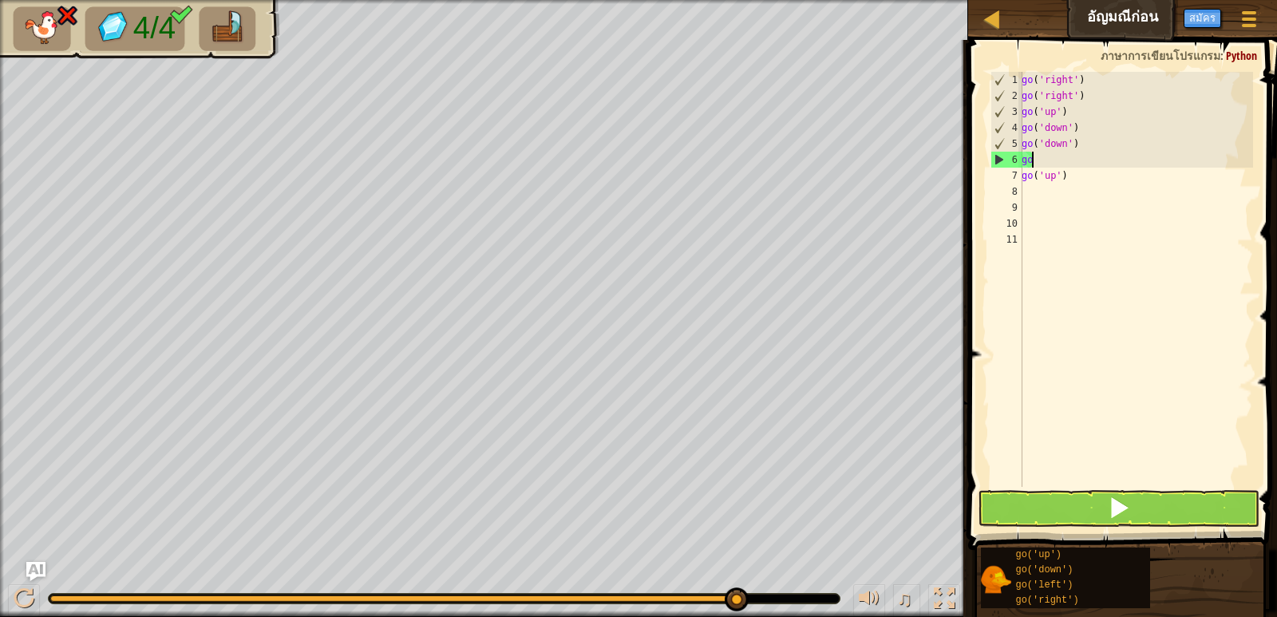
type textarea "g"
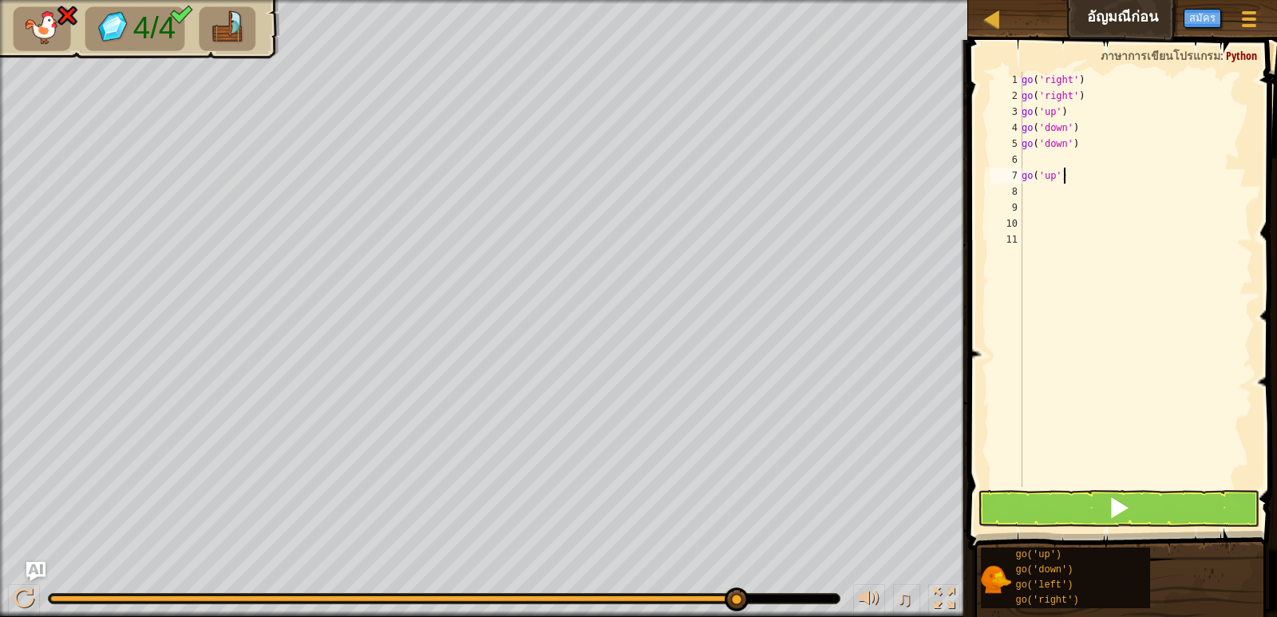
click at [1063, 176] on div "go ( 'right' ) go ( 'right' ) go ( 'up' ) go ( 'down' ) go ( 'down' ) go ( 'up'…" at bounding box center [1136, 295] width 235 height 447
type textarea "g"
click at [989, 502] on button at bounding box center [1118, 508] width 281 height 37
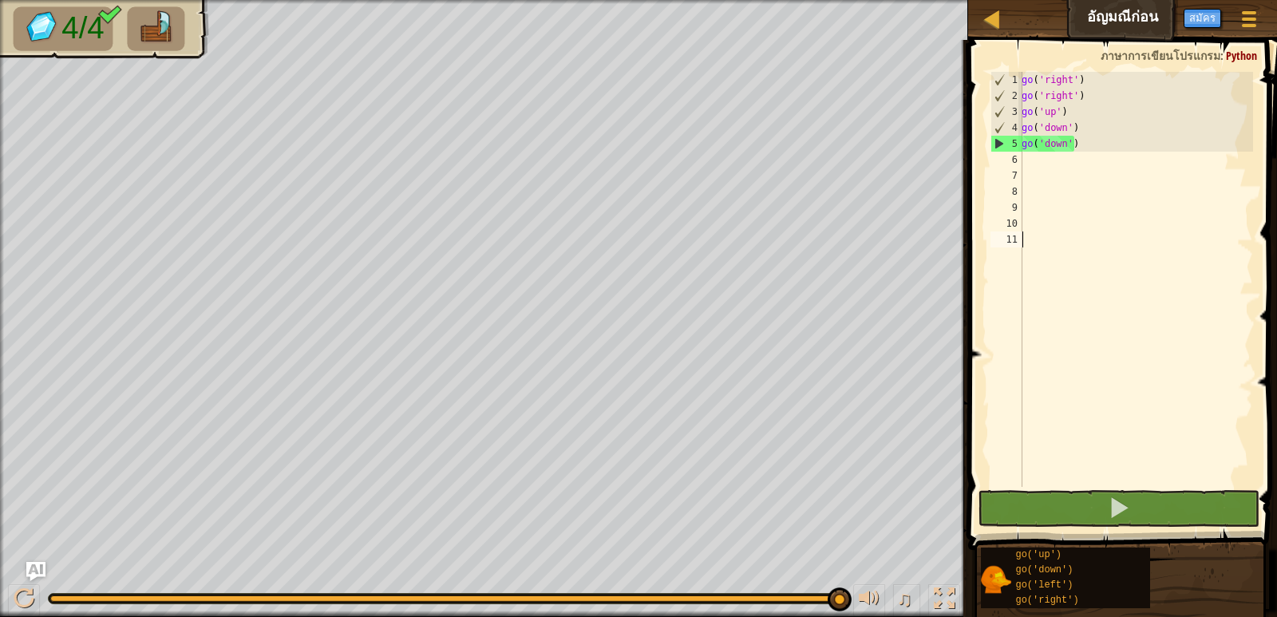
type textarea "g"
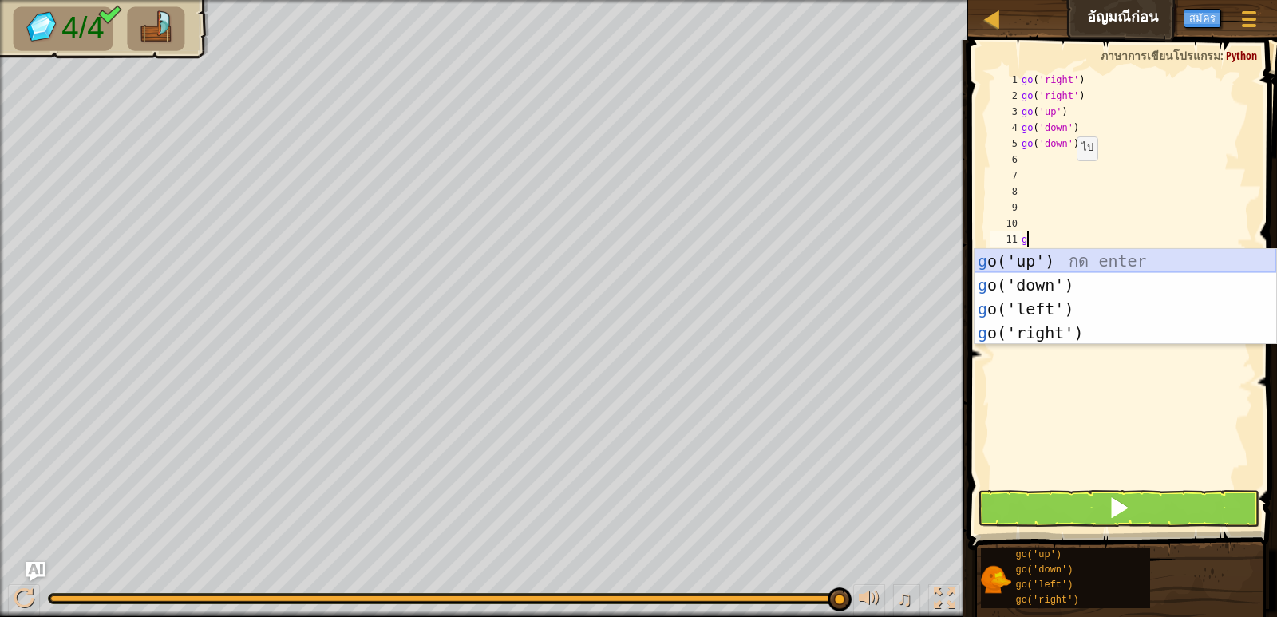
click at [1056, 265] on div "g o('up') กด enter g o('down') กด enter g o('left') กด enter g o('right') กด en…" at bounding box center [1126, 321] width 302 height 144
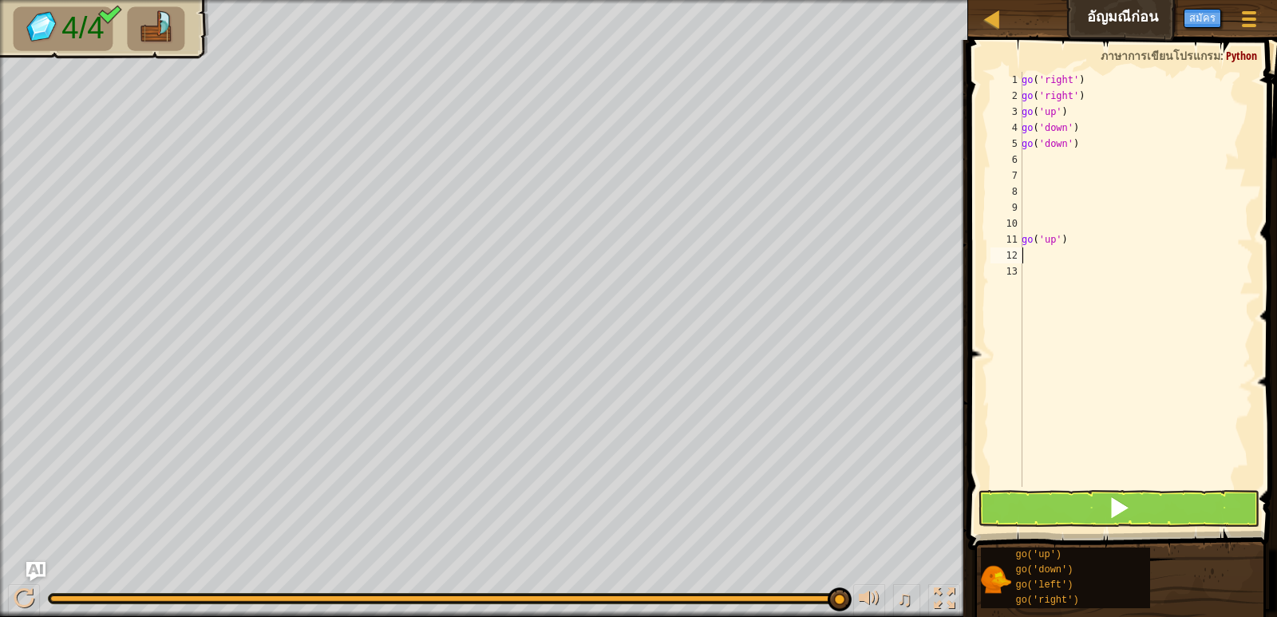
type textarea "g"
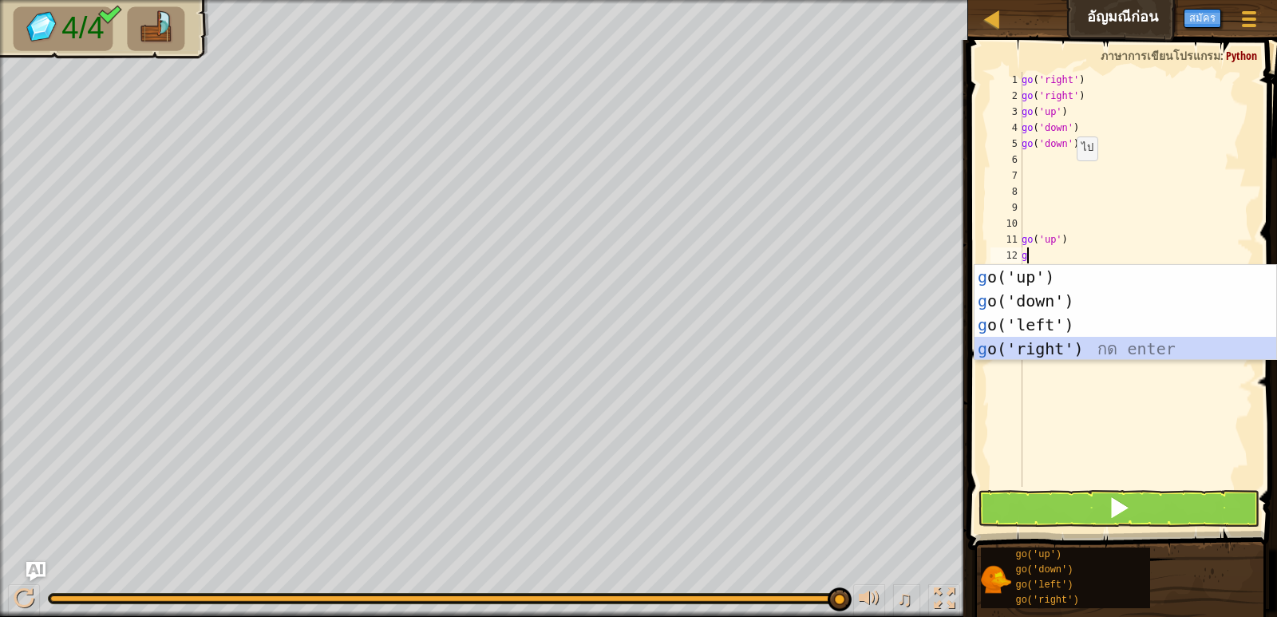
click at [1008, 348] on div "g o('up') กด enter g o('down') กด enter g o('left') กด enter g o('right') กด en…" at bounding box center [1126, 337] width 302 height 144
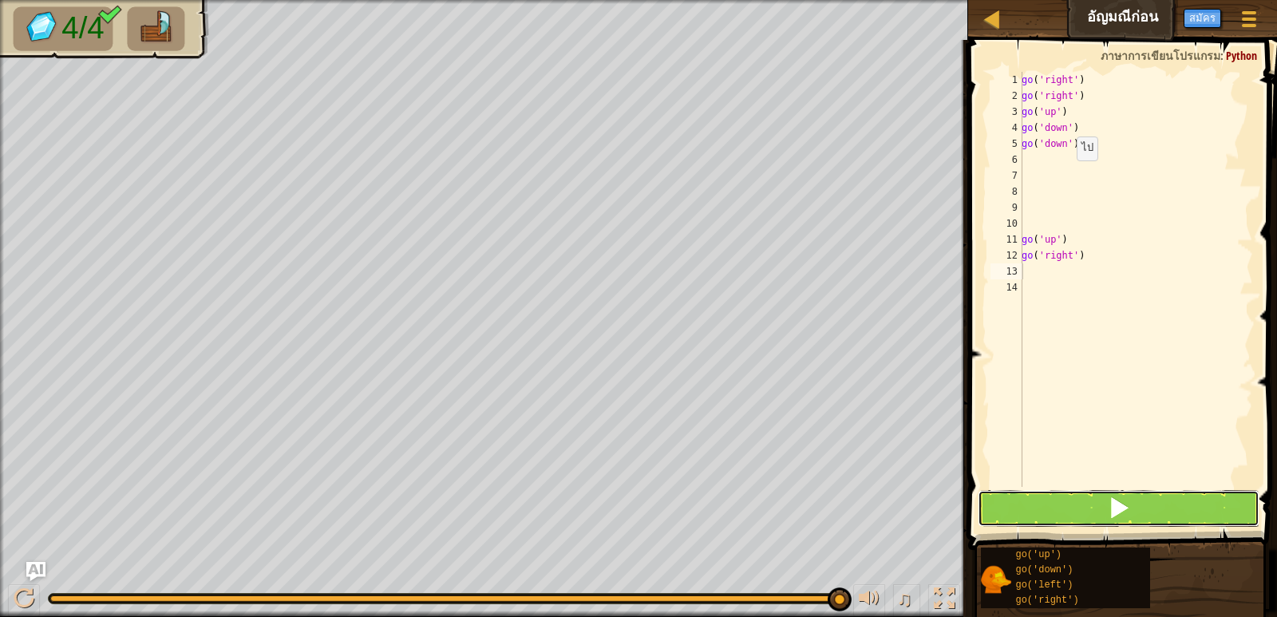
click at [1021, 503] on button at bounding box center [1118, 508] width 281 height 37
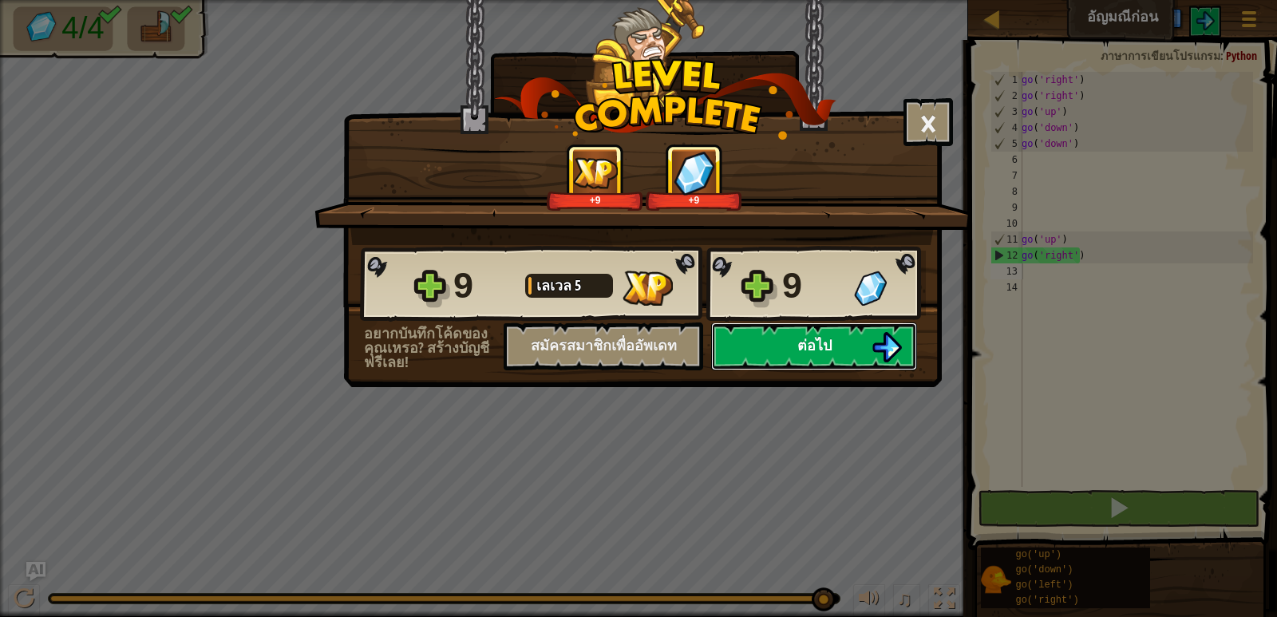
click at [877, 346] on img at bounding box center [887, 347] width 30 height 30
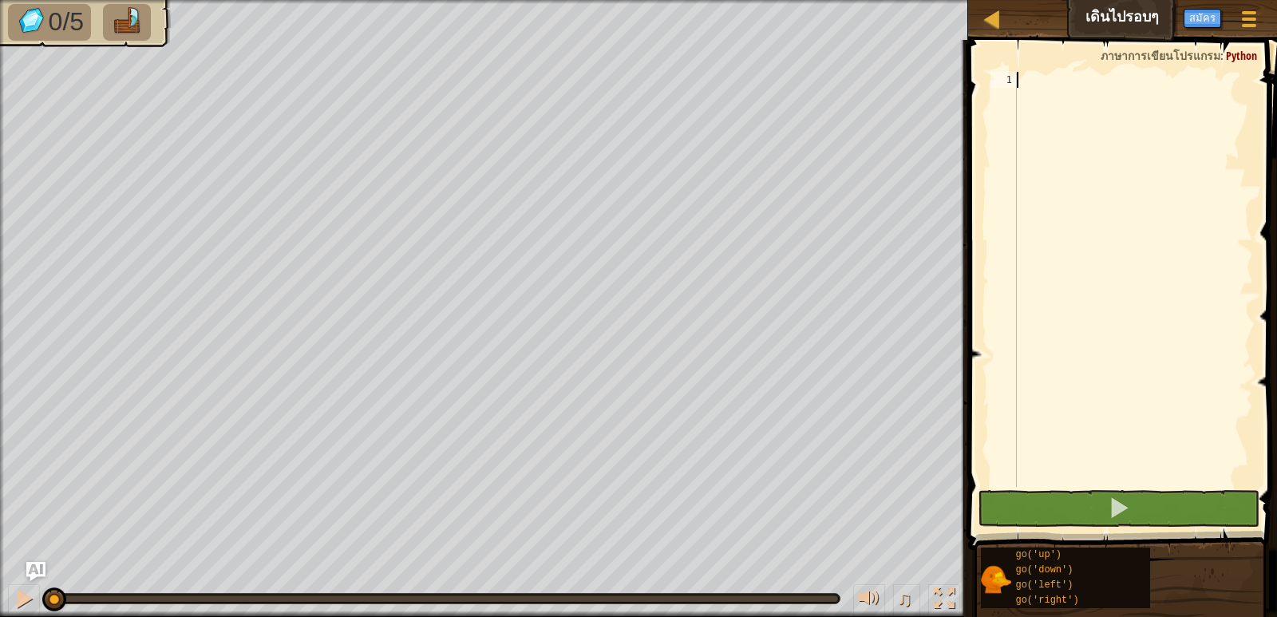
click at [1084, 78] on div at bounding box center [1133, 295] width 239 height 447
type textarea "g"
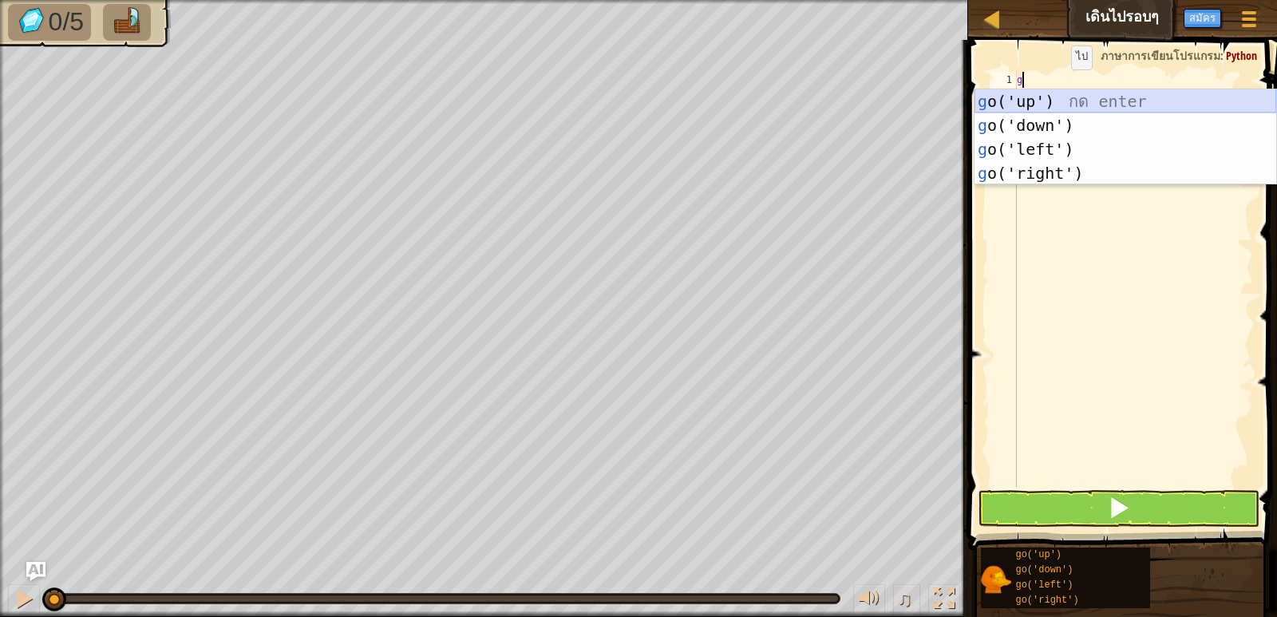
click at [1060, 103] on div "g o('up') กด enter g o('down') กด enter g o('left') กด enter g o('right') กด en…" at bounding box center [1126, 161] width 302 height 144
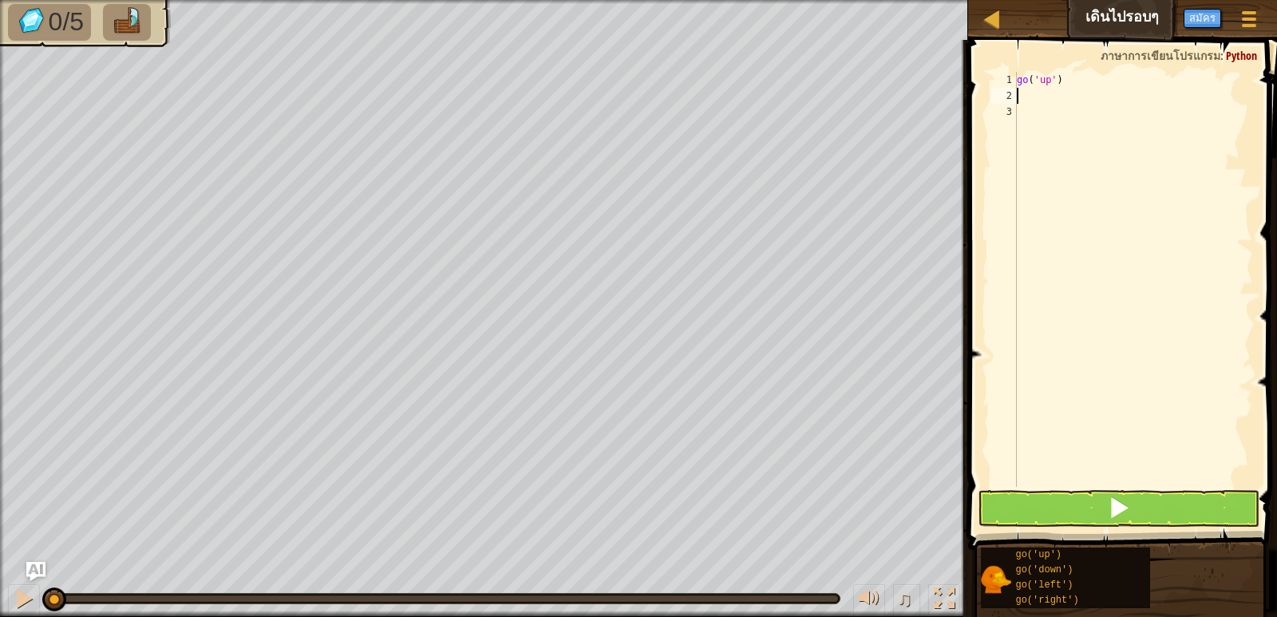
type textarea "g"
click at [1062, 103] on div "go ( 'up' ) g" at bounding box center [1133, 295] width 239 height 447
type textarea "g"
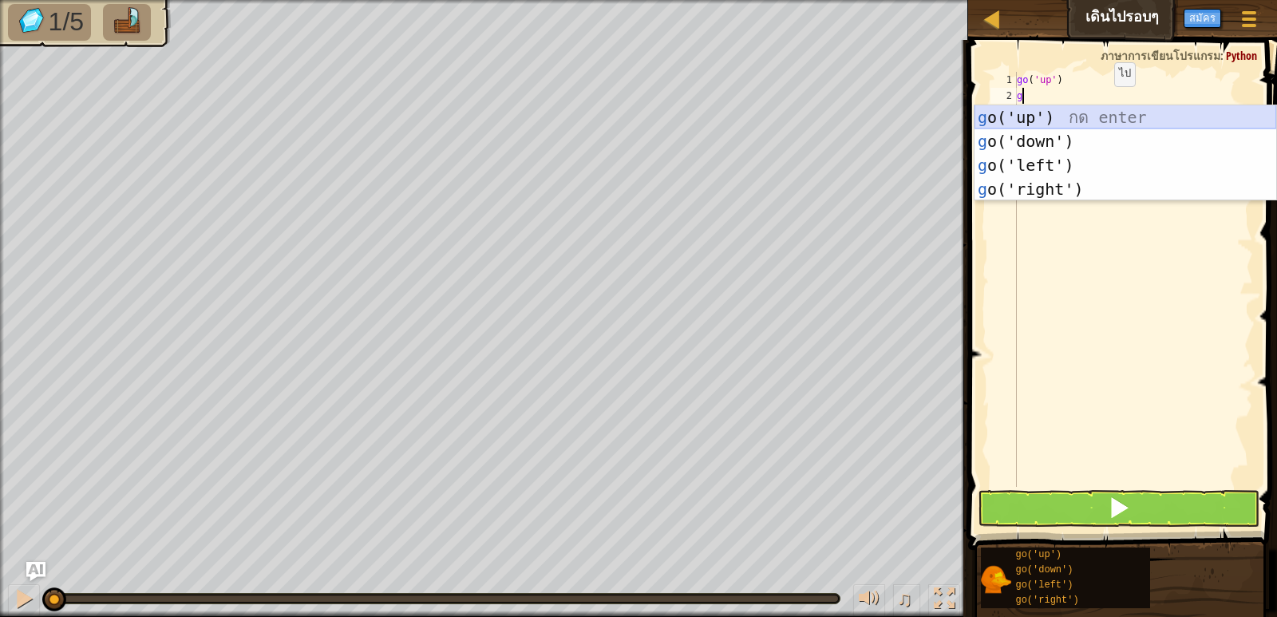
click at [1104, 119] on div "g o('up') กด enter g o('down') กด enter g o('left') กด enter g o('right') กด en…" at bounding box center [1126, 177] width 302 height 144
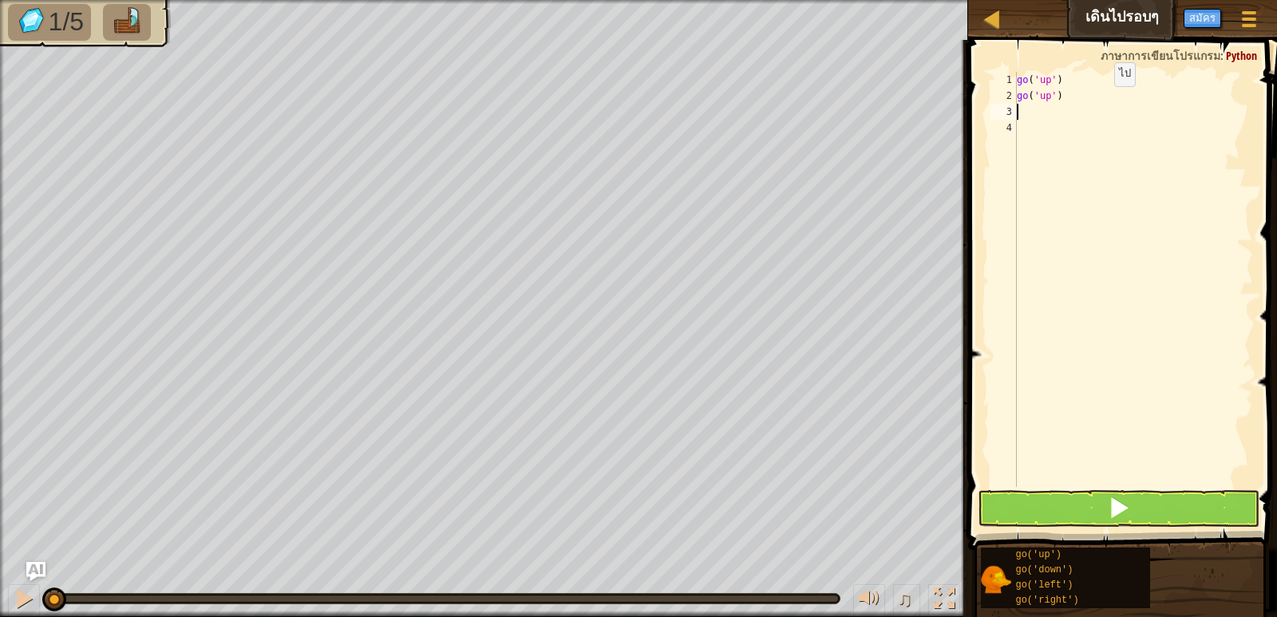
type textarea "g"
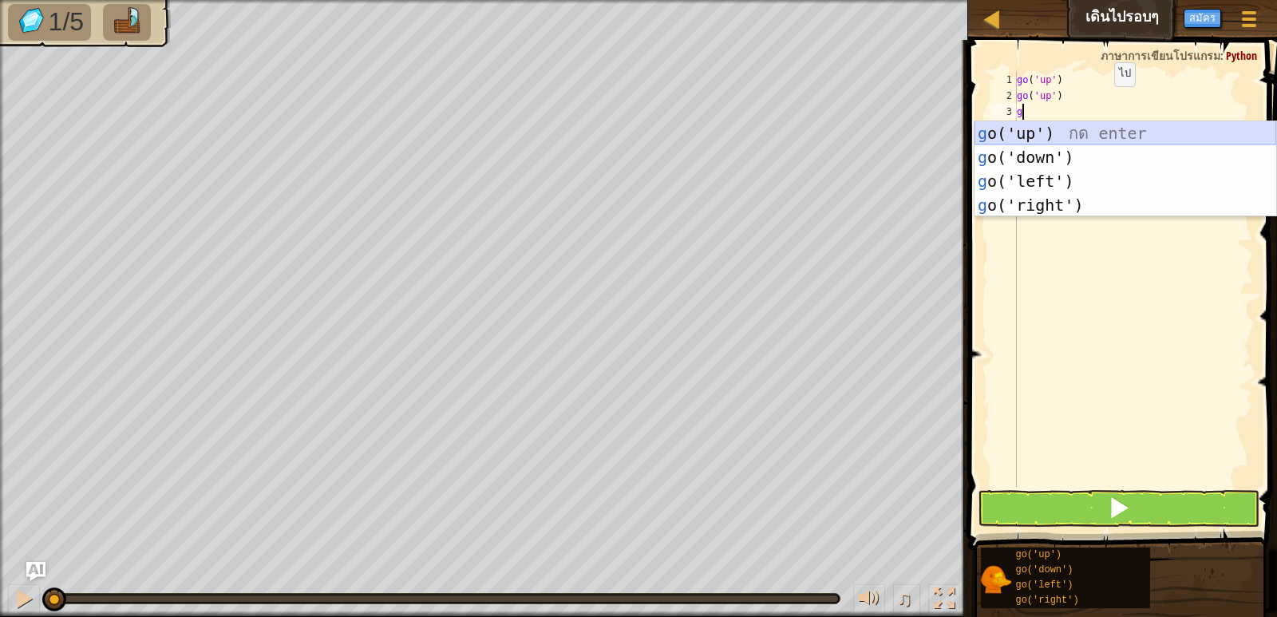
click at [1105, 134] on div "g o('up') กด enter g o('down') กด enter g o('left') กด enter g o('right') กด en…" at bounding box center [1126, 193] width 302 height 144
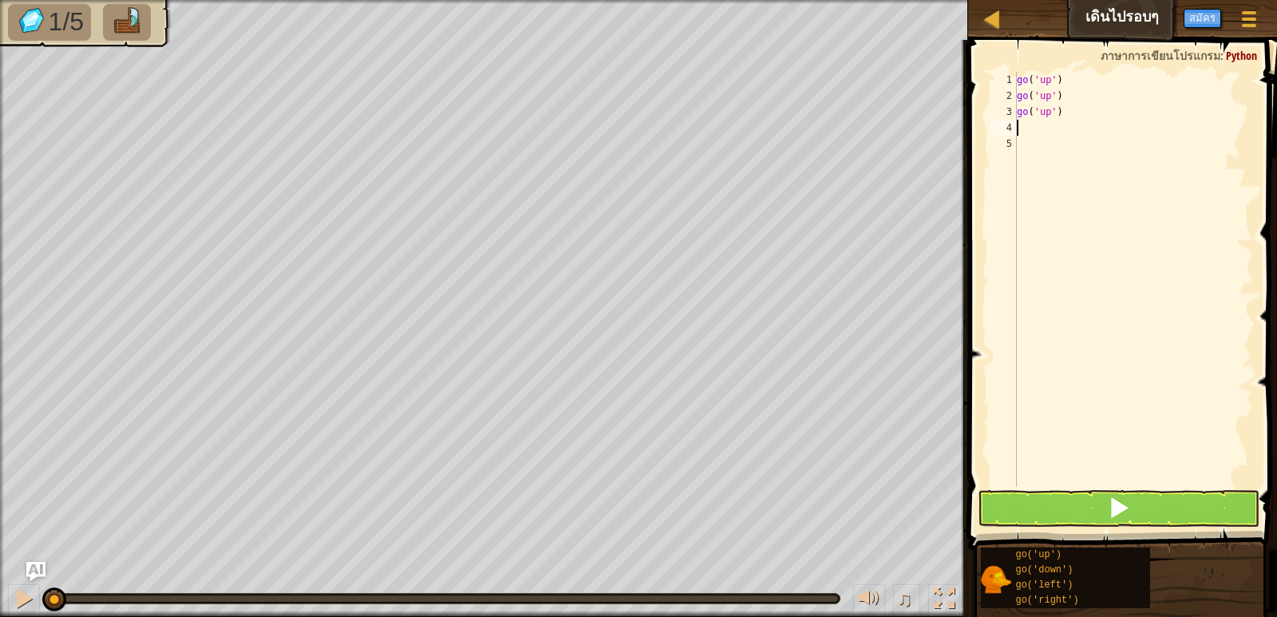
type textarea "g"
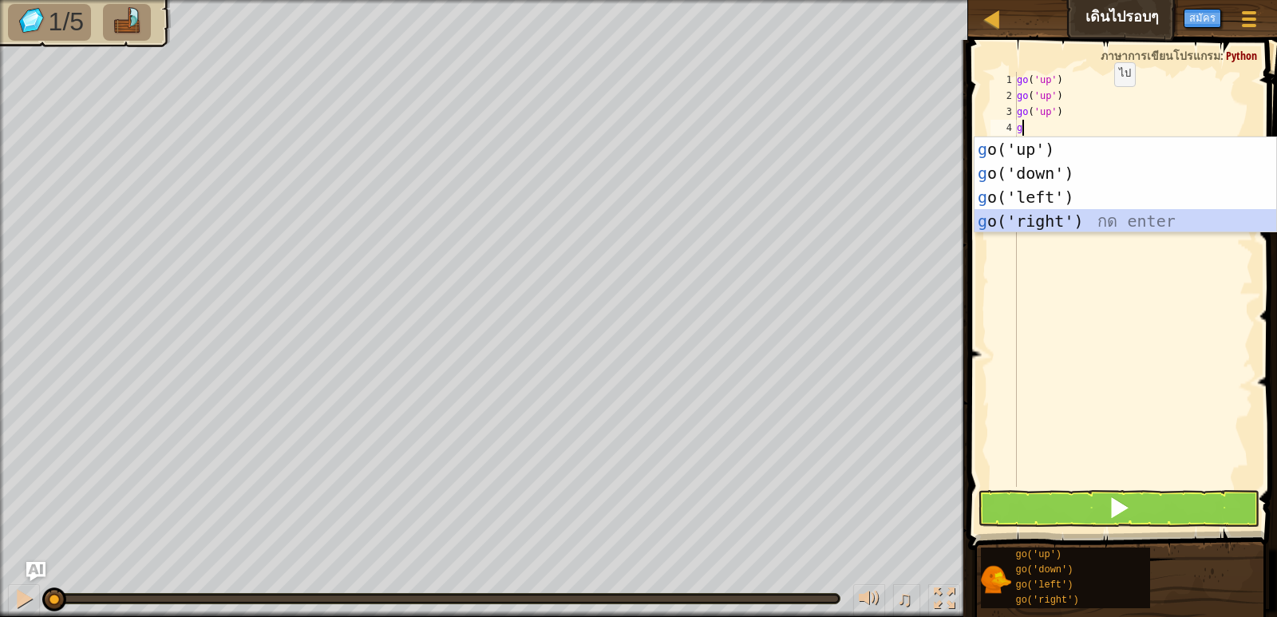
click at [1102, 220] on div "g o('up') กด enter g o('down') กด enter g o('left') กด enter g o('right') กด en…" at bounding box center [1126, 209] width 302 height 144
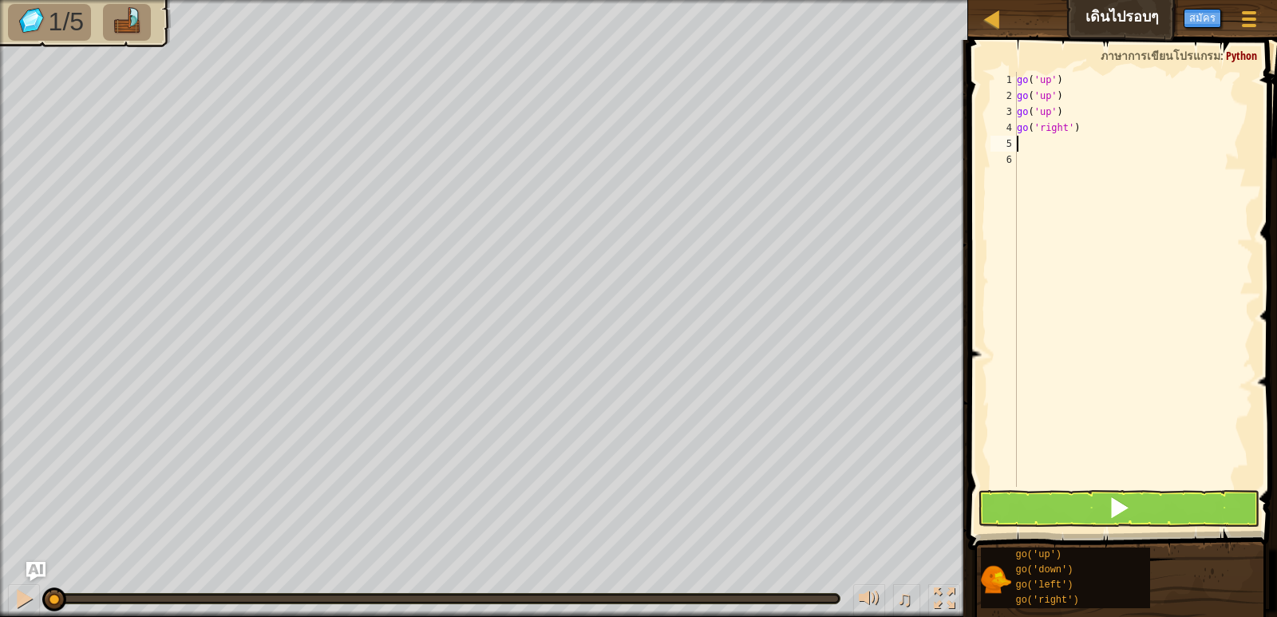
type textarea "g"
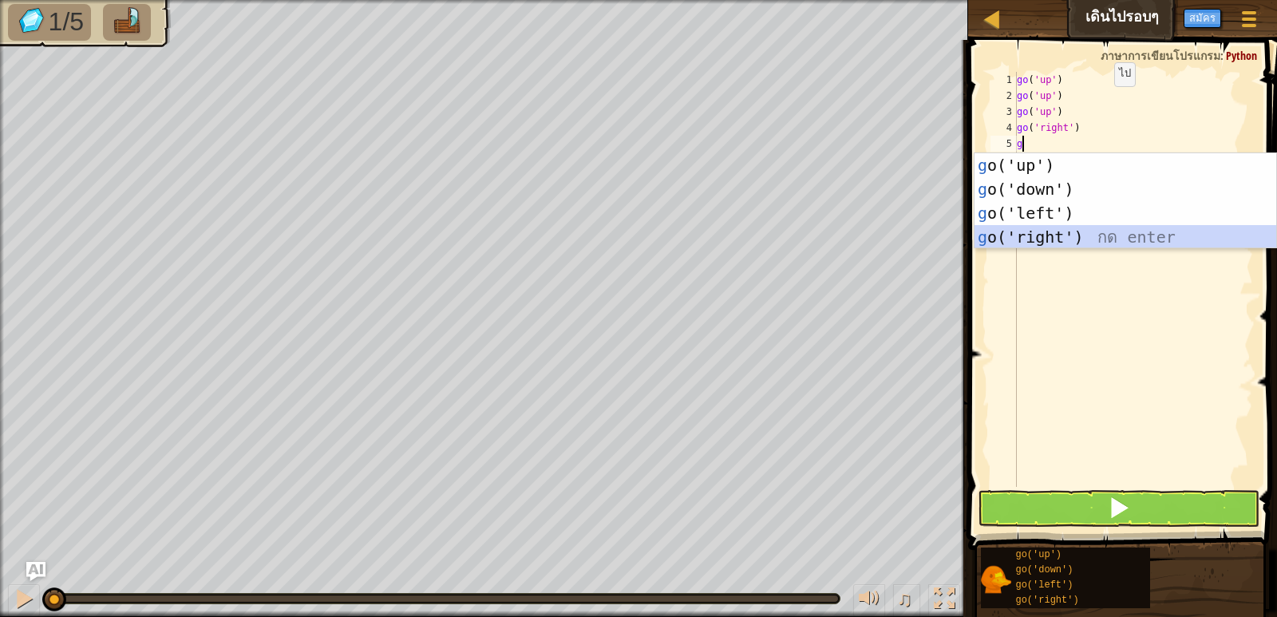
click at [1112, 230] on div "g o('up') กด enter g o('down') กด enter g o('left') กด enter g o('right') กด en…" at bounding box center [1126, 225] width 302 height 144
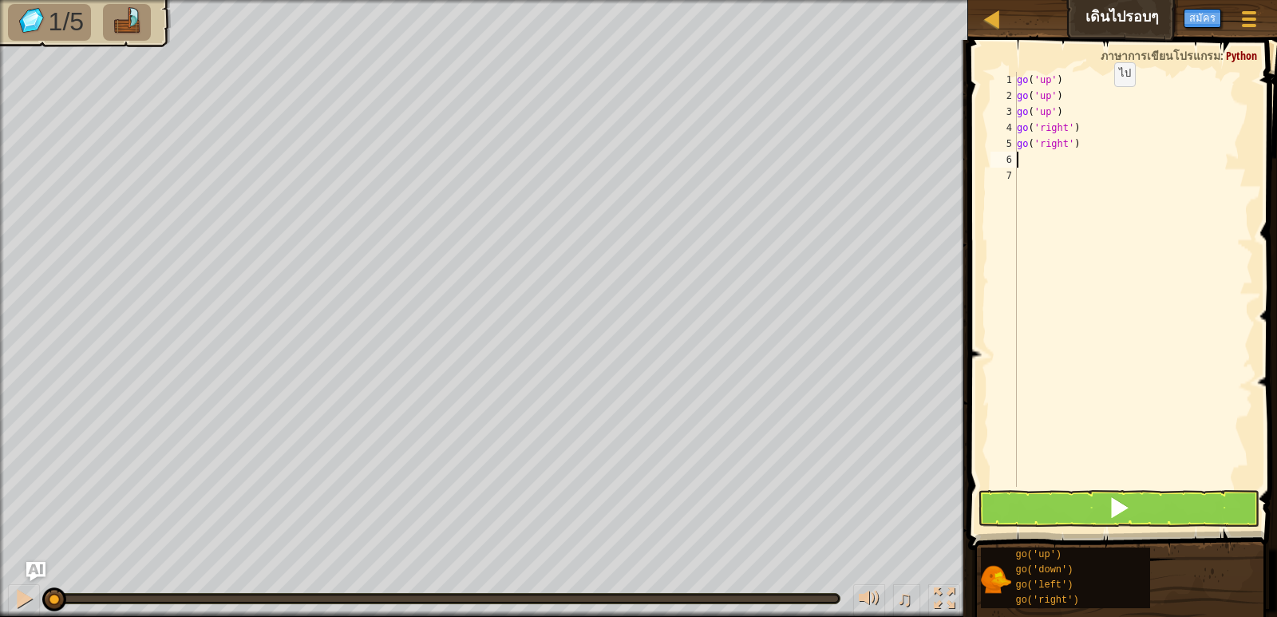
type textarea "g"
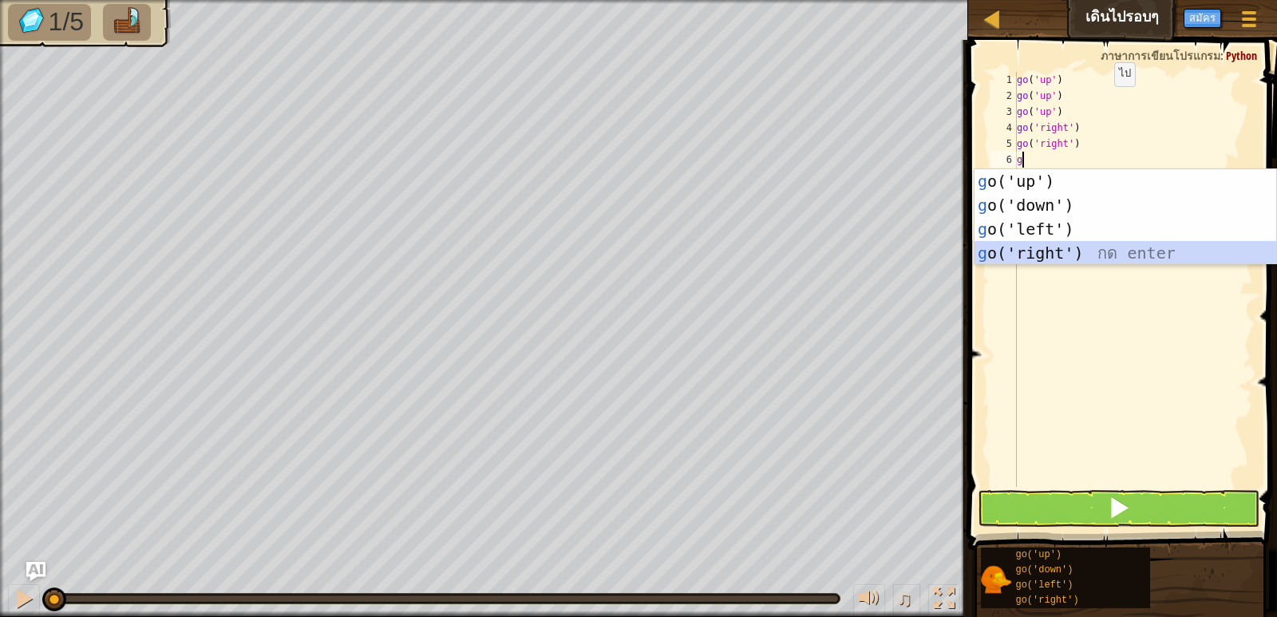
click at [1113, 247] on div "g o('up') กด enter g o('down') กด enter g o('left') กด enter g o('right') กด en…" at bounding box center [1126, 241] width 302 height 144
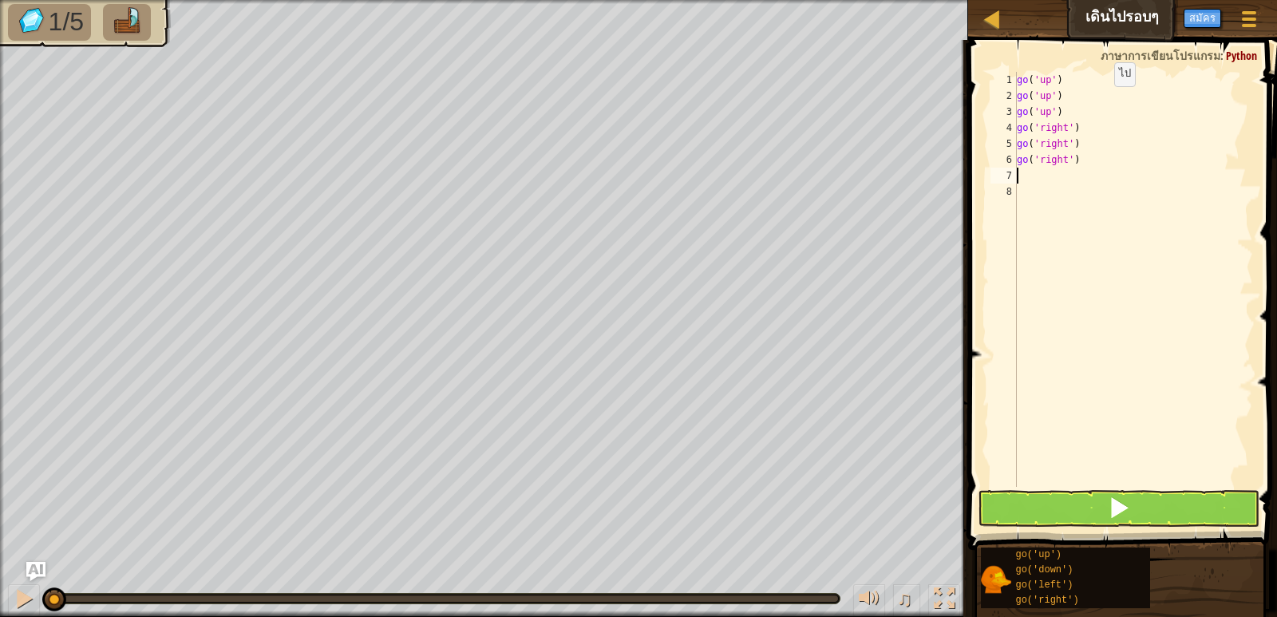
type textarea "g"
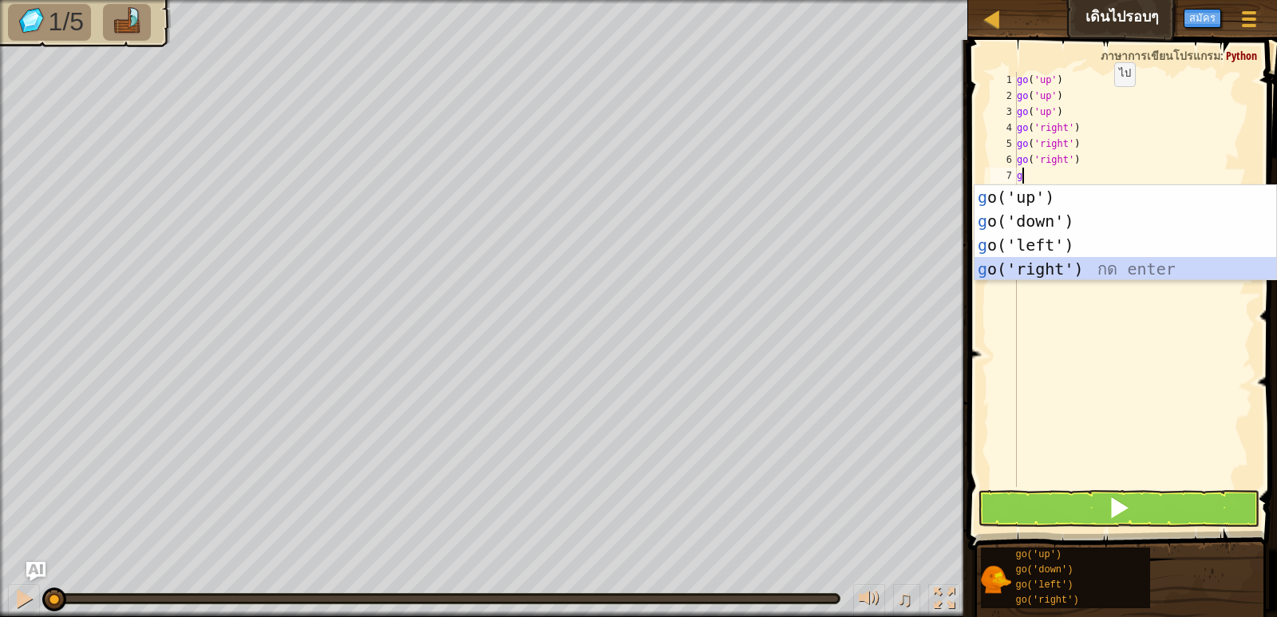
click at [1110, 258] on div "g o('up') กด enter g o('down') กด enter g o('left') กด enter g o('right') กด en…" at bounding box center [1126, 257] width 302 height 144
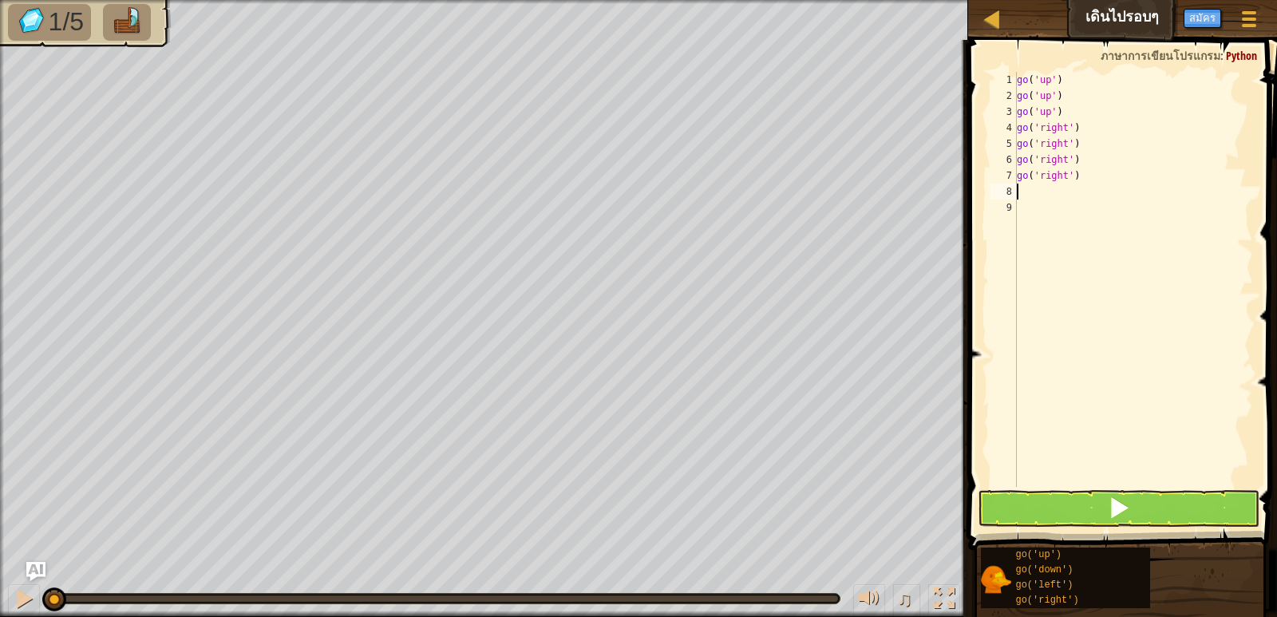
type textarea "g"
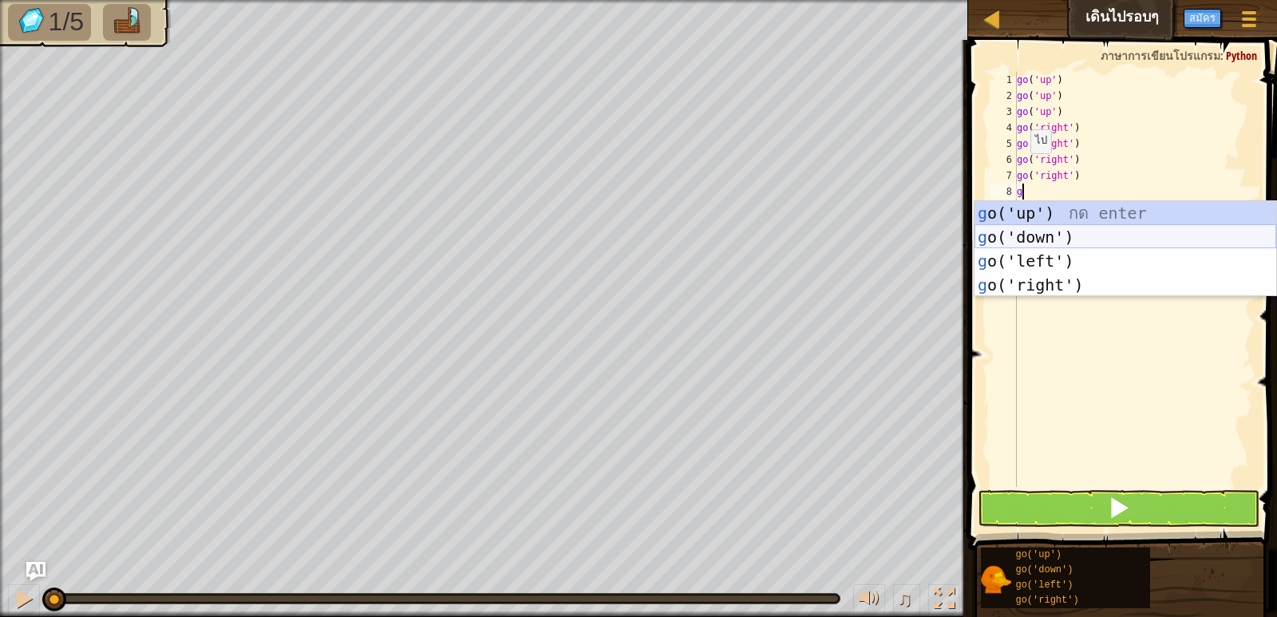
click at [1108, 234] on div "g o('up') กด enter g o('down') กด enter g o('left') กด enter g o('right') กด en…" at bounding box center [1126, 273] width 302 height 144
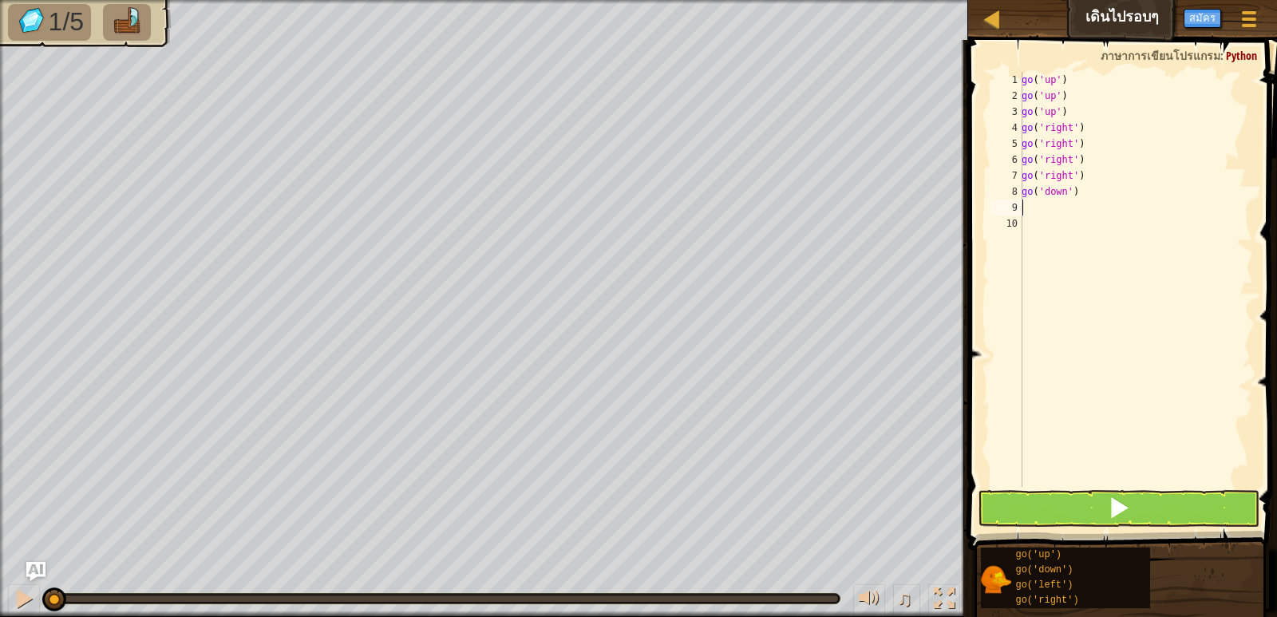
type textarea "g"
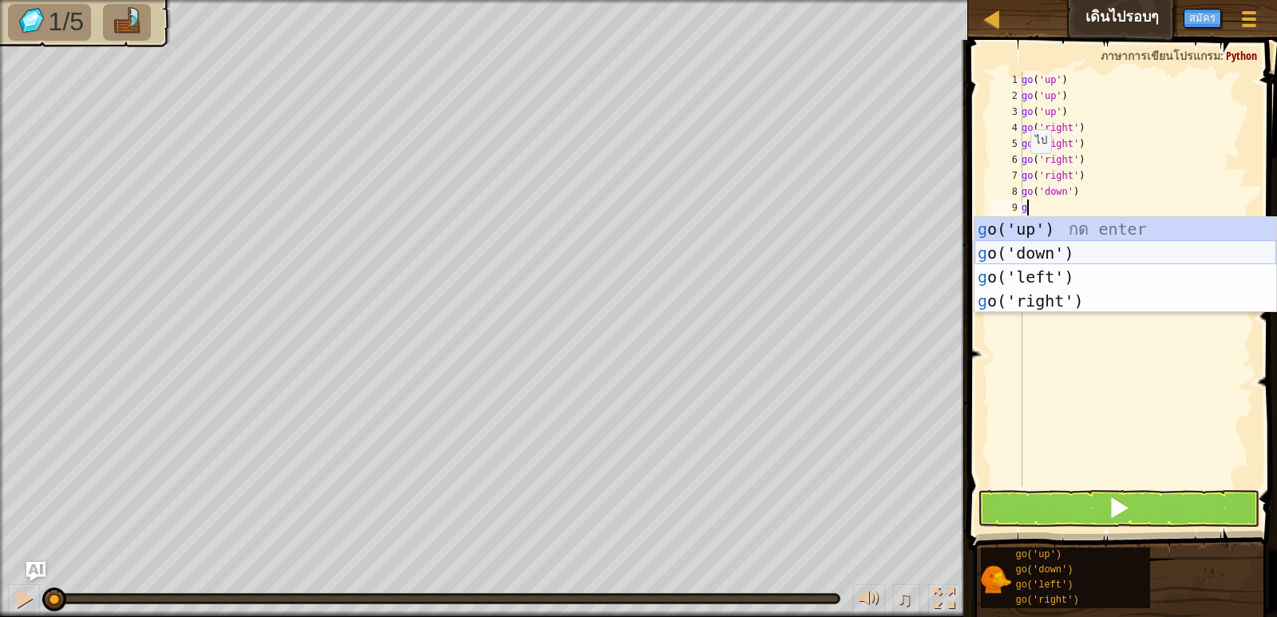
click at [1104, 248] on div "g o('up') กด enter g o('down') กด enter g o('left') กด enter g o('right') กด en…" at bounding box center [1126, 289] width 302 height 144
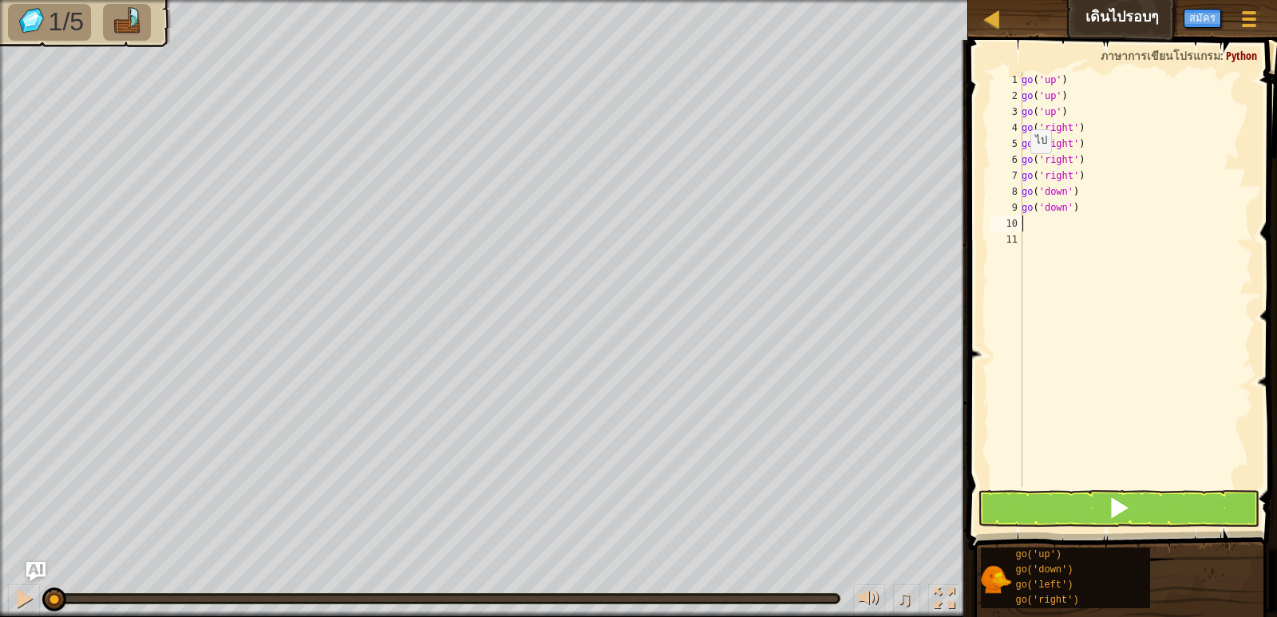
type textarea "g"
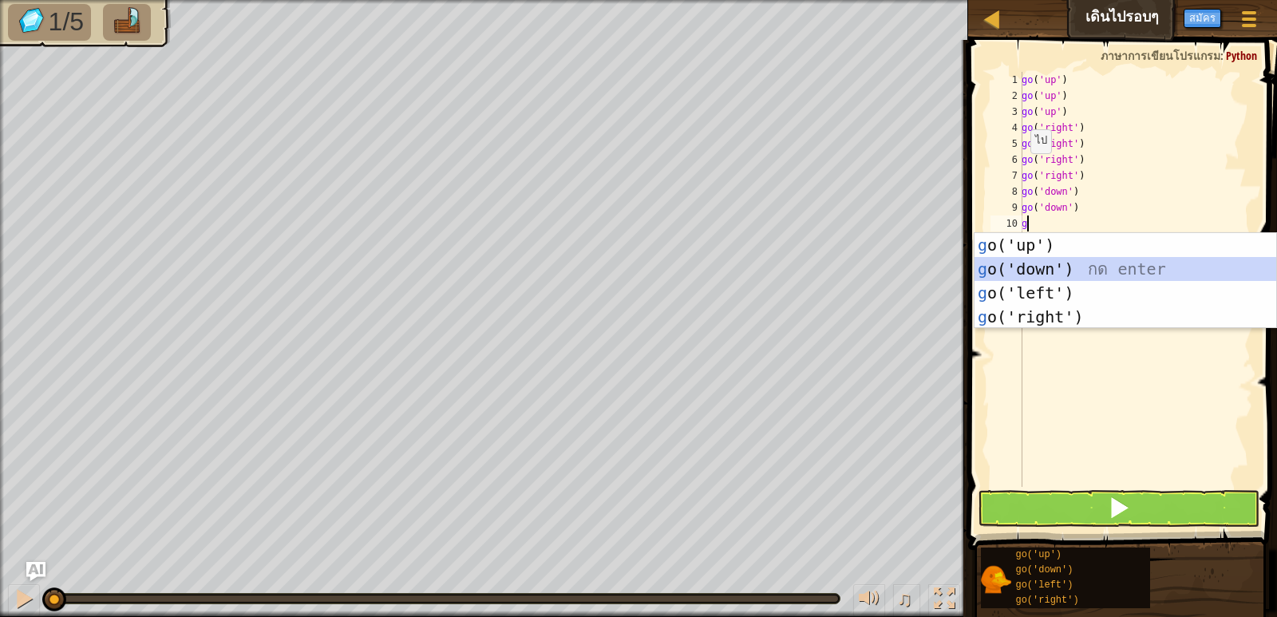
click at [1104, 260] on div "g o('up') กด enter g o('down') กด enter g o('left') กด enter g o('right') กด en…" at bounding box center [1126, 305] width 302 height 144
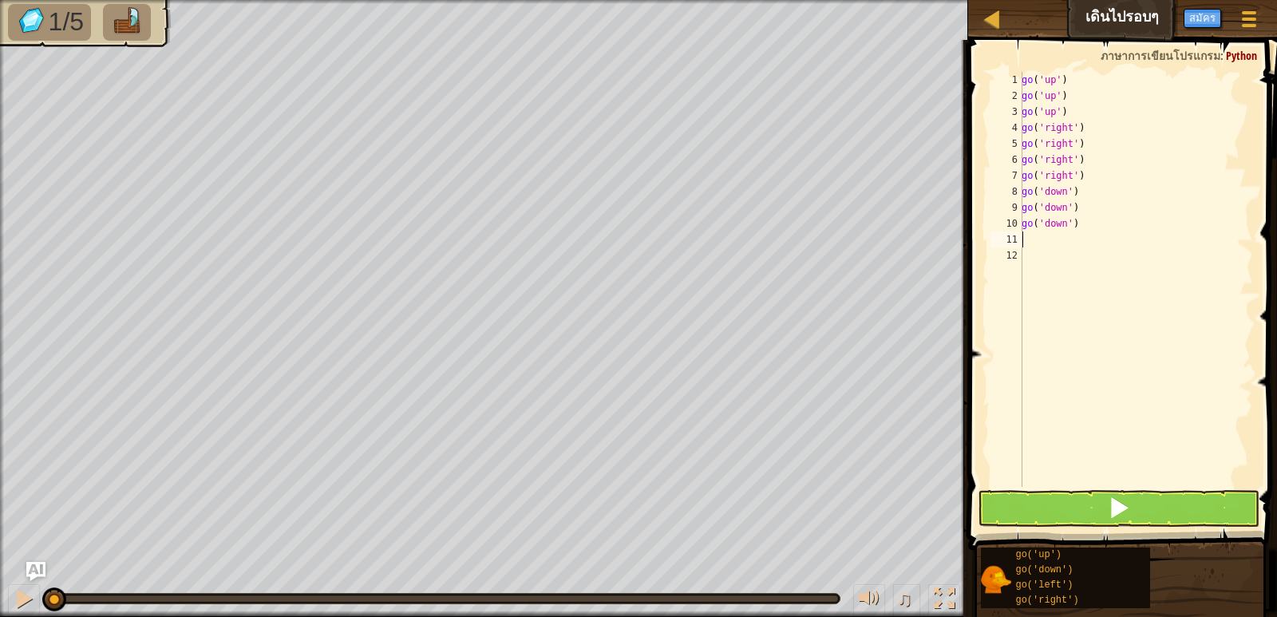
type textarea "g"
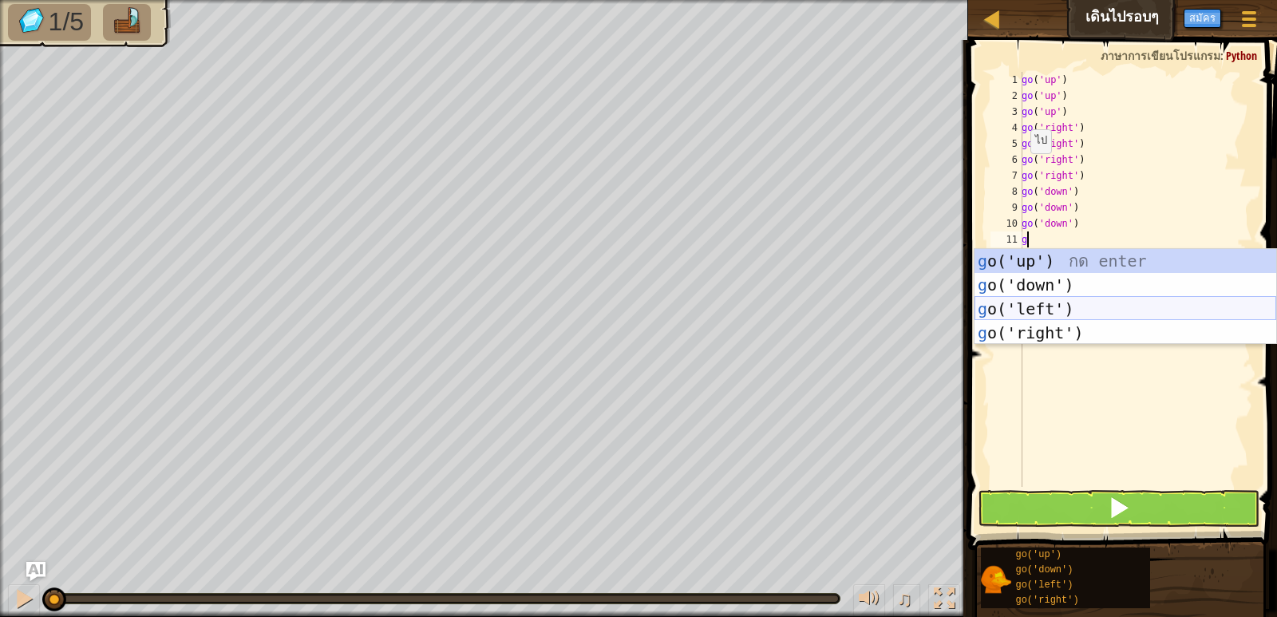
click at [1057, 315] on div "g o('up') กด enter g o('down') กด enter g o('left') กด enter g o('right') กด en…" at bounding box center [1126, 321] width 302 height 144
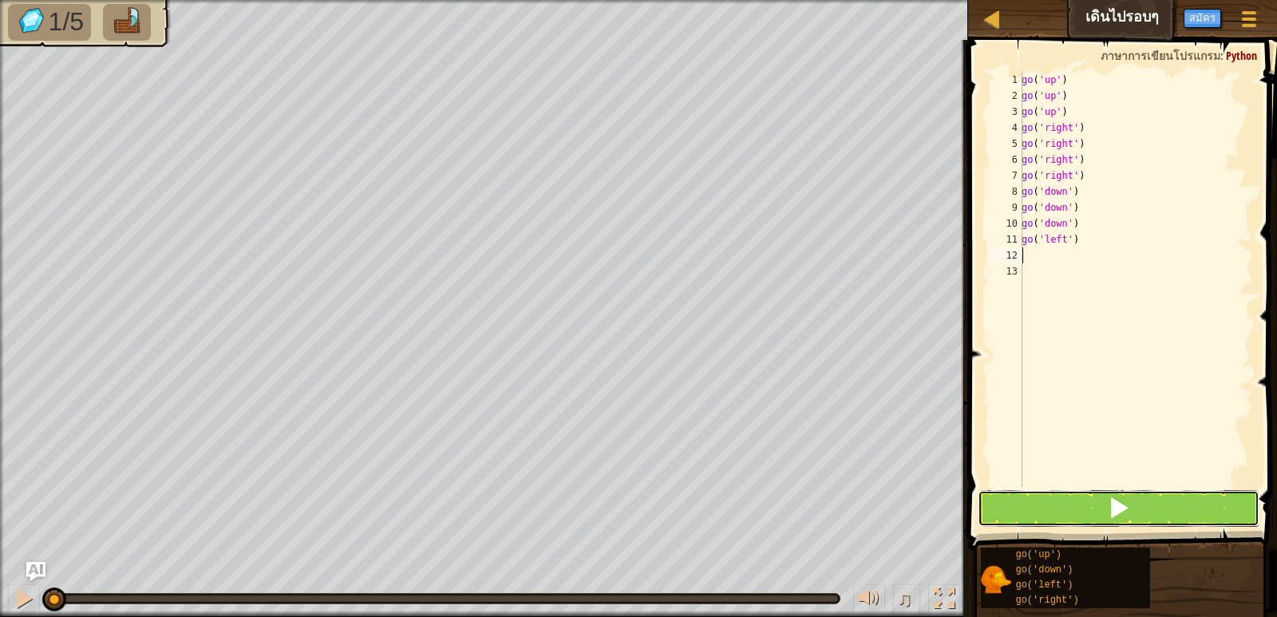
click at [1082, 506] on button at bounding box center [1118, 508] width 281 height 37
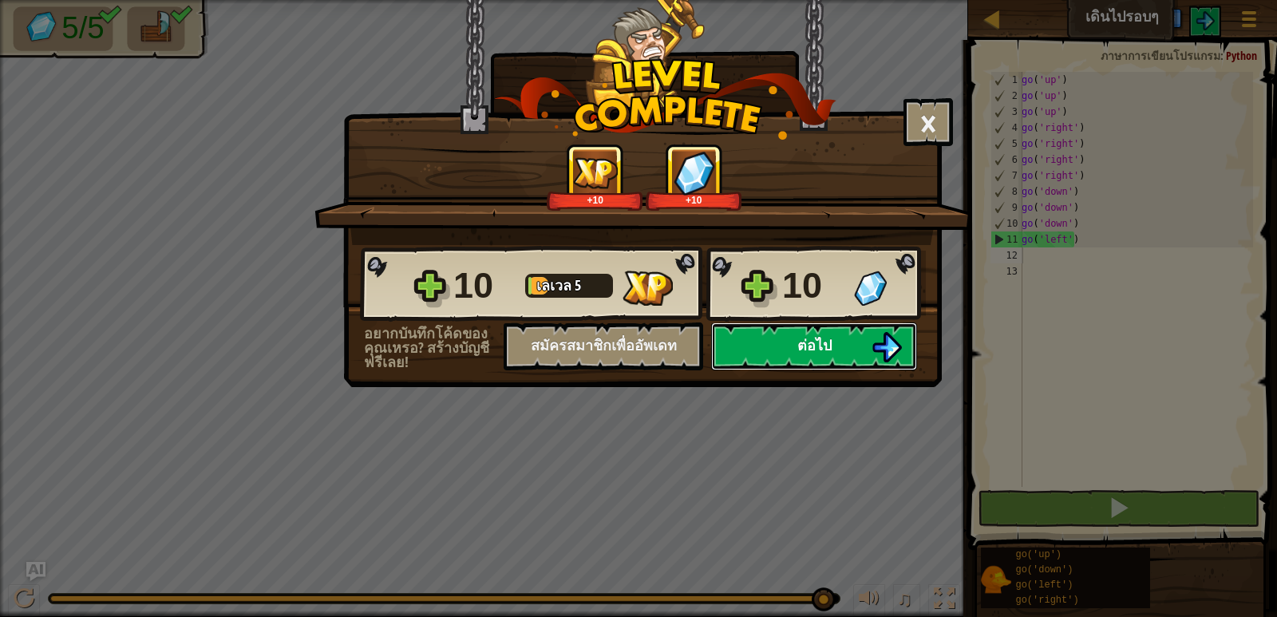
click at [890, 342] on img at bounding box center [887, 347] width 30 height 30
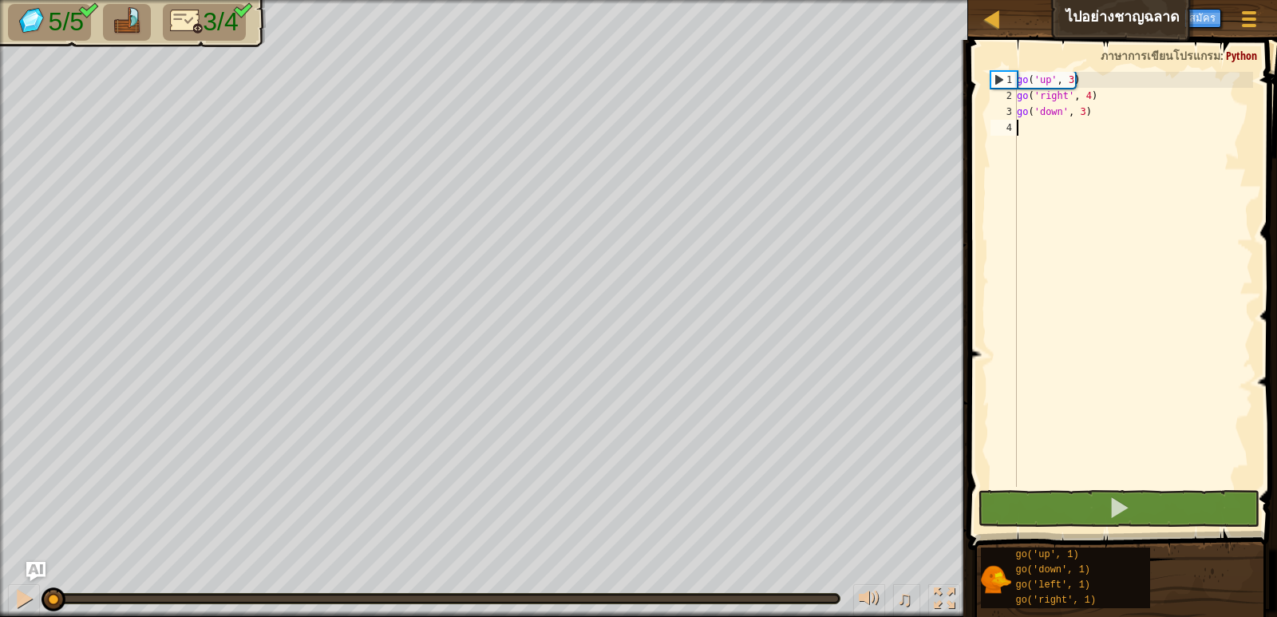
type textarea "g"
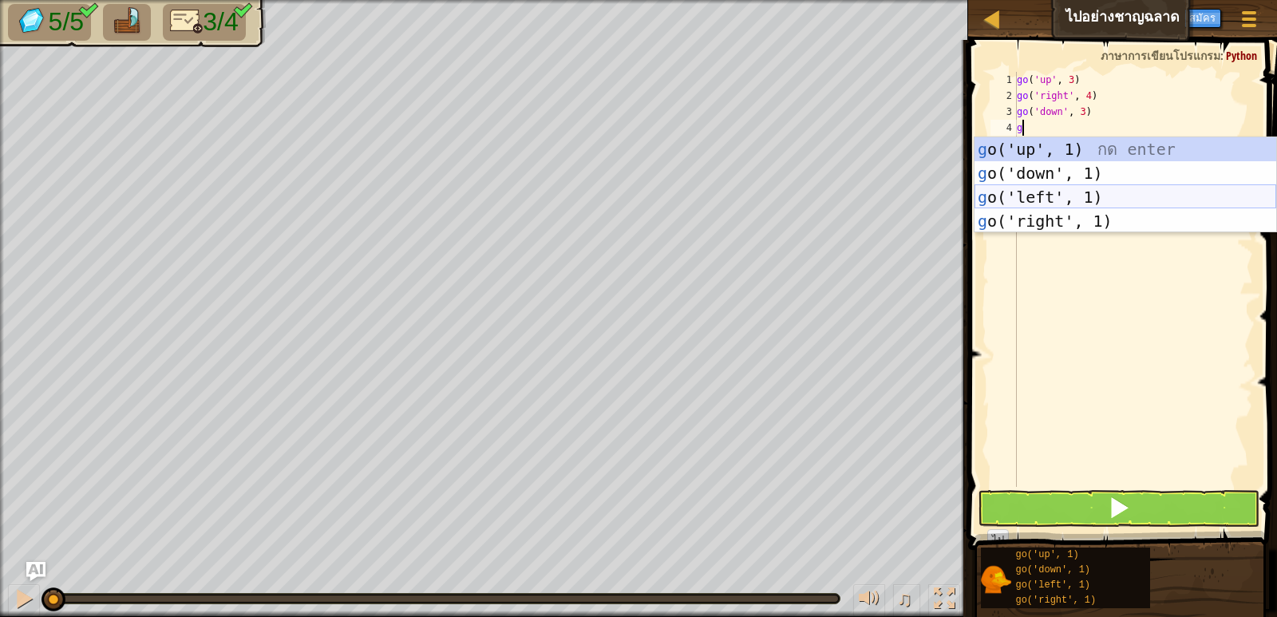
click at [1074, 195] on div "g o('up', 1) กด enter g o('down', 1) กด enter g o('left', 1) กด enter g o('righ…" at bounding box center [1126, 209] width 302 height 144
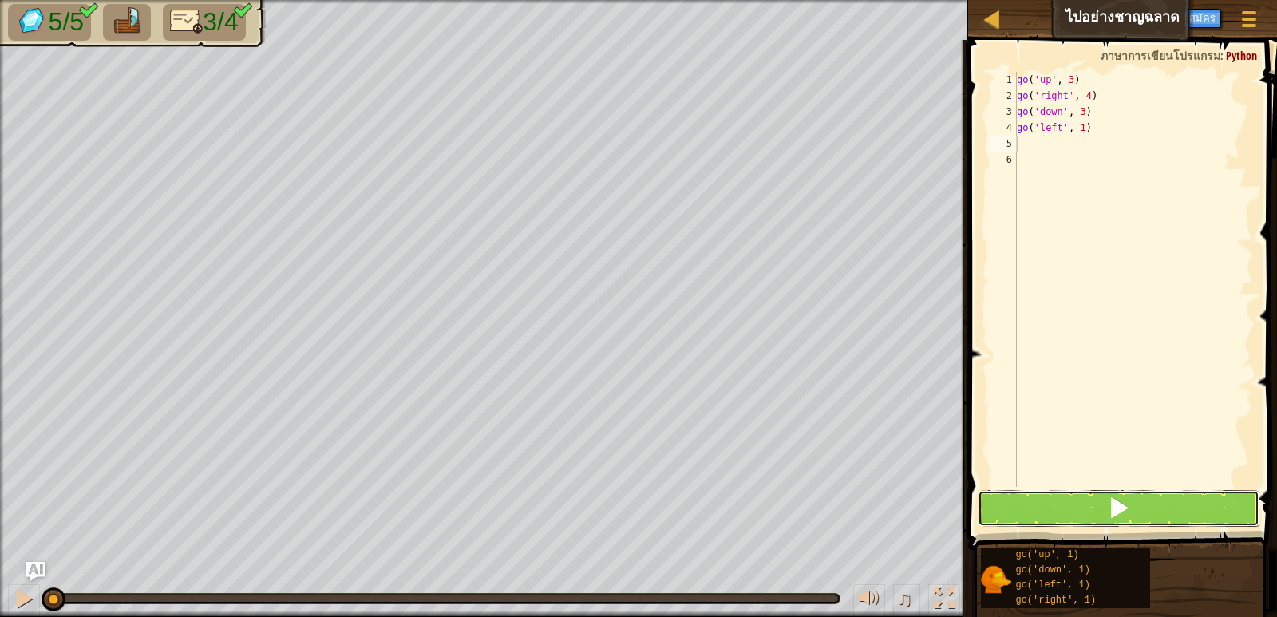
click at [1101, 493] on button at bounding box center [1118, 508] width 281 height 37
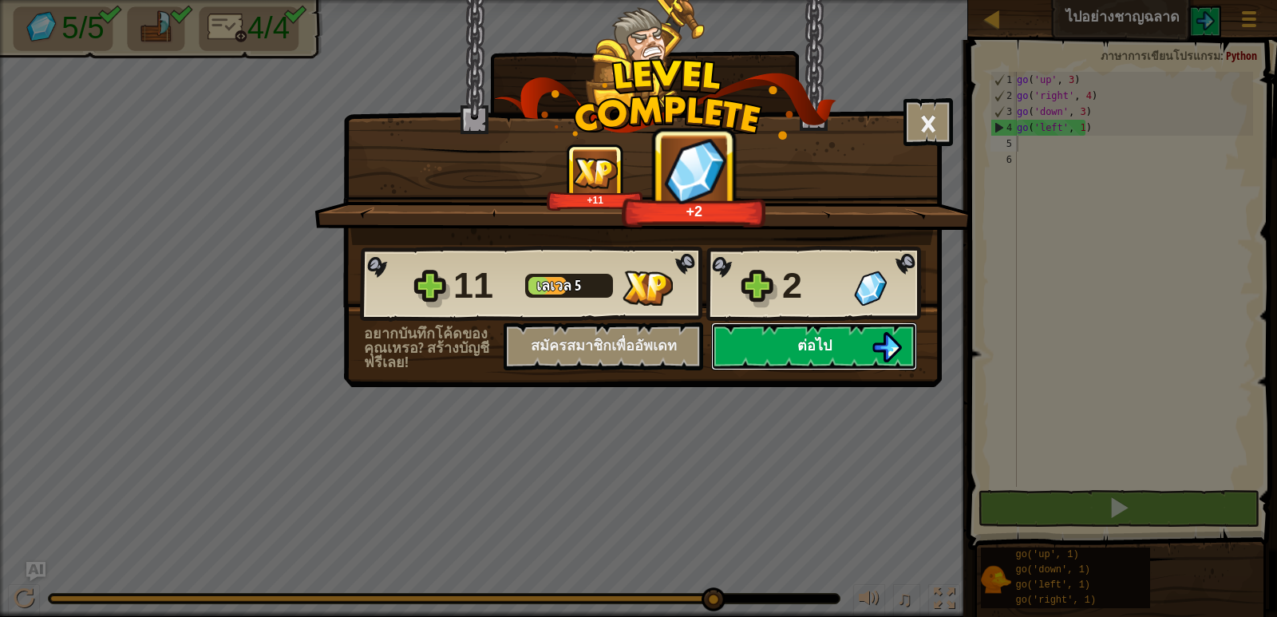
click at [887, 351] on img at bounding box center [887, 347] width 30 height 30
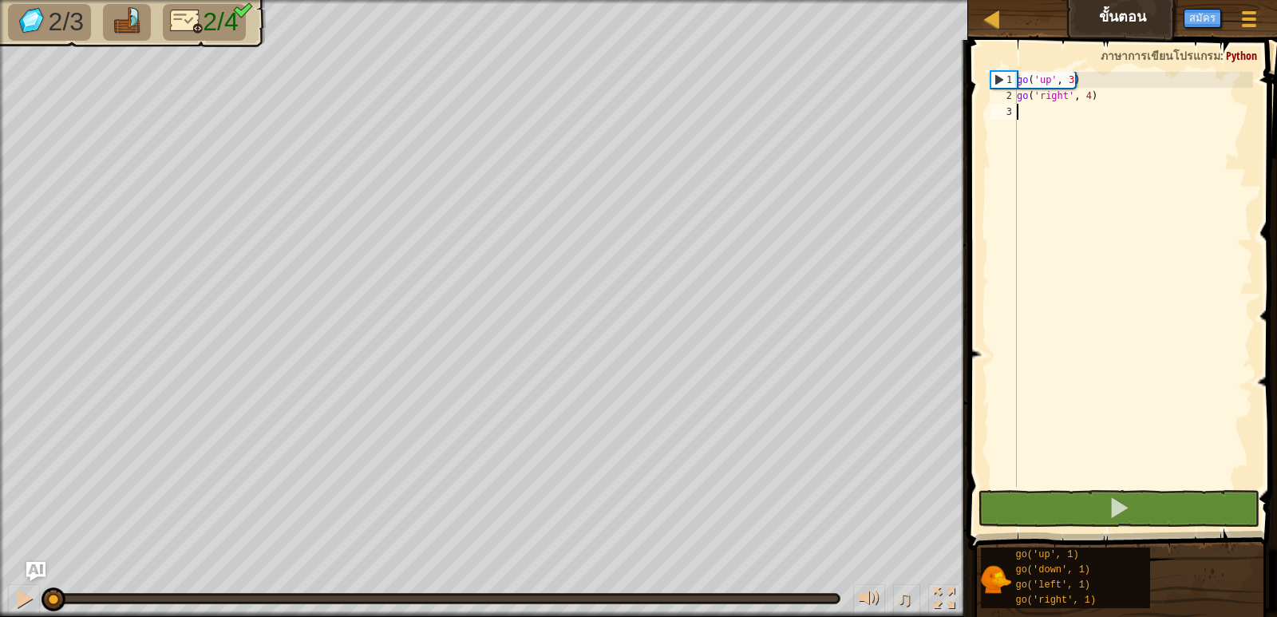
click at [1043, 113] on div "go ( 'up' , 3 ) go ( 'right' , 4 )" at bounding box center [1133, 295] width 239 height 447
type textarea "g"
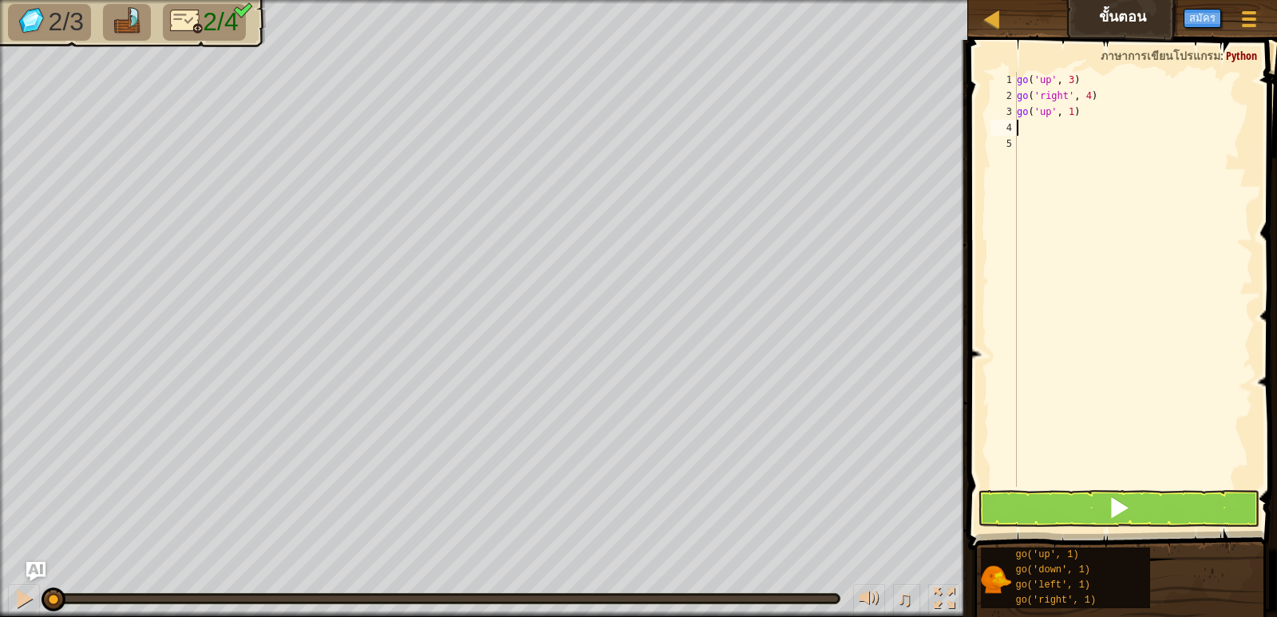
click at [1110, 142] on div "go ( 'up' , 3 ) go ( 'right' , 4 ) go ( 'up' , 1 )" at bounding box center [1133, 295] width 239 height 447
click at [1113, 128] on div "go ( 'up' , 3 ) go ( 'right' , 4 ) go ( 'up' , 1 )" at bounding box center [1133, 295] width 239 height 447
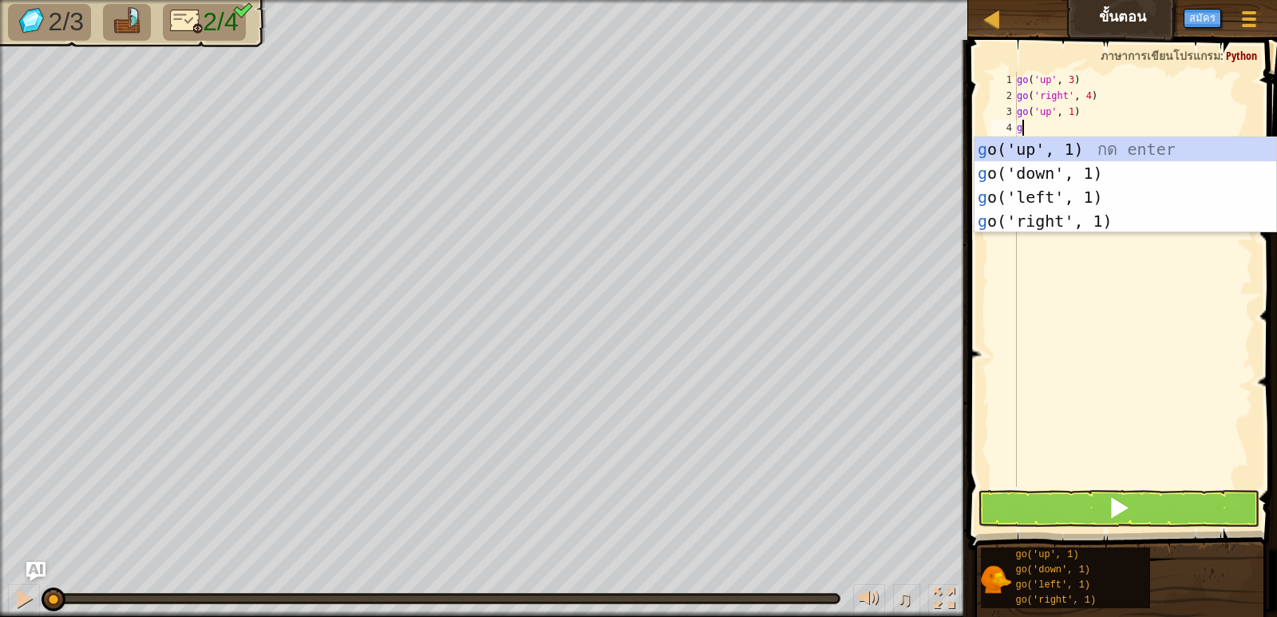
type textarea "g"
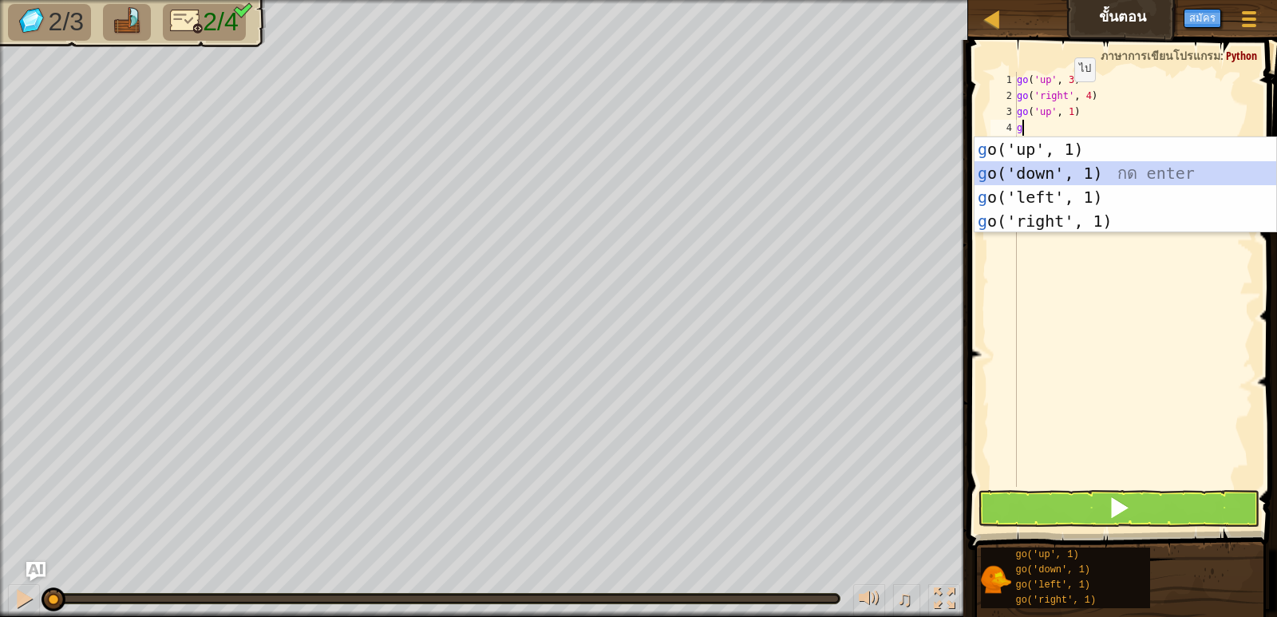
click at [1113, 183] on div "g o('up', 1) กด enter g o('down', 1) กด enter g o('left', 1) กด enter g o('righ…" at bounding box center [1126, 209] width 302 height 144
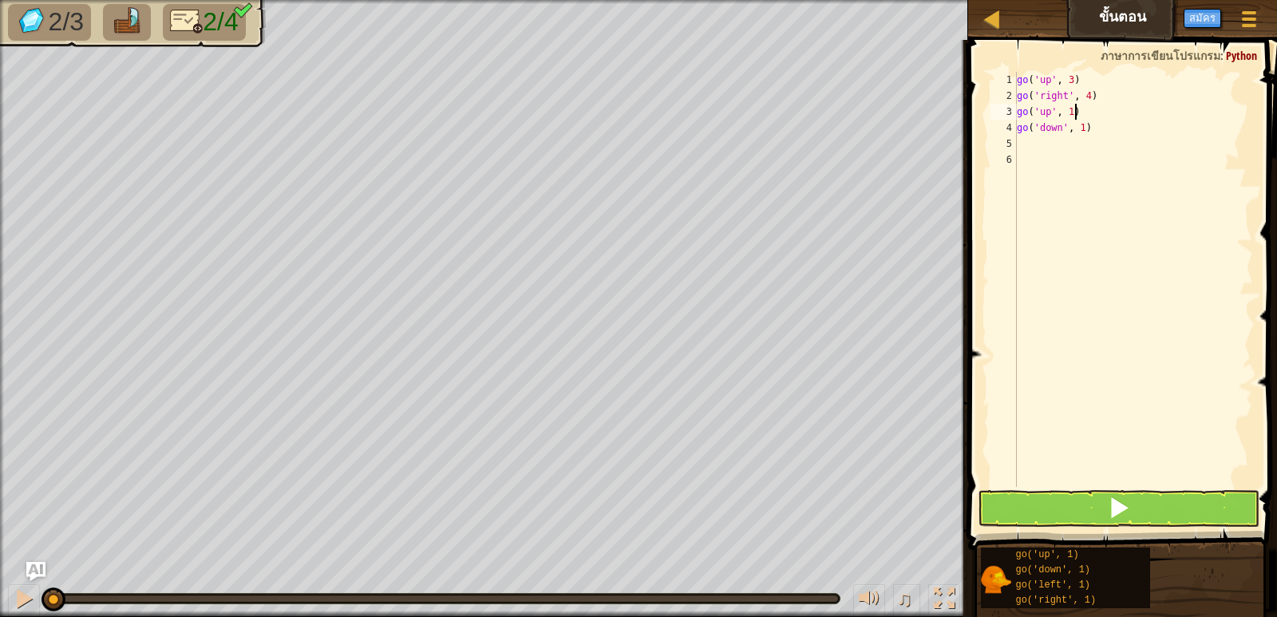
drag, startPoint x: 1086, startPoint y: 113, endPoint x: 1080, endPoint y: 131, distance: 19.2
click at [1082, 122] on div "go ( 'up' , 3 ) go ( 'right' , 4 ) go ( 'up' , 1 ) go ( 'down' , 1 )" at bounding box center [1133, 295] width 239 height 447
click at [1079, 134] on div "go ( 'up' , 3 ) go ( 'right' , 4 ) go ( 'up' , 1 ) go ( 'down' , 1 )" at bounding box center [1133, 279] width 239 height 415
click at [1075, 135] on div "go ( 'up' , 3 ) go ( 'right' , 4 ) go ( 'up' , 1 ) go ( 'down' , 1 )" at bounding box center [1133, 295] width 239 height 447
click at [1078, 133] on div "go ( 'up' , 3 ) go ( 'right' , 4 ) go ( 'up' , 1 ) go ( 'down' , 1 )" at bounding box center [1133, 295] width 239 height 447
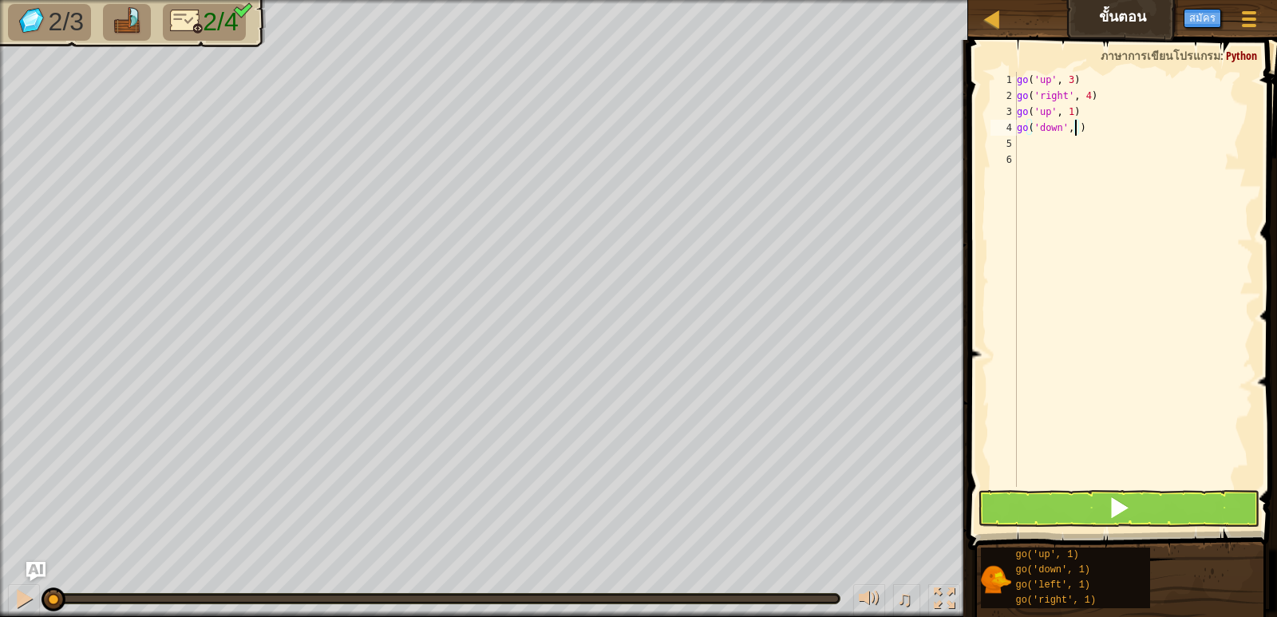
type textarea "go('down', 3)"
click at [1035, 144] on div "go ( 'up' , 3 ) go ( 'right' , 4 ) go ( 'up' , 1 ) go ( 'down' , 3 )" at bounding box center [1133, 295] width 239 height 447
type textarea "g"
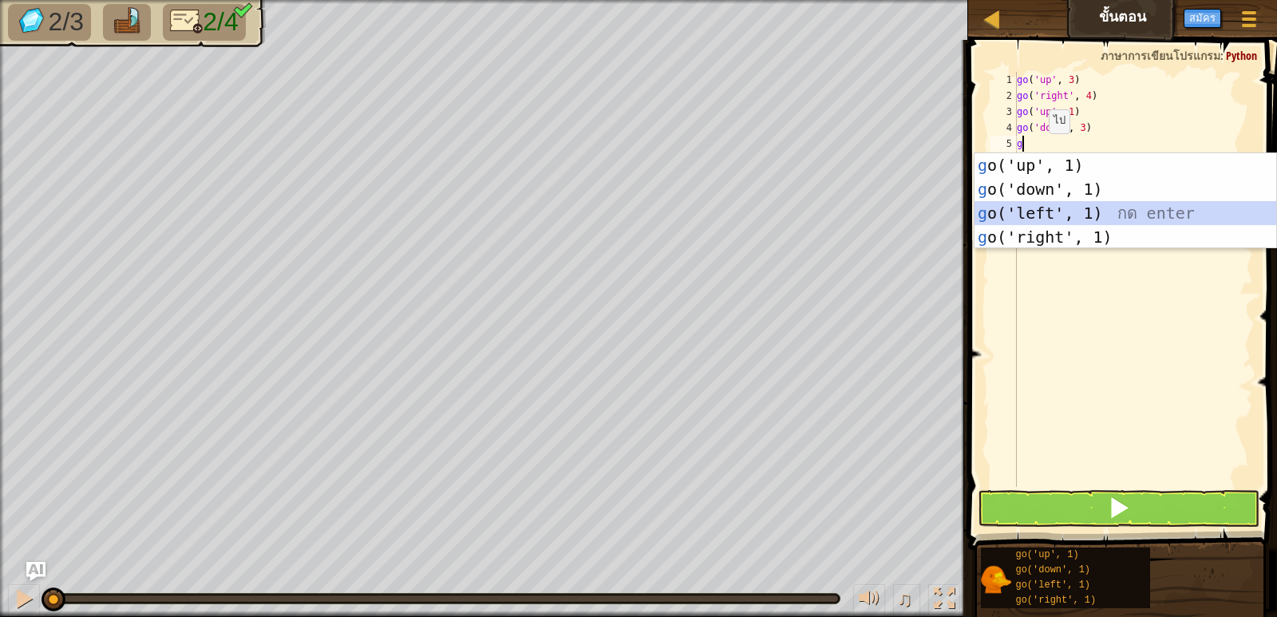
click at [1039, 207] on div "g o('up', 1) กด enter g o('down', 1) กด enter g o('left', 1) กด enter g o('righ…" at bounding box center [1126, 225] width 302 height 144
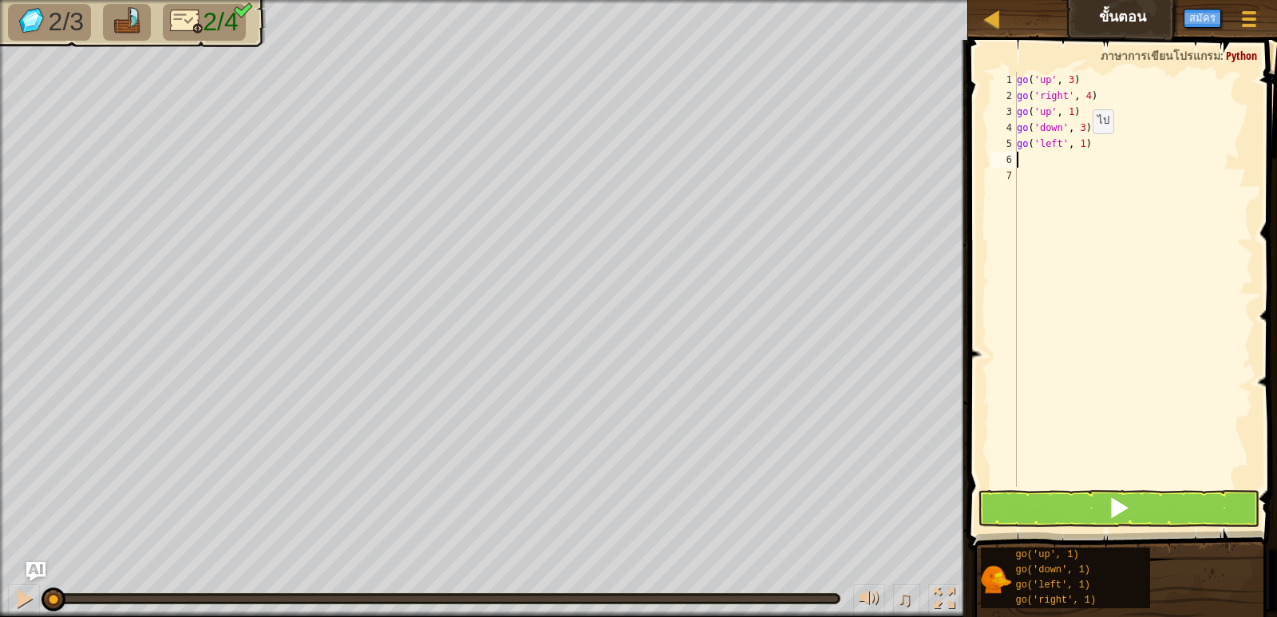
click at [1079, 149] on div "go ( 'up' , 3 ) go ( 'right' , 4 ) go ( 'up' , 1 ) go ( 'down' , 3 ) go ( 'left…" at bounding box center [1133, 295] width 239 height 447
click at [1139, 523] on button at bounding box center [1118, 508] width 281 height 37
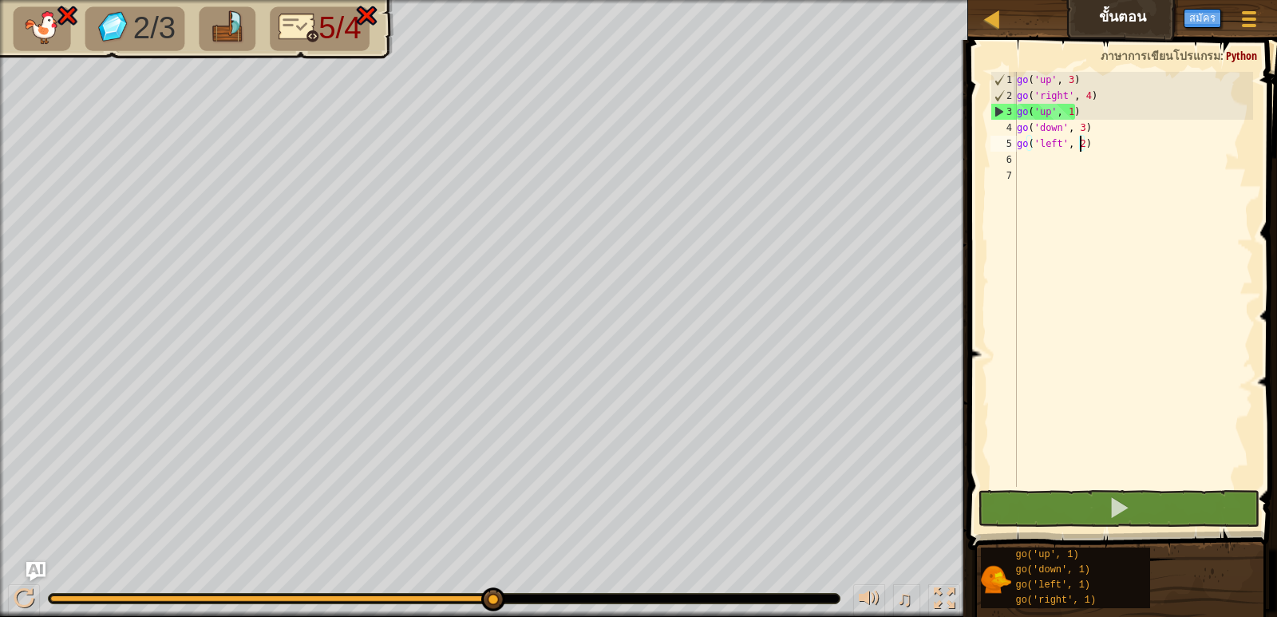
click at [1074, 119] on div "go ( 'up' , 3 ) go ( 'right' , 4 ) go ( 'up' , 1 ) go ( 'down' , 3 ) go ( 'left…" at bounding box center [1133, 295] width 239 height 447
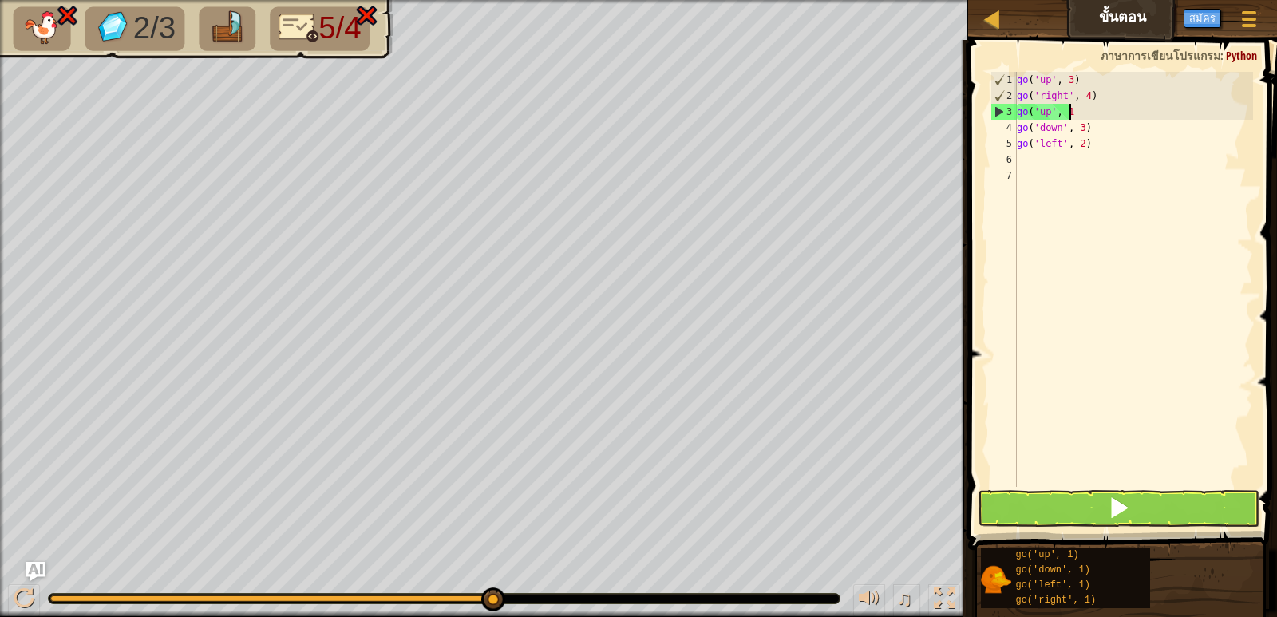
scroll to position [7, 2]
type textarea "g"
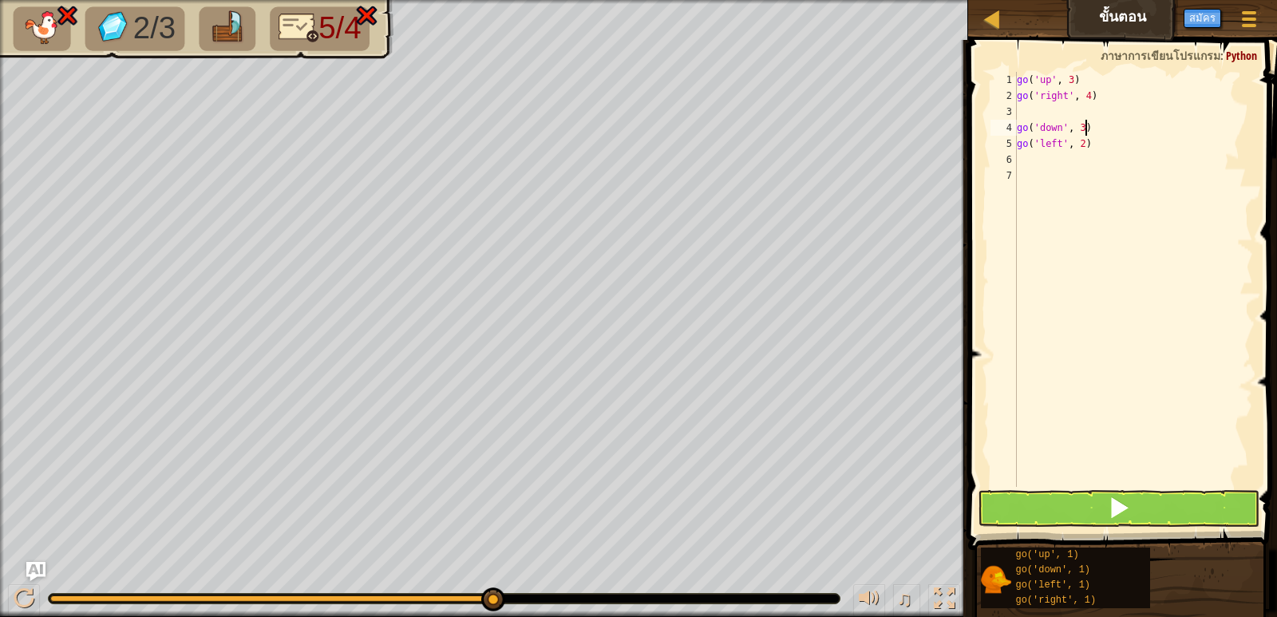
click at [1084, 132] on div "go ( 'up' , 3 ) go ( 'right' , 4 ) go ( 'down' , 3 ) go ( 'left' , 2 )" at bounding box center [1133, 295] width 239 height 447
type textarea "g"
click at [1088, 152] on div "go ( 'up' , 3 ) go ( 'right' , 4 ) go ( 'left' , 2 )" at bounding box center [1133, 295] width 239 height 447
click at [1092, 146] on div "go ( 'up' , 3 ) go ( 'right' , 4 ) go ( 'left' , 2 )" at bounding box center [1133, 295] width 239 height 447
type textarea "g"
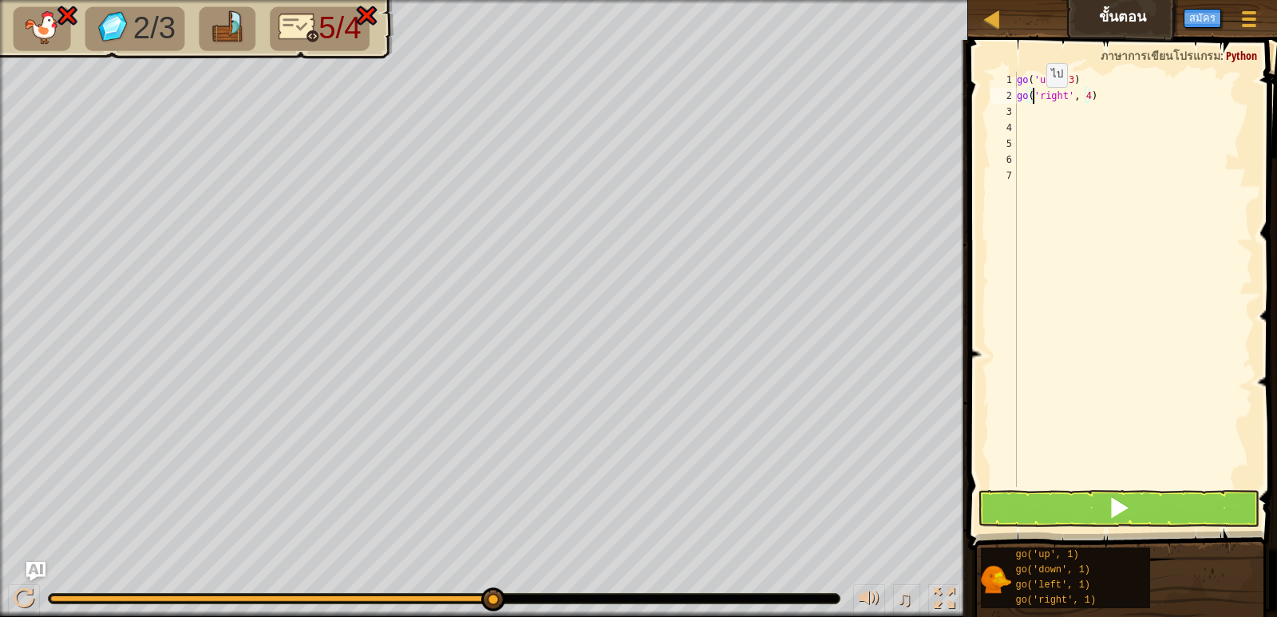
click at [1033, 103] on div "go ( 'up' , 3 ) go ( 'right' , 4 )" at bounding box center [1133, 295] width 239 height 447
type textarea "go('right', 4)"
click at [1031, 105] on div "go ( 'up' , 3 ) go ( 'right' , 4 )" at bounding box center [1133, 295] width 239 height 447
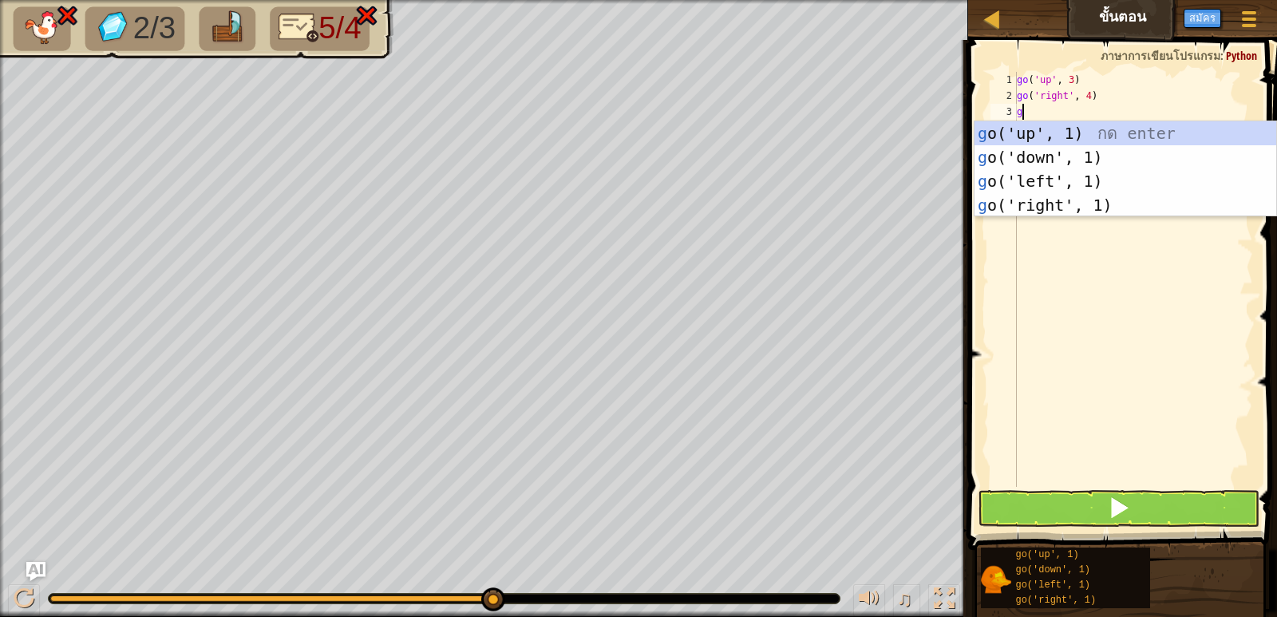
type textarea "g"
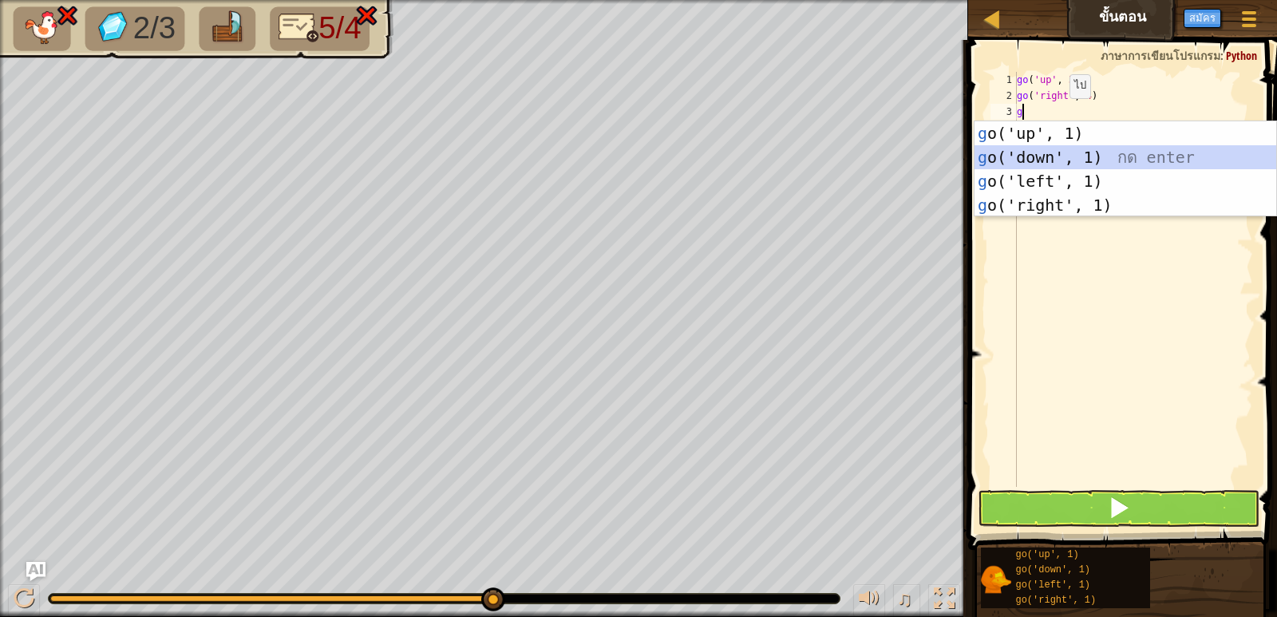
click at [1079, 153] on div "g o('up', 1) กด enter g o('down', 1) กด enter g o('left', 1) กด enter g o('righ…" at bounding box center [1126, 193] width 302 height 144
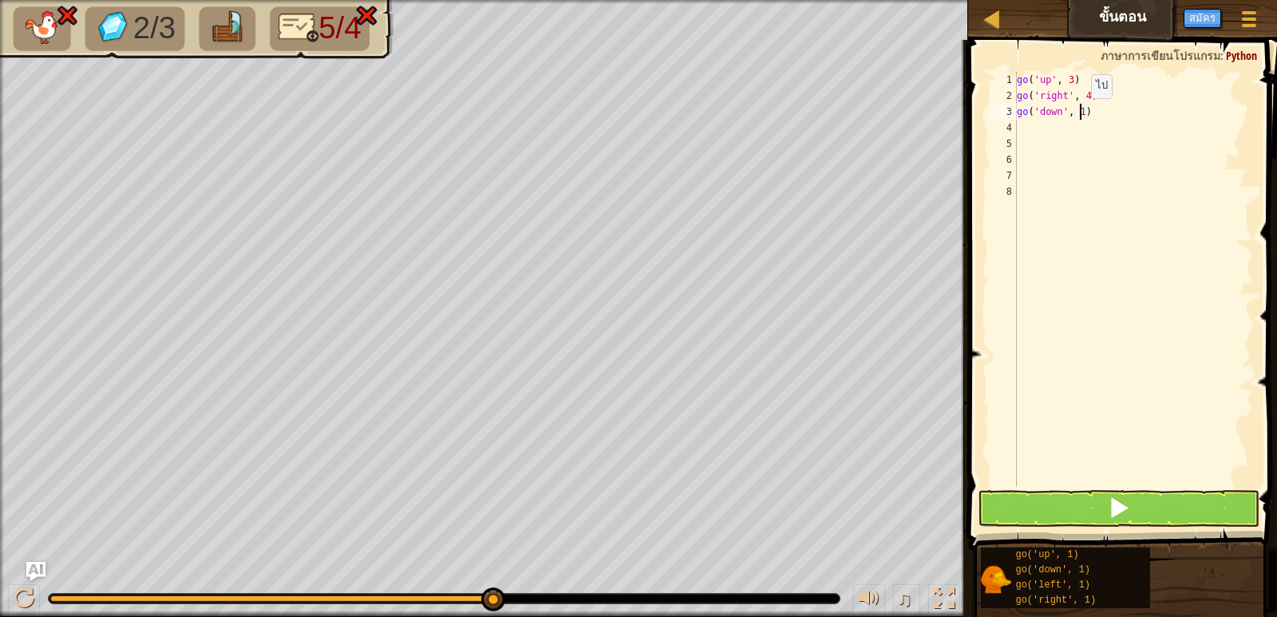
click at [1078, 114] on div "go ( 'up' , 3 ) go ( 'right' , 4 ) go ( 'down' , 1 )" at bounding box center [1133, 295] width 239 height 447
type textarea "go('down', 3)"
click at [1026, 125] on div "go ( 'up' , 3 ) go ( 'right' , 4 ) go ( 'down' , 3 )" at bounding box center [1133, 295] width 239 height 447
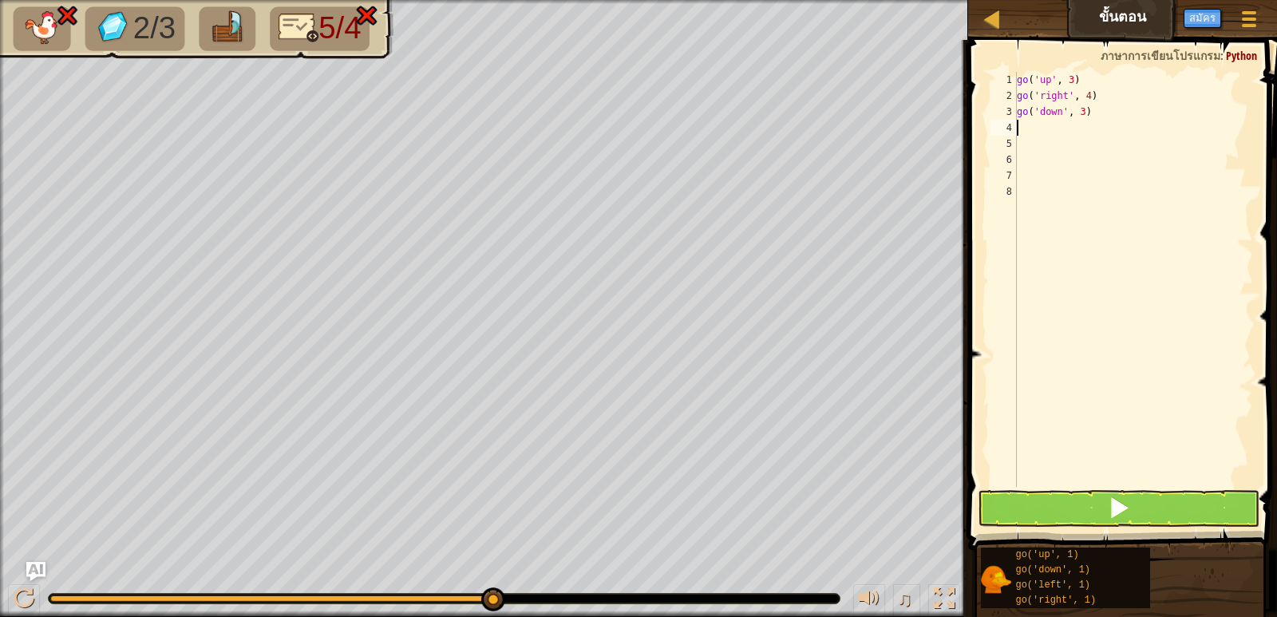
type textarea "g"
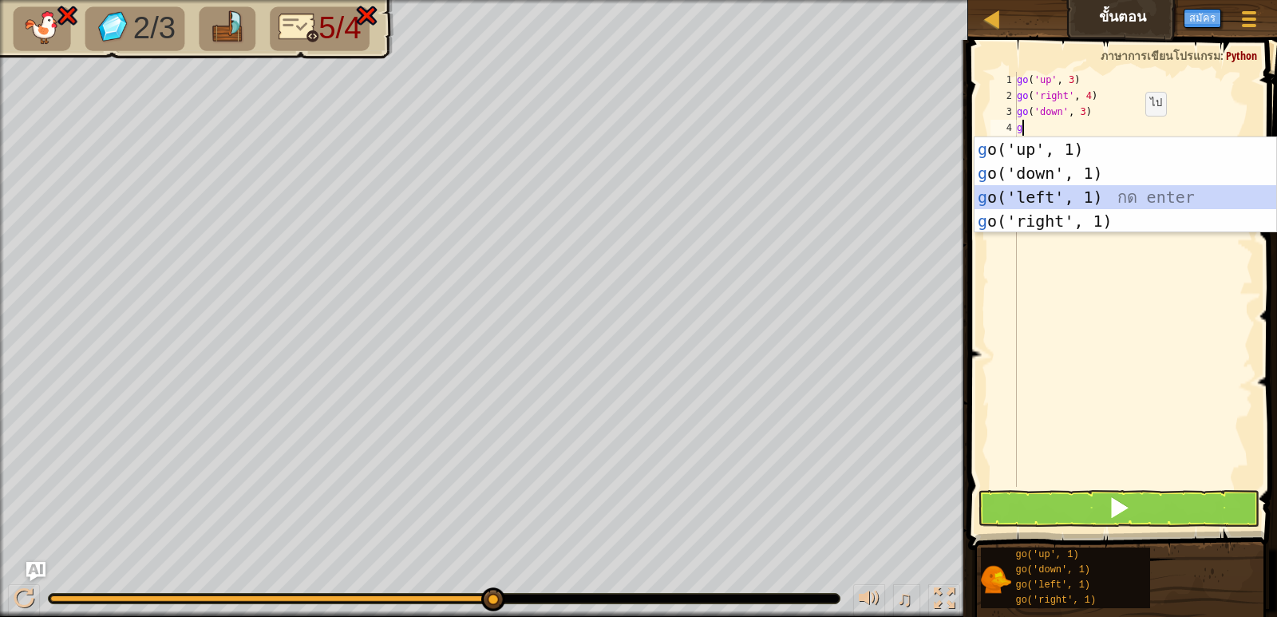
click at [1117, 200] on div "g o('up', 1) กด enter g o('down', 1) กด enter g o('left', 1) กด enter g o('righ…" at bounding box center [1126, 209] width 302 height 144
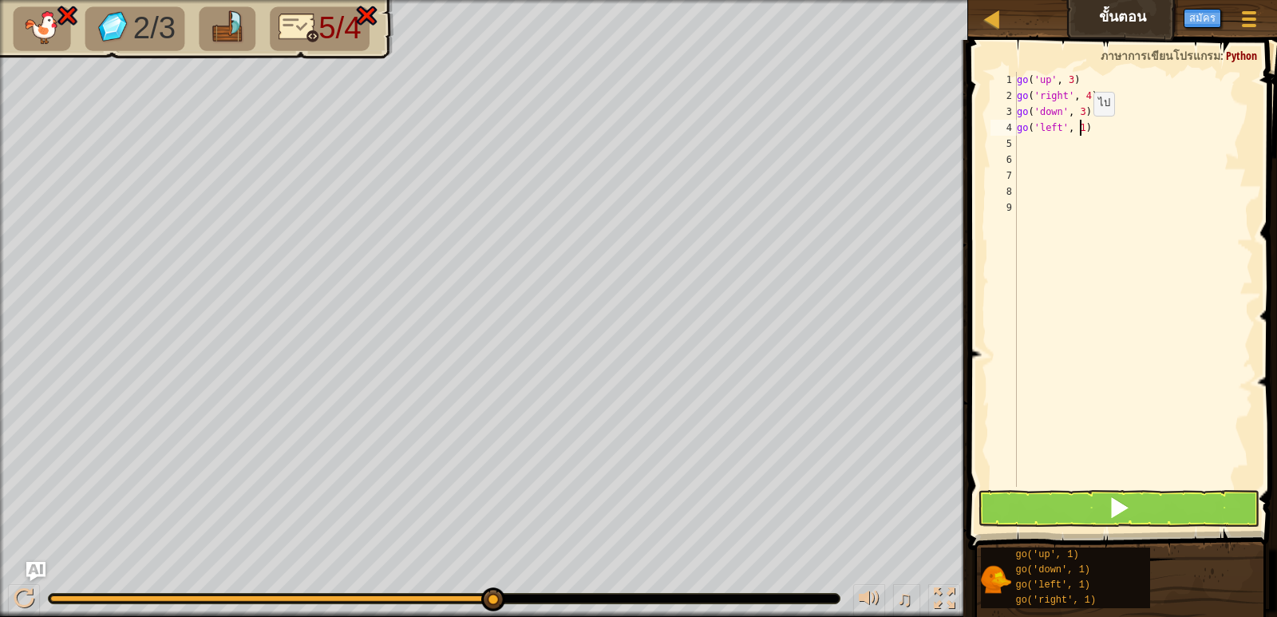
click at [1080, 132] on div "go ( 'up' , 3 ) go ( 'right' , 4 ) go ( 'down' , 3 ) go ( 'left' , 1 )" at bounding box center [1133, 295] width 239 height 447
type textarea "go('left', 2)"
click at [1008, 506] on button at bounding box center [1118, 508] width 281 height 37
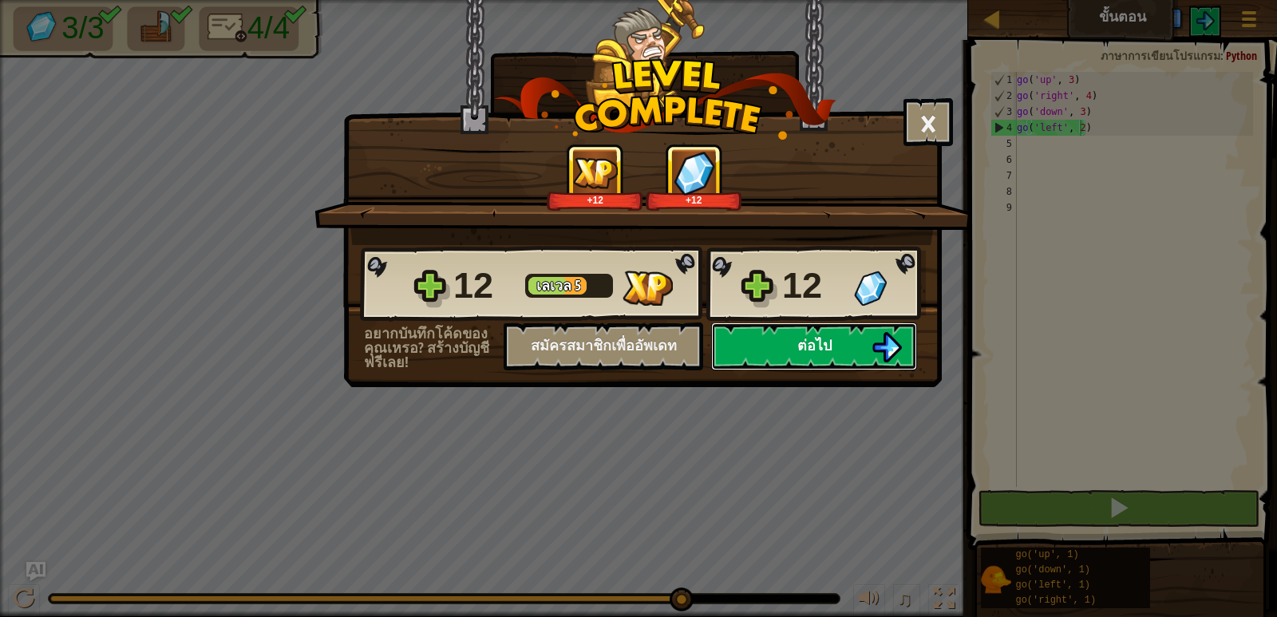
click at [861, 334] on button "ต่อไป" at bounding box center [814, 347] width 206 height 48
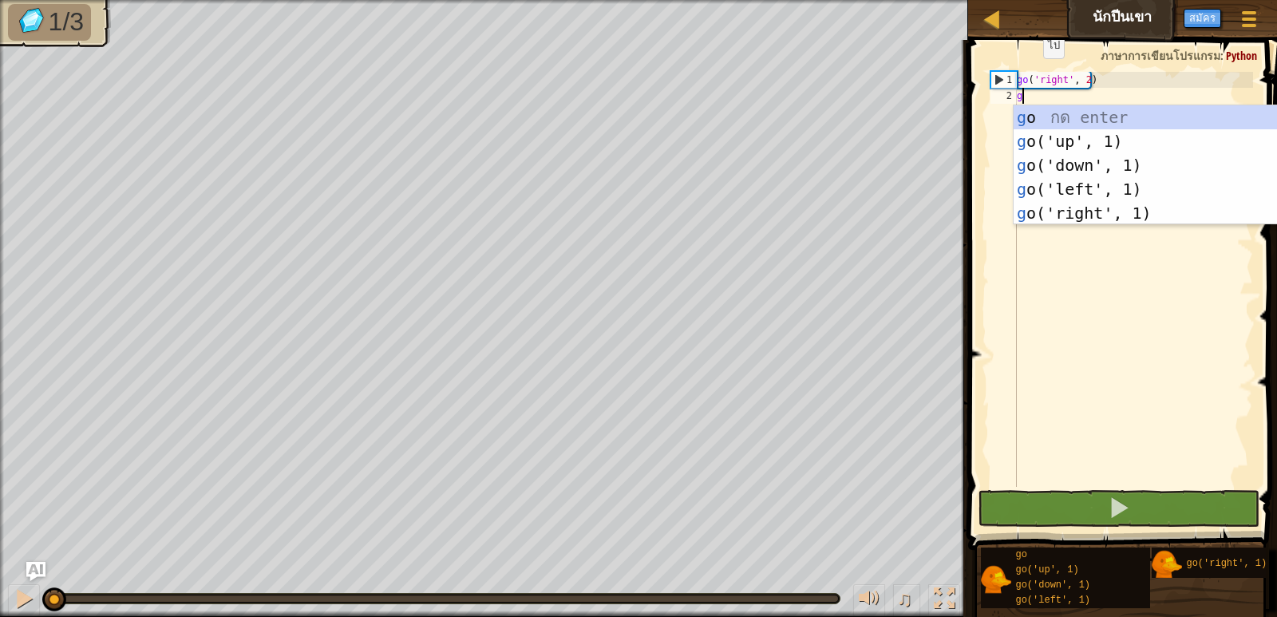
type textarea "g"
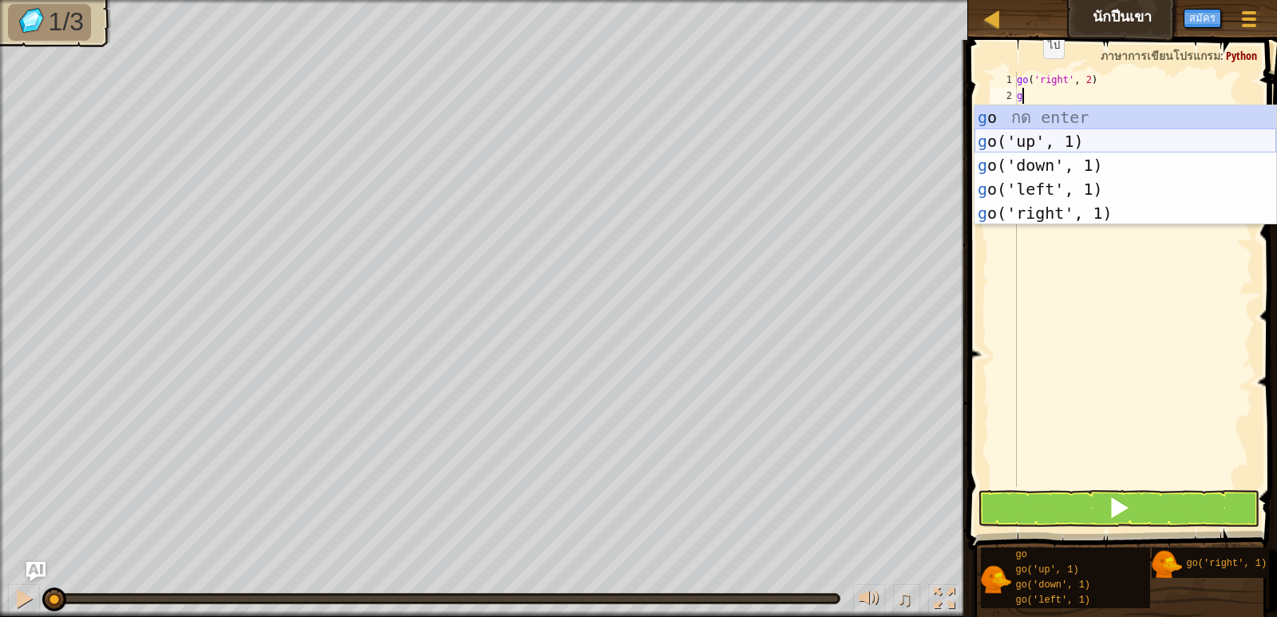
click at [1016, 144] on div "g o กด enter g o('up', 1) กด enter g o('down', 1) กด enter g o('left', 1) กด en…" at bounding box center [1126, 189] width 302 height 168
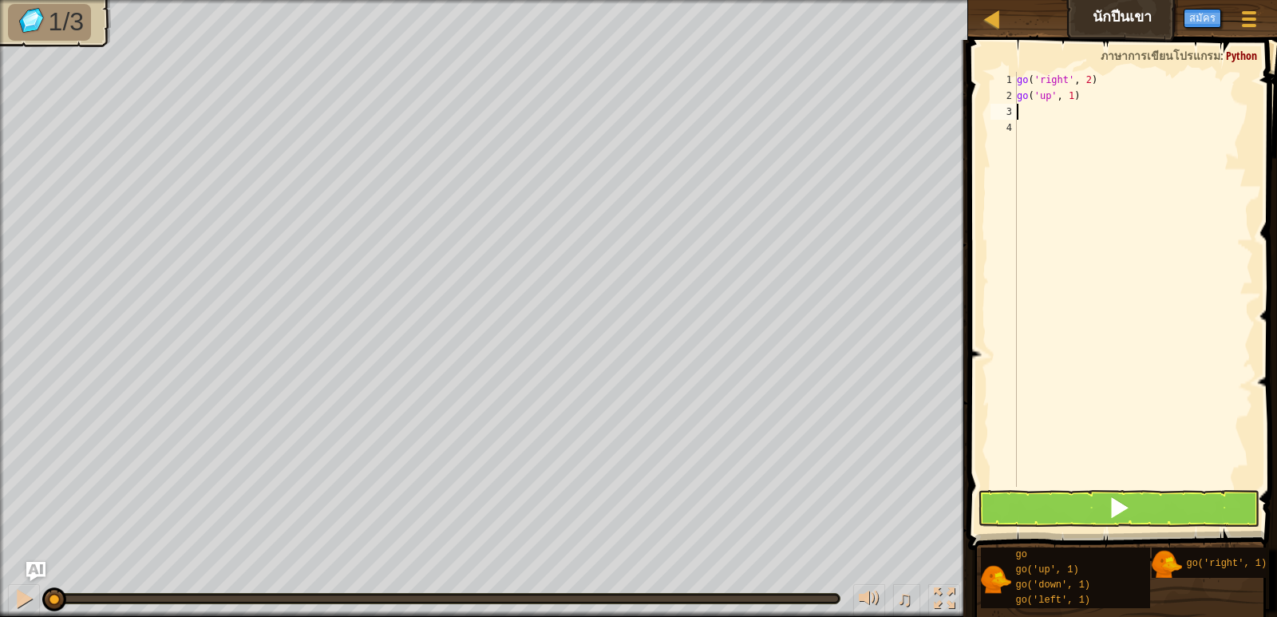
click at [1068, 104] on div "go ( 'right' , 2 ) go ( 'up' , 1 )" at bounding box center [1133, 295] width 239 height 447
click at [1070, 103] on div "go ( 'right' , 2 ) go ( 'up' , 1 )" at bounding box center [1133, 295] width 239 height 447
type textarea "go('up', 3)"
click at [1066, 127] on div "go ( 'right' , 2 ) go ( 'up' , 3 )" at bounding box center [1133, 295] width 239 height 447
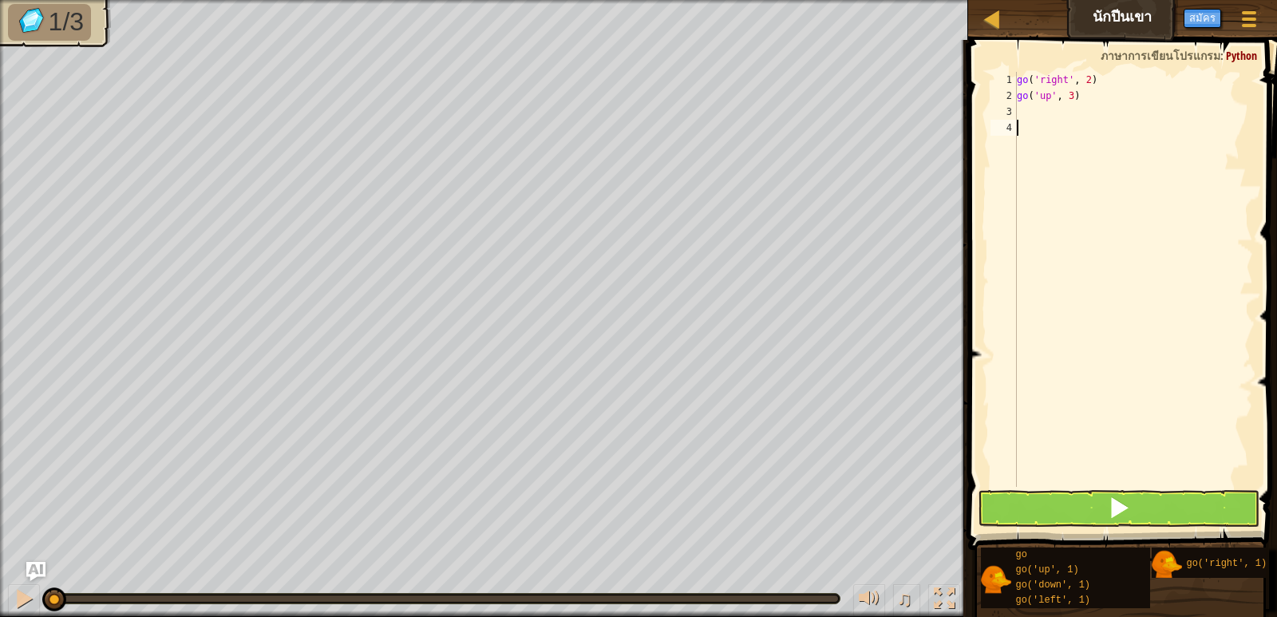
scroll to position [7, 0]
click at [1074, 86] on div "go ( 'right' , 2 ) go ( 'up' , 3 )" at bounding box center [1133, 295] width 239 height 447
type textarea "go('right', 2)"
click at [1074, 125] on div "go ( 'right' , 2 ) go ( 'up' , 3 )" at bounding box center [1133, 295] width 239 height 447
click at [1078, 113] on div "go ( 'right' , 2 ) go ( 'up' , 3 )" at bounding box center [1133, 295] width 239 height 447
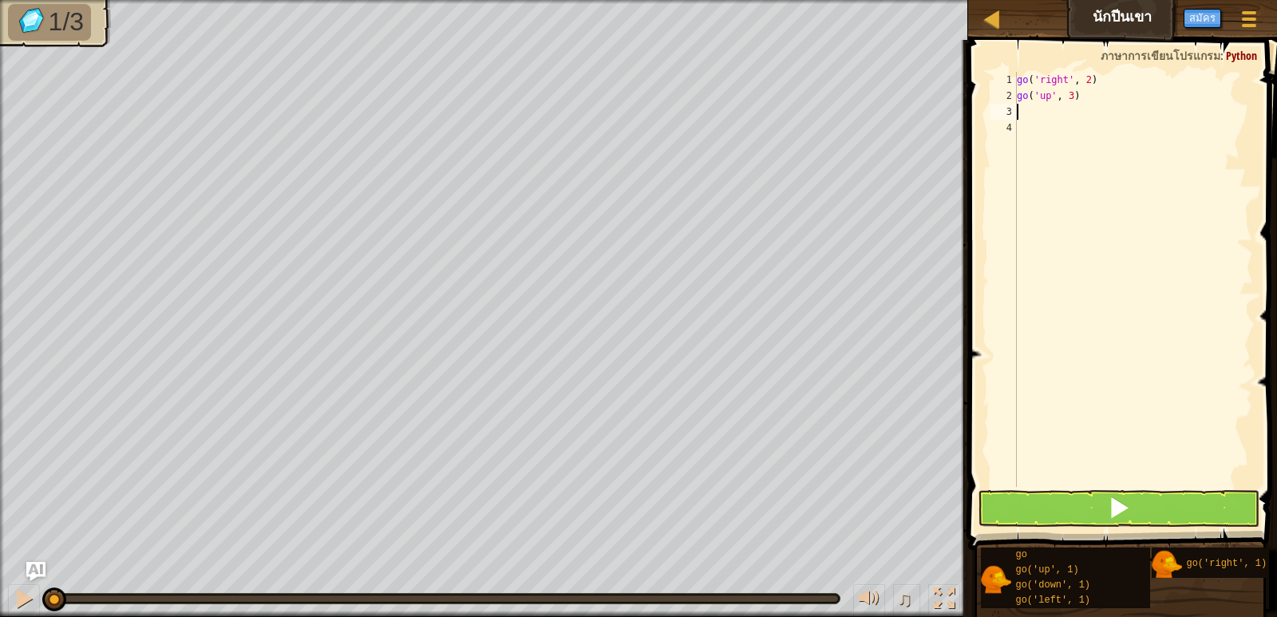
type textarea "g"
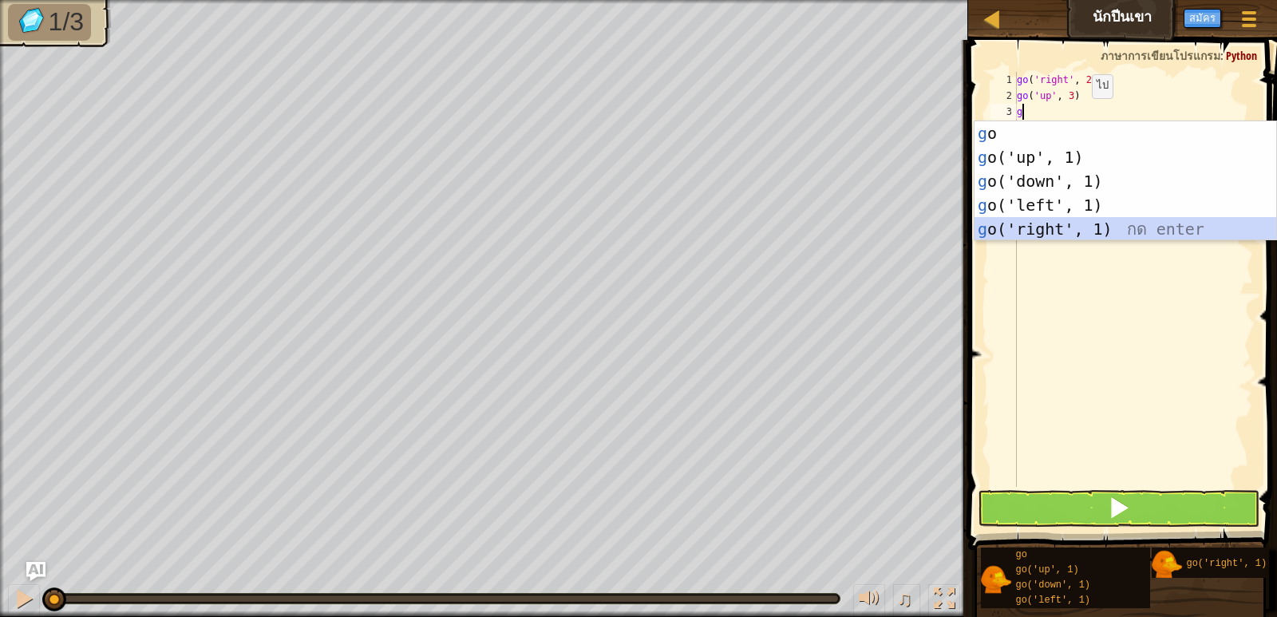
click at [1109, 228] on div "g o กด enter g o('up', 1) กด enter g o('down', 1) กด enter g o('left', 1) กด en…" at bounding box center [1126, 205] width 302 height 168
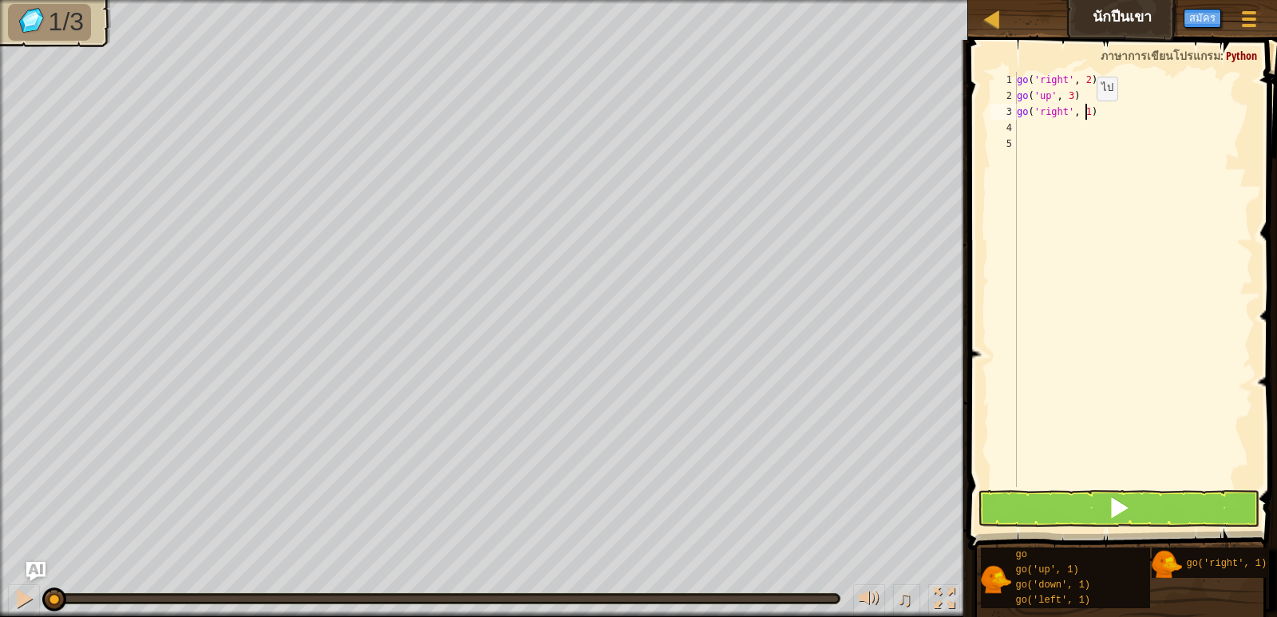
click at [1083, 117] on div "go ( 'right' , 2 ) go ( 'up' , 3 ) go ( 'right' , 1 )" at bounding box center [1133, 295] width 239 height 447
type textarea "go('right', 2)"
click at [1057, 113] on div "go ( 'right' , 2 ) go ( 'up' , 3 ) go ( 'right' , 2 )" at bounding box center [1133, 295] width 239 height 447
click at [1057, 139] on div "go ( 'right' , 2 ) go ( 'up' , 3 ) go ( 'right' , 2 )" at bounding box center [1133, 295] width 239 height 447
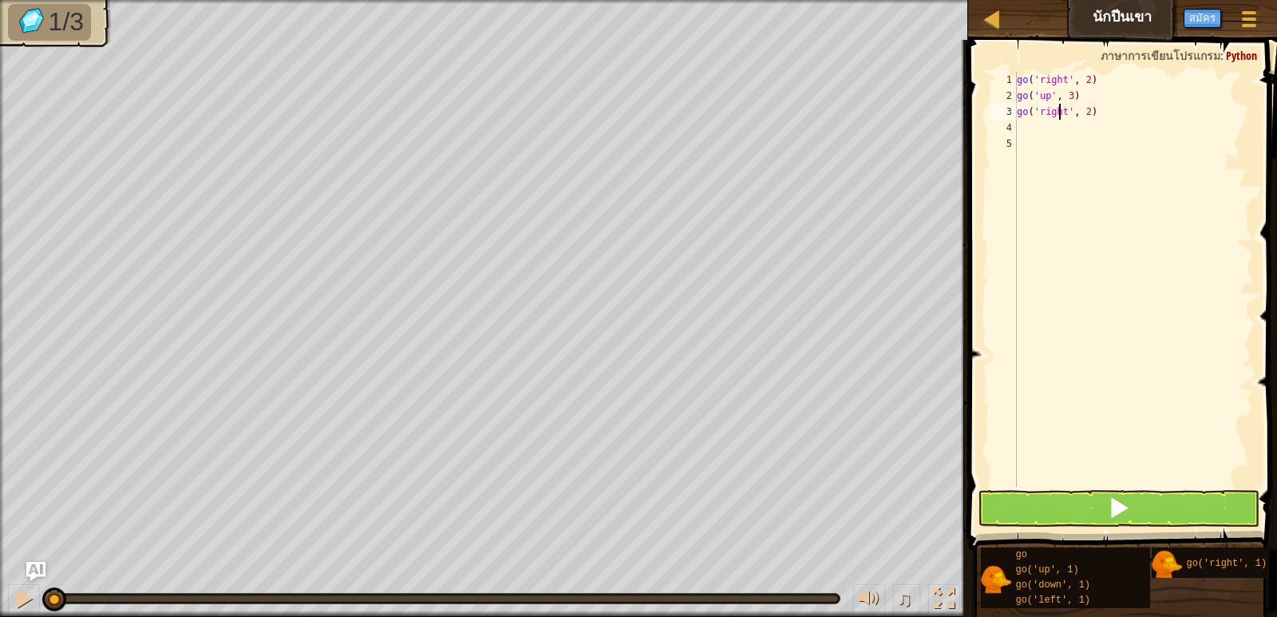
scroll to position [7, 0]
click at [1055, 126] on div "go ( 'right' , 2 ) go ( 'up' , 3 ) go ( 'right' , 2 )" at bounding box center [1133, 295] width 239 height 447
type textarea "g"
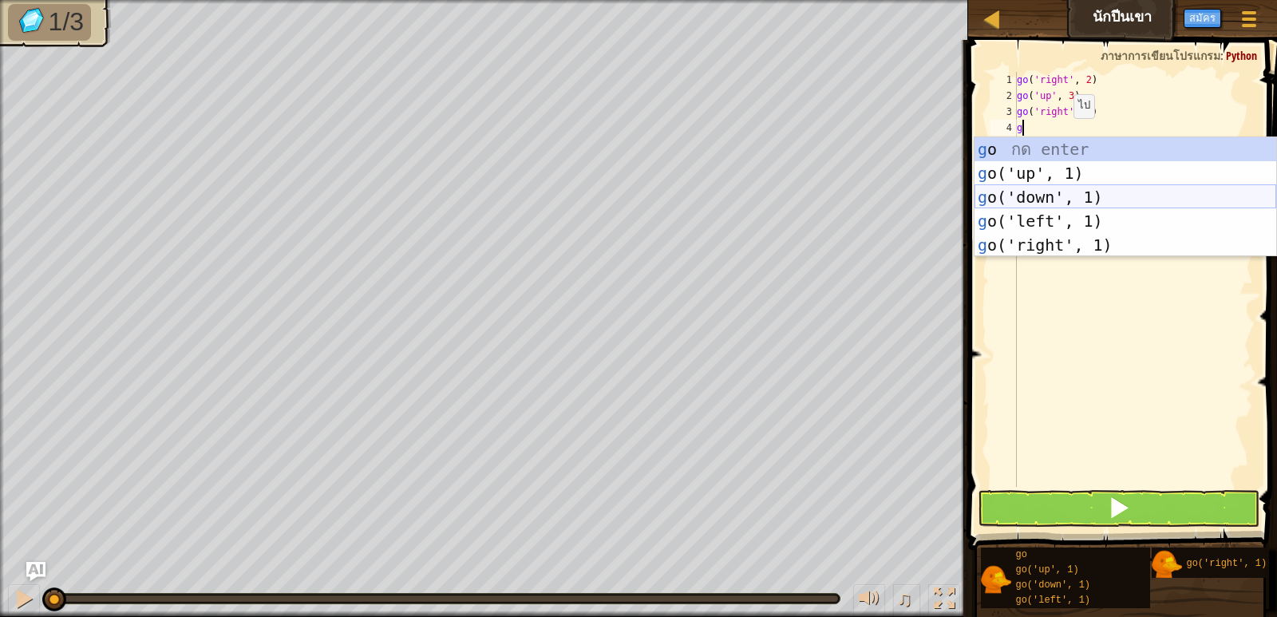
click at [1086, 200] on div "g o กด enter g o('up', 1) กด enter g o('down', 1) กด enter g o('left', 1) กด en…" at bounding box center [1126, 221] width 302 height 168
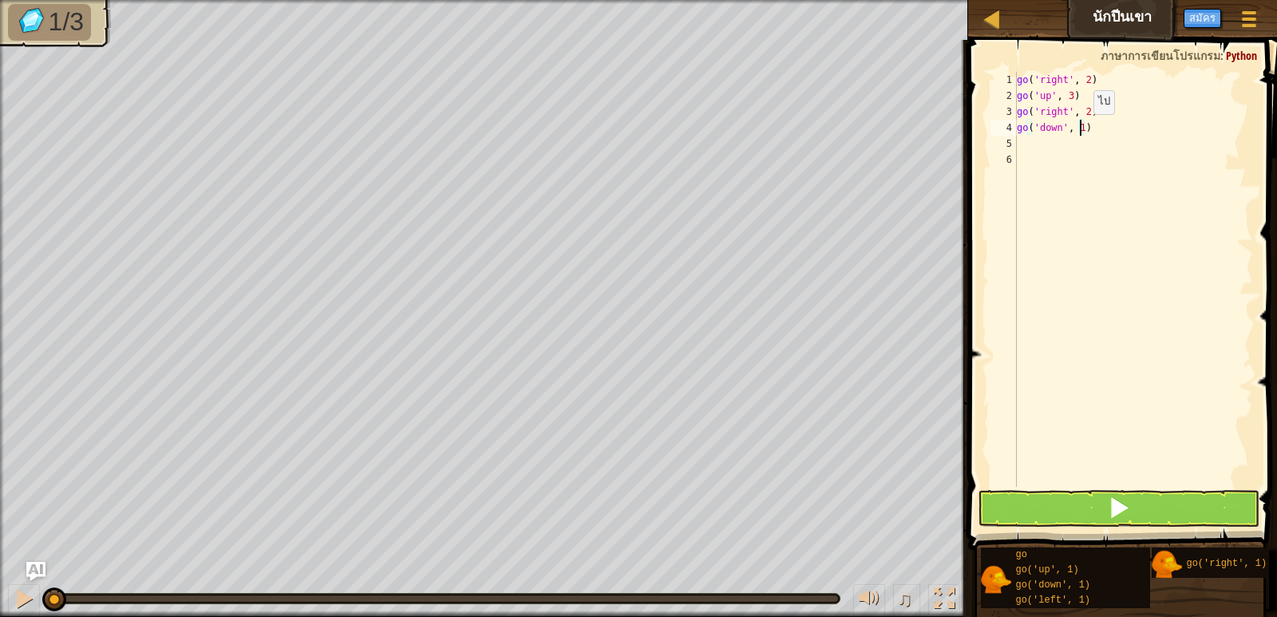
click at [1080, 130] on div "go ( 'right' , 2 ) go ( 'up' , 3 ) go ( 'right' , 2 ) go ( 'down' , 1 )" at bounding box center [1133, 295] width 239 height 447
type textarea "go('down', 1)"
click at [1090, 513] on button at bounding box center [1118, 508] width 281 height 37
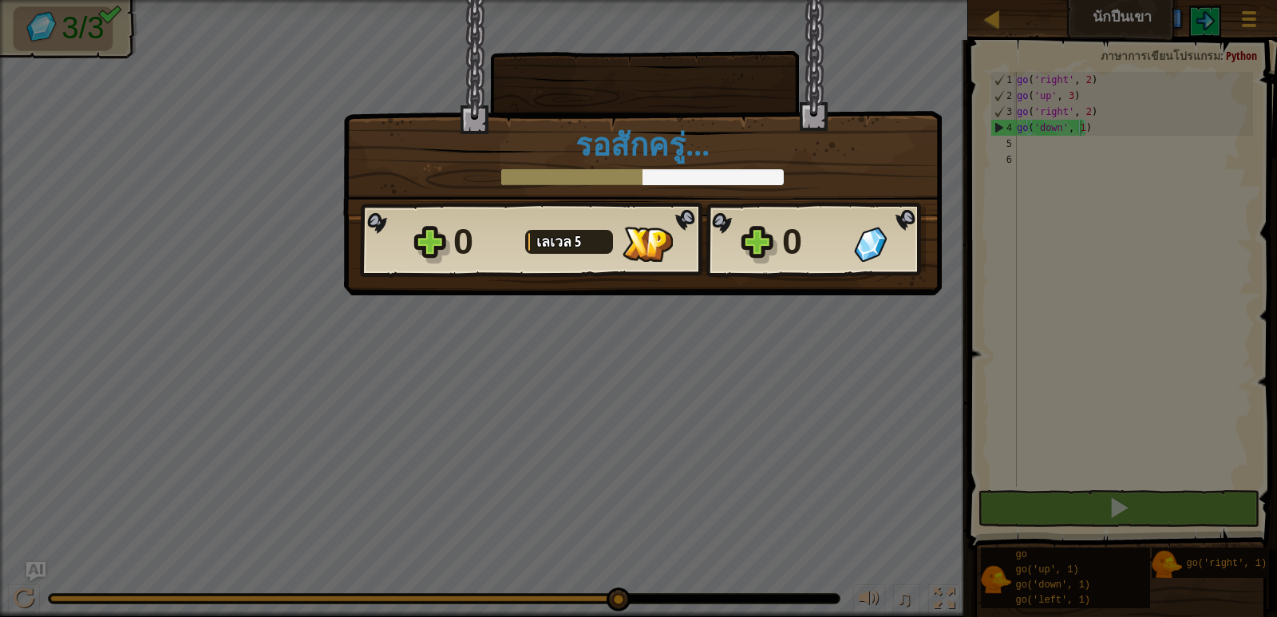
scroll to position [7, 5]
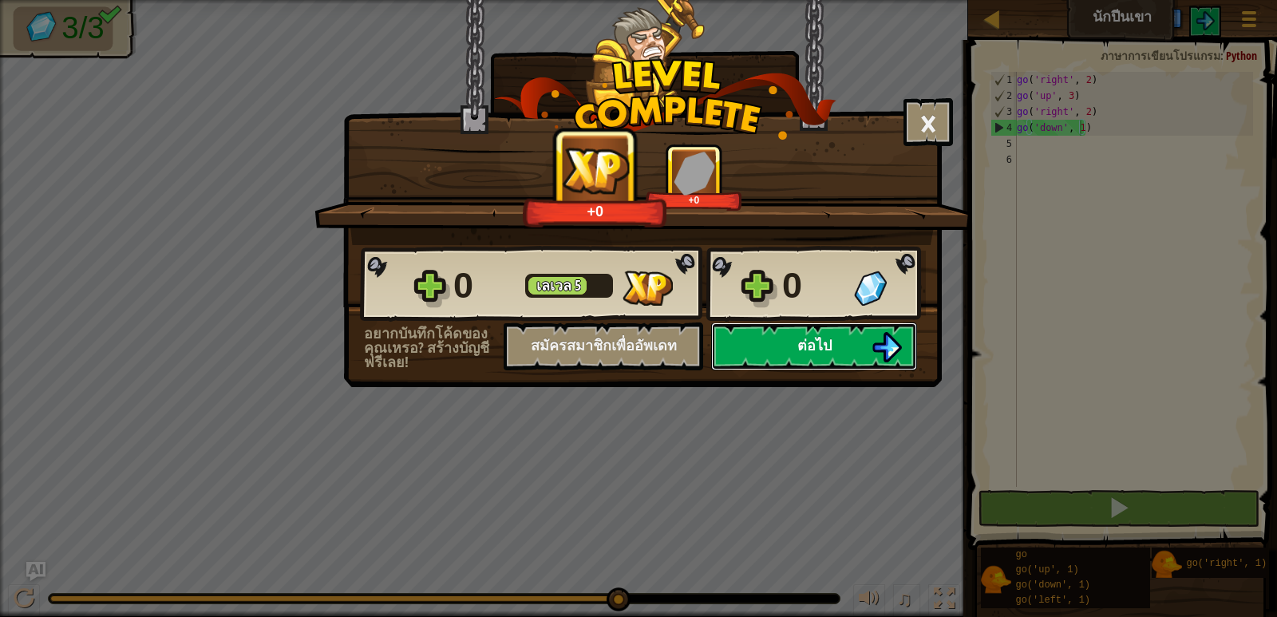
click at [867, 346] on button "ต่อไป" at bounding box center [814, 347] width 206 height 48
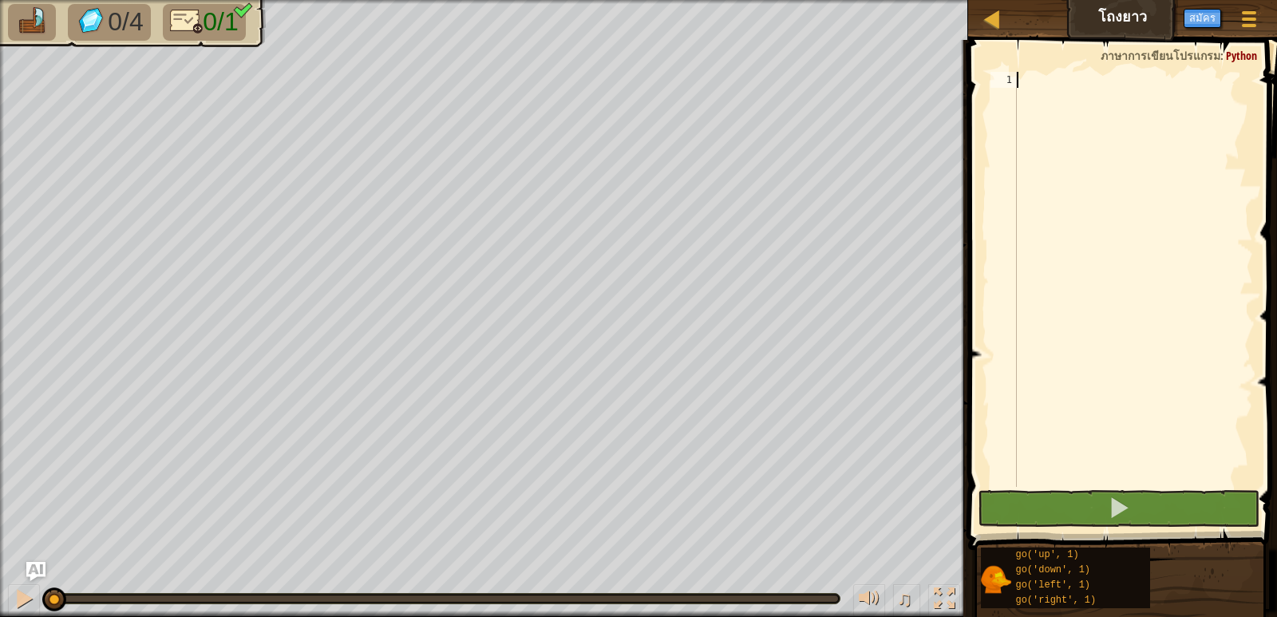
type textarea "g"
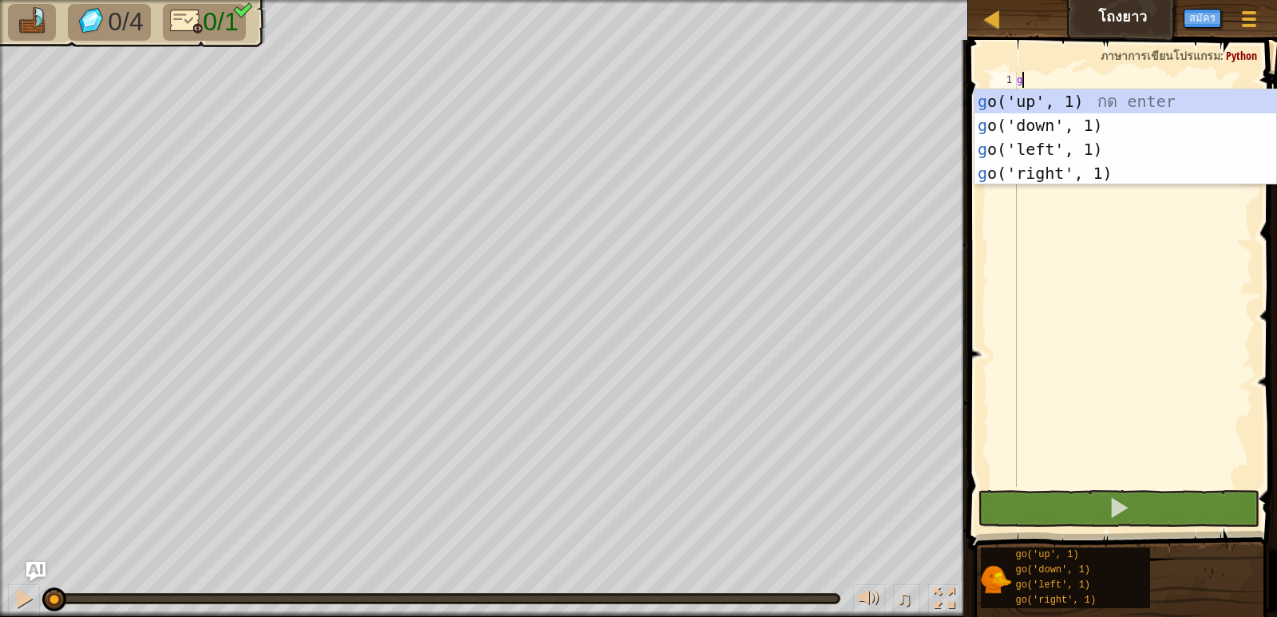
scroll to position [7, 0]
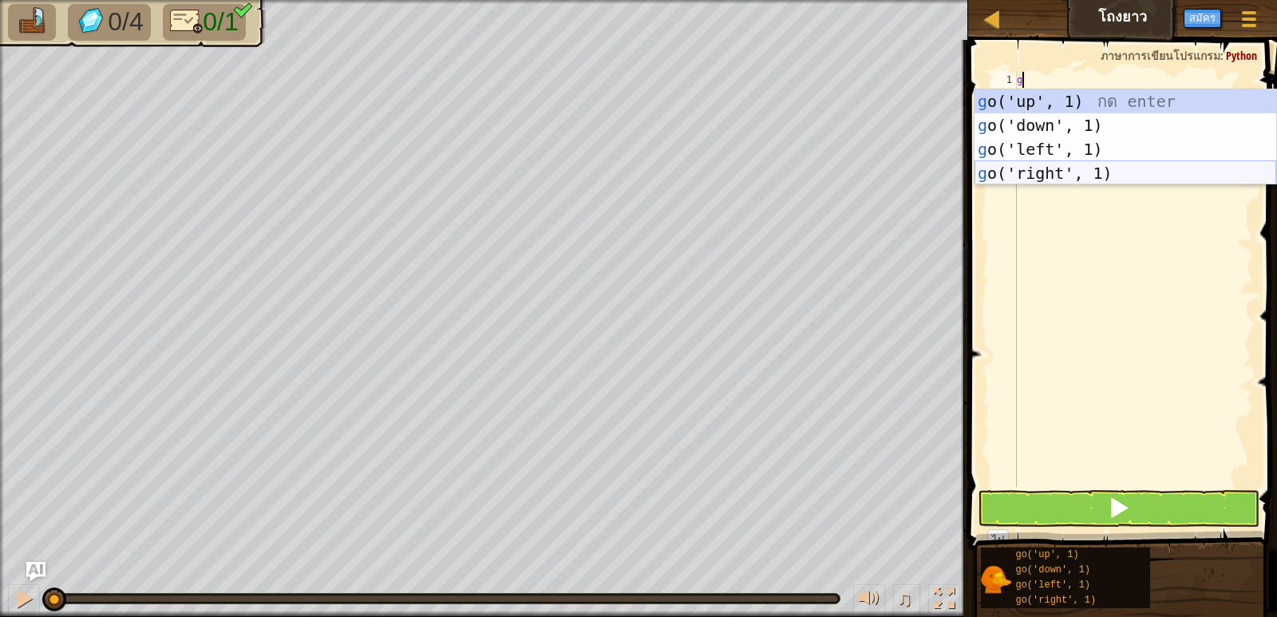
click at [1096, 168] on div "g o('up', 1) กด enter g o('down', 1) กด enter g o('left', 1) กด enter g o('righ…" at bounding box center [1126, 161] width 302 height 144
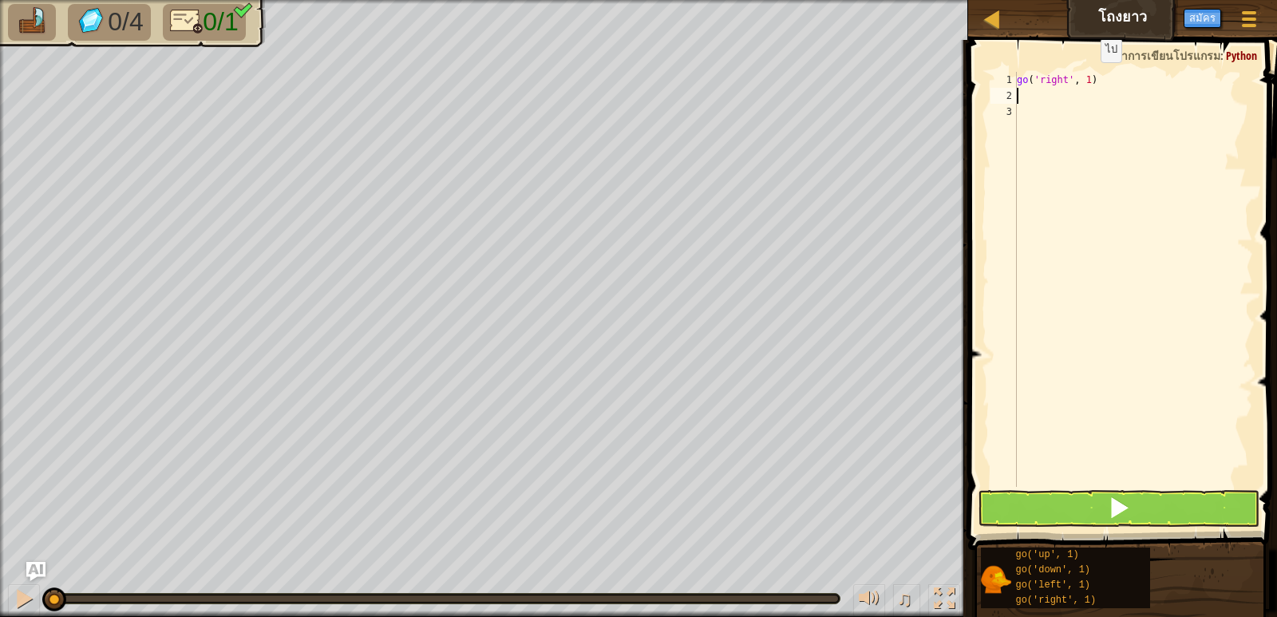
click at [1087, 78] on div "go ( 'right' , 1 )" at bounding box center [1133, 295] width 239 height 447
type textarea "go('right', 5)"
click at [1166, 503] on button at bounding box center [1118, 508] width 281 height 37
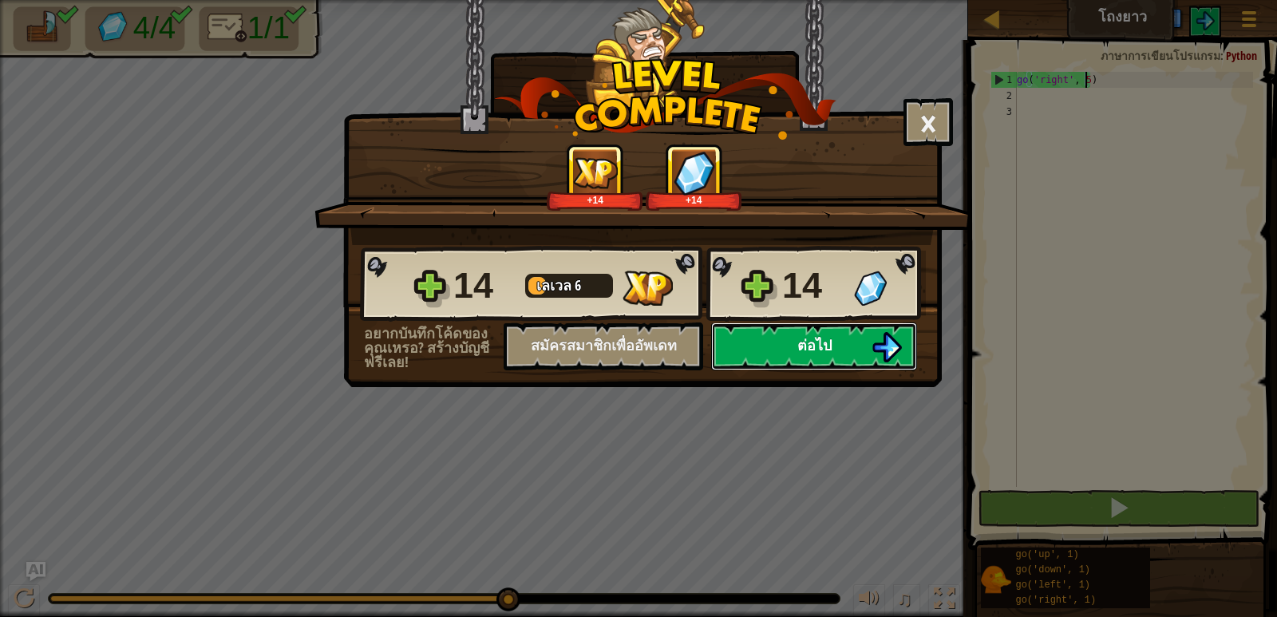
drag, startPoint x: 845, startPoint y: 358, endPoint x: 849, endPoint y: 349, distance: 9.3
click at [849, 349] on button "ต่อไป" at bounding box center [814, 347] width 206 height 48
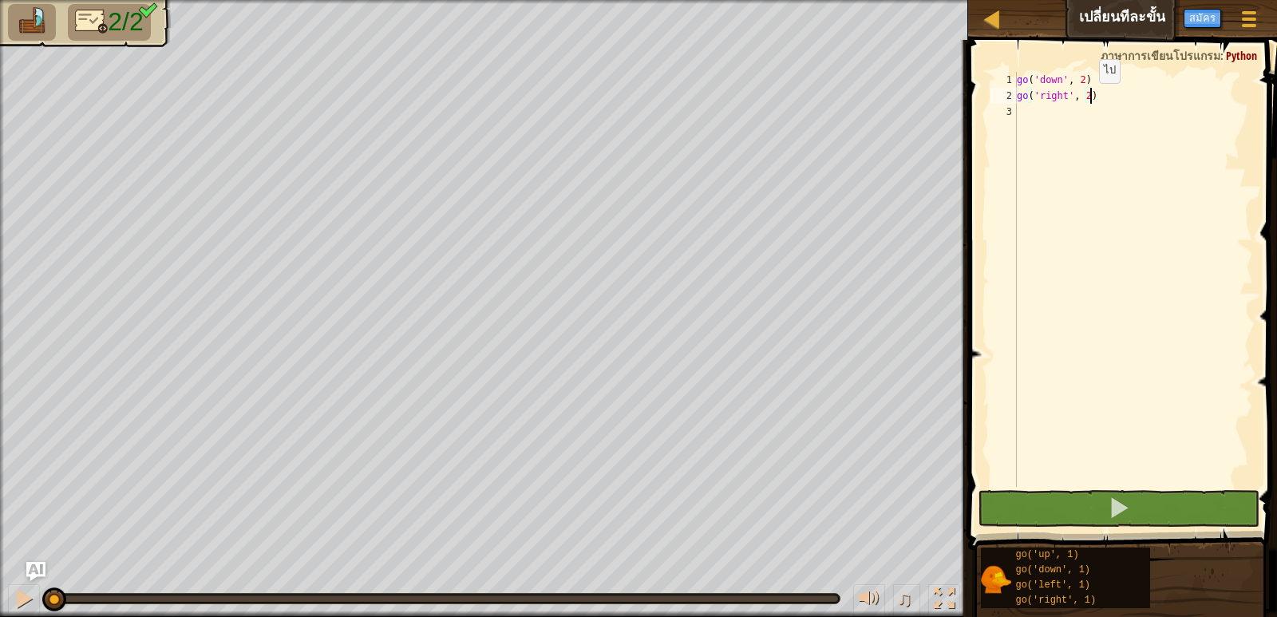
click at [1086, 99] on div "go ( 'down' , 2 ) go ( 'right' , 2 )" at bounding box center [1133, 295] width 239 height 447
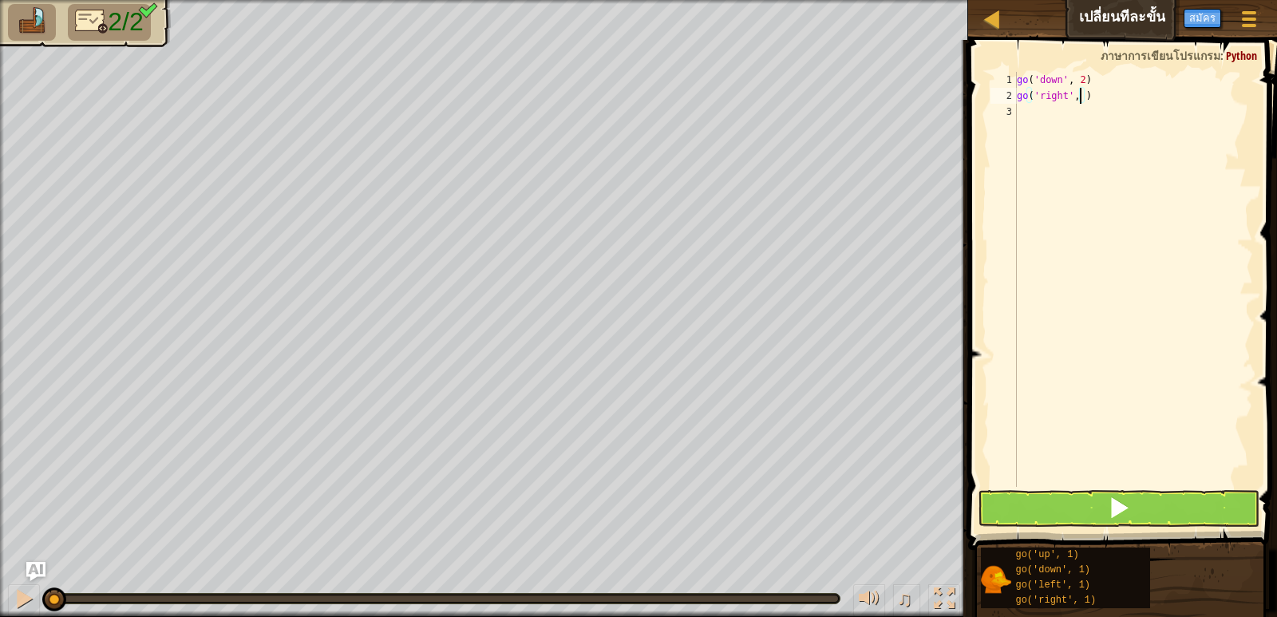
scroll to position [7, 5]
click at [1178, 511] on button at bounding box center [1118, 508] width 281 height 37
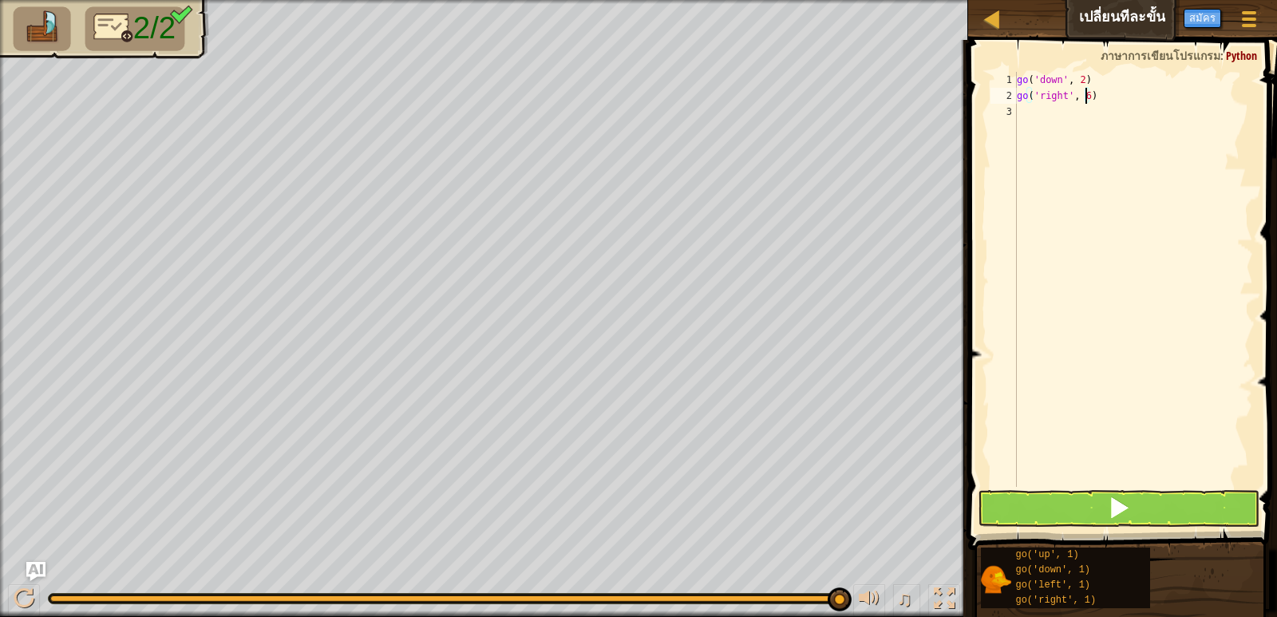
type textarea "go('right', 6)"
click at [1161, 513] on button at bounding box center [1118, 508] width 281 height 37
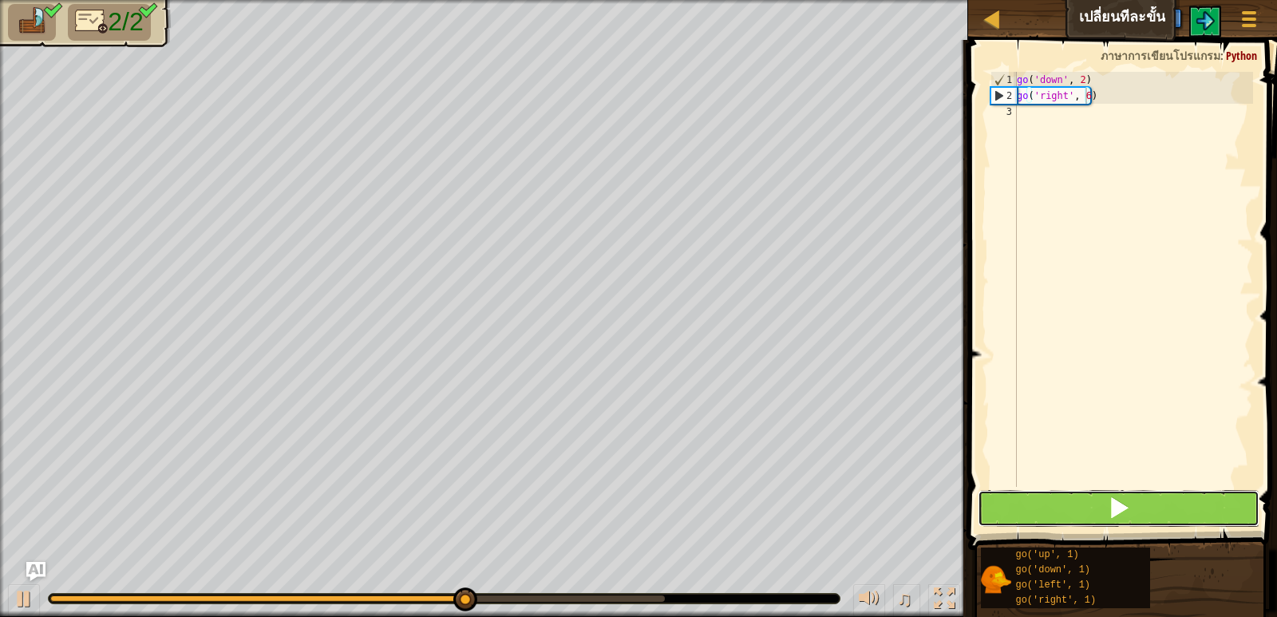
click at [1161, 513] on button at bounding box center [1118, 508] width 281 height 37
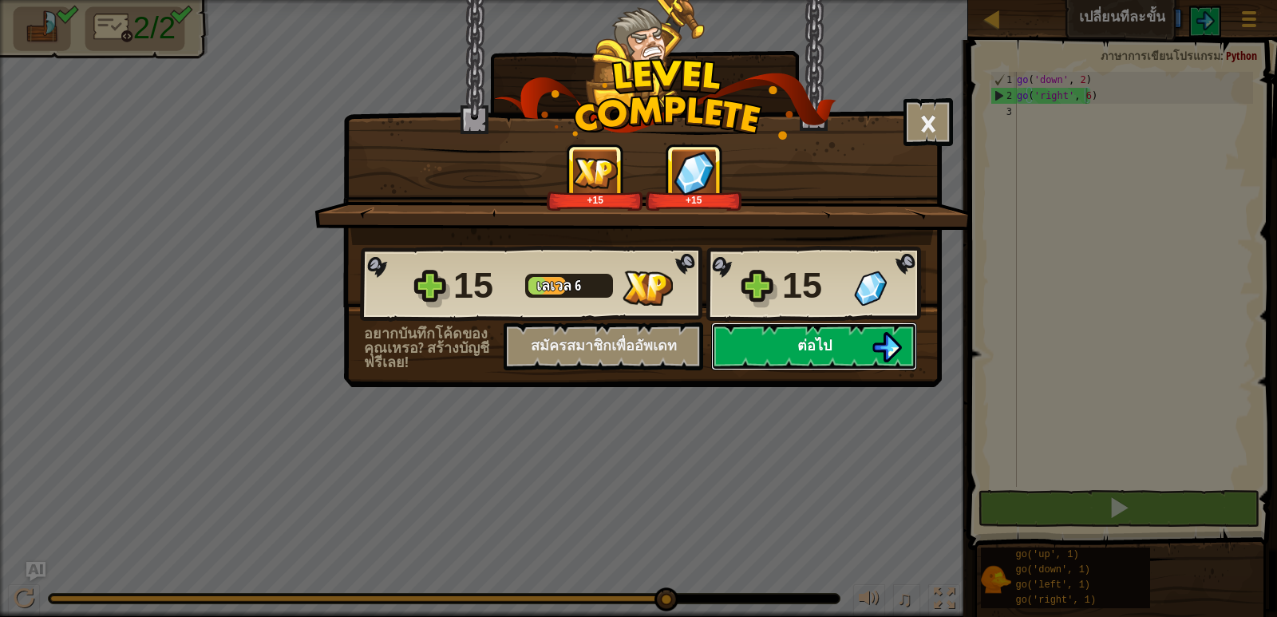
click at [834, 350] on button "ต่อไป" at bounding box center [814, 347] width 206 height 48
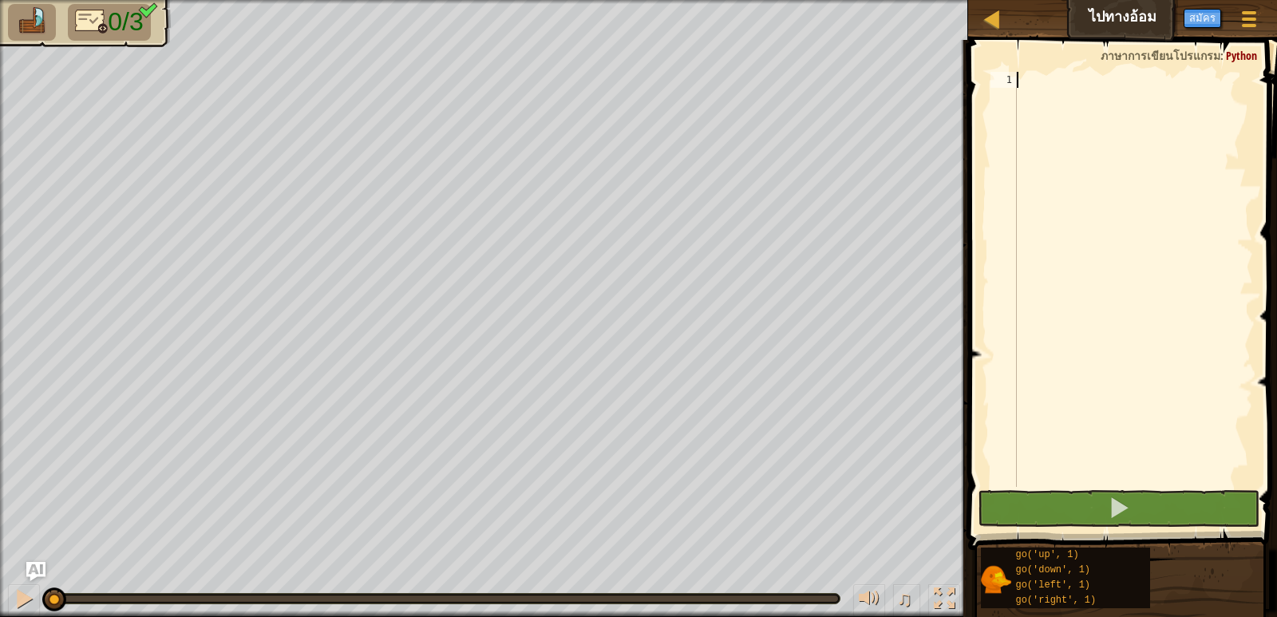
type textarea "g"
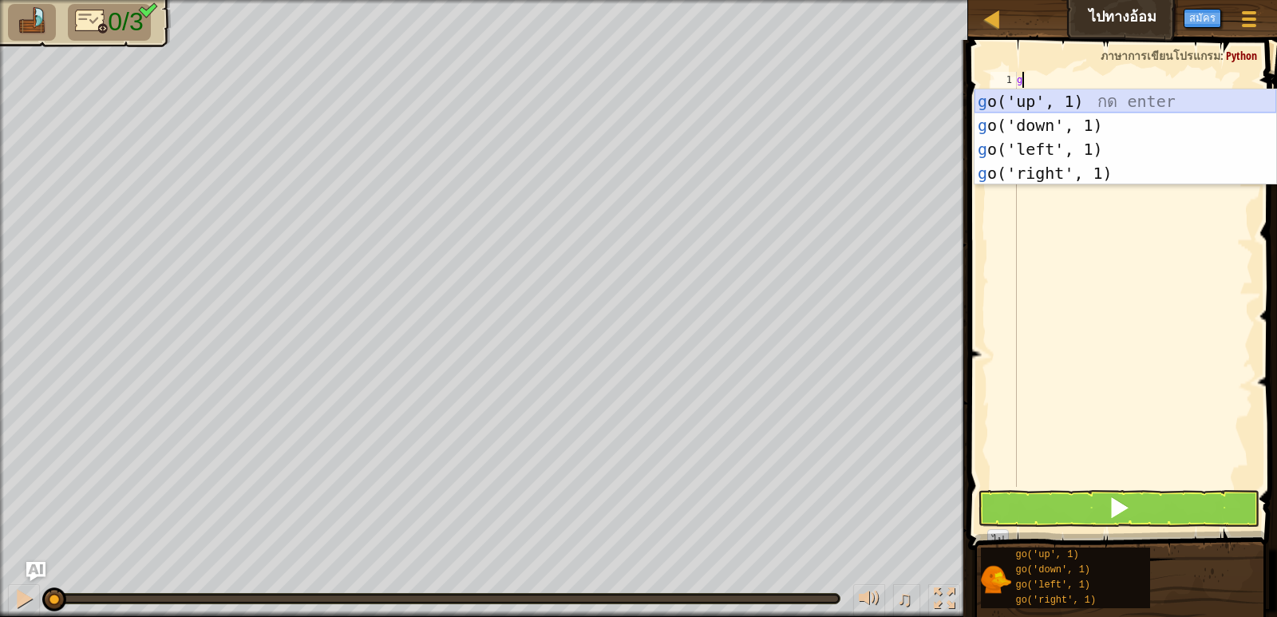
click at [1133, 109] on div "g o('up', 1) กด enter g o('down', 1) กด enter g o('left', 1) กด enter g o('righ…" at bounding box center [1126, 161] width 302 height 144
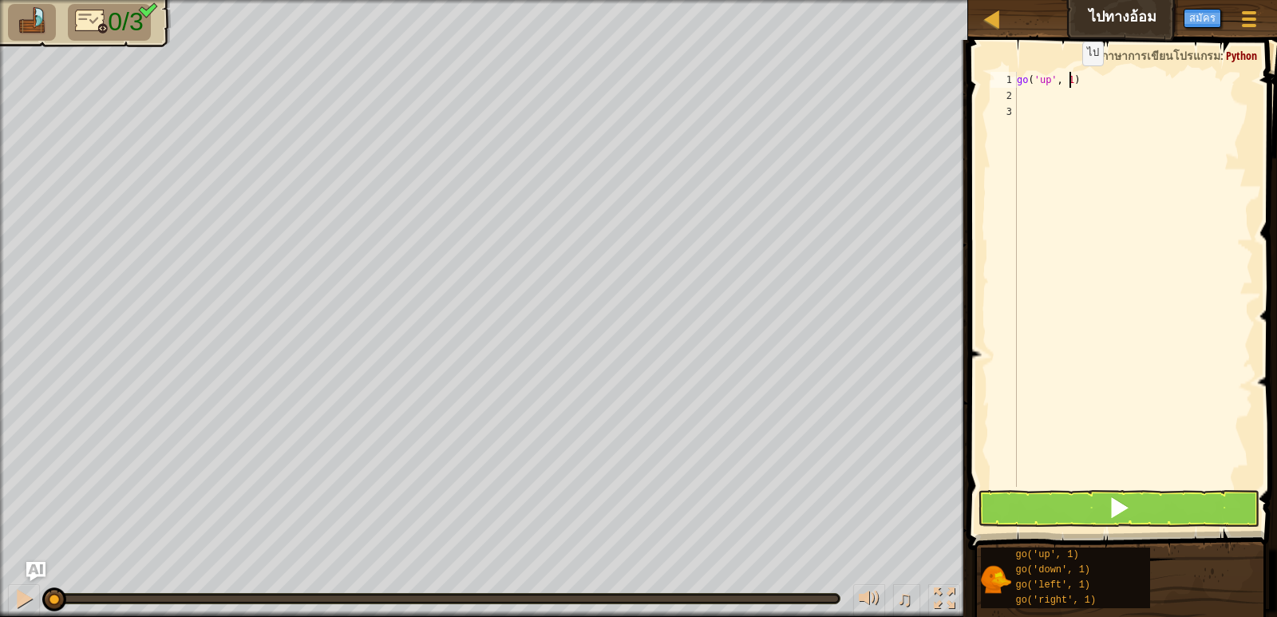
click at [1069, 81] on div "go ( 'up' , 1 )" at bounding box center [1133, 295] width 239 height 447
type textarea "go('up', 2)"
click at [1106, 83] on div "go ( 'up' , 2 )" at bounding box center [1133, 295] width 239 height 447
click at [1110, 105] on div "go ( 'up' , 2 )" at bounding box center [1133, 295] width 239 height 447
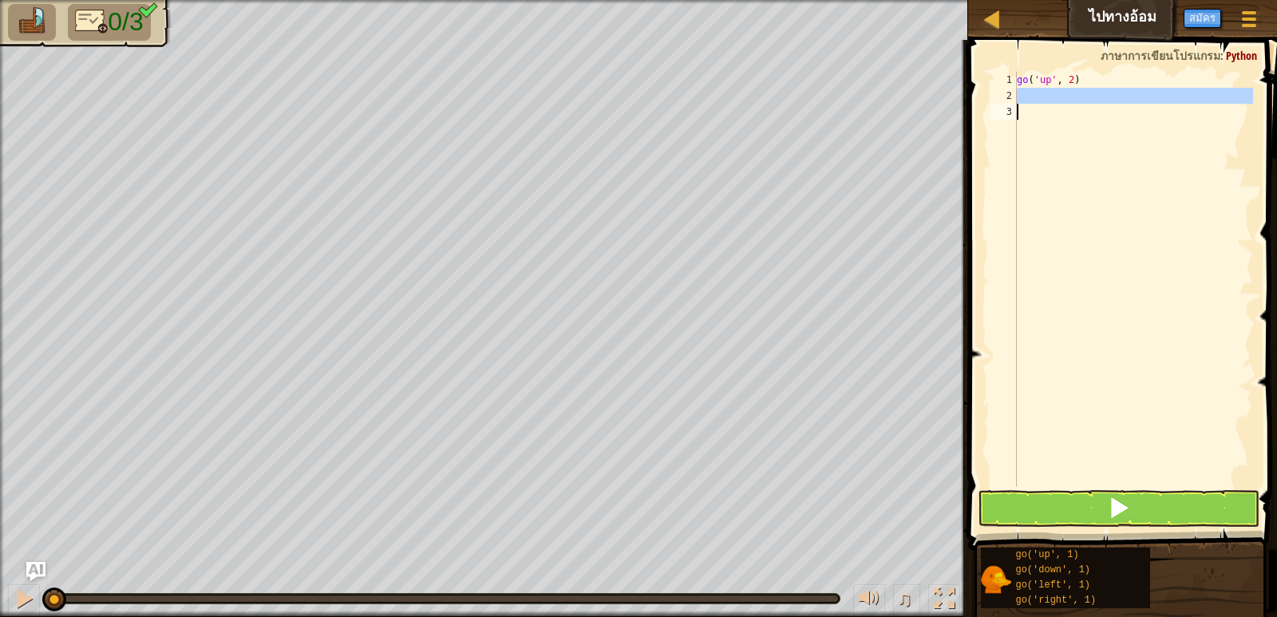
scroll to position [7, 0]
click at [1179, 91] on div "go ( 'up' , 2 )" at bounding box center [1133, 279] width 239 height 415
type textarea "g"
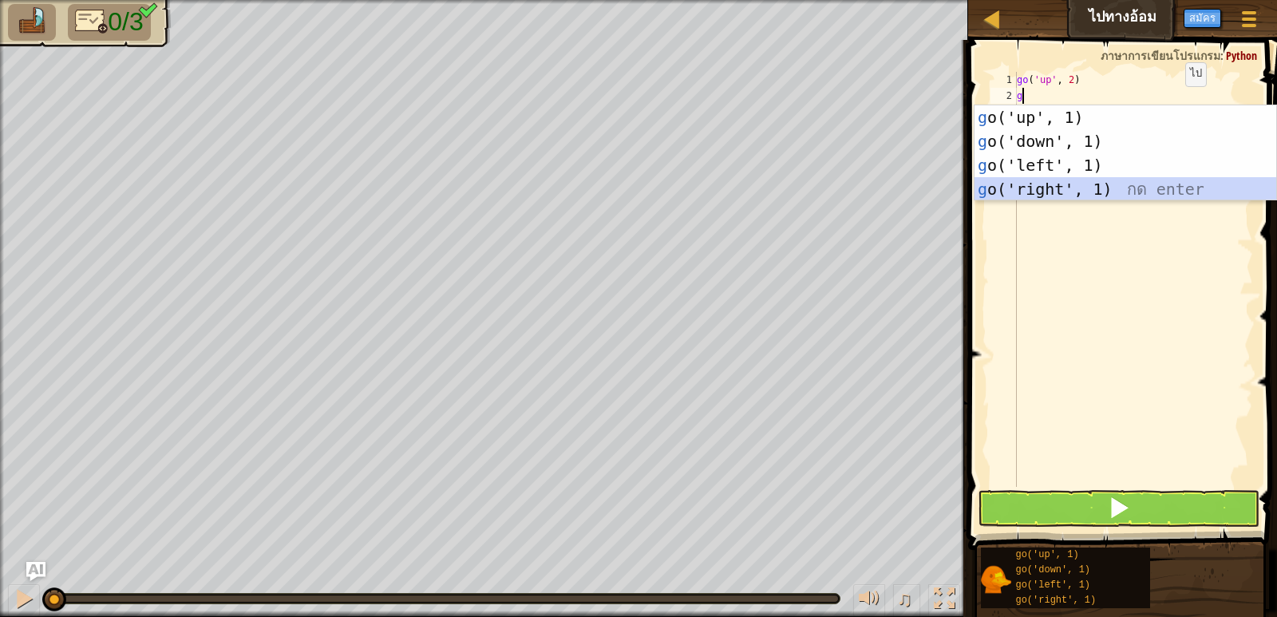
click at [1111, 182] on div "g o('up', 1) กด enter g o('down', 1) กด enter g o('left', 1) กด enter g o('righ…" at bounding box center [1126, 177] width 302 height 144
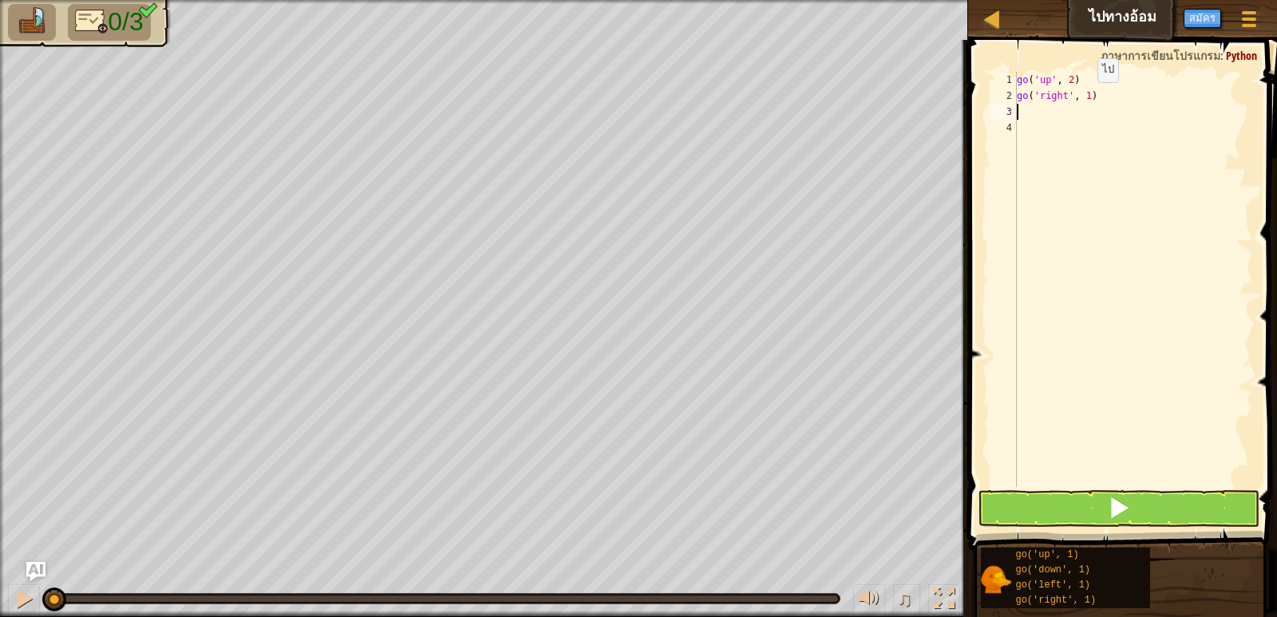
click at [1084, 98] on div "go ( 'up' , 2 ) go ( 'right' , 1 )" at bounding box center [1133, 295] width 239 height 447
type textarea "go('right', 3)"
click at [1044, 112] on div "go ( 'up' , 2 ) go ( 'right' , 3 )" at bounding box center [1133, 295] width 239 height 447
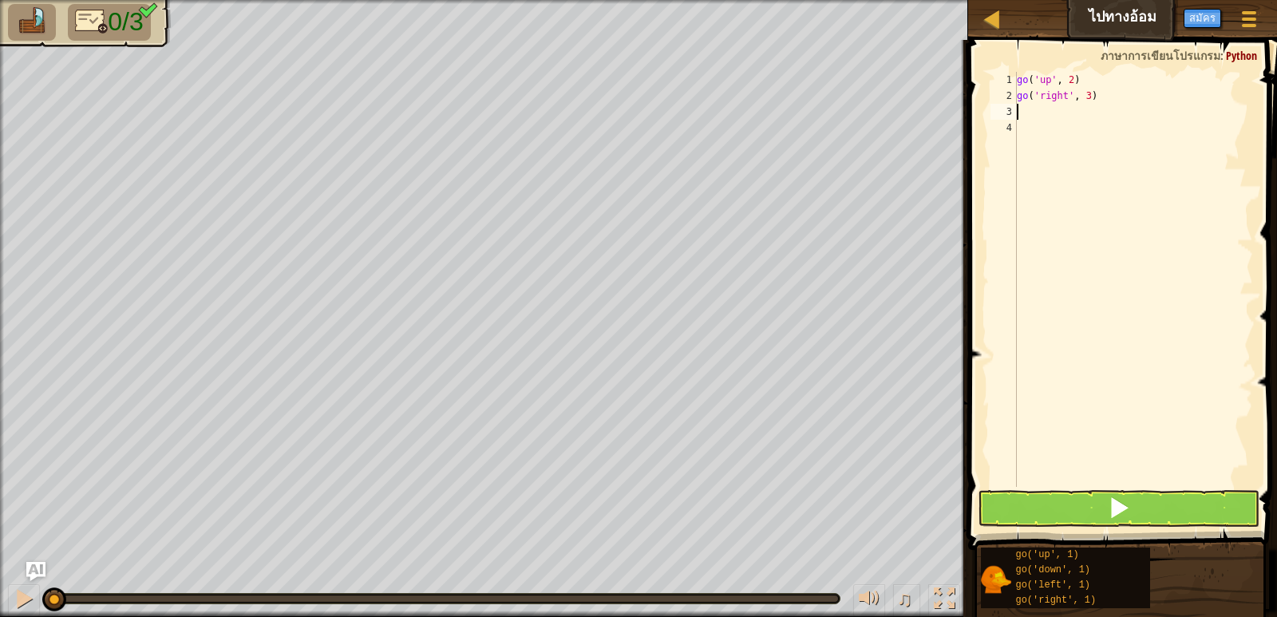
type textarea "g"
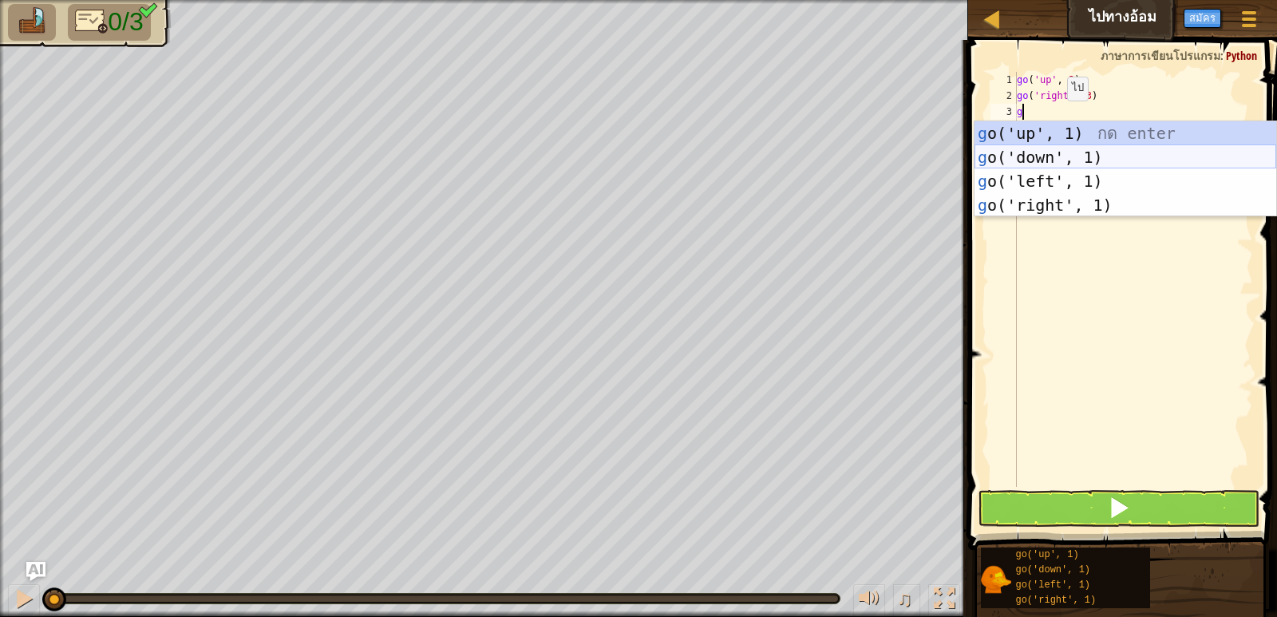
click at [1116, 149] on div "g o('up', 1) กด enter g o('down', 1) กด enter g o('left', 1) กด enter g o('righ…" at bounding box center [1126, 193] width 302 height 144
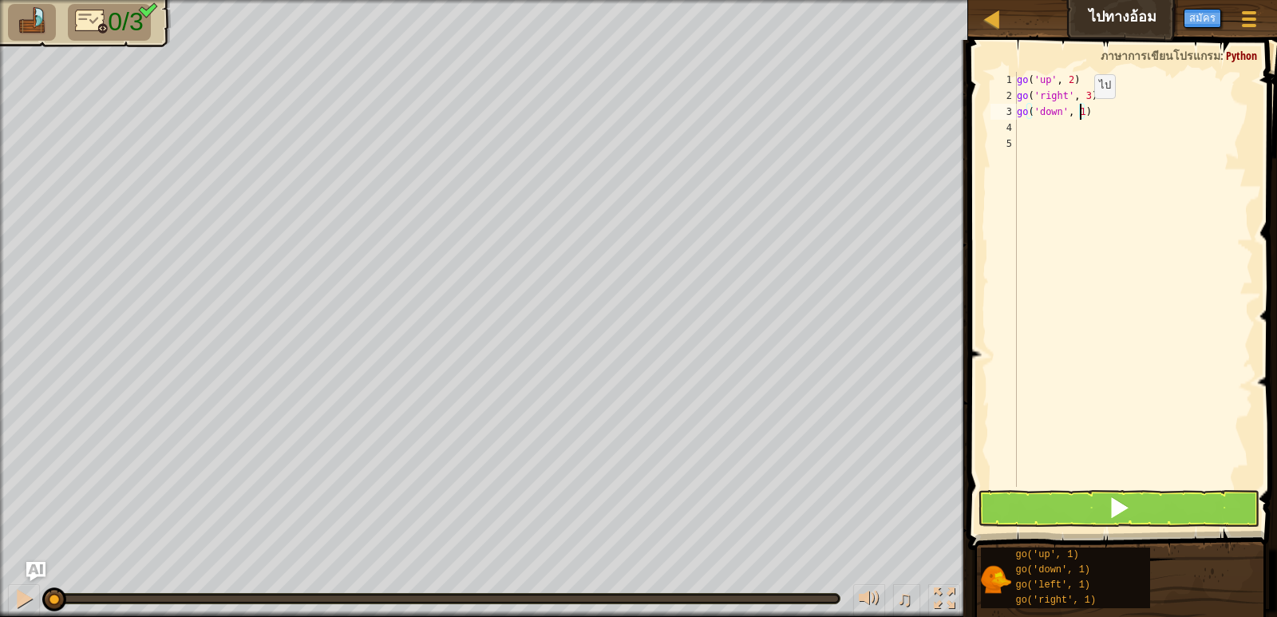
click at [1081, 114] on div "go ( 'up' , 2 ) go ( 'right' , 3 ) go ( 'down' , 1 )" at bounding box center [1133, 295] width 239 height 447
type textarea "go('down', 2)"
click at [1088, 498] on button at bounding box center [1118, 508] width 281 height 37
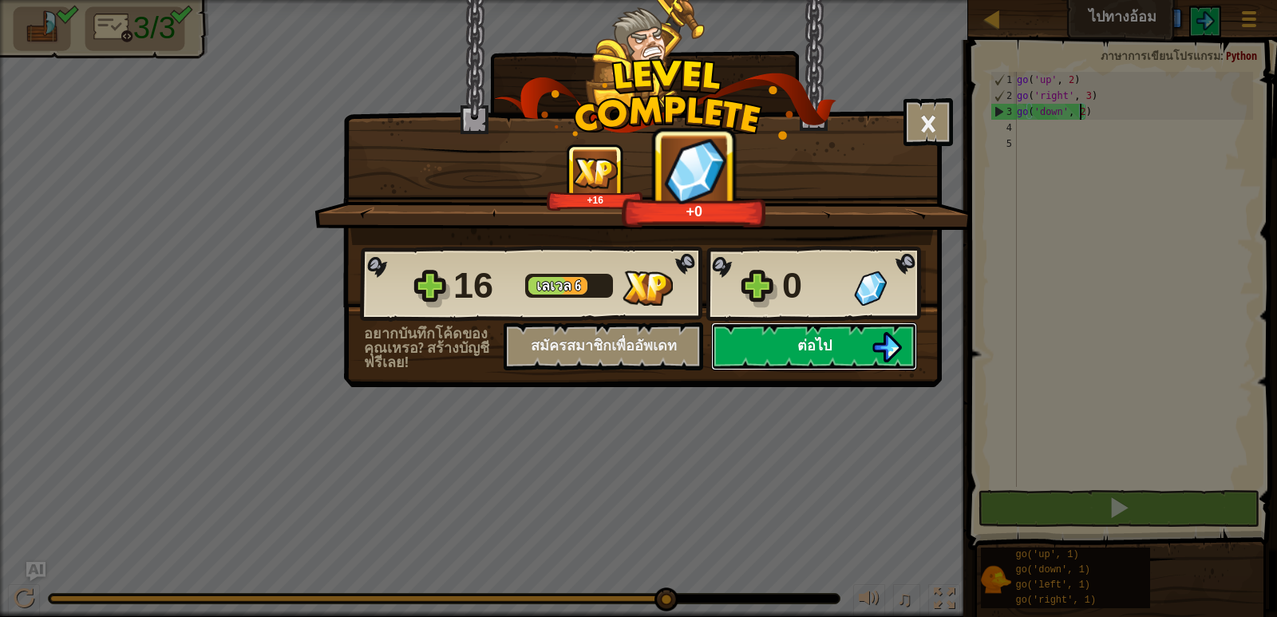
click at [865, 352] on button "ต่อไป" at bounding box center [814, 347] width 206 height 48
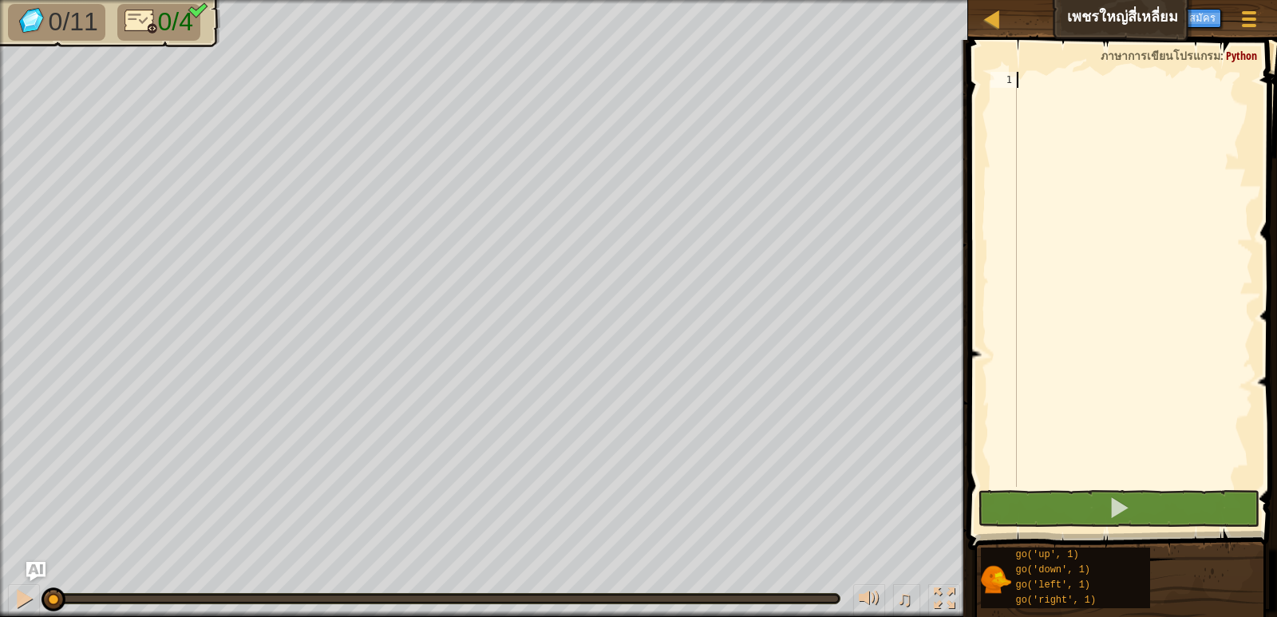
type textarea "g"
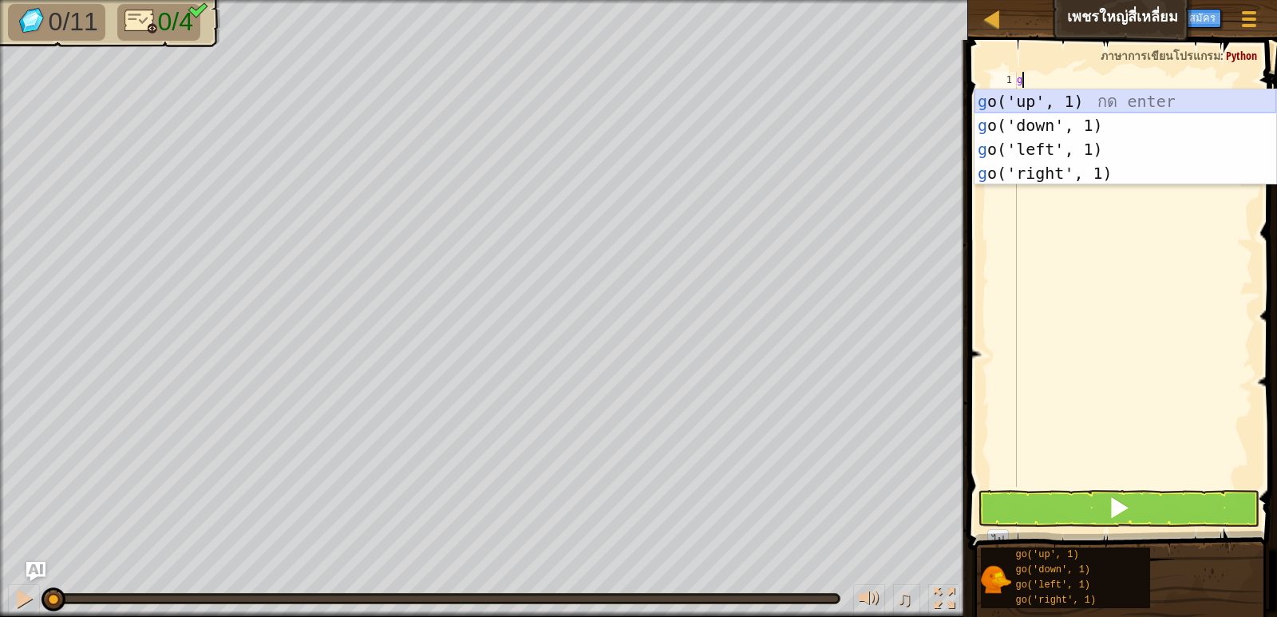
click at [1047, 97] on div "g o('up', 1) กด enter g o('down', 1) กด enter g o('left', 1) กด enter g o('righ…" at bounding box center [1126, 161] width 302 height 144
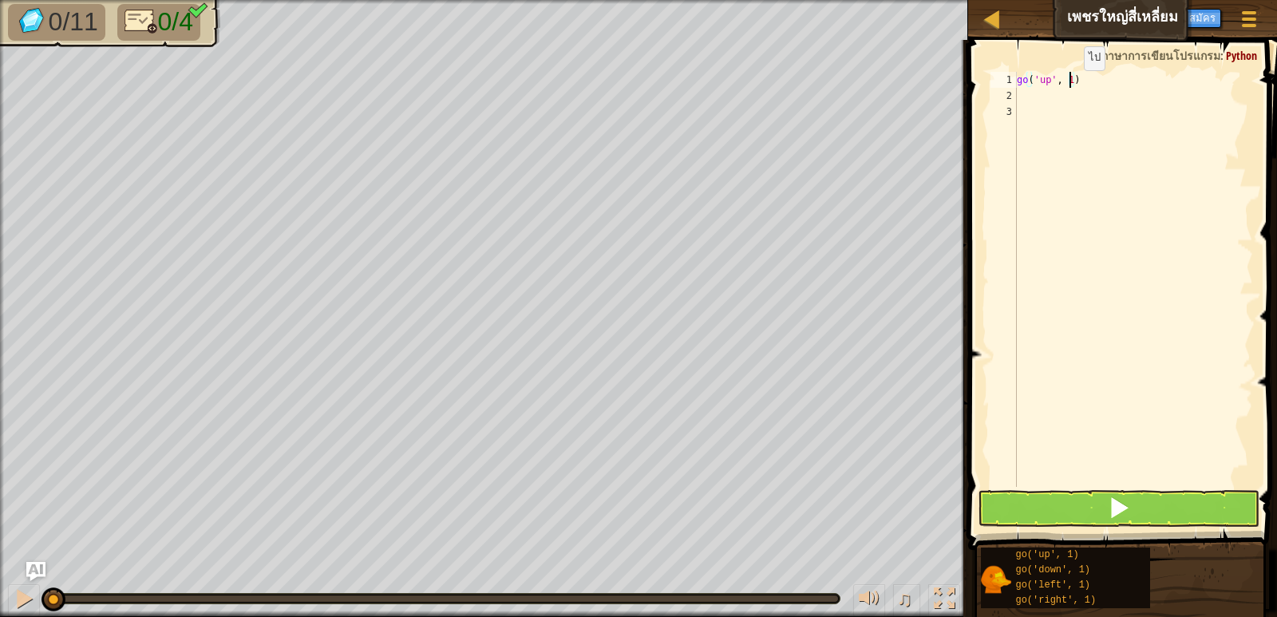
click at [1071, 86] on div "go ( 'up' , 1 )" at bounding box center [1133, 295] width 239 height 447
type textarea "go('up', 3)"
click at [1025, 97] on div "go ( 'up' , 3 )" at bounding box center [1133, 295] width 239 height 447
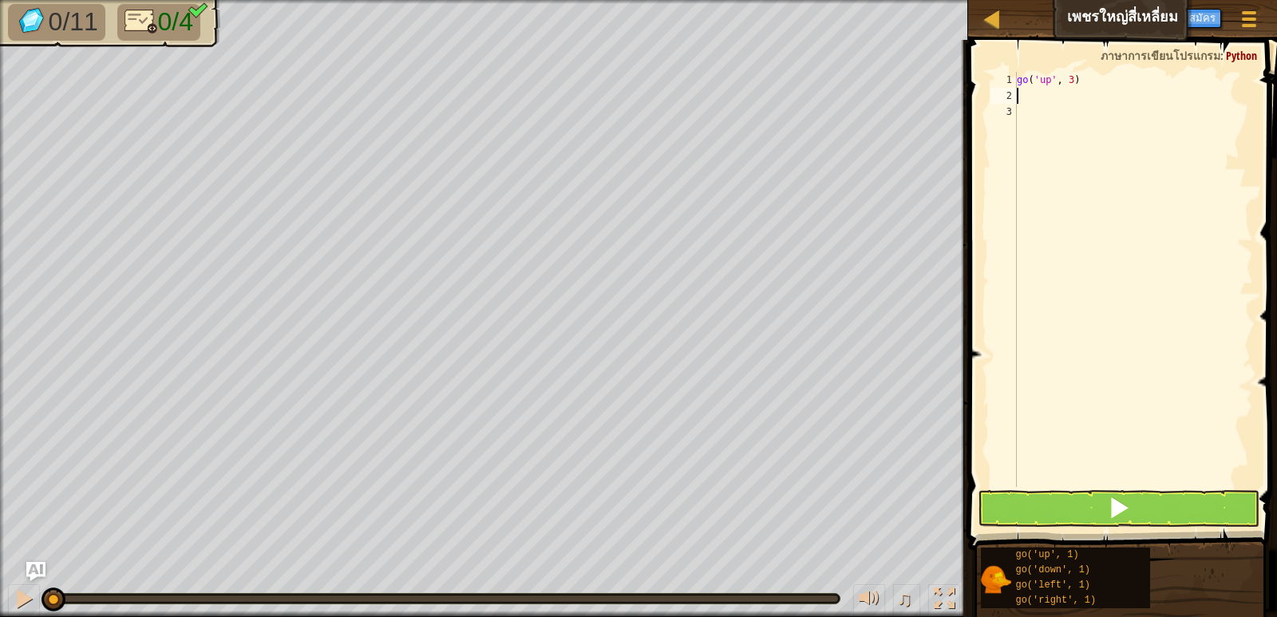
type textarea "g"
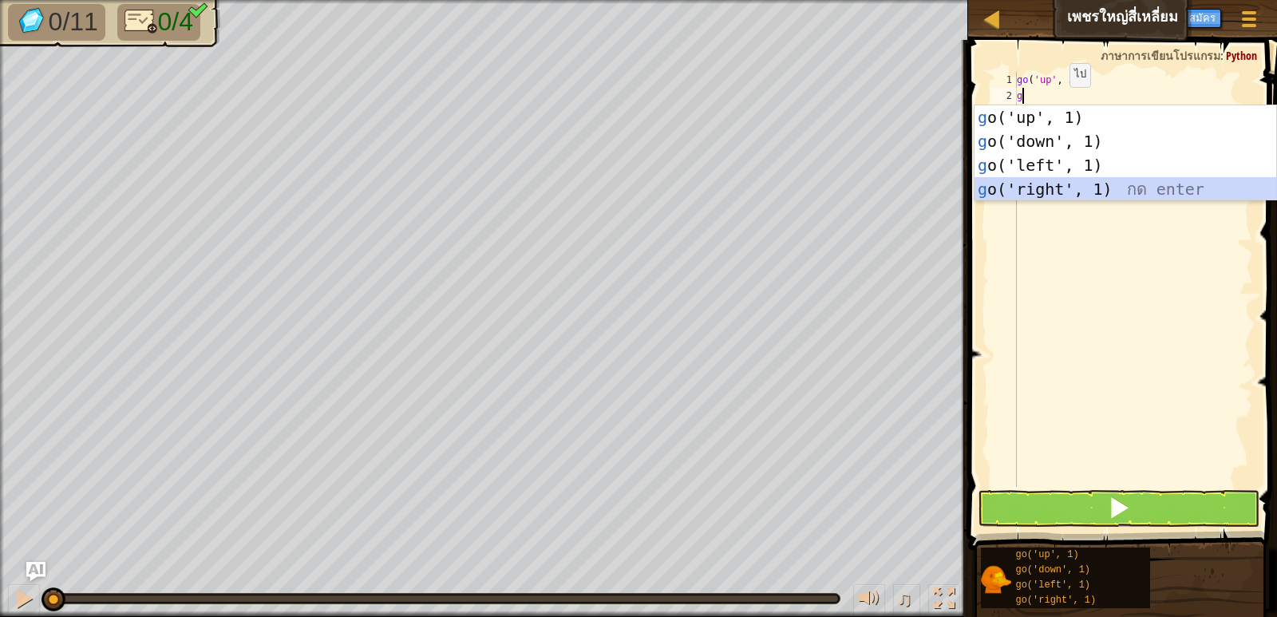
click at [1092, 196] on div "g o('up', 1) กด enter g o('down', 1) กด enter g o('left', 1) กด enter g o('righ…" at bounding box center [1126, 177] width 302 height 144
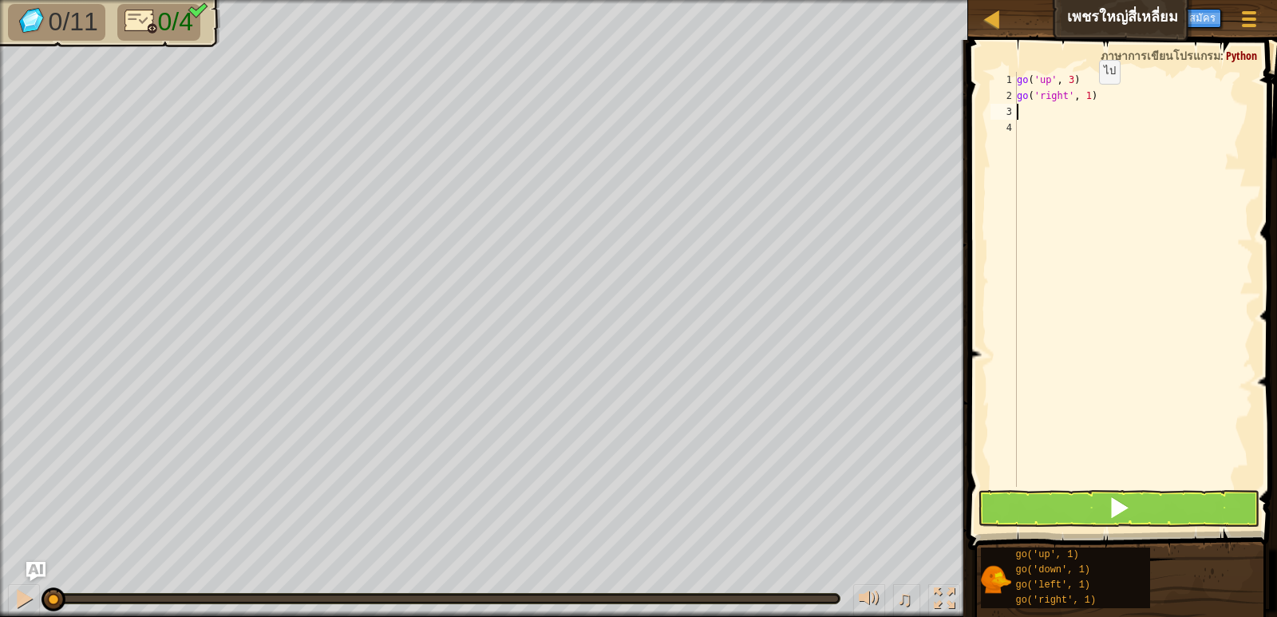
click at [1086, 100] on div "go ( 'up' , 3 ) go ( 'right' , 1 )" at bounding box center [1133, 295] width 239 height 447
type textarea "go('right', 3)"
click at [1124, 106] on div "go ( 'up' , 3 ) go ( 'right' , 3 )" at bounding box center [1133, 295] width 239 height 447
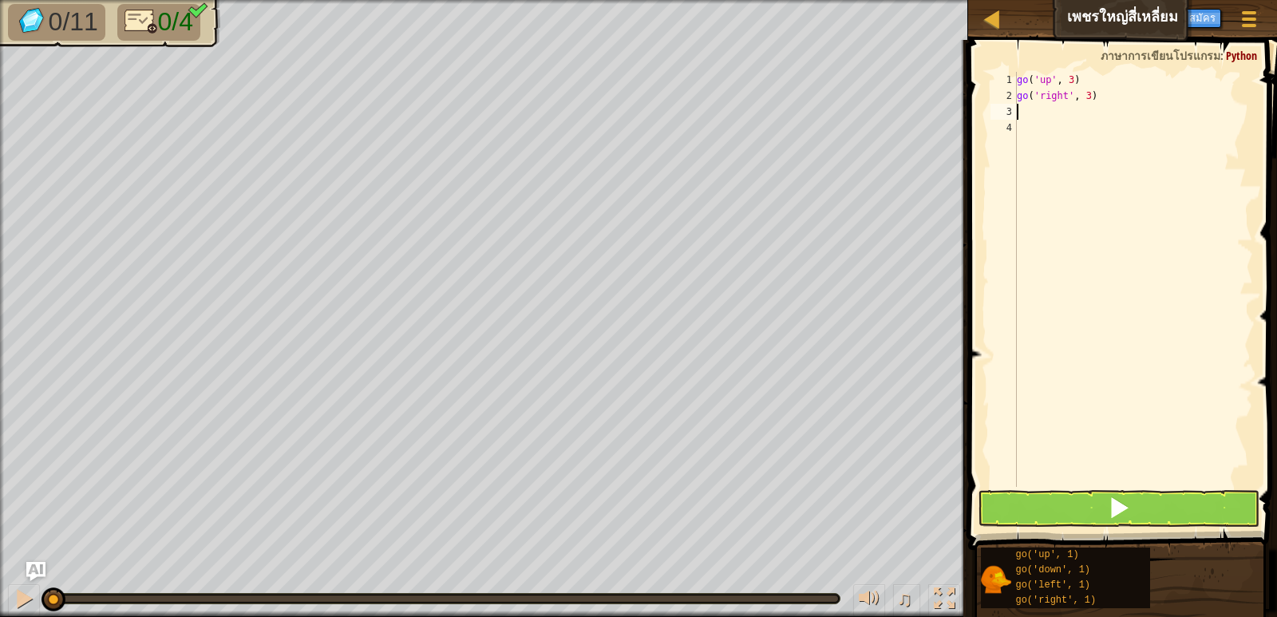
type textarea "g"
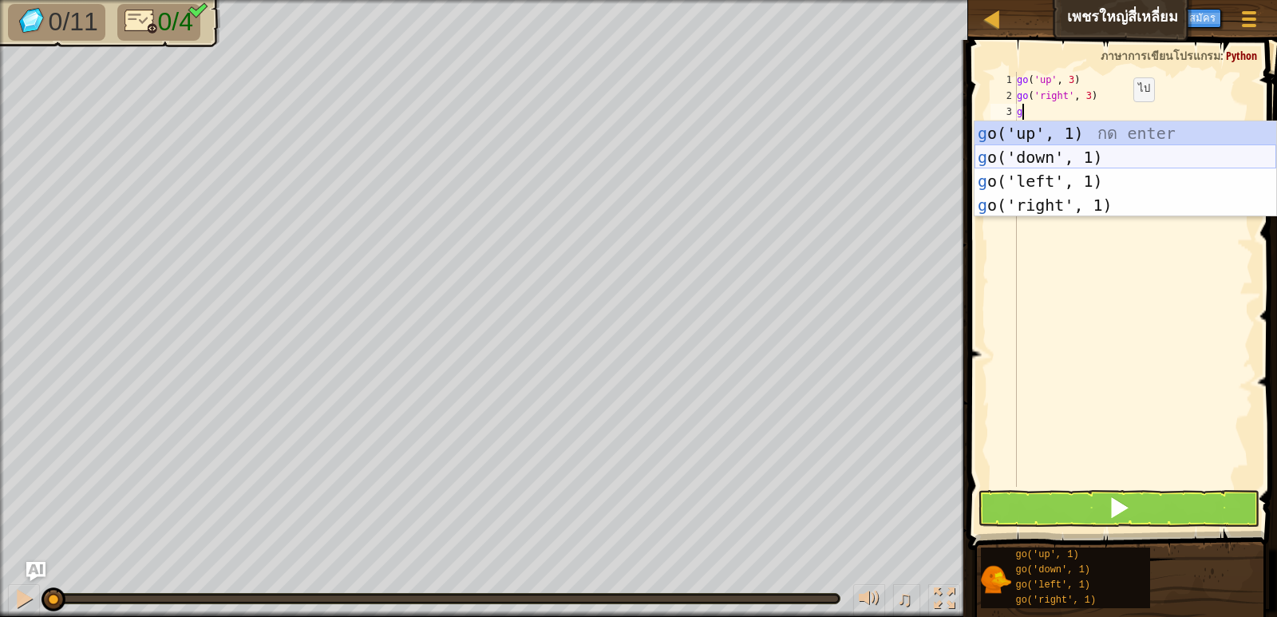
click at [1067, 153] on div "g o('up', 1) กด enter g o('down', 1) กด enter g o('left', 1) กด enter g o('righ…" at bounding box center [1126, 193] width 302 height 144
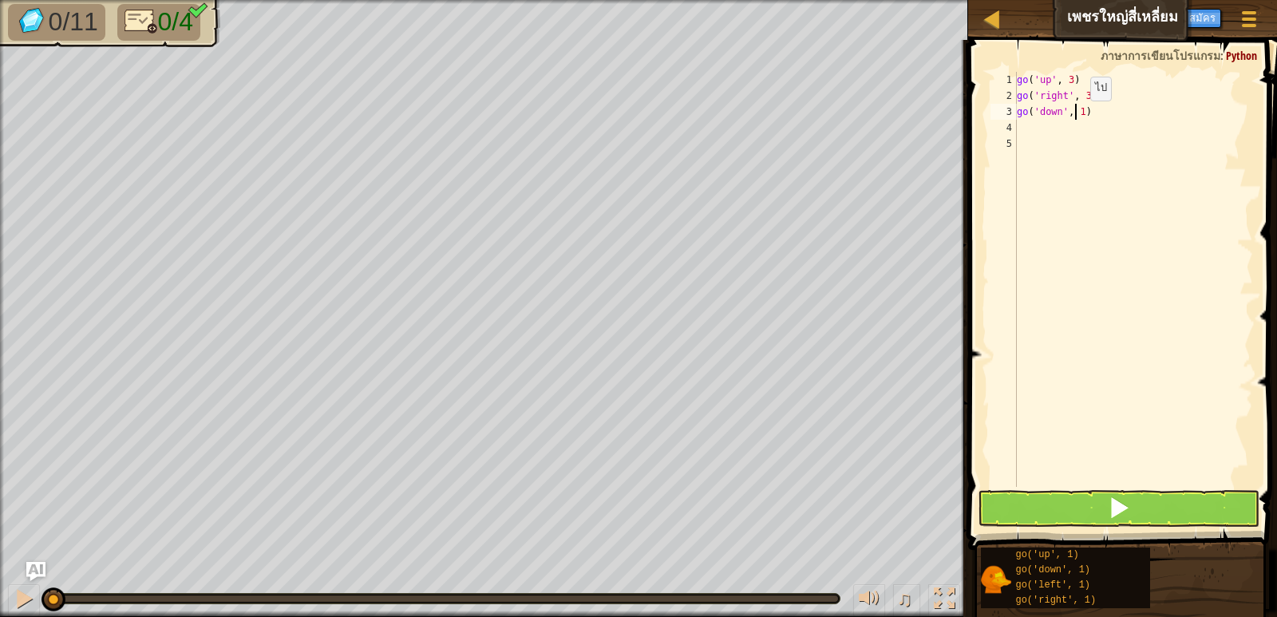
click at [1077, 117] on div "go ( 'up' , 3 ) go ( 'right' , 3 ) go ( 'down' , 1 )" at bounding box center [1133, 295] width 239 height 447
click at [1084, 113] on div "go ( 'up' , 3 ) go ( 'right' , 3 ) go ( 'down' , 1 )" at bounding box center [1133, 295] width 239 height 447
click at [1078, 113] on div "go ( 'up' , 3 ) go ( 'right' , 3 ) go ( 'down' , 1 )" at bounding box center [1133, 295] width 239 height 447
type textarea "go('down', 3)"
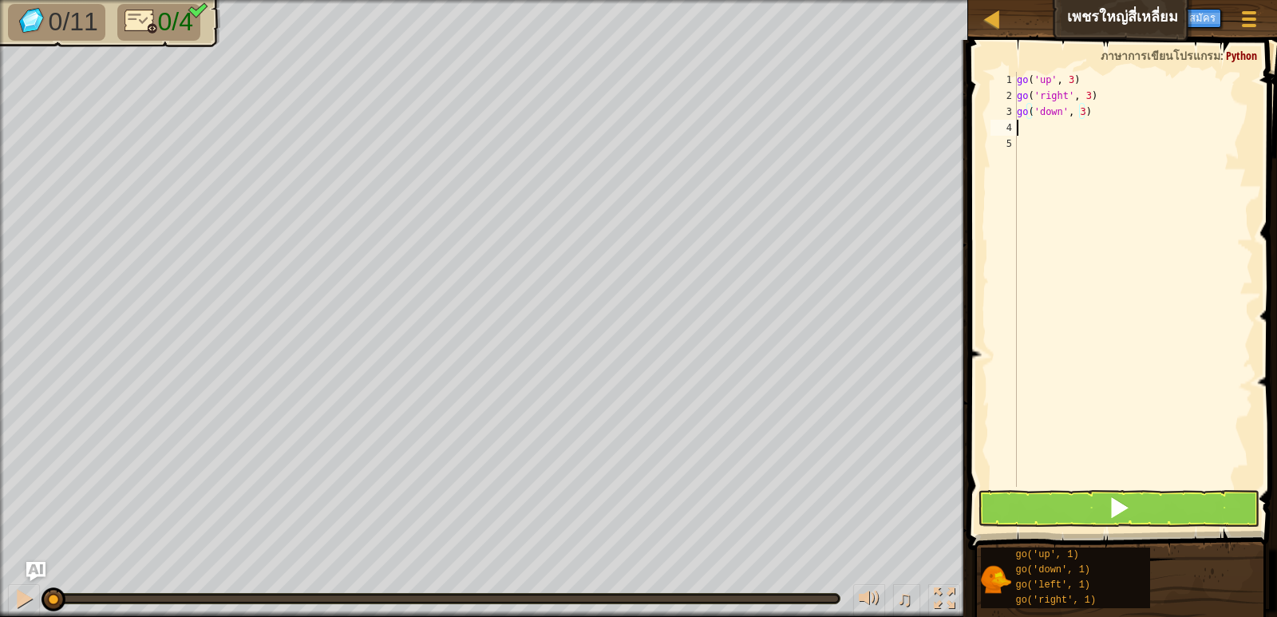
click at [1041, 128] on div "go ( 'up' , 3 ) go ( 'right' , 3 ) go ( 'down' , 3 )" at bounding box center [1133, 295] width 239 height 447
type textarea "g"
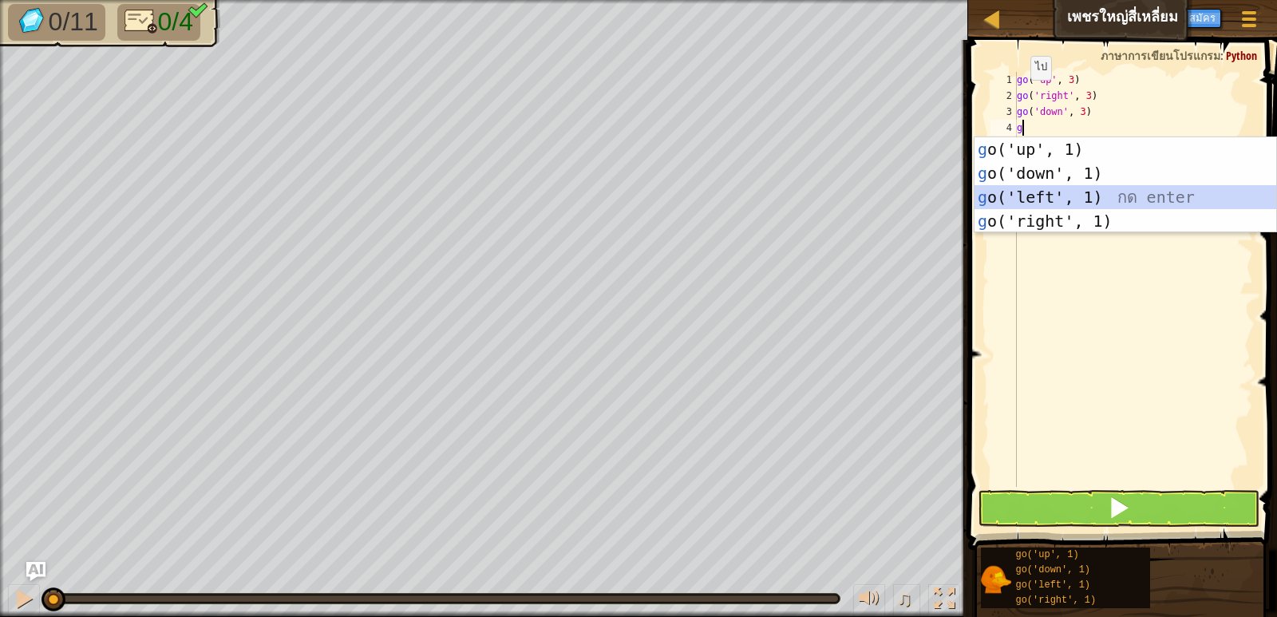
click at [1068, 193] on div "g o('up', 1) กด enter g o('down', 1) กด enter g o('left', 1) กด enter g o('righ…" at bounding box center [1126, 209] width 302 height 144
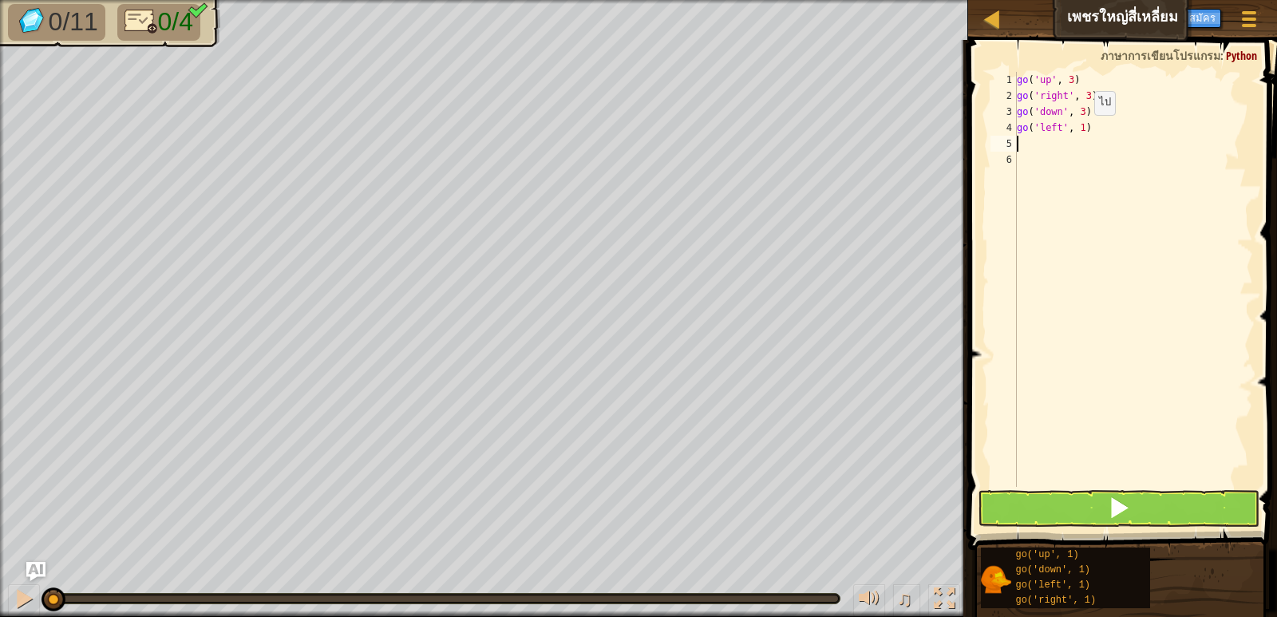
click at [1081, 131] on div "go ( 'up' , 3 ) go ( 'right' , 3 ) go ( 'down' , 3 ) go ( 'left' , 1 )" at bounding box center [1133, 295] width 239 height 447
type textarea "go('left', 2)"
click at [1103, 513] on button at bounding box center [1118, 508] width 281 height 37
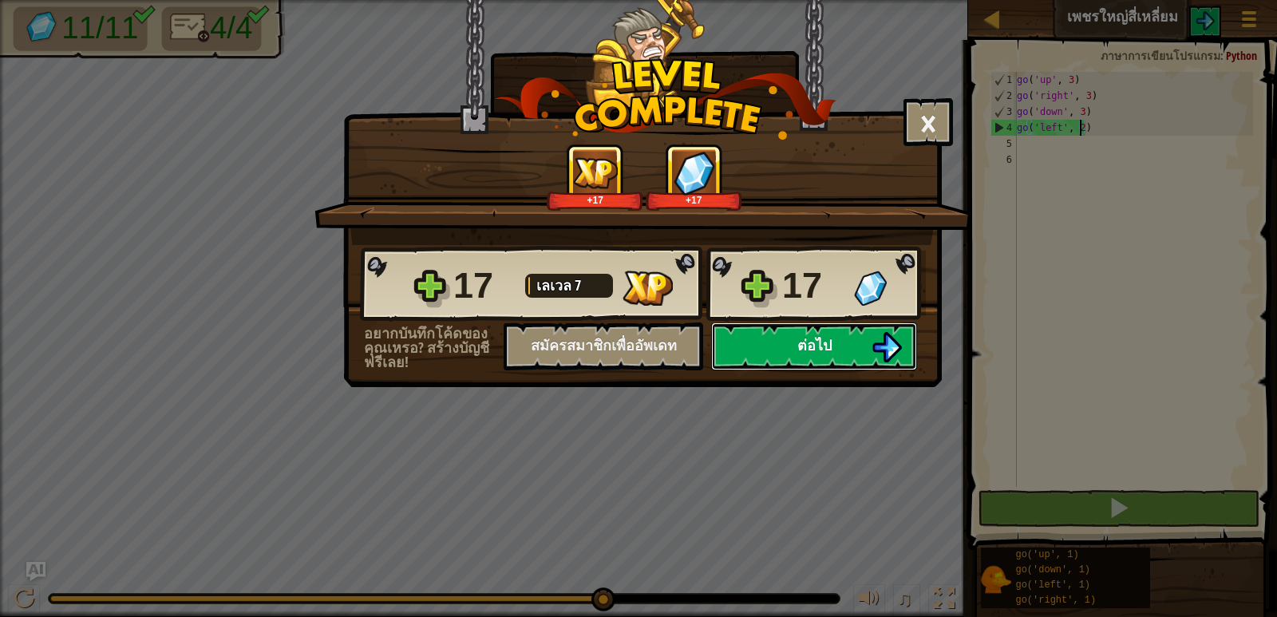
click at [848, 345] on button "ต่อไป" at bounding box center [814, 347] width 206 height 48
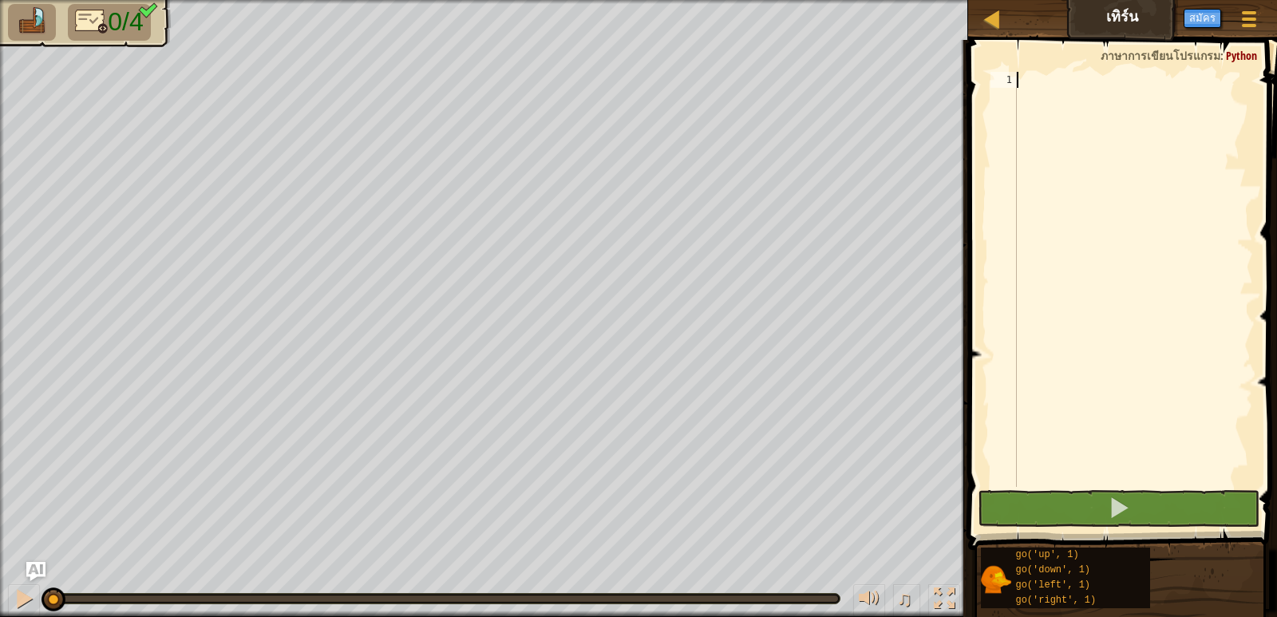
type textarea "g"
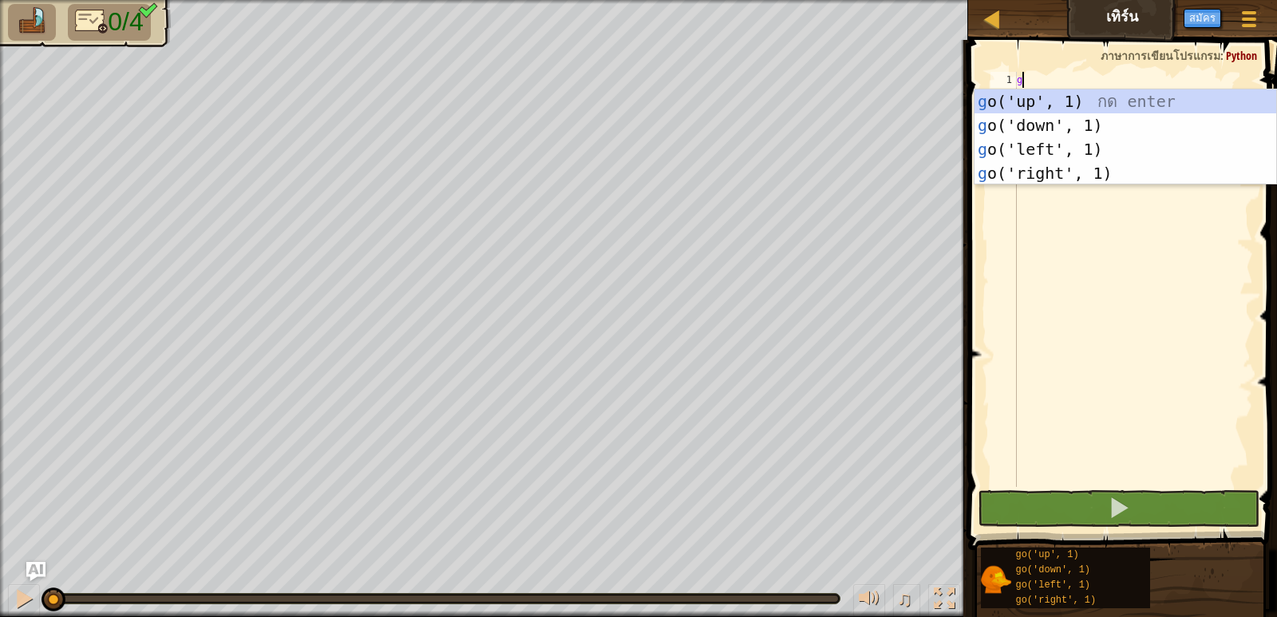
scroll to position [7, 0]
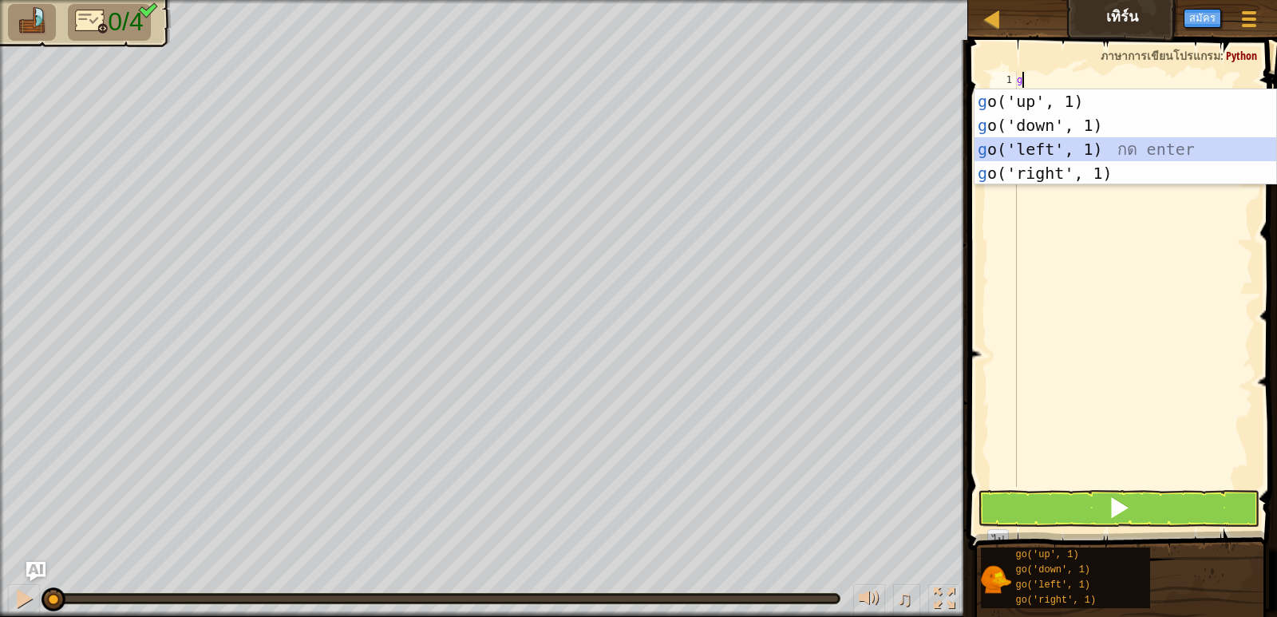
click at [1062, 150] on div "g o('up', 1) กด enter g o('down', 1) กด enter g o('left', 1) กด enter g o('righ…" at bounding box center [1126, 161] width 302 height 144
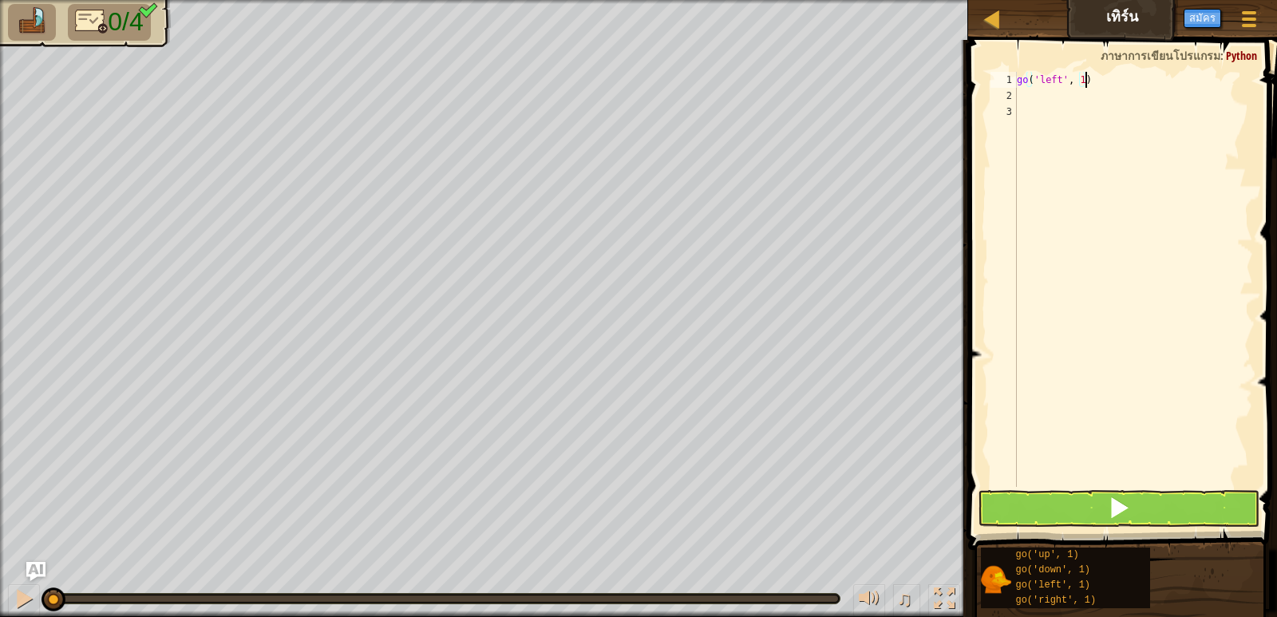
click at [1083, 81] on div "go ( 'left' , 1 )" at bounding box center [1133, 295] width 239 height 447
click at [1075, 84] on div "go ( 'left' , 1 )" at bounding box center [1133, 295] width 239 height 447
click at [1081, 81] on div "go ( 'left' , 1 )" at bounding box center [1133, 295] width 239 height 447
type textarea "go('left', 2)"
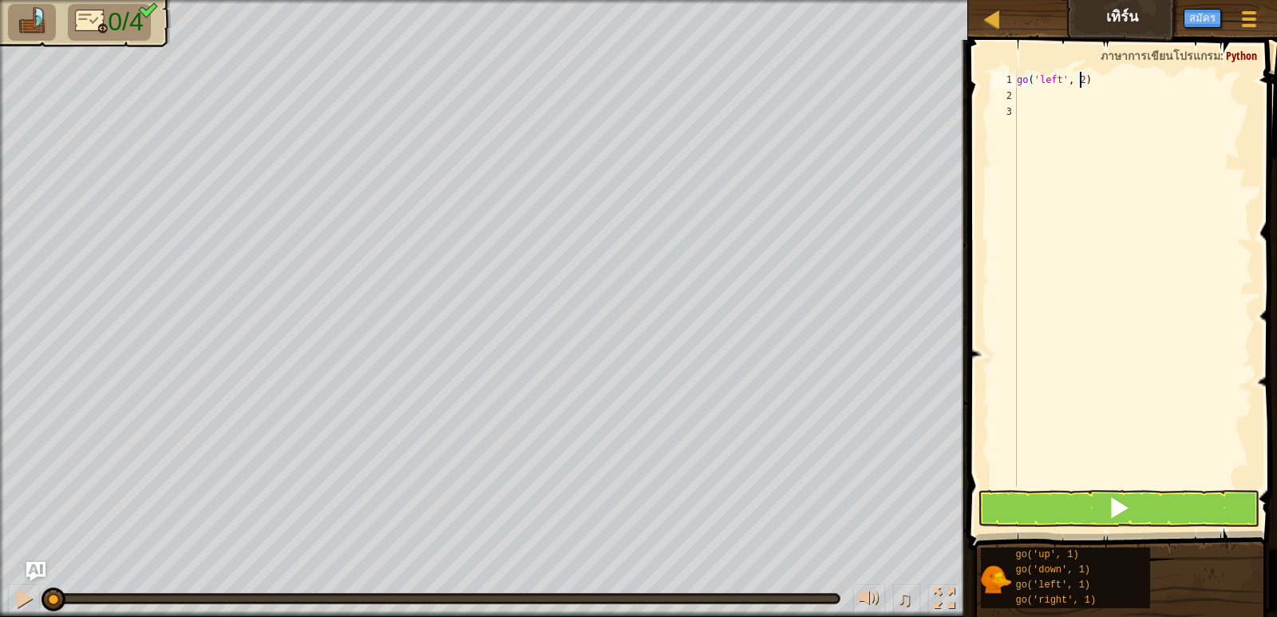
click at [1024, 95] on div "go ( 'left' , 2 )" at bounding box center [1133, 295] width 239 height 447
type textarea "g"
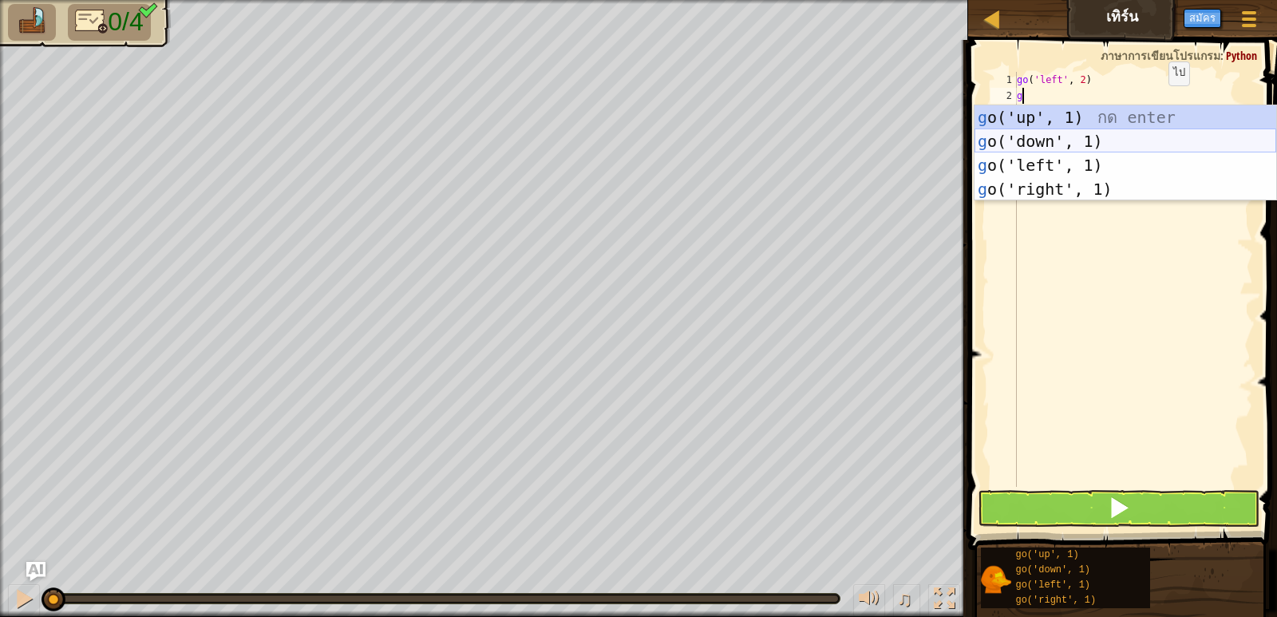
click at [1086, 148] on div "g o('up', 1) กด enter g o('down', 1) กด enter g o('left', 1) กด enter g o('righ…" at bounding box center [1126, 177] width 302 height 144
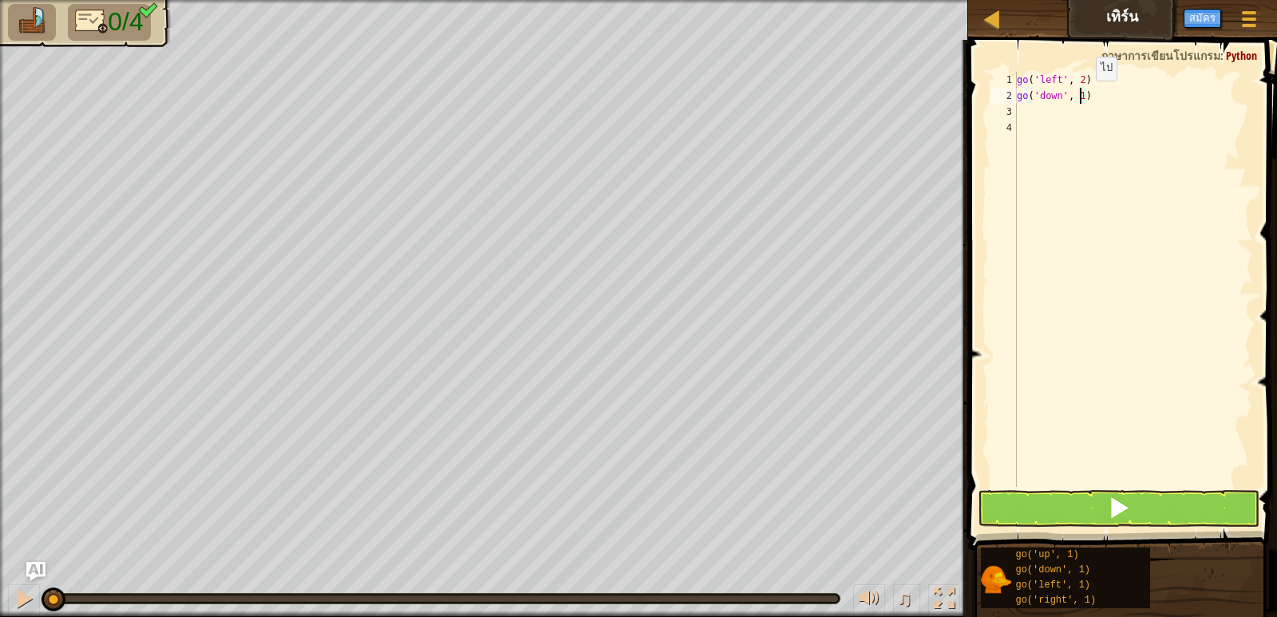
click at [1082, 97] on div "go ( 'left' , 2 ) go ( 'down' , 1 )" at bounding box center [1133, 295] width 239 height 447
type textarea "go('down', 2)"
click at [1037, 127] on div "go ( 'left' , 2 ) go ( 'down' , 2 )" at bounding box center [1133, 295] width 239 height 447
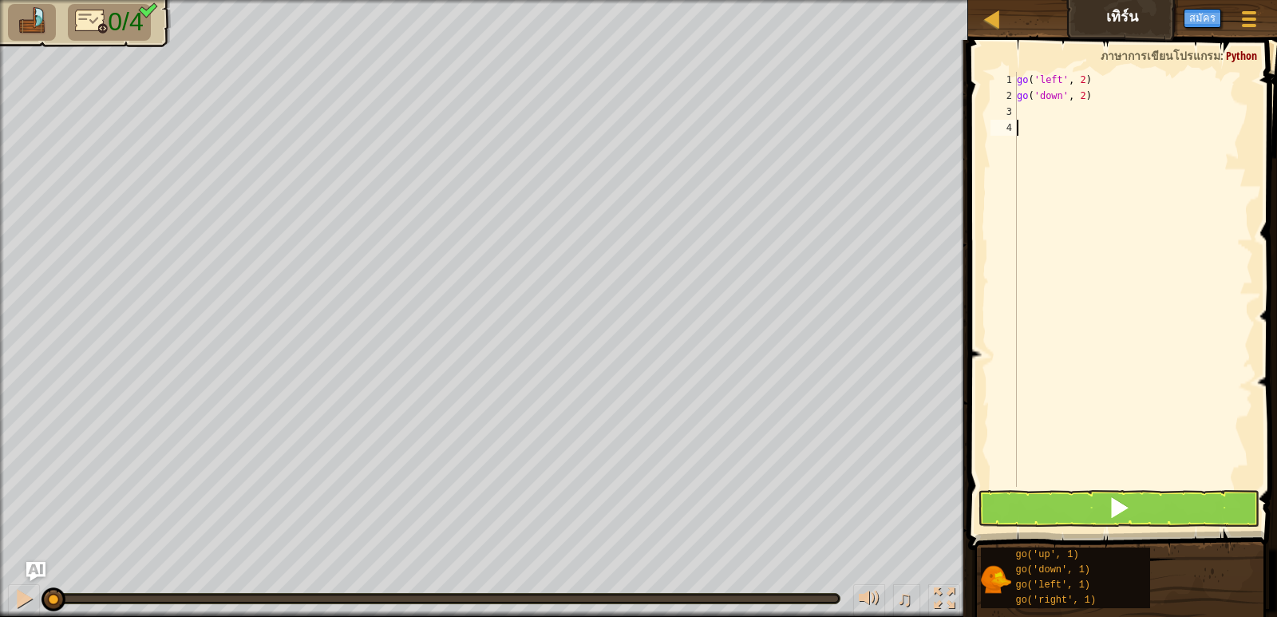
click at [1039, 114] on div "go ( 'left' , 2 ) go ( 'down' , 2 )" at bounding box center [1133, 295] width 239 height 447
type textarea "g"
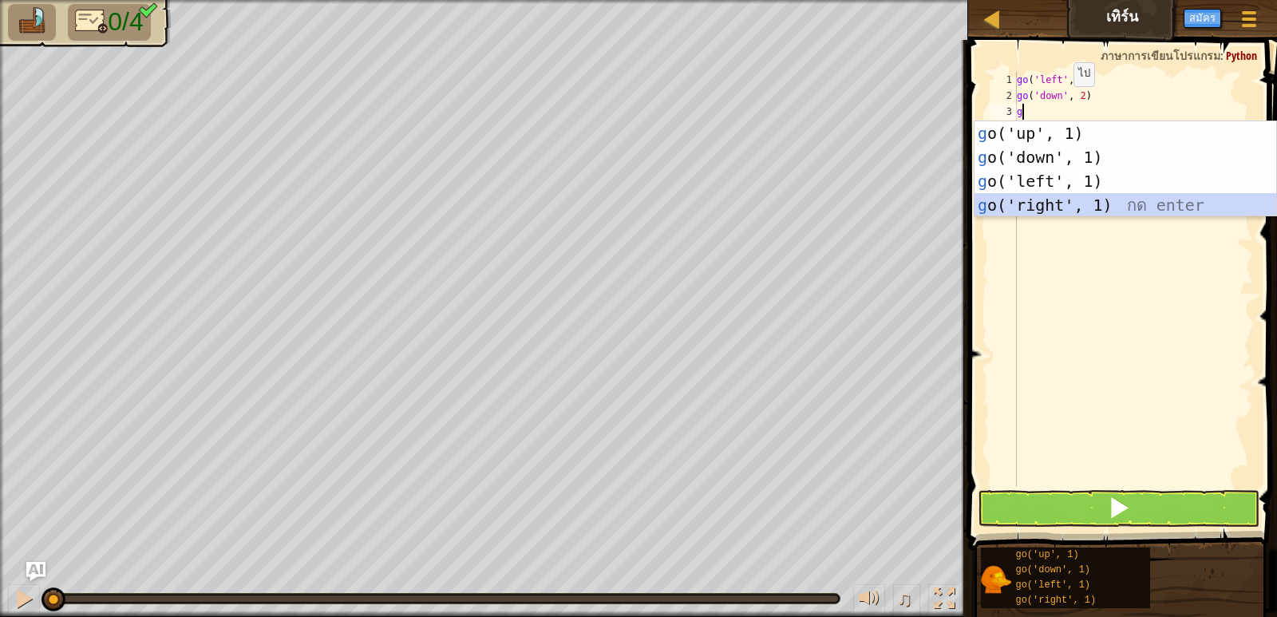
click at [1122, 207] on div "g o('up', 1) กด enter g o('down', 1) กด enter g o('left', 1) กด enter g o('righ…" at bounding box center [1126, 193] width 302 height 144
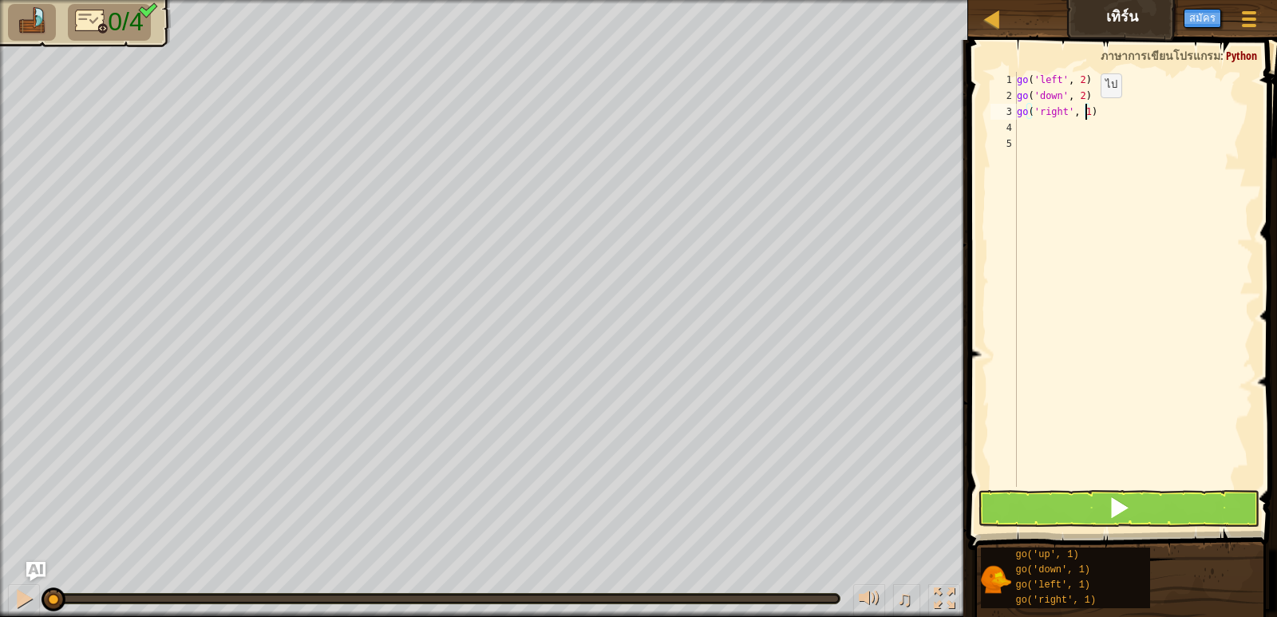
click at [1087, 113] on div "go ( 'left' , 2 ) go ( 'down' , 2 ) go ( 'right' , 1 )" at bounding box center [1133, 295] width 239 height 447
type textarea "go('right', 4)"
click at [1043, 133] on div "go ( 'left' , 2 ) go ( 'down' , 2 ) go ( 'right' , 4 )" at bounding box center [1133, 295] width 239 height 447
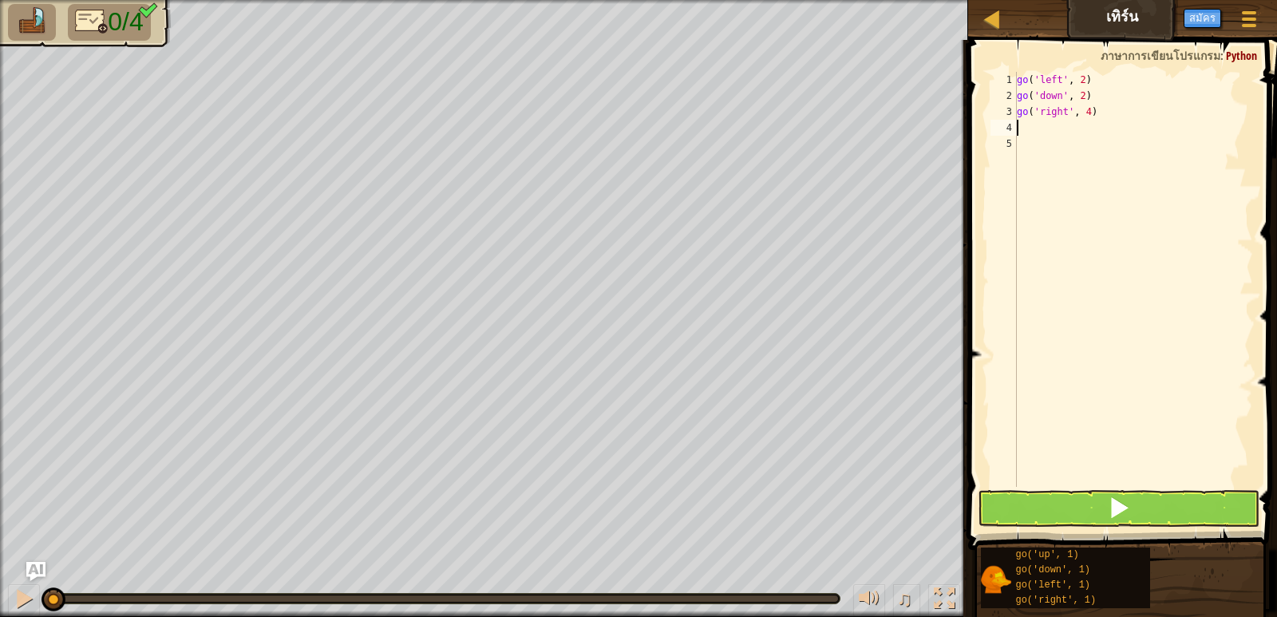
type textarea "g"
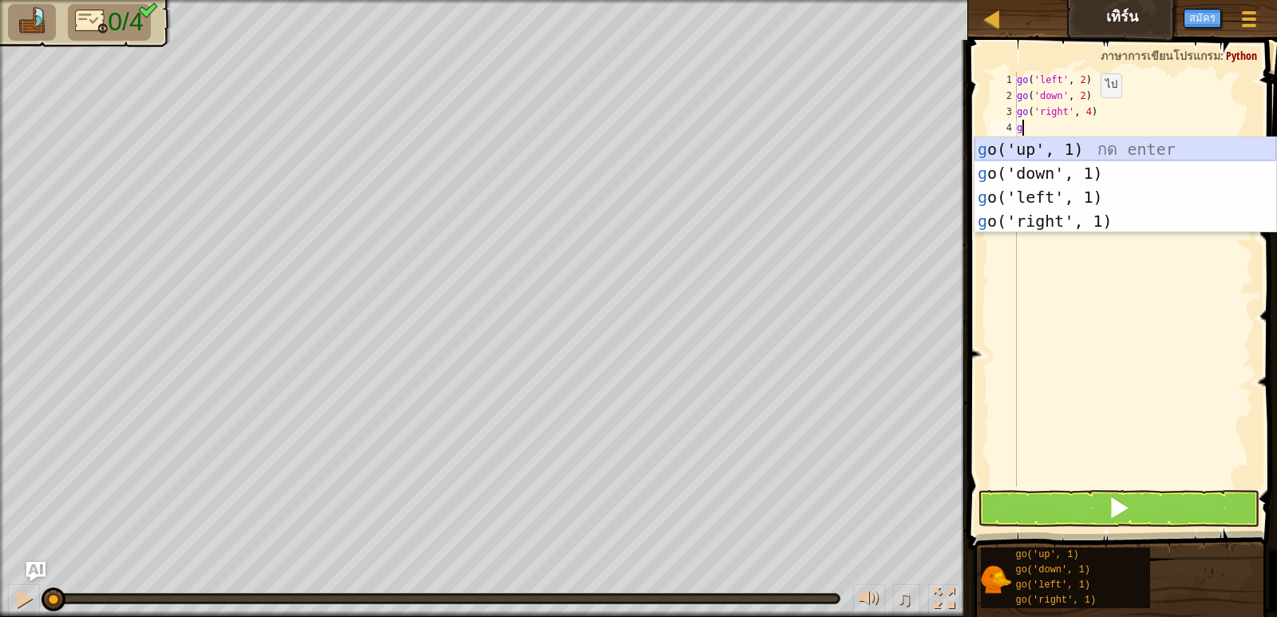
click at [1051, 144] on div "g o('up', 1) กด enter g o('down', 1) กด enter g o('left', 1) กด enter g o('righ…" at bounding box center [1126, 209] width 302 height 144
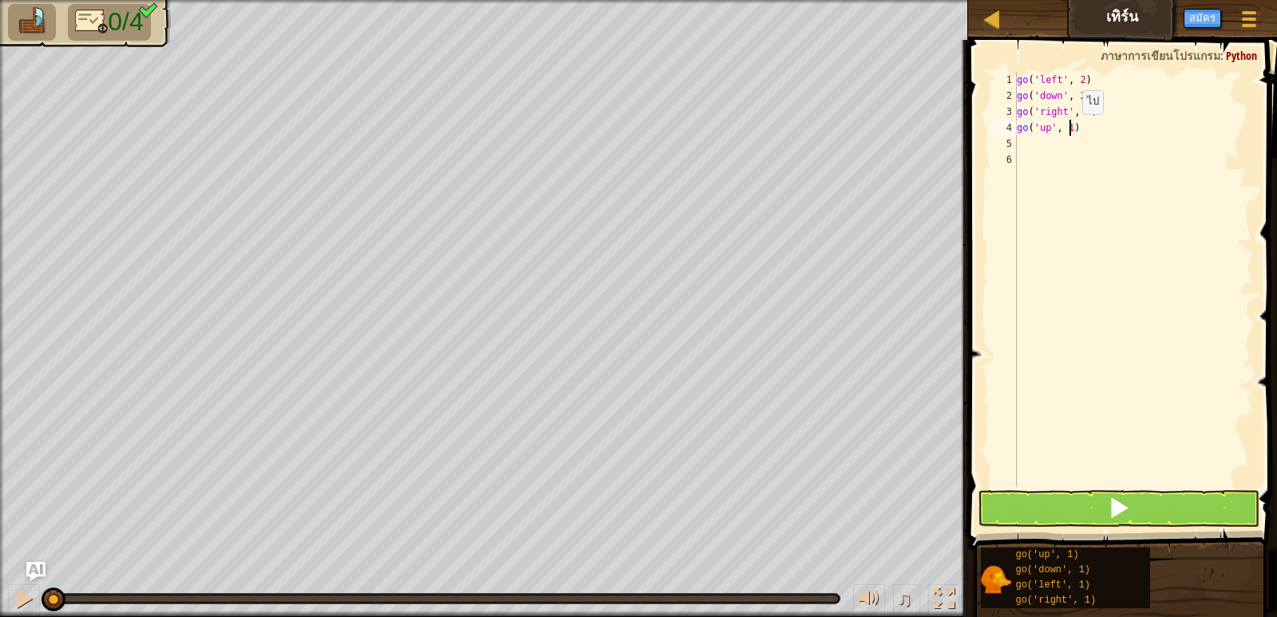
click at [1069, 130] on div "go ( 'left' , 2 ) go ( 'down' , 2 ) go ( 'right' , 4 ) go ( 'up' , 1 )" at bounding box center [1133, 295] width 239 height 447
type textarea "go('up', 3)"
click at [1065, 141] on div "go ( 'left' , 2 ) go ( 'down' , 2 ) go ( 'right' , 4 ) go ( 'up' , 3 )" at bounding box center [1133, 295] width 239 height 447
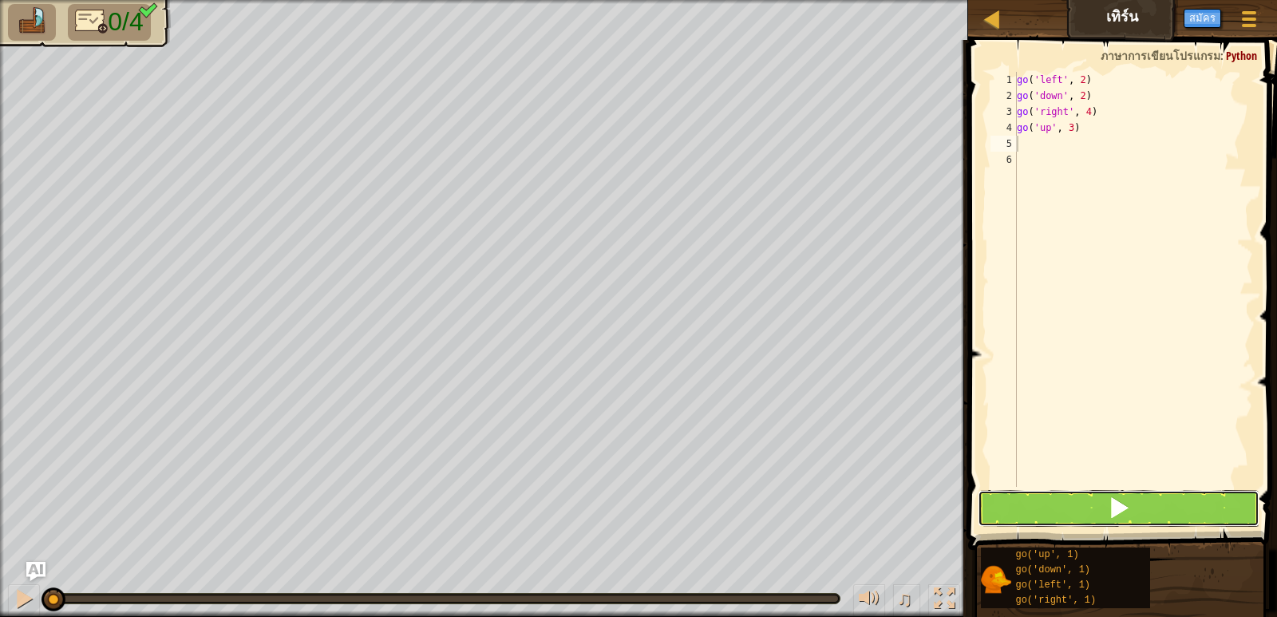
click at [1062, 499] on button at bounding box center [1118, 508] width 281 height 37
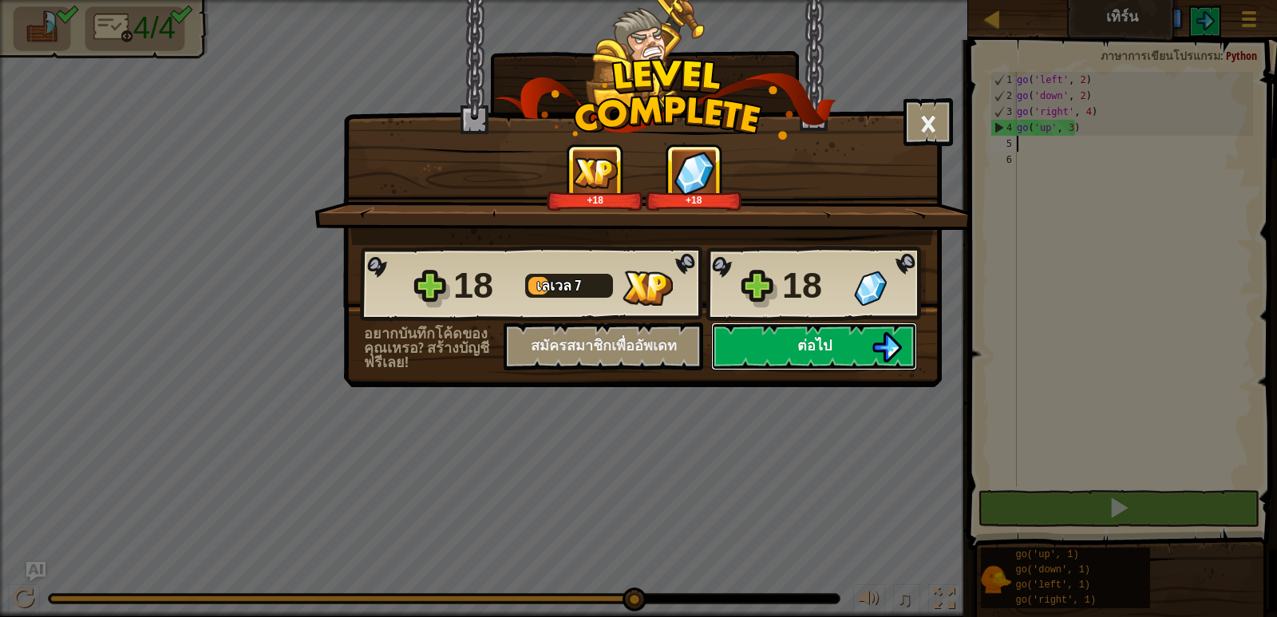
click at [880, 365] on button "ต่อไป" at bounding box center [814, 347] width 206 height 48
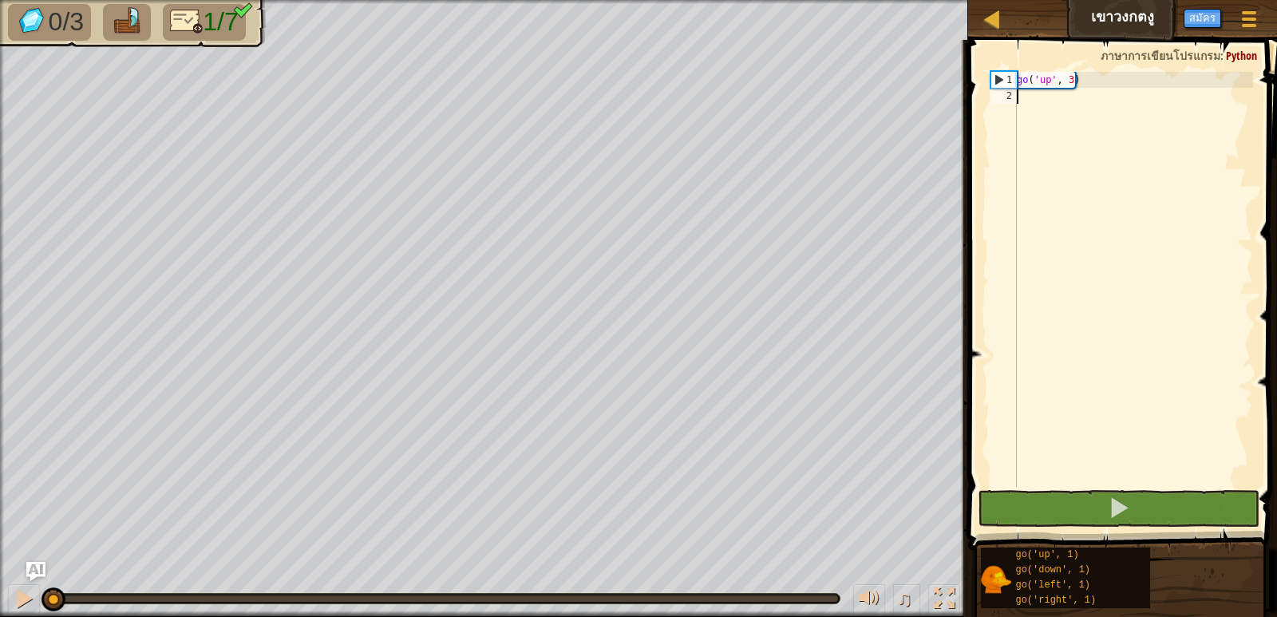
click at [1048, 105] on div "go ( 'up' , 3 )" at bounding box center [1133, 295] width 239 height 447
type textarea "g"
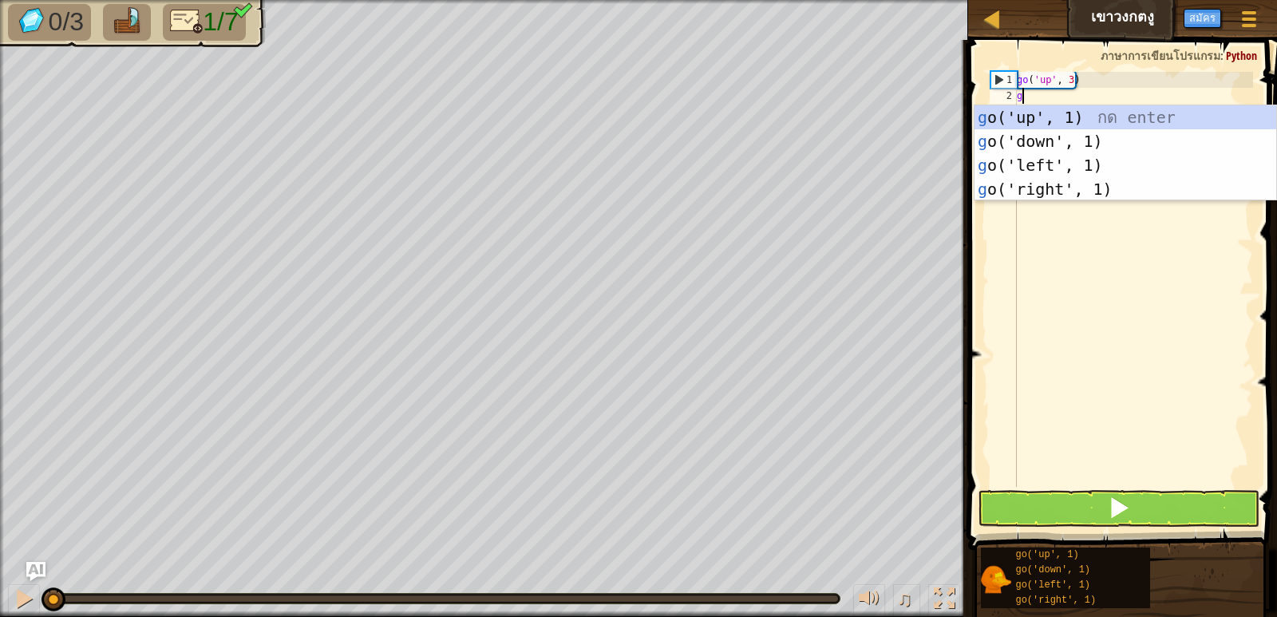
scroll to position [7, 0]
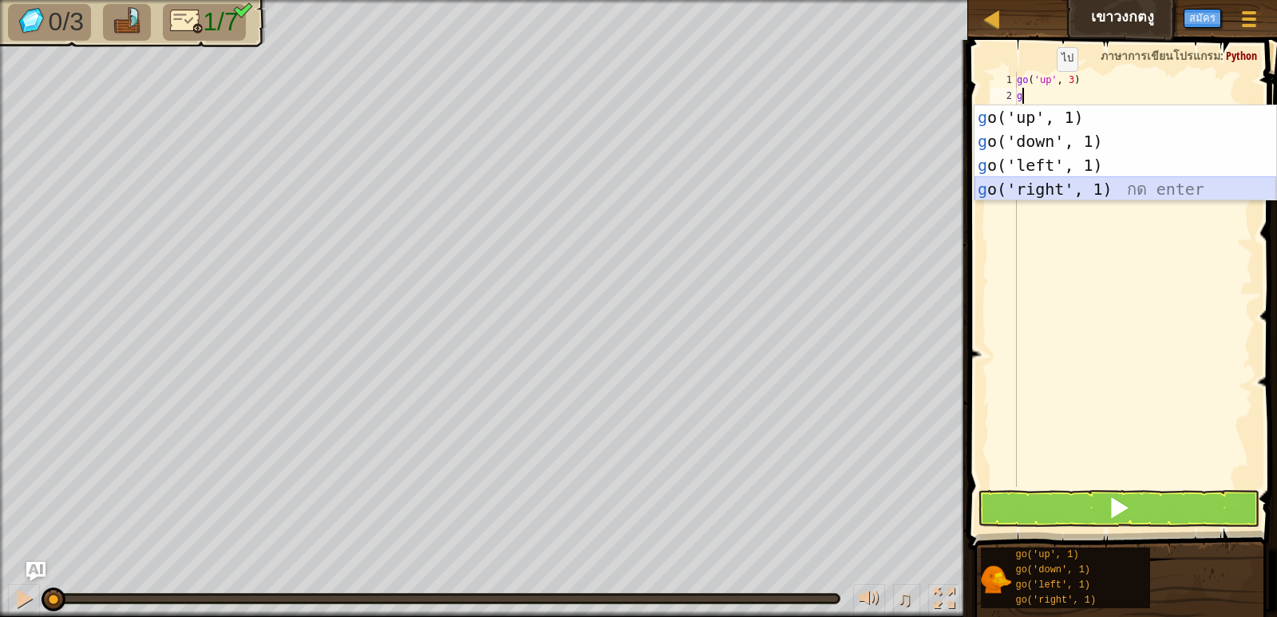
click at [1071, 196] on div "g o('up', 1) กด enter g o('down', 1) กด enter g o('left', 1) กด enter g o('righ…" at bounding box center [1126, 177] width 302 height 144
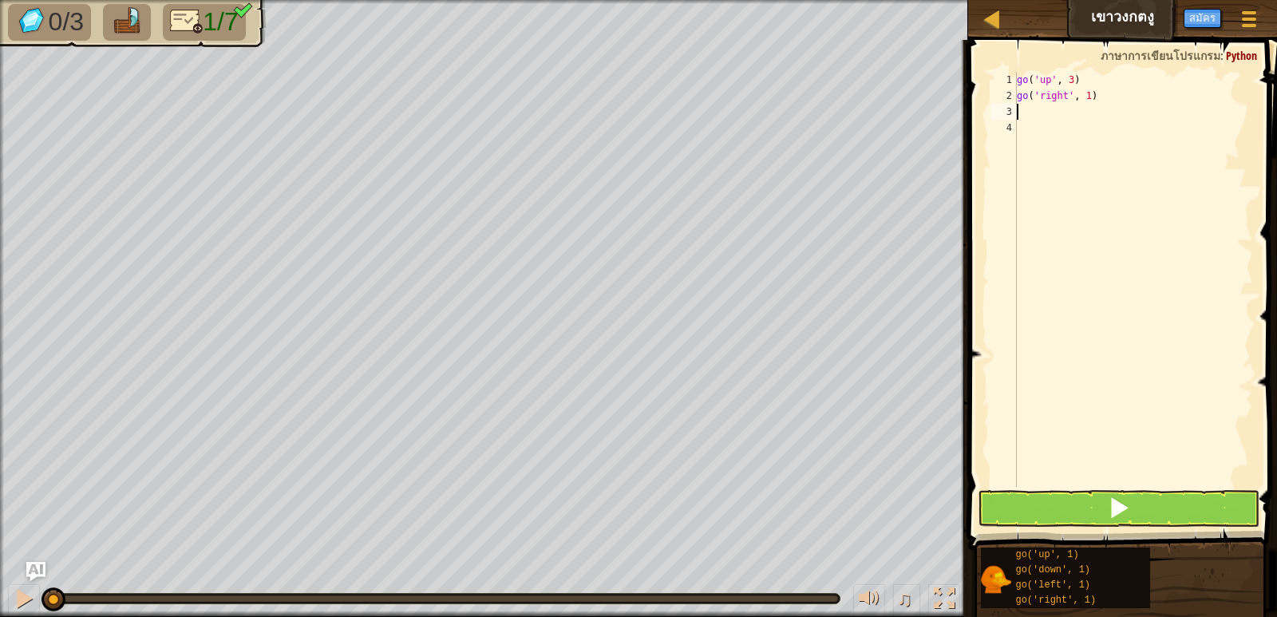
click at [1084, 107] on div "go ( 'up' , 3 ) go ( 'right' , 1 )" at bounding box center [1133, 295] width 239 height 447
click at [1085, 97] on div "go ( 'up' , 3 ) go ( 'right' , 1 )" at bounding box center [1133, 295] width 239 height 447
type textarea "go('right', 2)"
click at [1052, 119] on div "go ( 'up' , 3 ) go ( 'right' , 2 )" at bounding box center [1133, 295] width 239 height 447
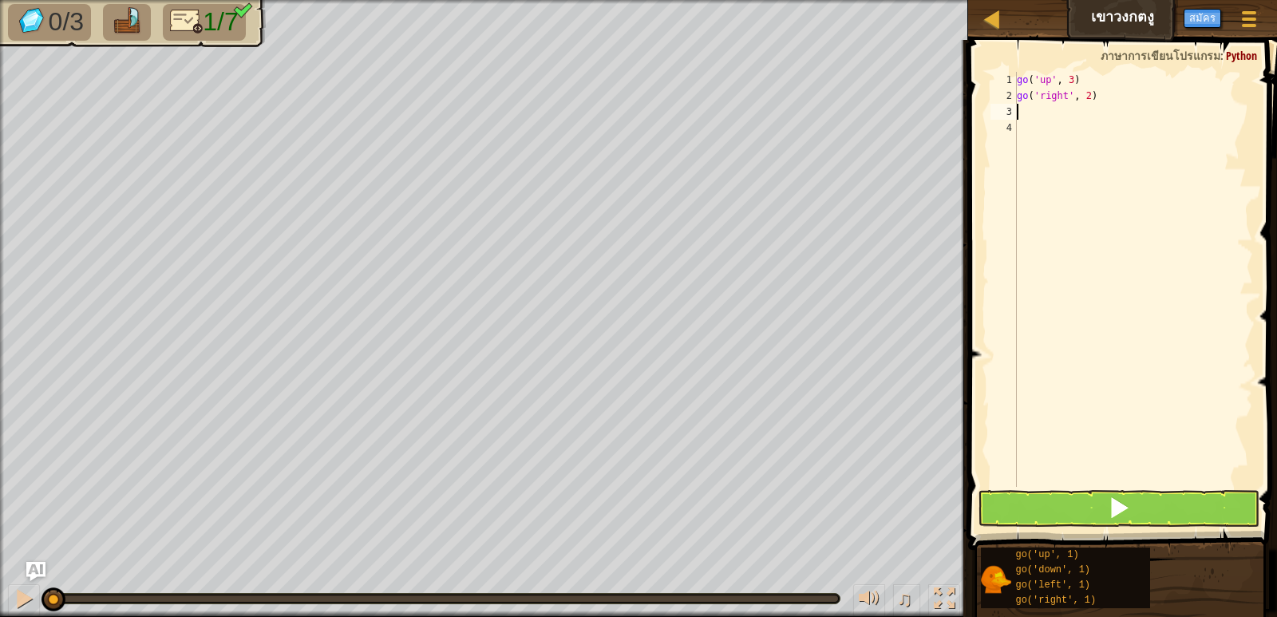
scroll to position [7, 0]
type textarea "g"
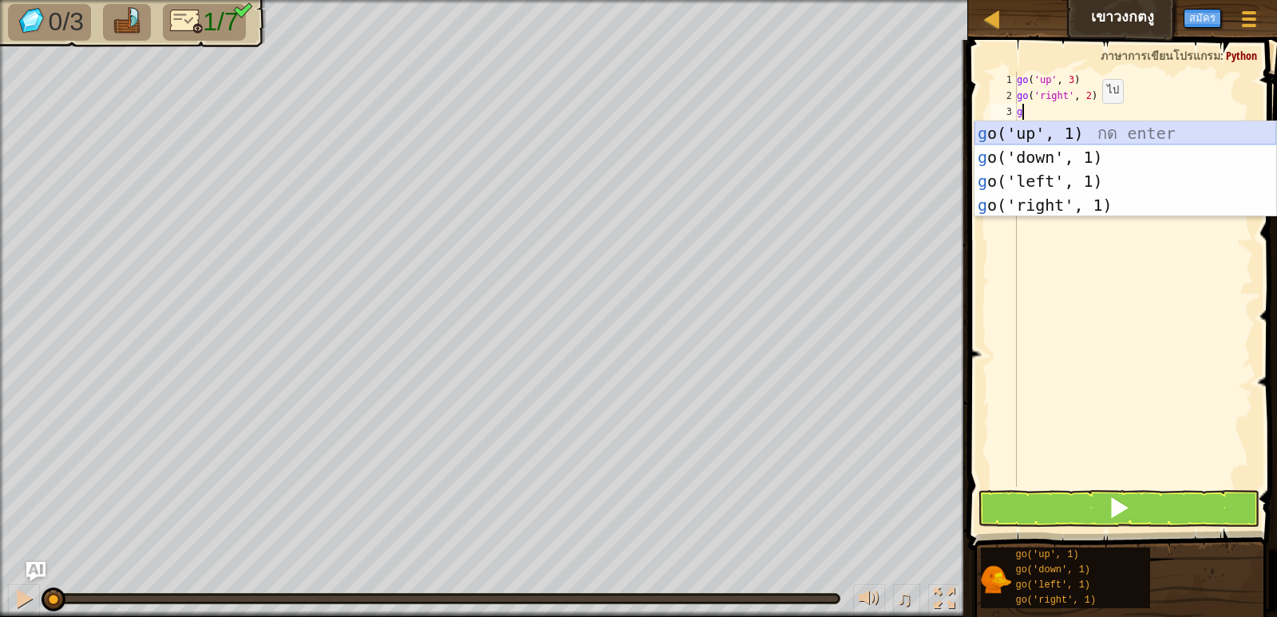
click at [1083, 136] on div "g o('up', 1) กด enter g o('down', 1) กด enter g o('left', 1) กด enter g o('righ…" at bounding box center [1126, 193] width 302 height 144
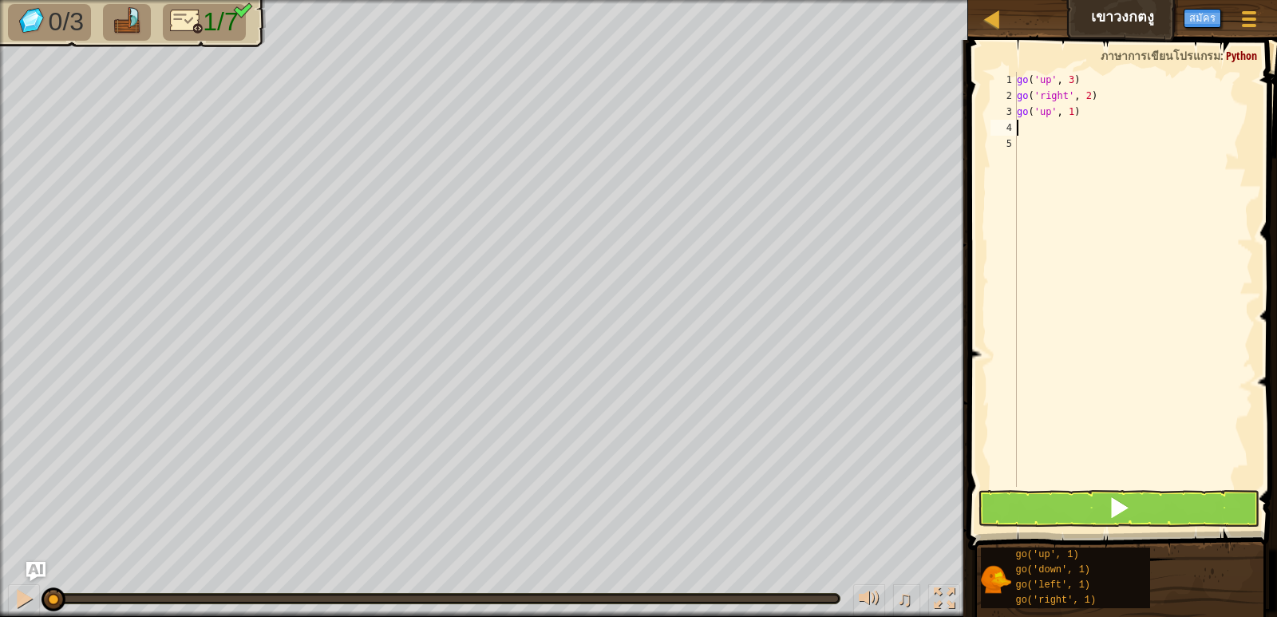
type textarea "g"
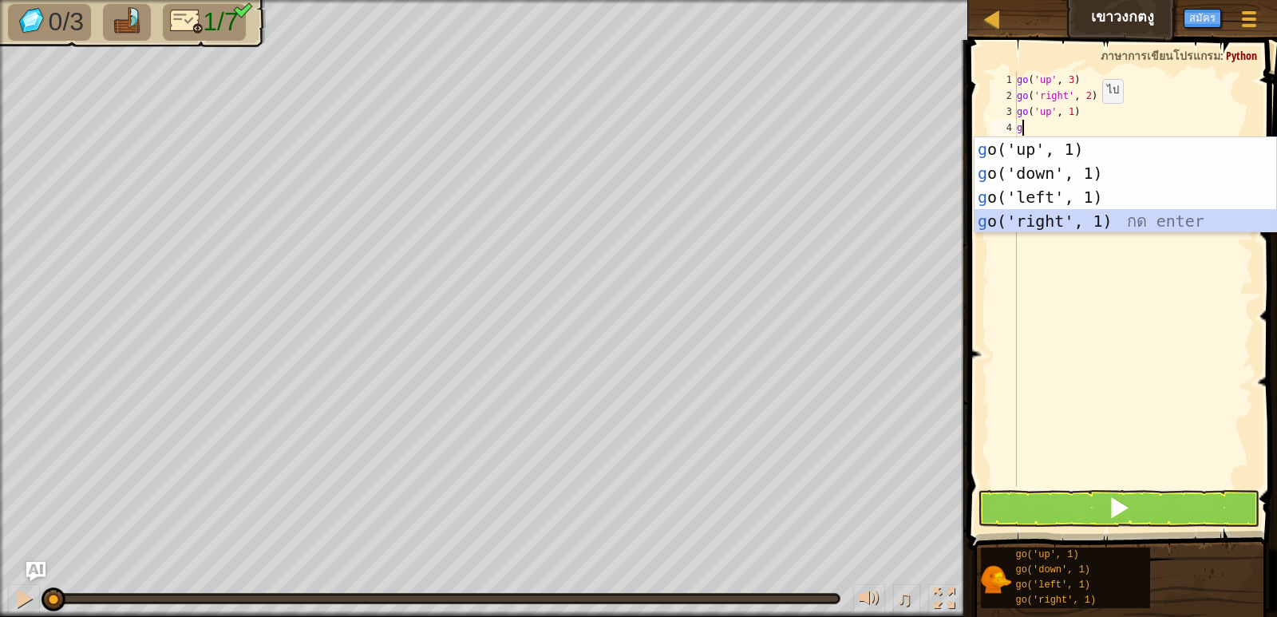
click at [1102, 227] on div "g o('up', 1) กด enter g o('down', 1) กด enter g o('left', 1) กด enter g o('righ…" at bounding box center [1126, 209] width 302 height 144
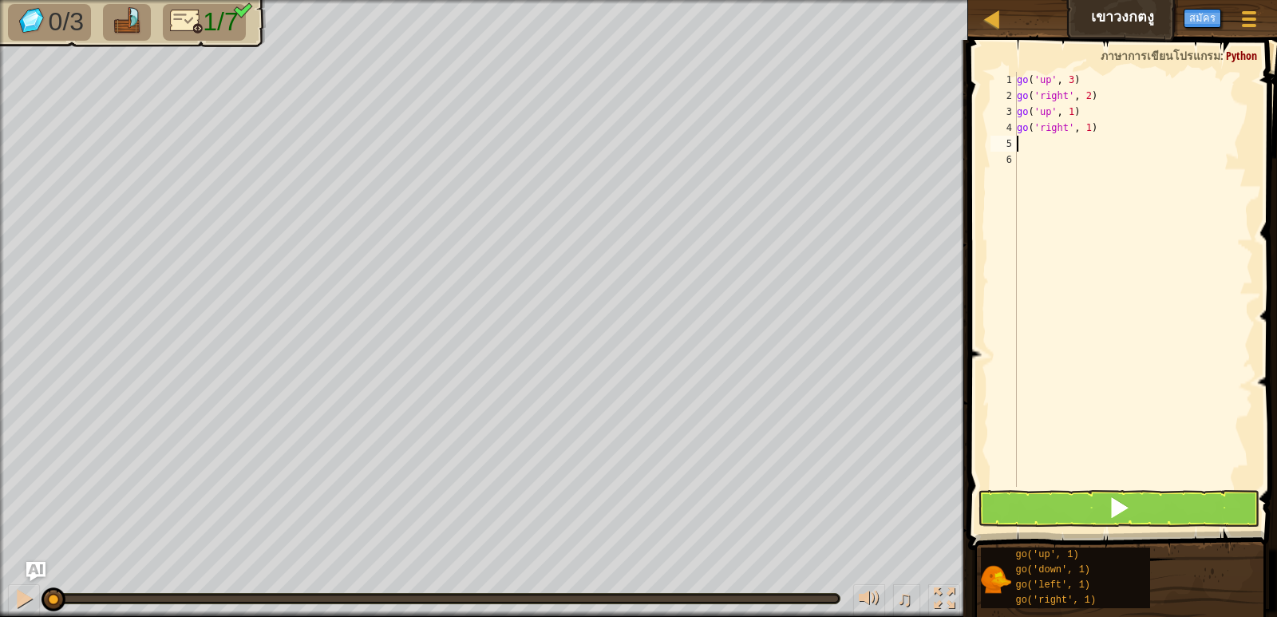
click at [1084, 136] on div "go ( 'up' , 3 ) go ( 'right' , 2 ) go ( 'up' , 1 ) go ( 'right' , 1 )" at bounding box center [1133, 295] width 239 height 447
click at [1091, 130] on div "go ( 'up' , 3 ) go ( 'right' , 2 ) go ( 'up' , 1 ) go ( 'right' , 1 )" at bounding box center [1133, 295] width 239 height 447
click at [1086, 130] on div "go ( 'up' , 3 ) go ( 'right' , 2 ) go ( 'up' , 1 ) go ( 'right' , 1 )" at bounding box center [1133, 295] width 239 height 447
type textarea "go('right', 2)"
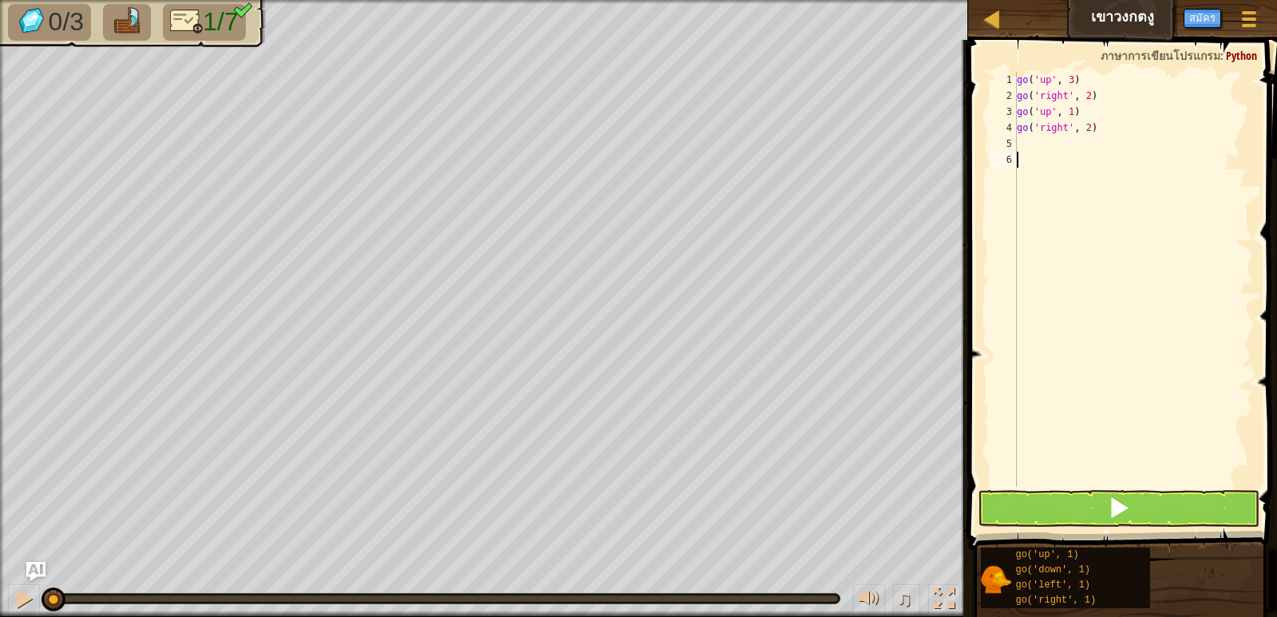
click at [1071, 158] on div "go ( 'up' , 3 ) go ( 'right' , 2 ) go ( 'up' , 1 ) go ( 'right' , 2 )" at bounding box center [1133, 295] width 239 height 447
click at [1070, 146] on div "go ( 'up' , 3 ) go ( 'right' , 2 ) go ( 'up' , 1 ) go ( 'right' , 2 )" at bounding box center [1133, 295] width 239 height 447
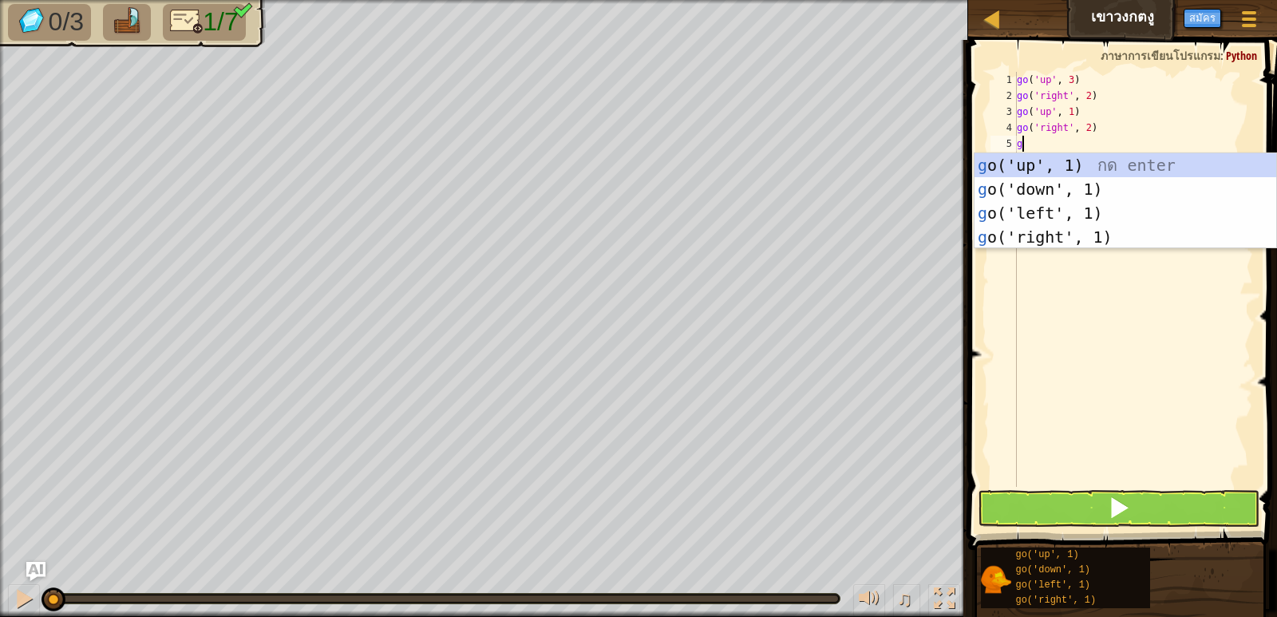
type textarea "g"
click at [1049, 235] on div "g o('up', 1) กด enter g o('down', 1) กด enter g o('left', 1) กด enter g o('righ…" at bounding box center [1126, 225] width 302 height 144
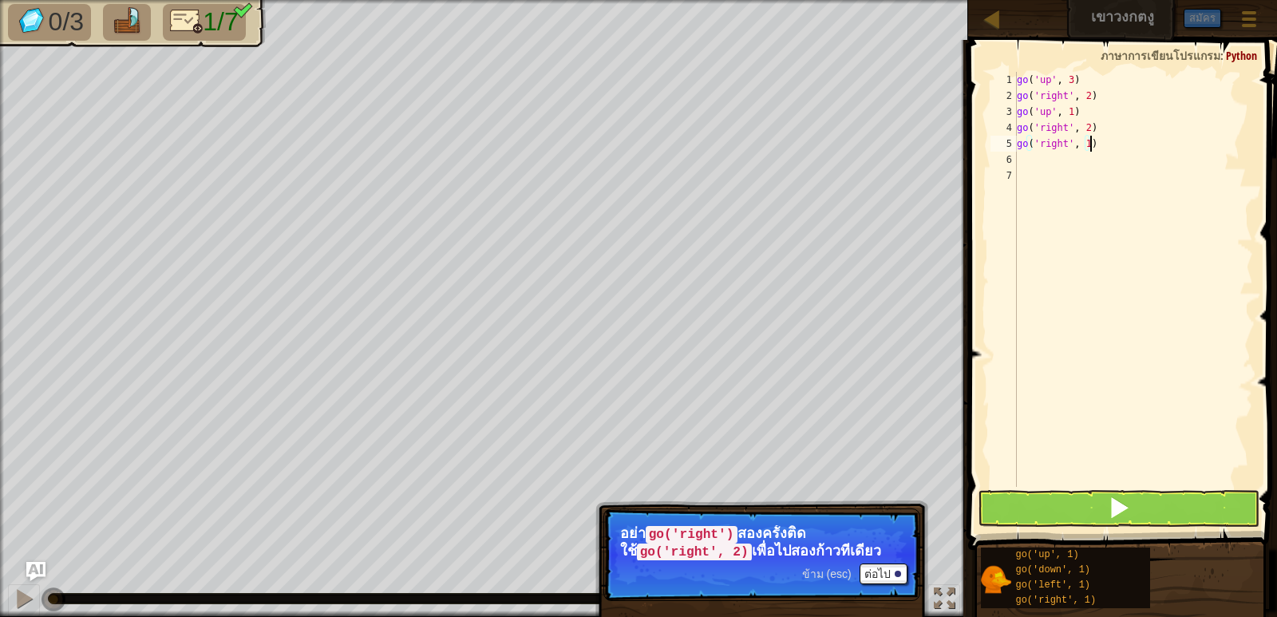
click at [1090, 145] on div "go ( 'up' , 3 ) go ( 'right' , 2 ) go ( 'up' , 1 ) go ( 'right' , 2 ) go ( 'rig…" at bounding box center [1133, 295] width 239 height 447
type textarea "go('right', 1)"
